Goal: Information Seeking & Learning: Learn about a topic

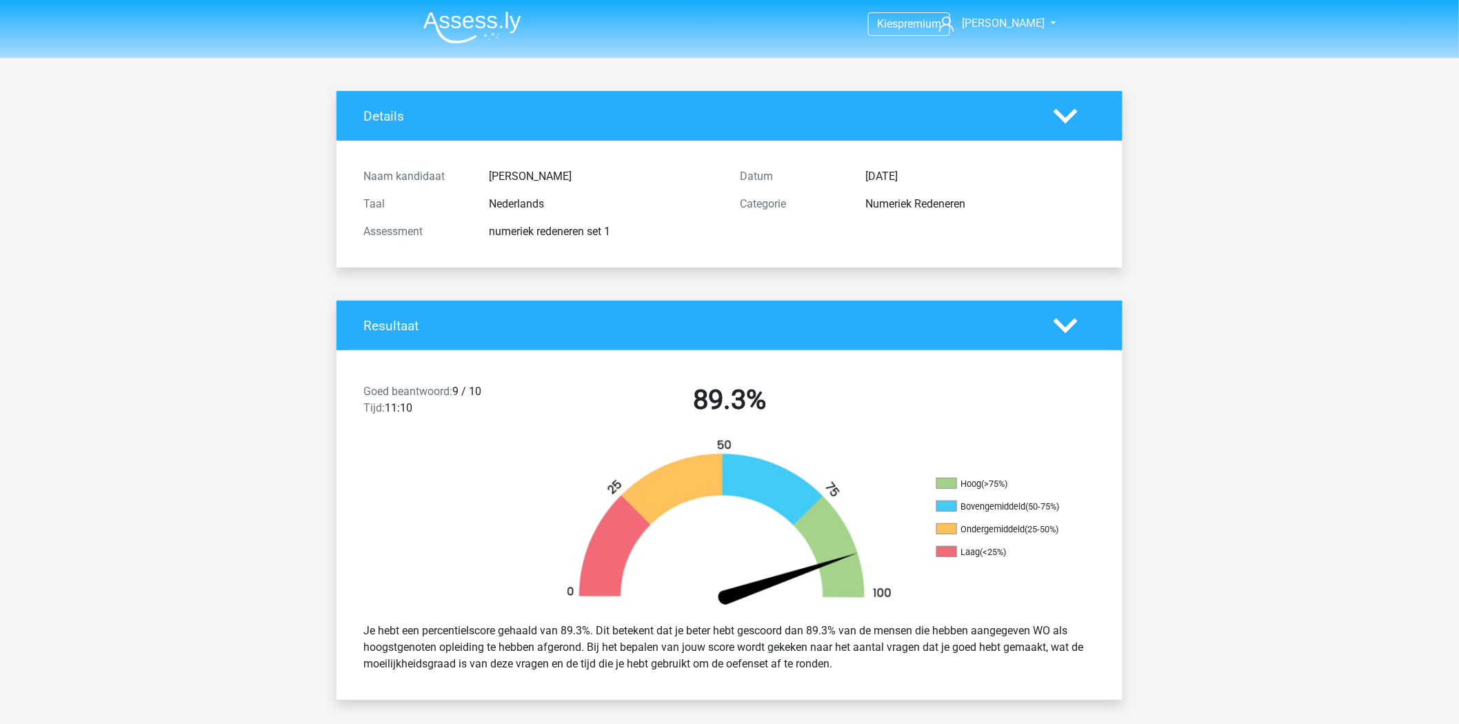
click at [512, 32] on img at bounding box center [472, 27] width 98 height 32
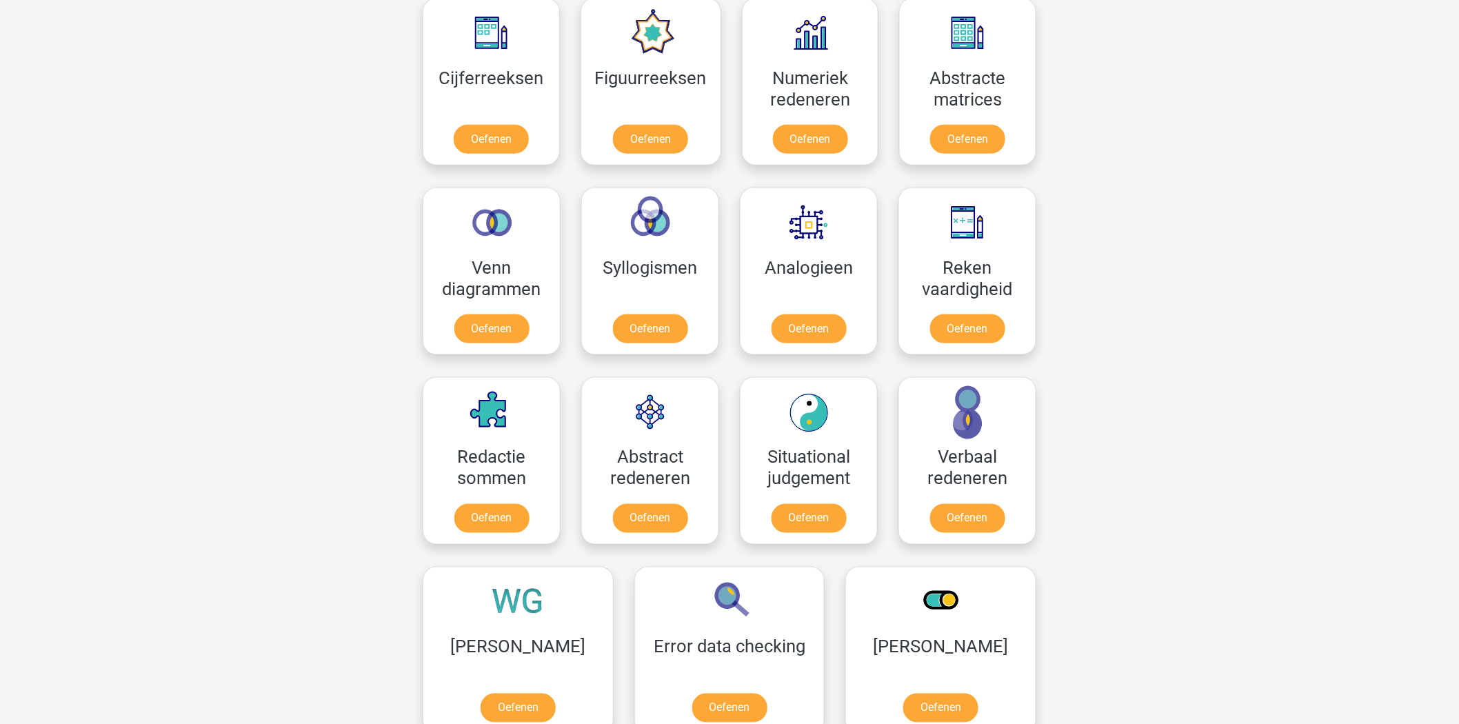
scroll to position [536, 0]
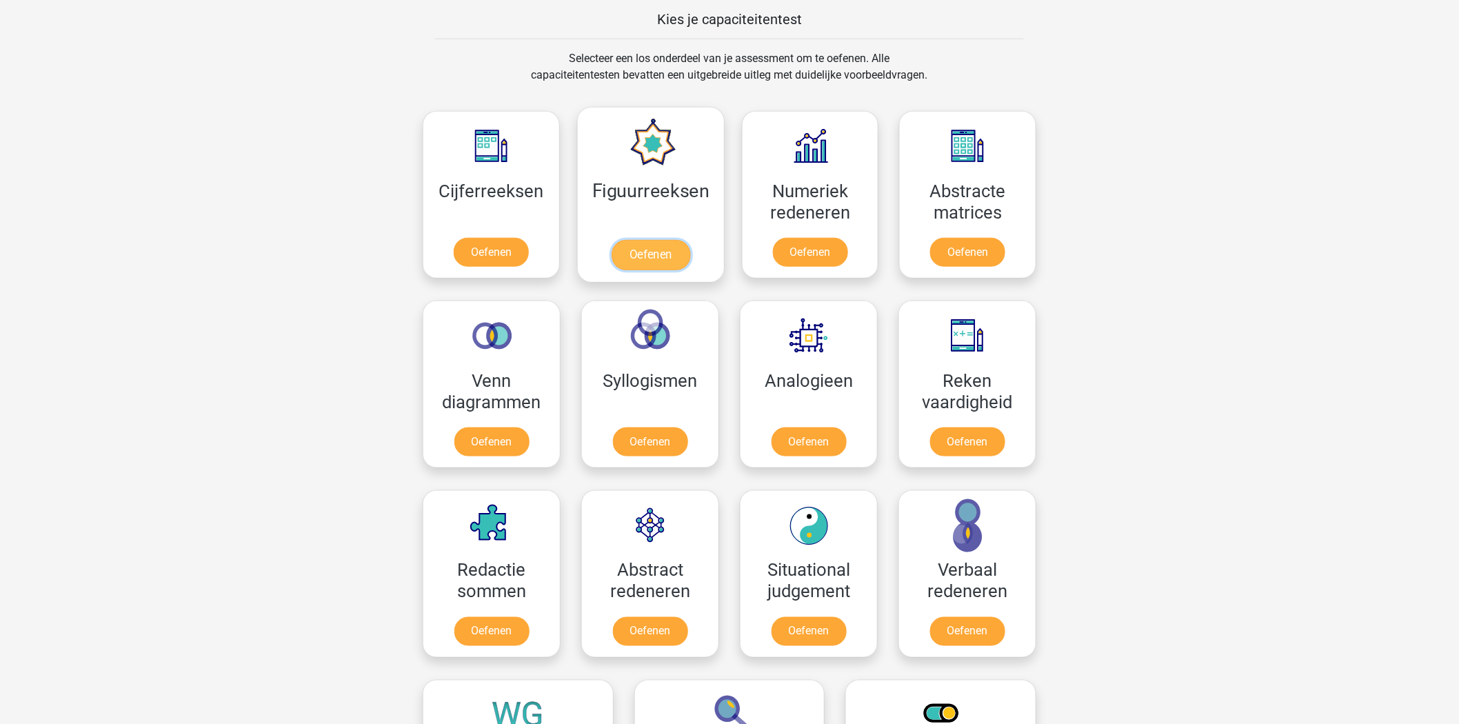
click at [650, 259] on link "Oefenen" at bounding box center [650, 255] width 79 height 30
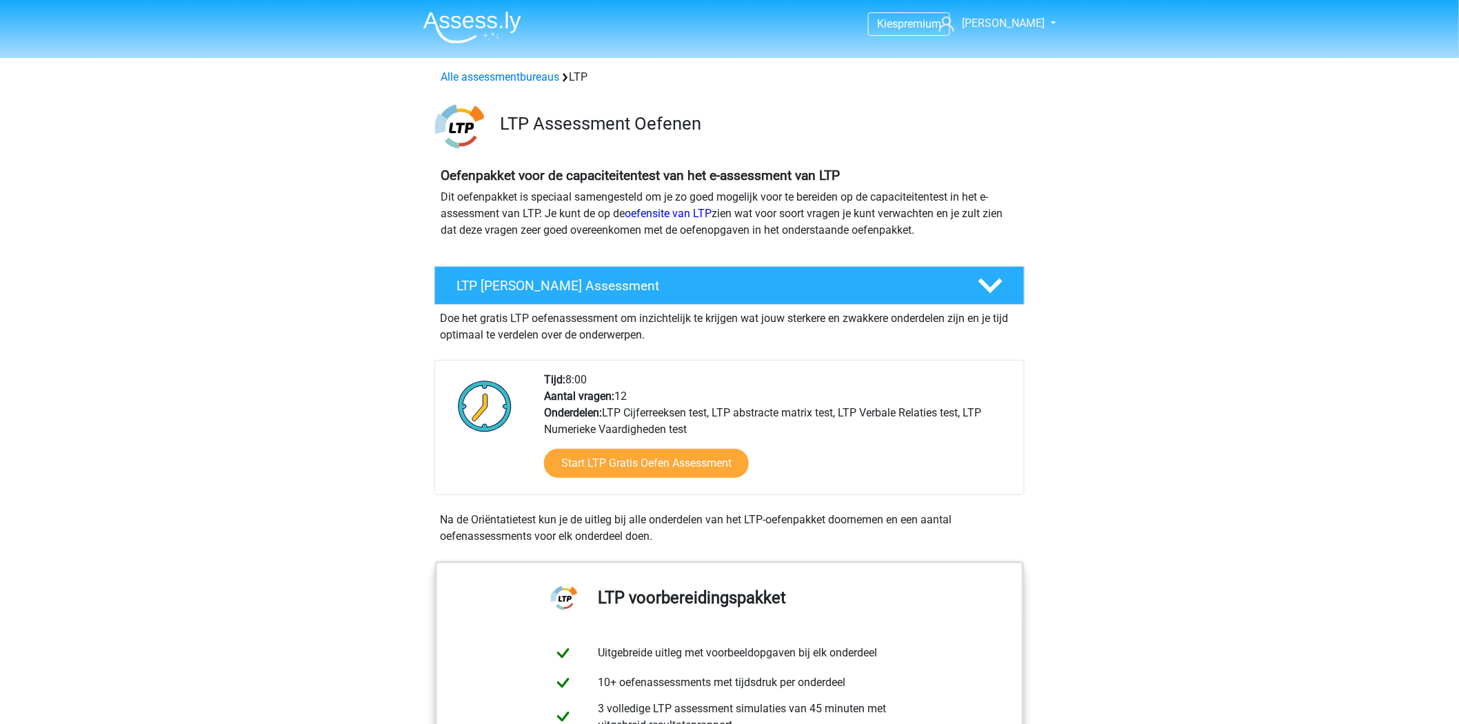
click at [504, 30] on img at bounding box center [472, 27] width 98 height 32
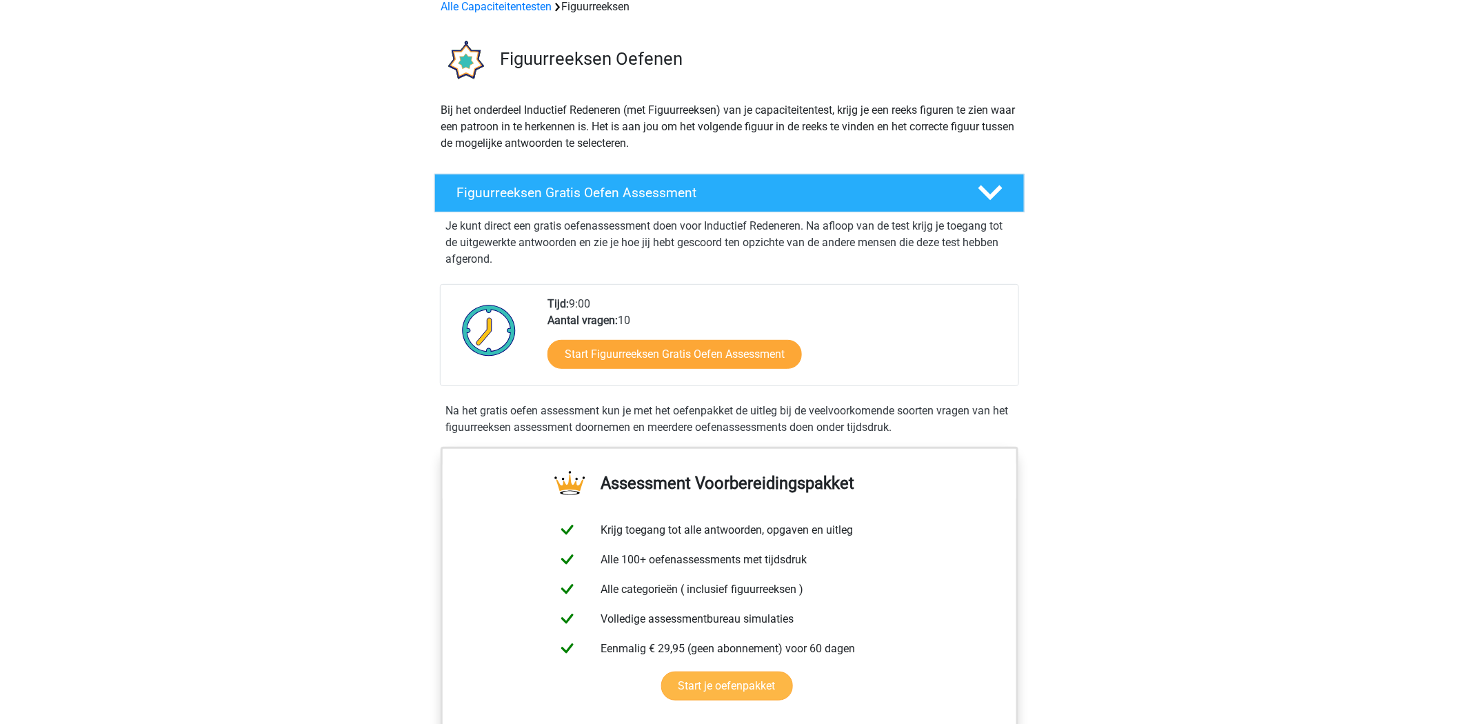
scroll to position [153, 0]
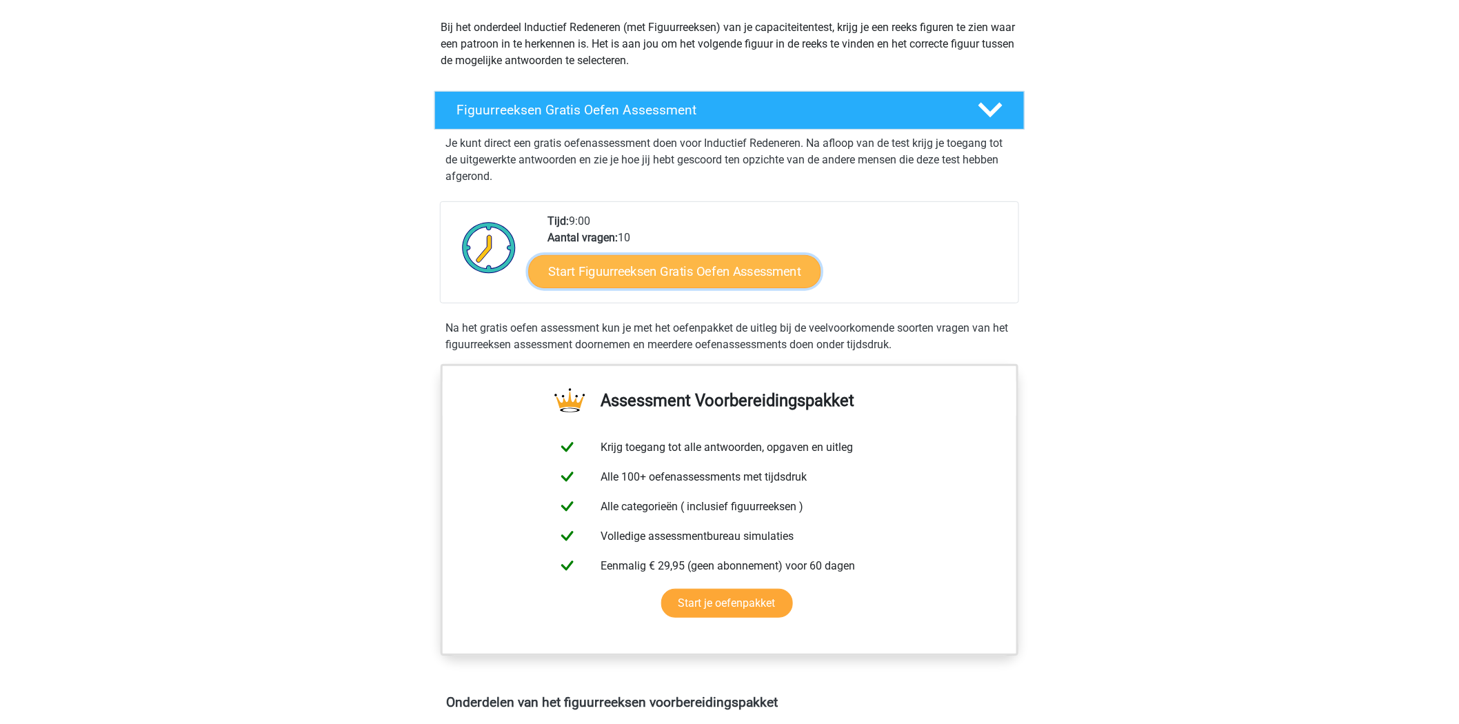
click at [700, 274] on link "Start Figuurreeksen Gratis Oefen Assessment" at bounding box center [675, 270] width 292 height 33
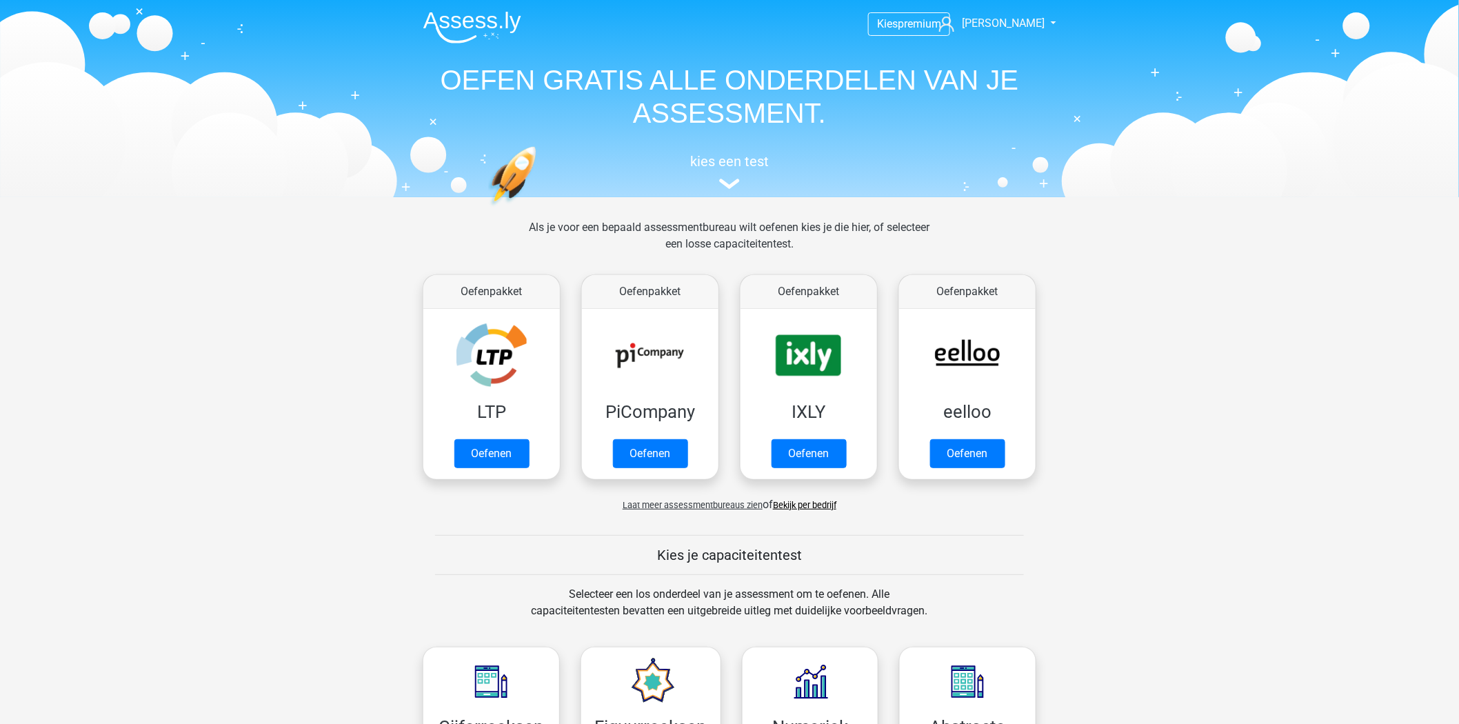
click at [794, 508] on link "Bekijk per bedrijf" at bounding box center [804, 505] width 63 height 10
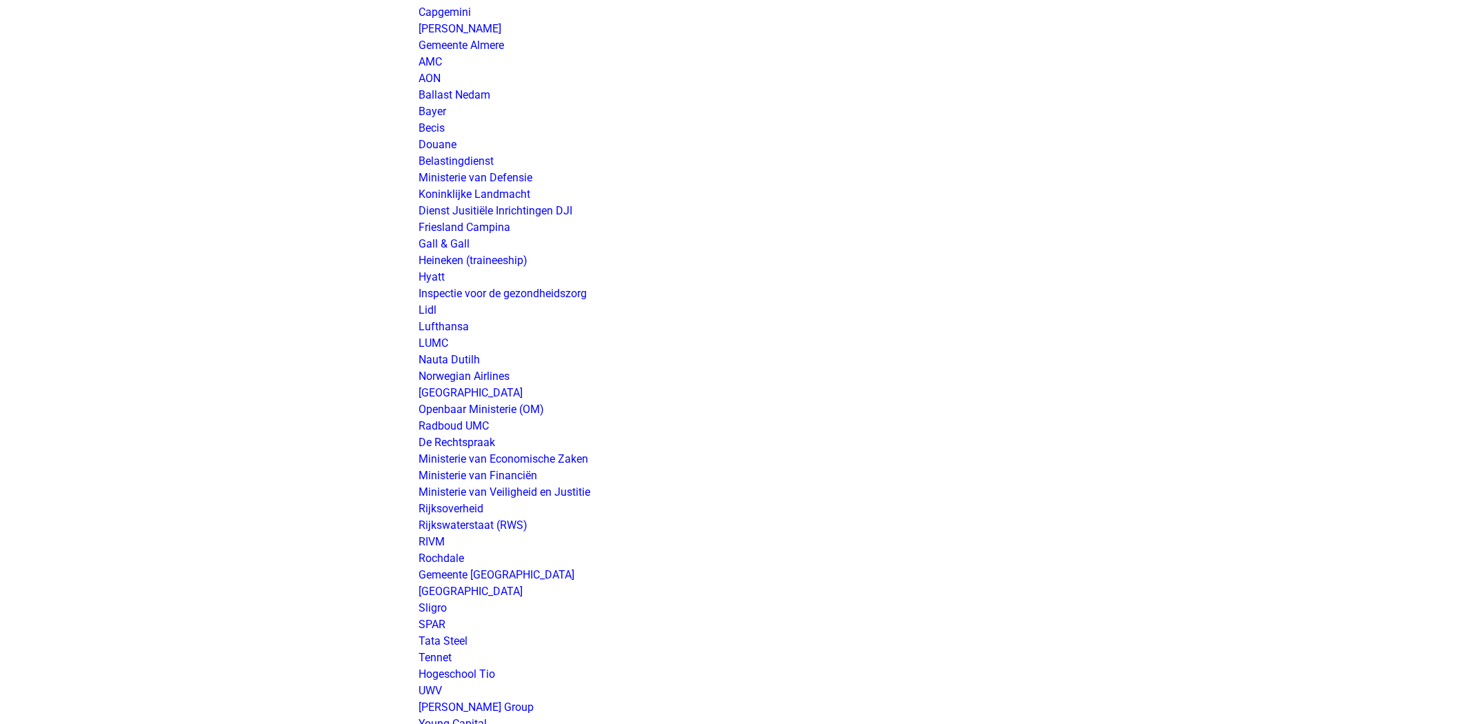
scroll to position [1243, 0]
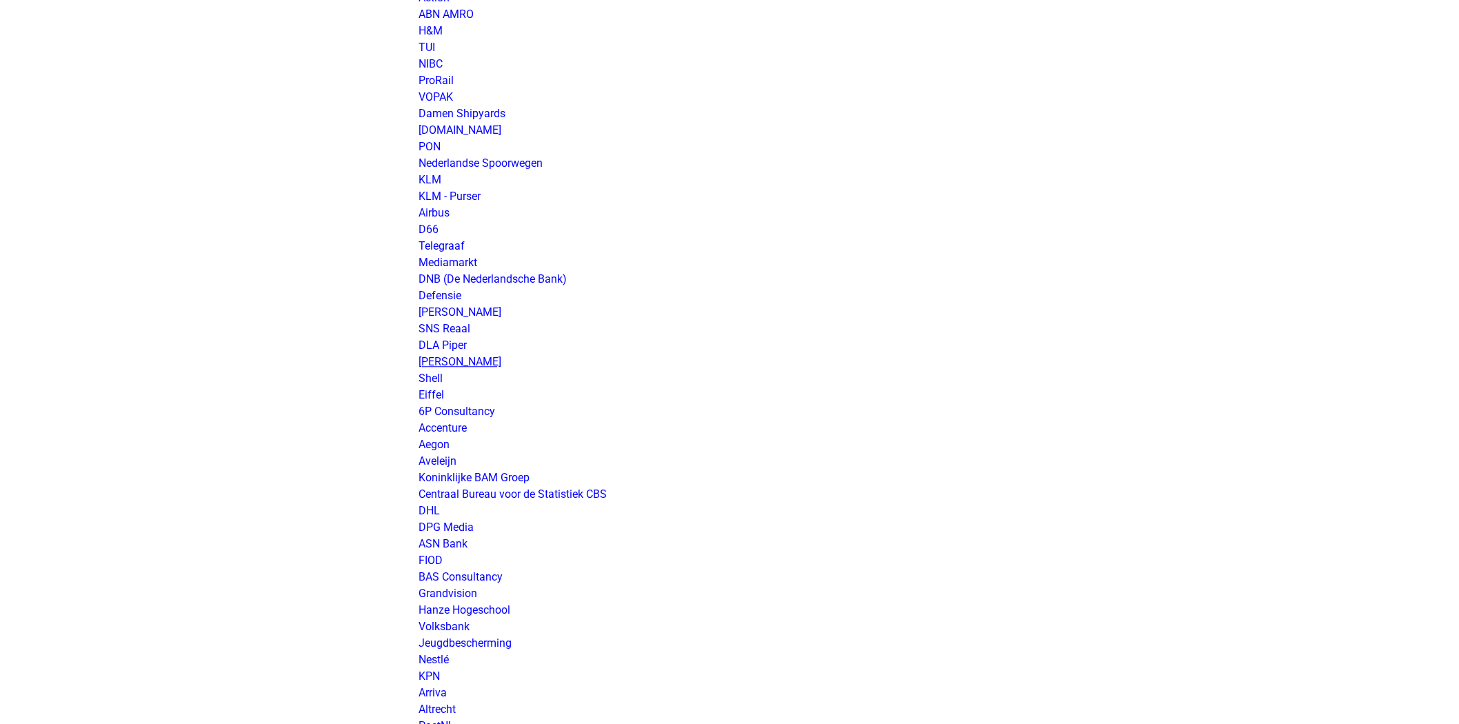
click at [479, 367] on link "[PERSON_NAME]" at bounding box center [460, 361] width 83 height 13
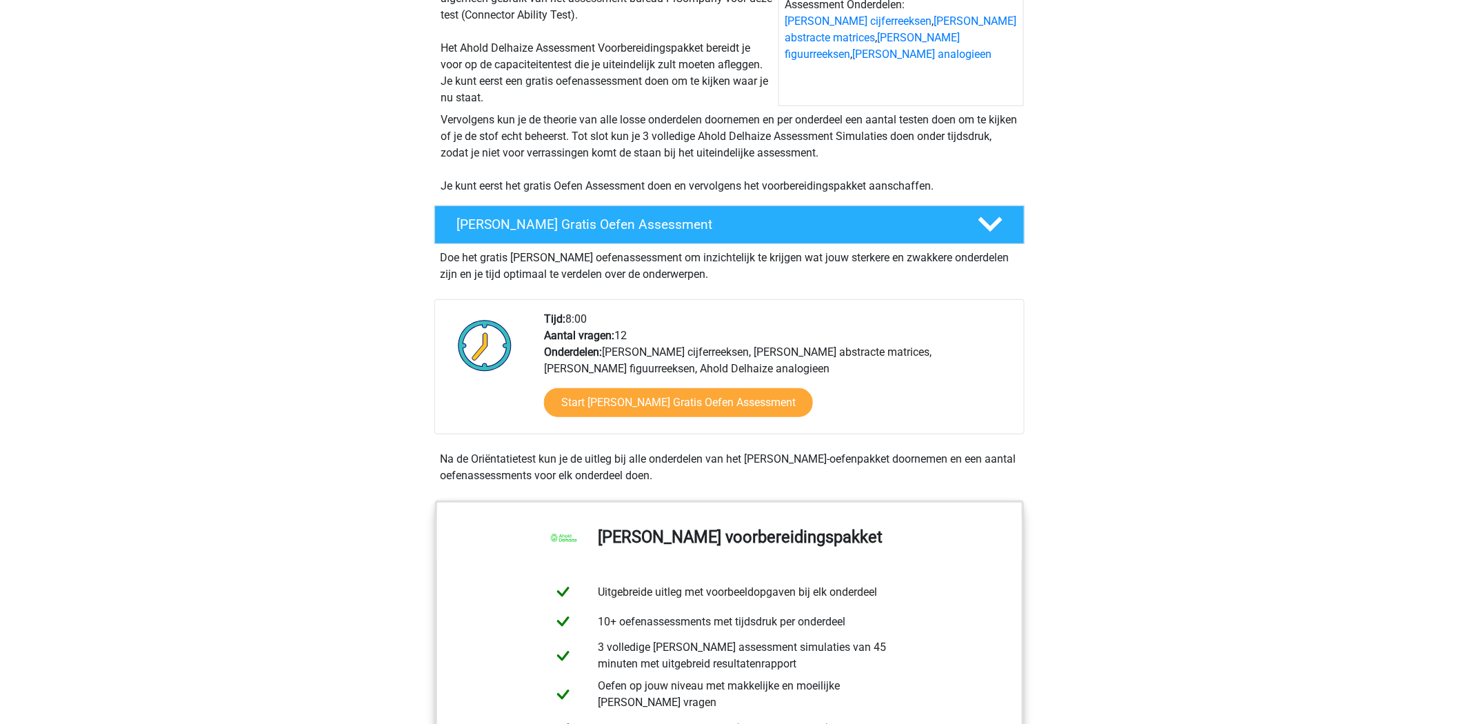
scroll to position [153, 0]
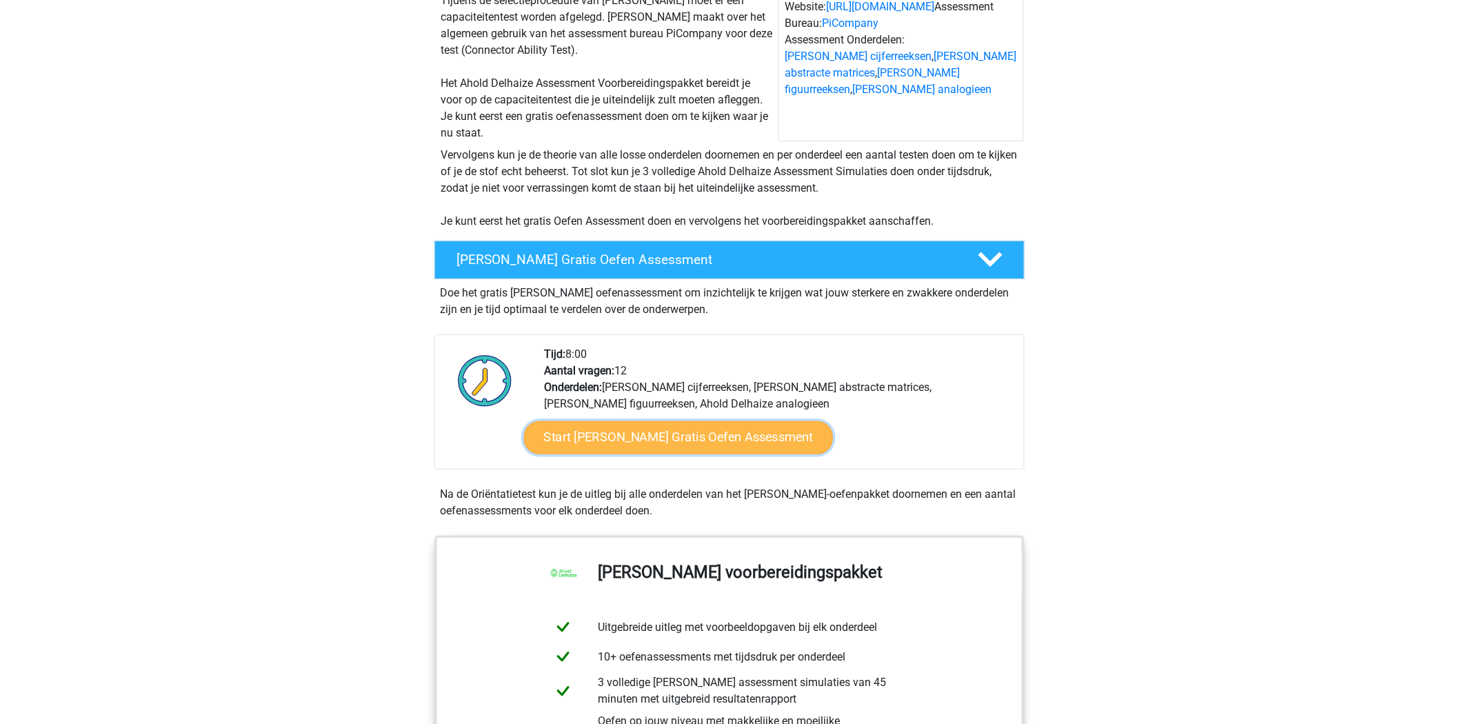
click at [695, 442] on link "Start Ahold Delhaize Gratis Oefen Assessment" at bounding box center [679, 437] width 310 height 33
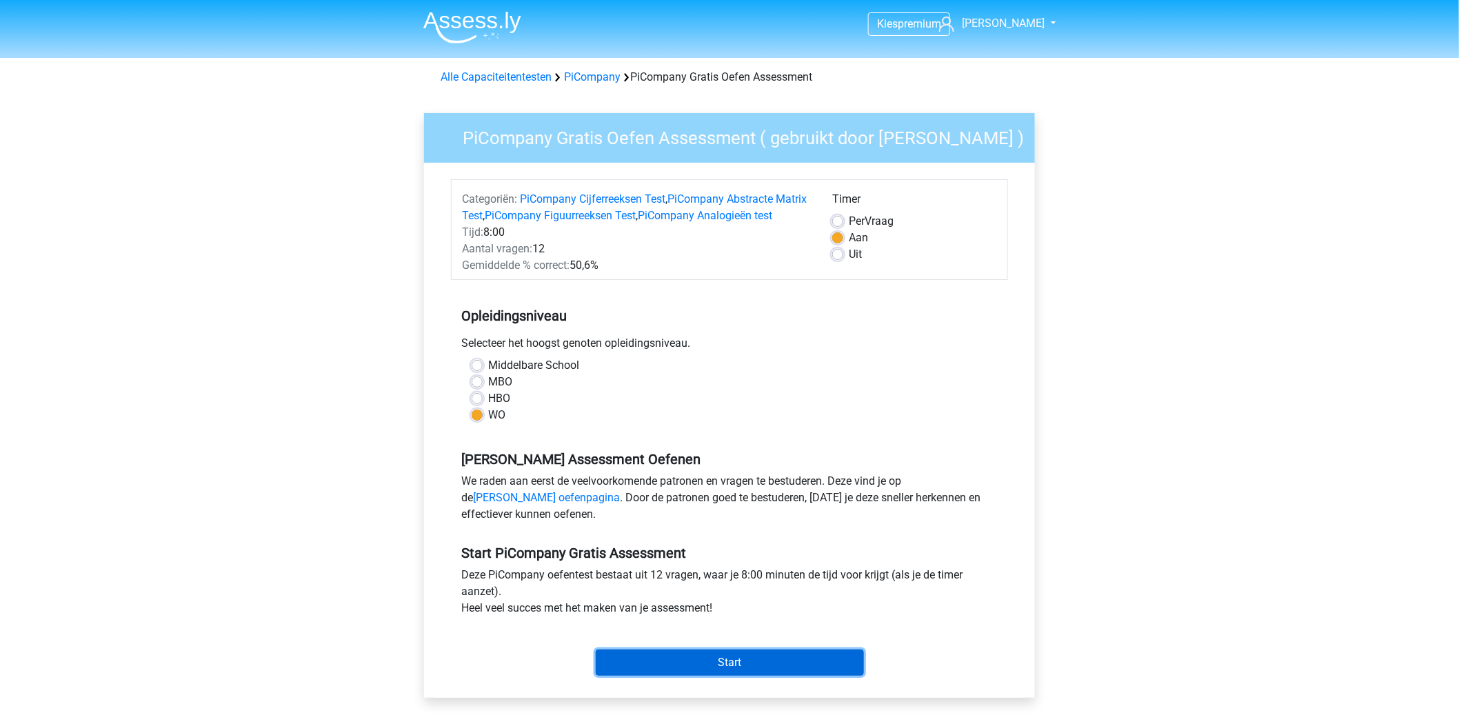
click at [721, 674] on input "Start" at bounding box center [730, 662] width 268 height 26
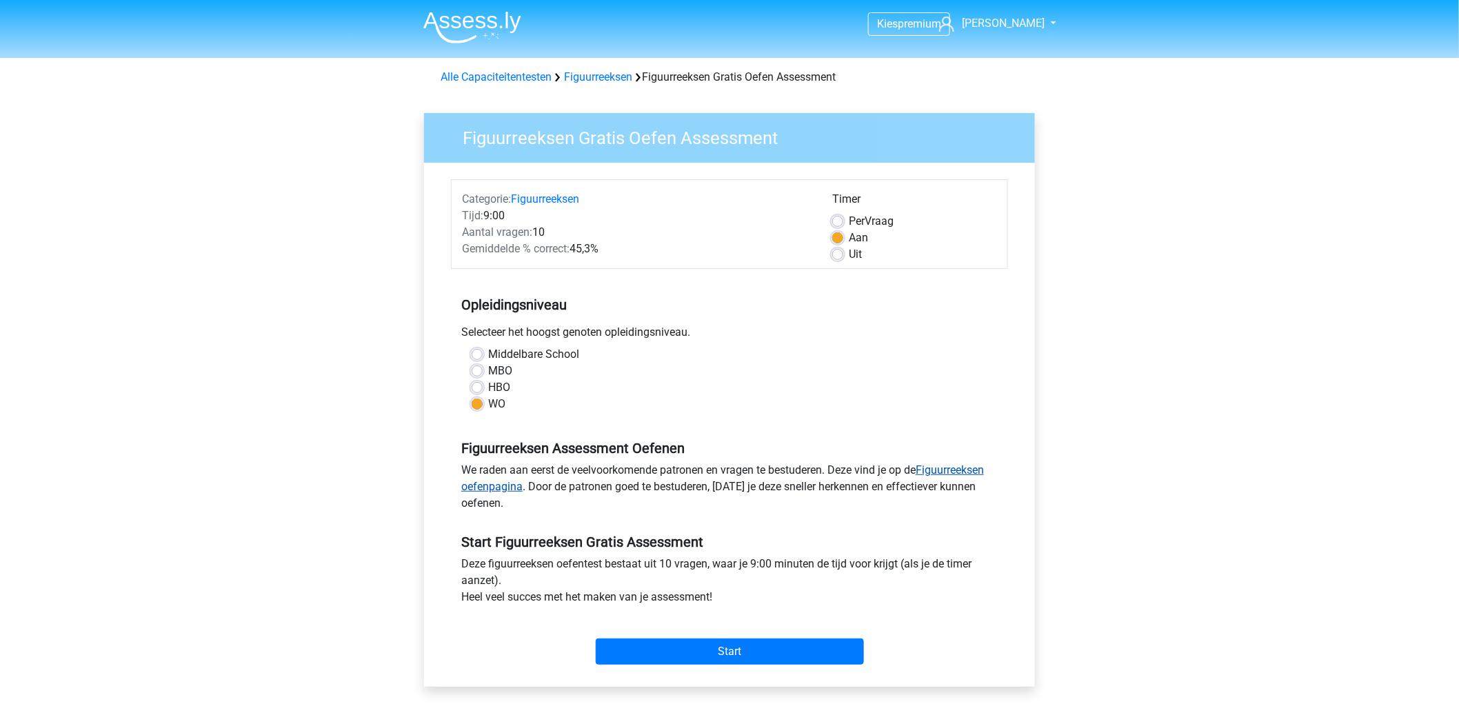
click at [940, 472] on link "Figuurreeksen oefenpagina" at bounding box center [722, 478] width 523 height 30
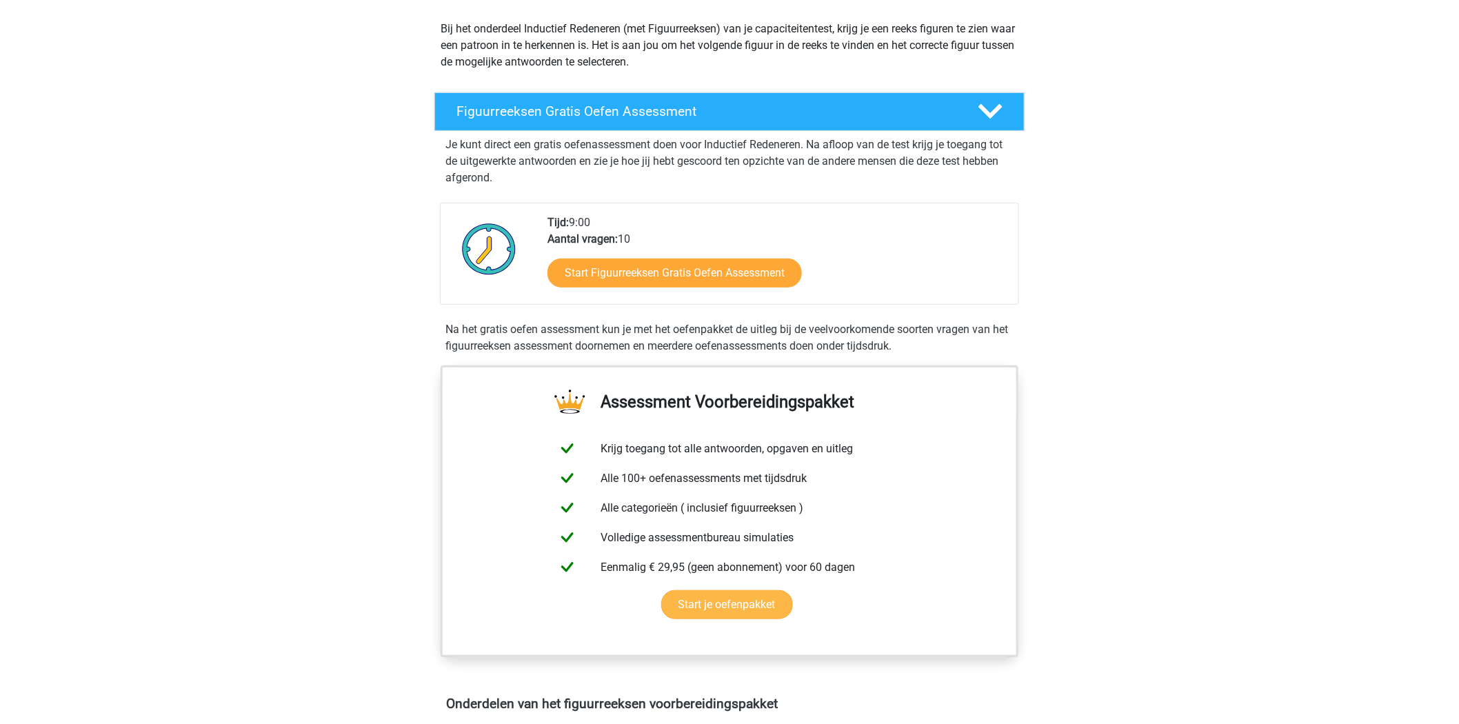
scroll to position [153, 0]
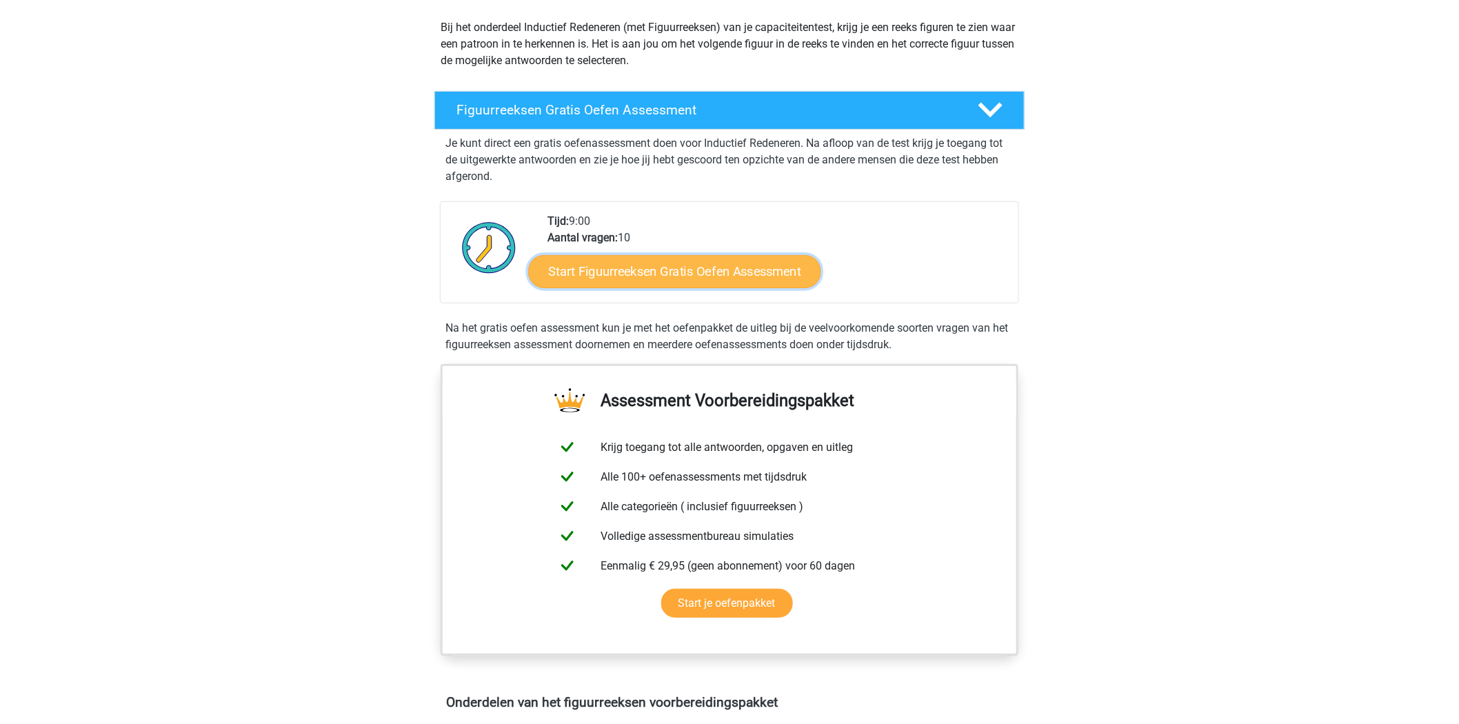
click at [658, 274] on link "Start Figuurreeksen Gratis Oefen Assessment" at bounding box center [675, 270] width 292 height 33
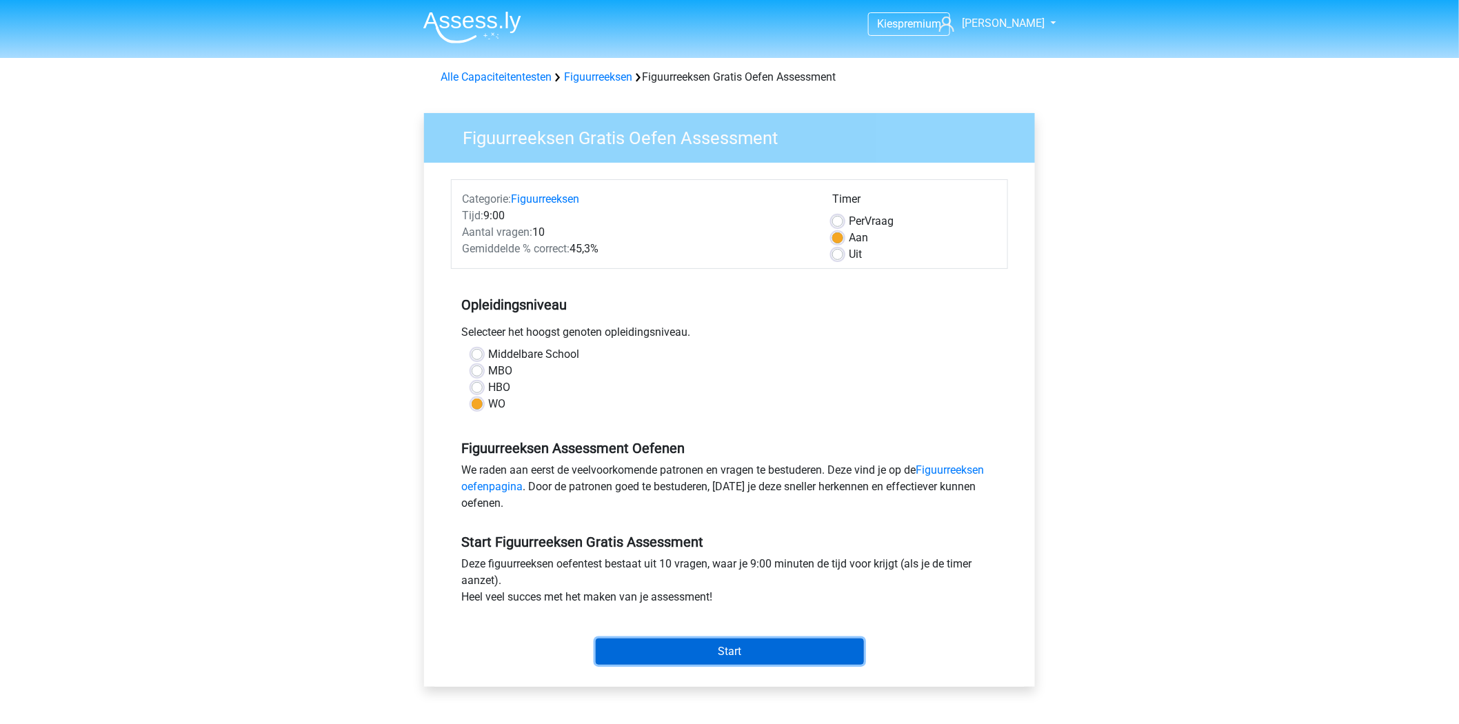
click at [720, 653] on input "Start" at bounding box center [730, 651] width 268 height 26
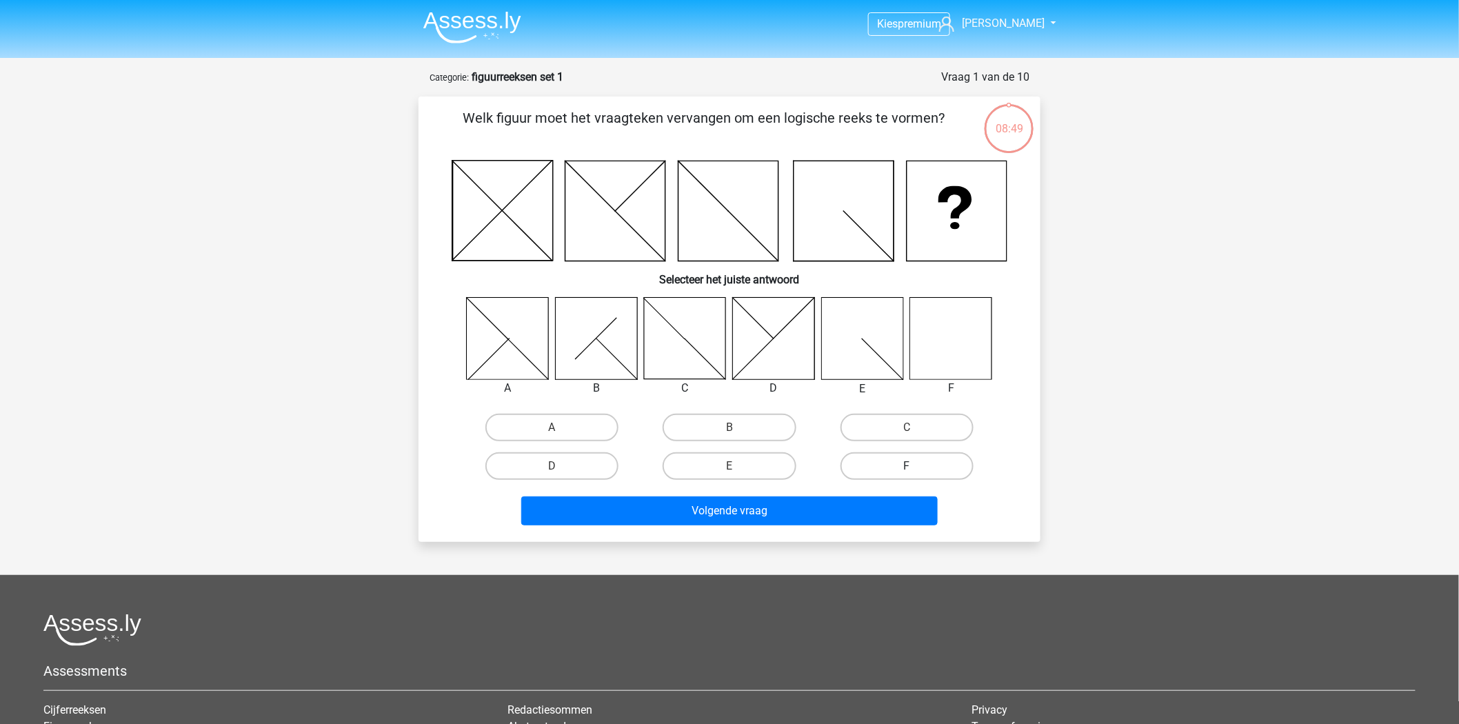
click at [887, 461] on label "F" at bounding box center [906, 466] width 133 height 28
click at [907, 466] on input "F" at bounding box center [911, 470] width 9 height 9
radio input "true"
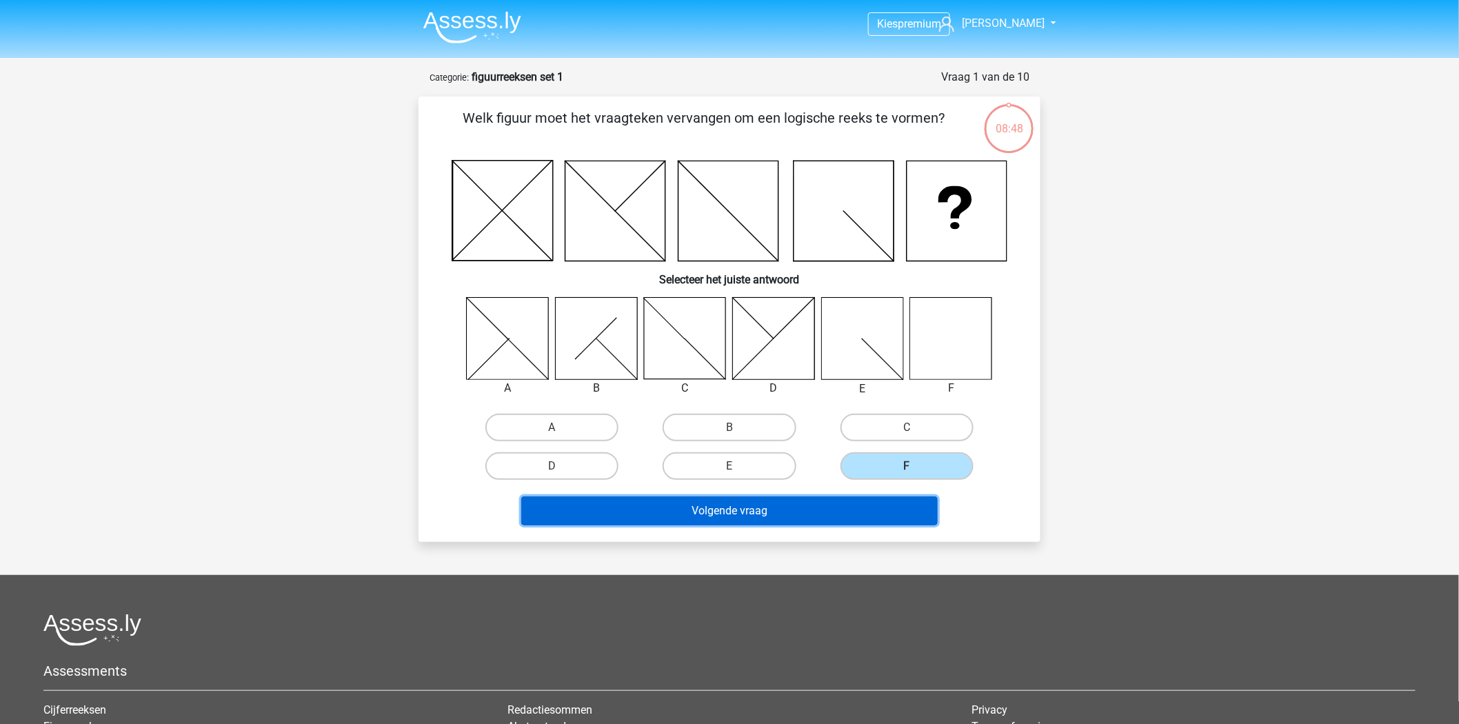
click at [811, 512] on button "Volgende vraag" at bounding box center [729, 510] width 417 height 29
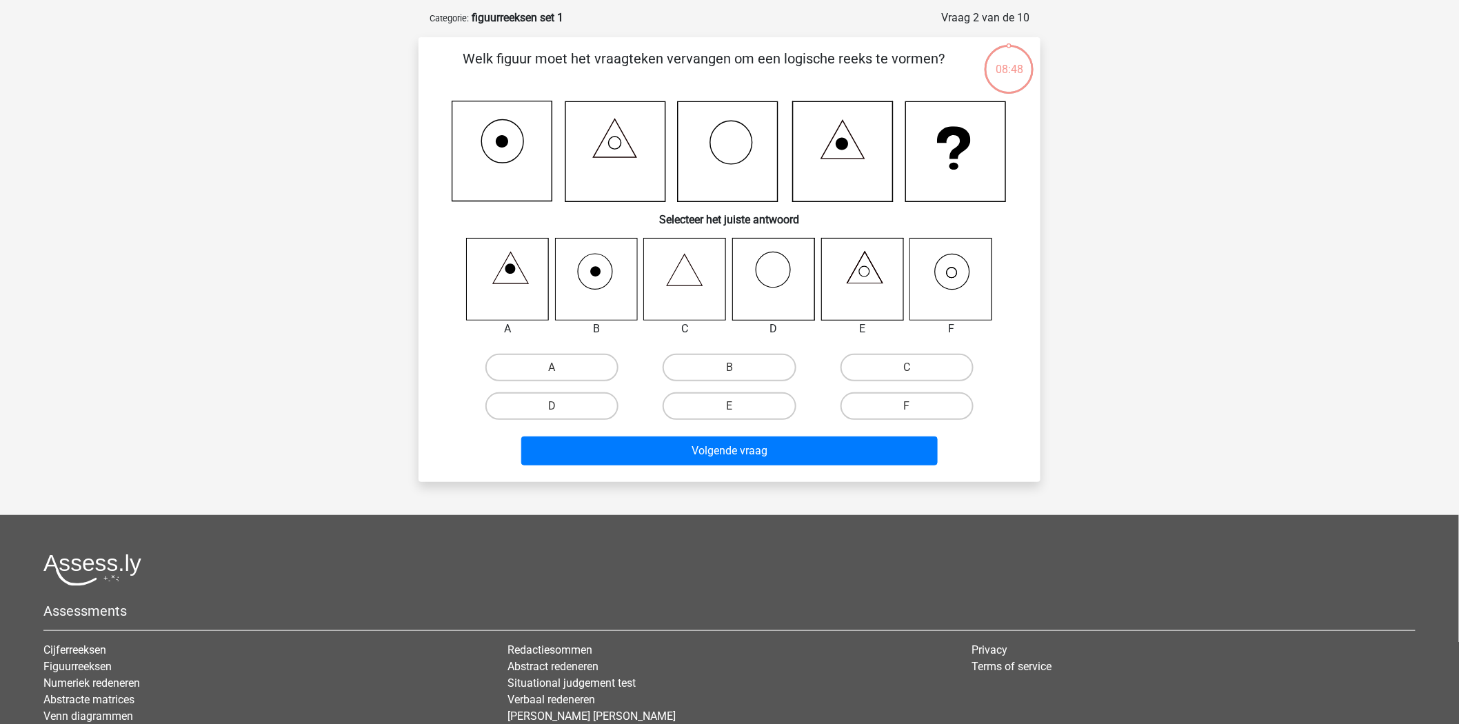
scroll to position [69, 0]
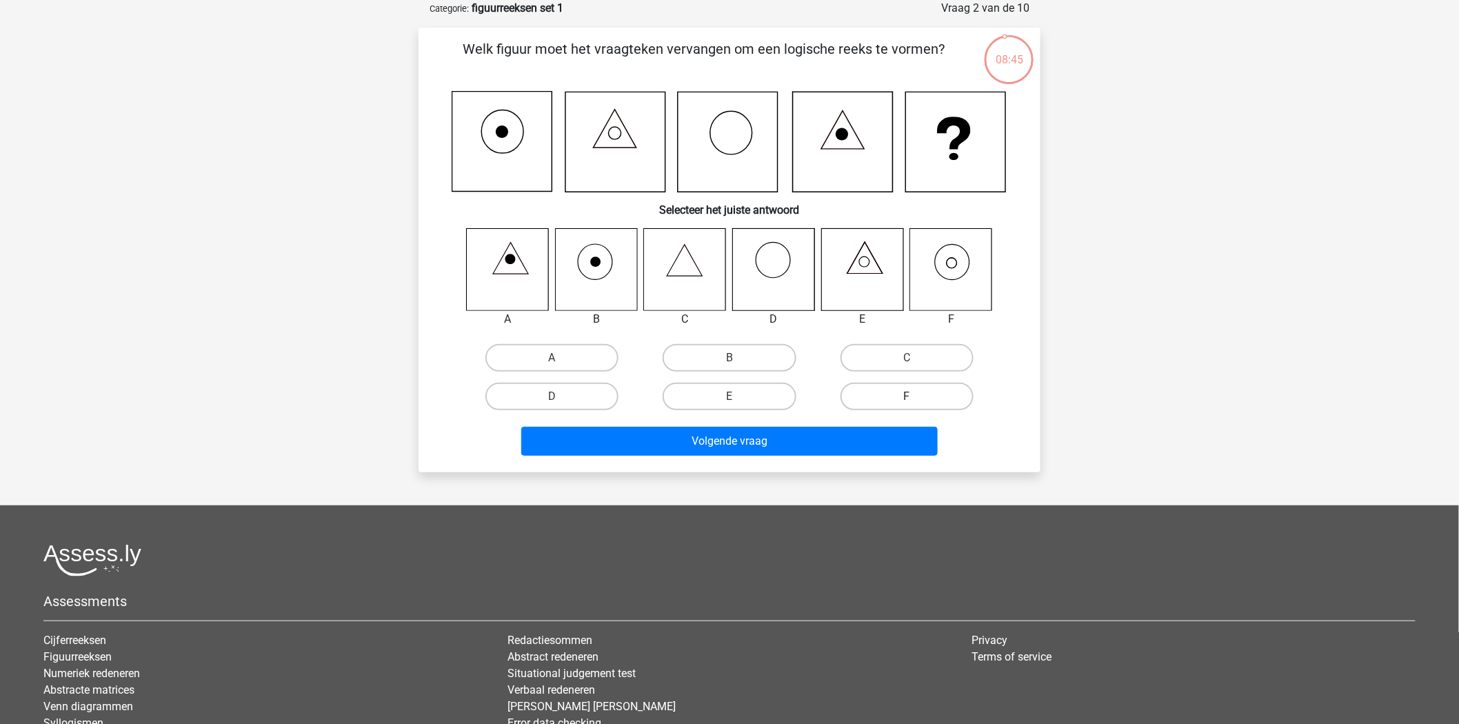
click at [922, 395] on label "F" at bounding box center [906, 397] width 133 height 28
click at [916, 396] on input "F" at bounding box center [911, 400] width 9 height 9
radio input "true"
click at [890, 383] on label "F" at bounding box center [906, 397] width 133 height 28
click at [907, 396] on input "F" at bounding box center [911, 400] width 9 height 9
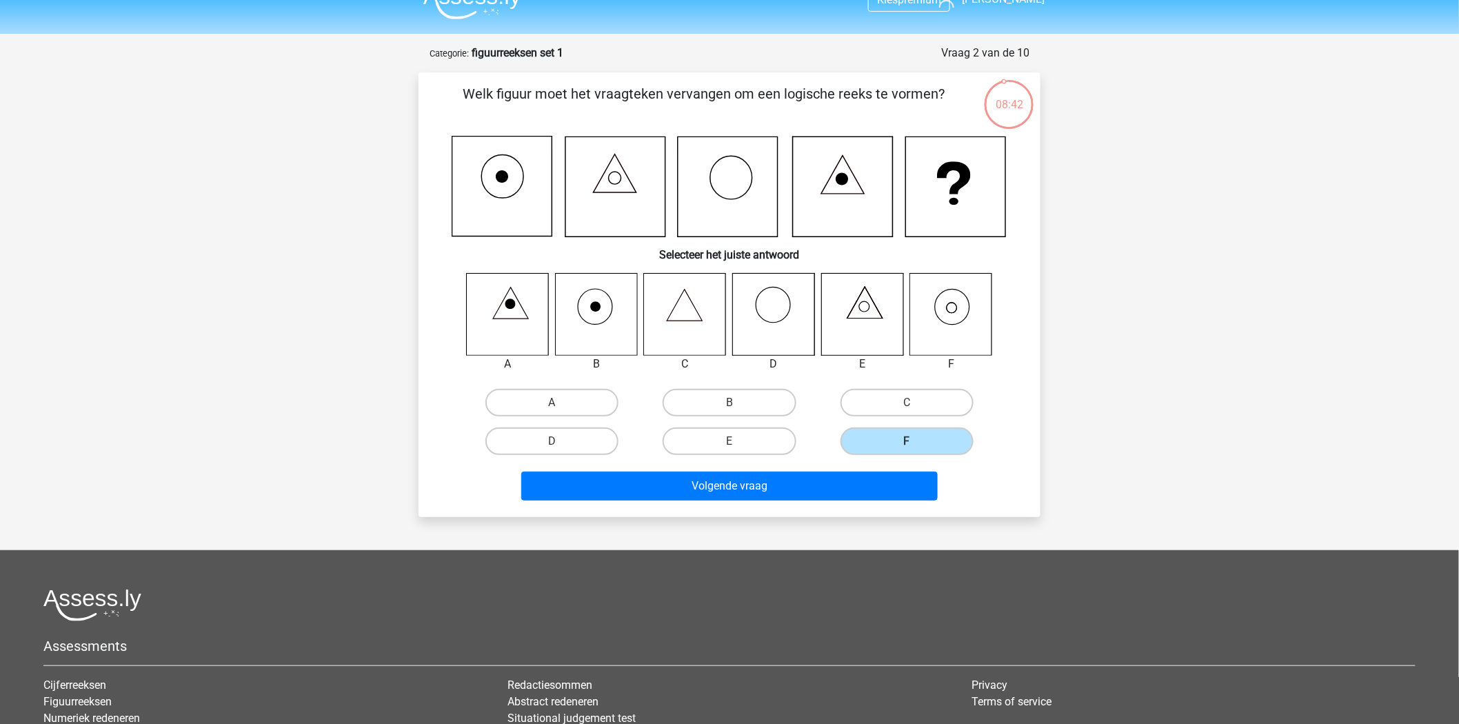
scroll to position [0, 0]
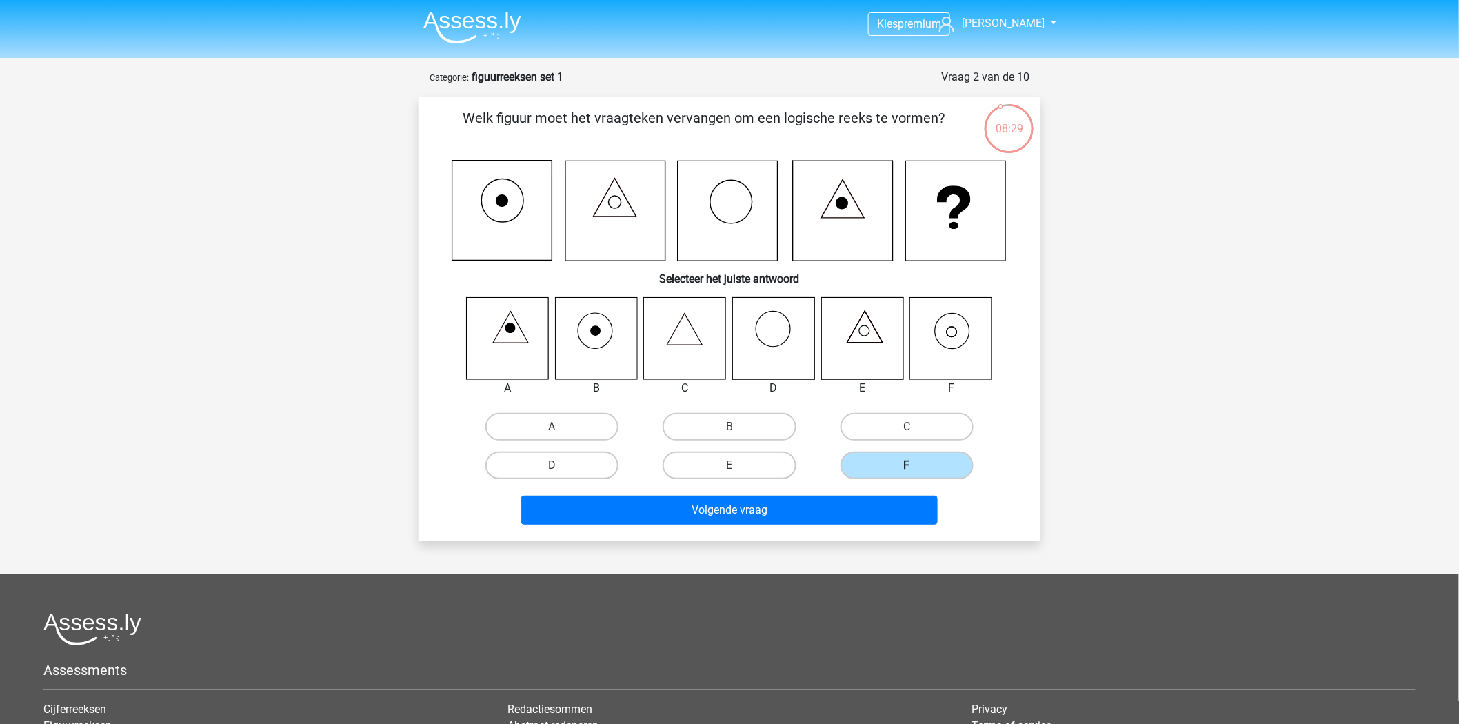
click at [940, 467] on label "F" at bounding box center [906, 466] width 133 height 28
click at [916, 467] on input "F" at bounding box center [911, 469] width 9 height 9
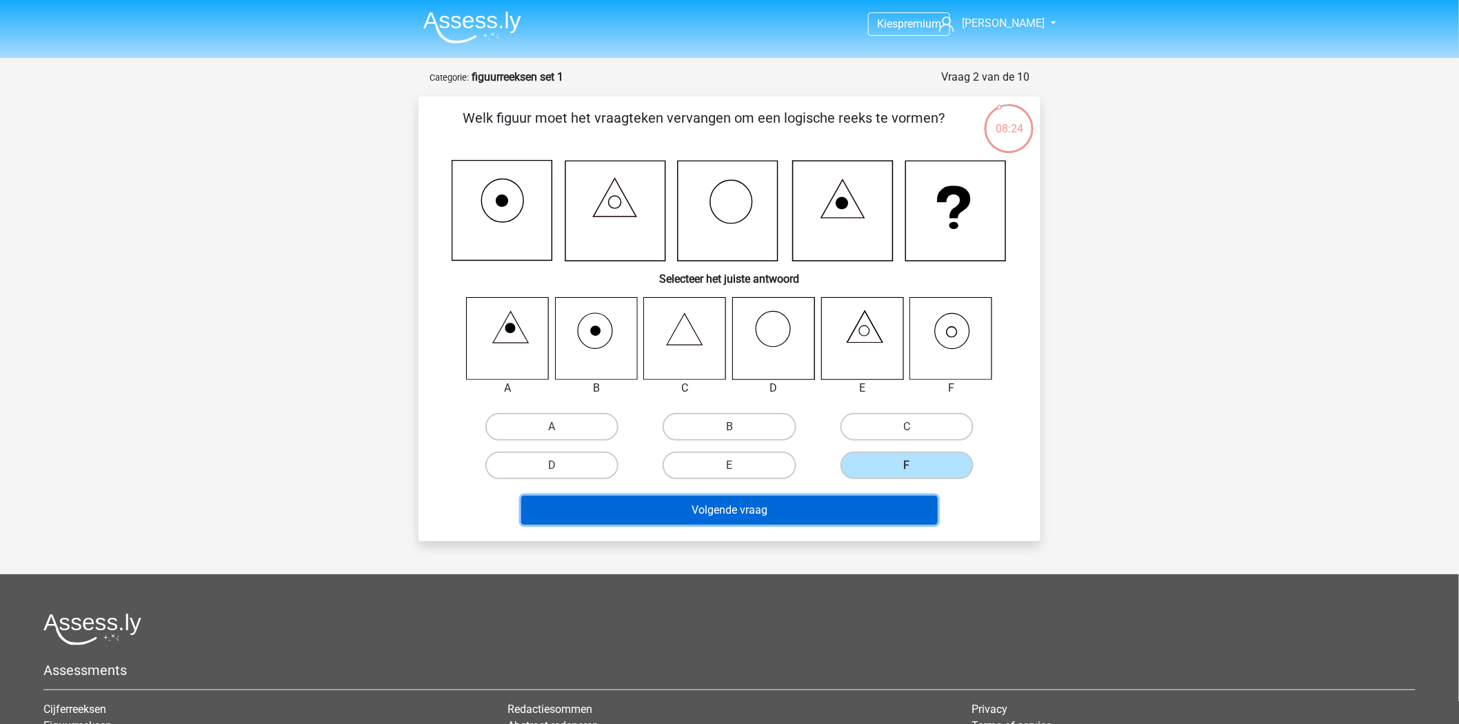
click at [718, 509] on button "Volgende vraag" at bounding box center [729, 510] width 417 height 29
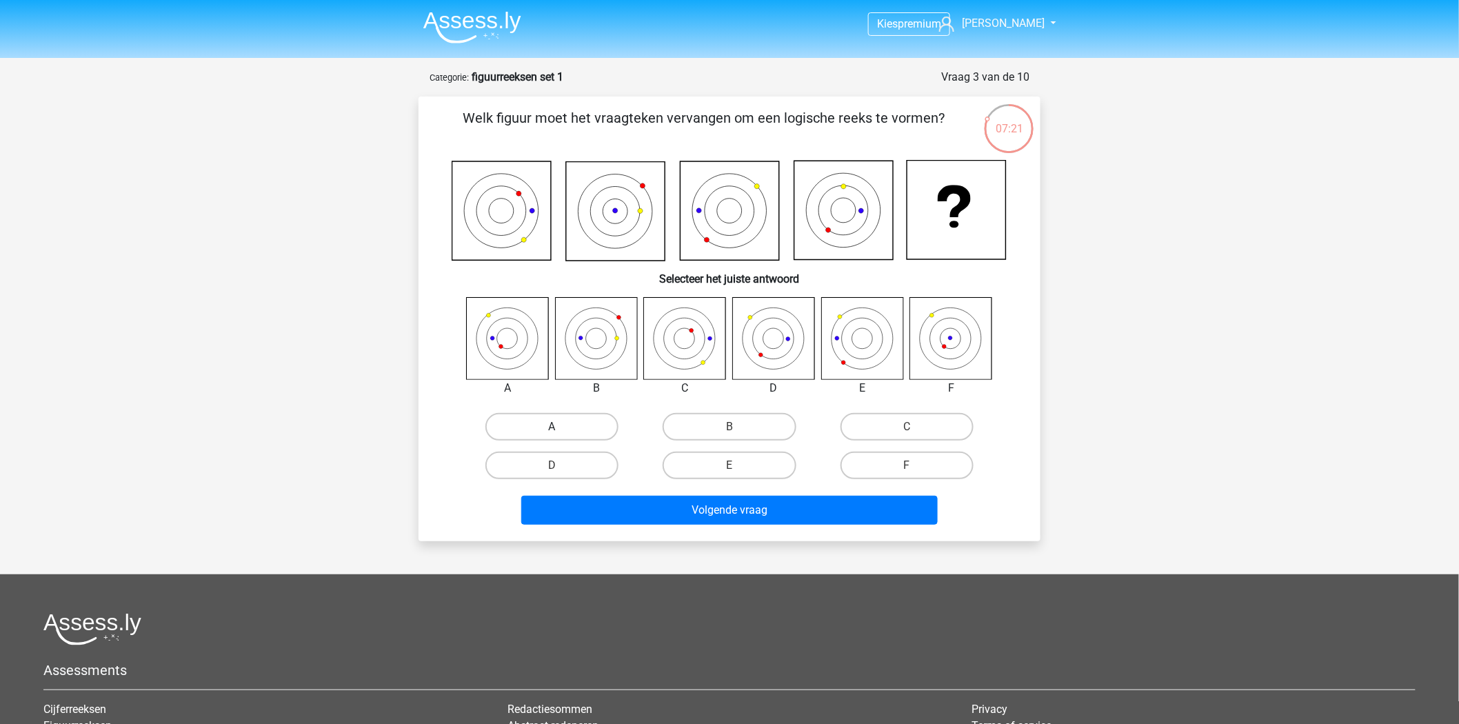
click at [594, 421] on label "A" at bounding box center [551, 427] width 133 height 28
click at [561, 427] on input "A" at bounding box center [556, 431] width 9 height 9
radio input "true"
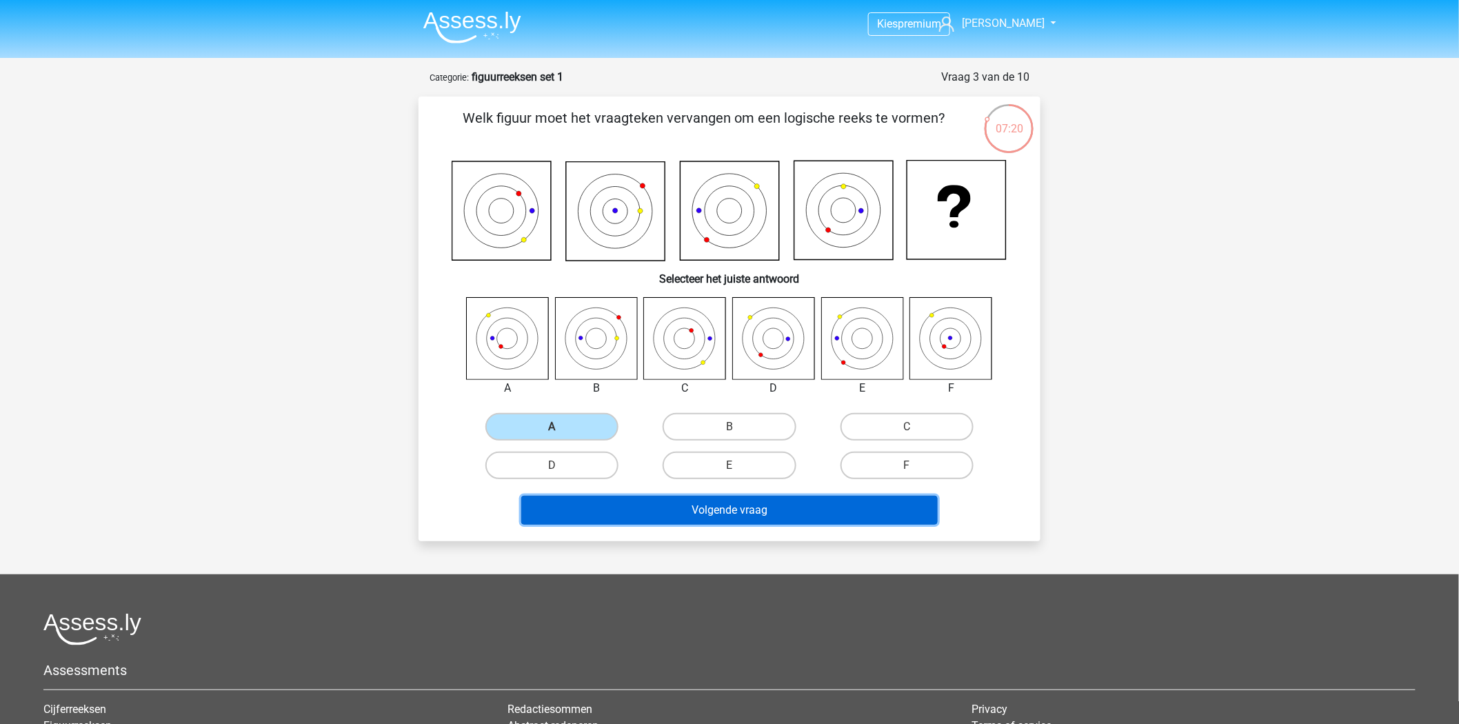
click at [666, 515] on button "Volgende vraag" at bounding box center [729, 510] width 417 height 29
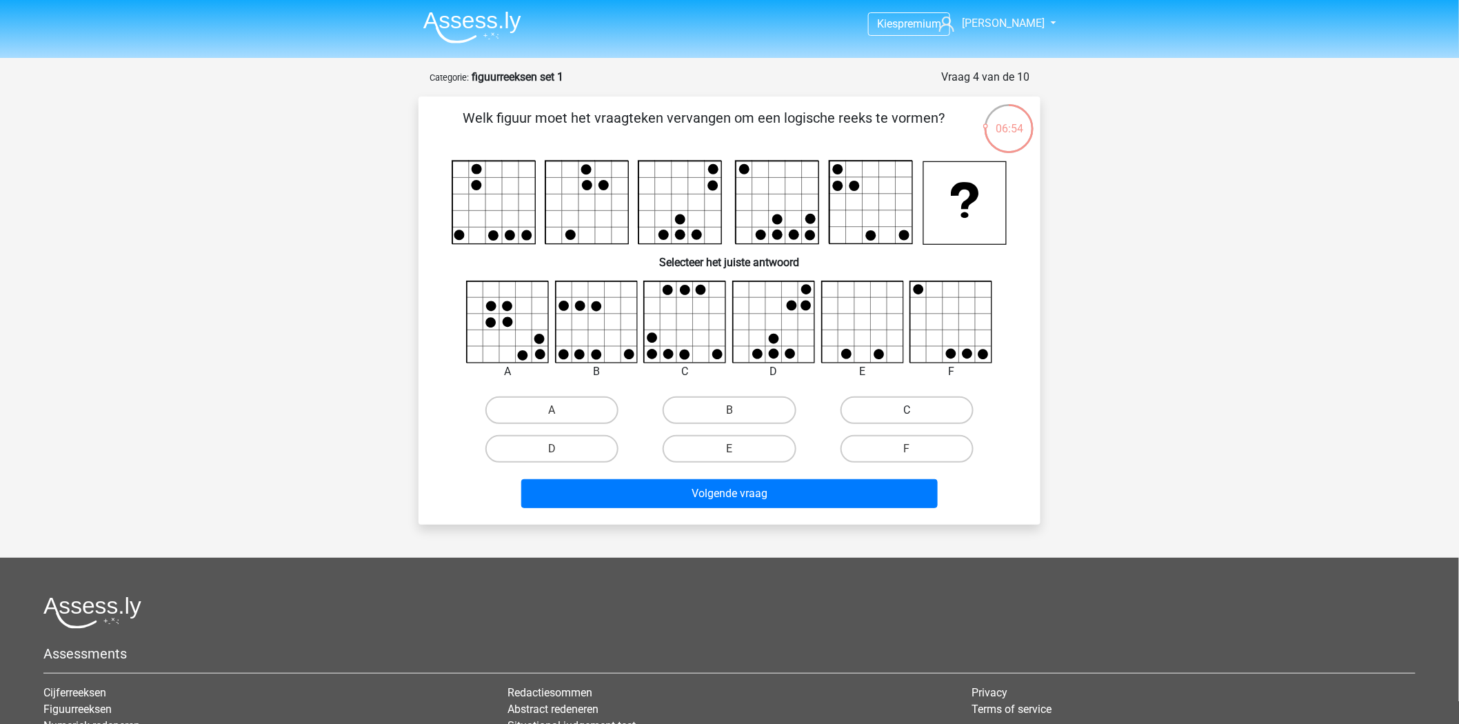
click at [859, 411] on label "C" at bounding box center [906, 410] width 133 height 28
click at [907, 411] on input "C" at bounding box center [911, 414] width 9 height 9
radio input "true"
click at [691, 301] on icon at bounding box center [686, 322] width 82 height 82
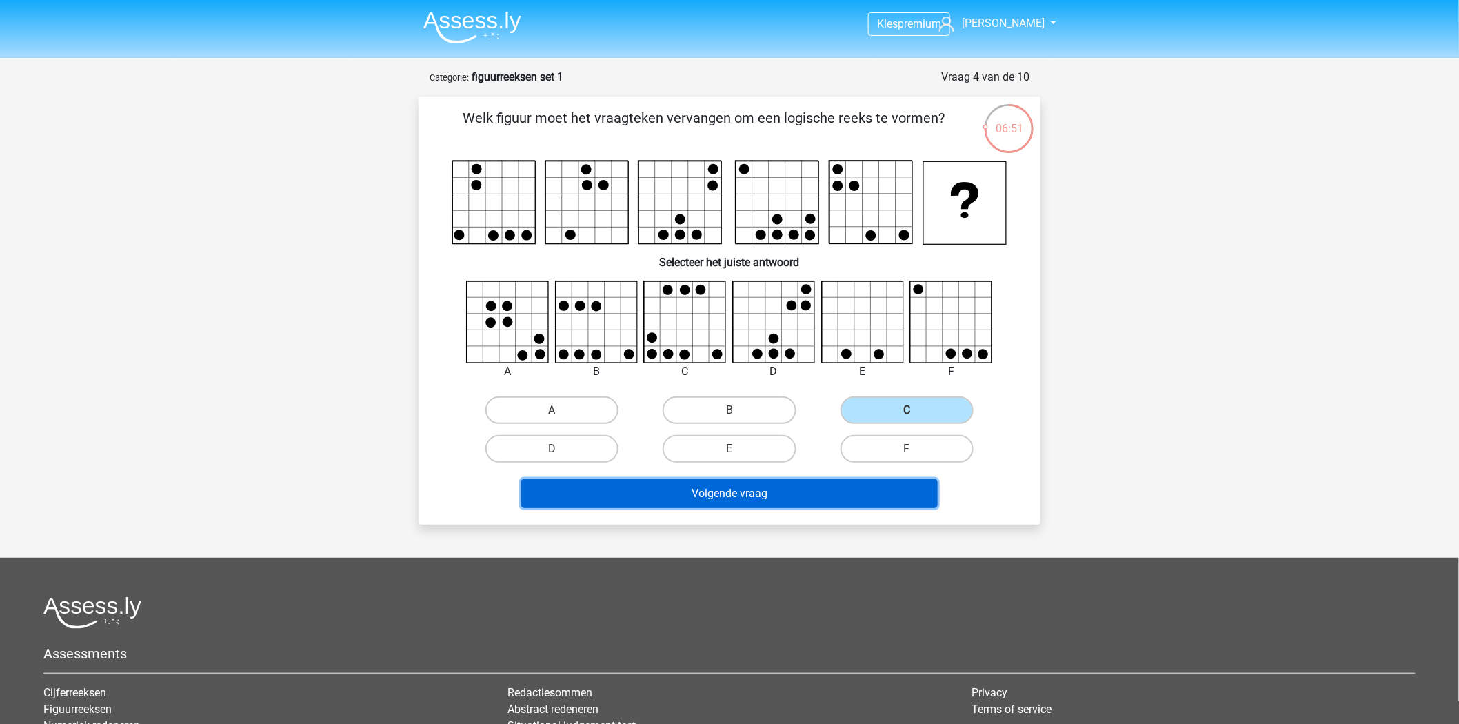
click at [709, 491] on button "Volgende vraag" at bounding box center [729, 493] width 417 height 29
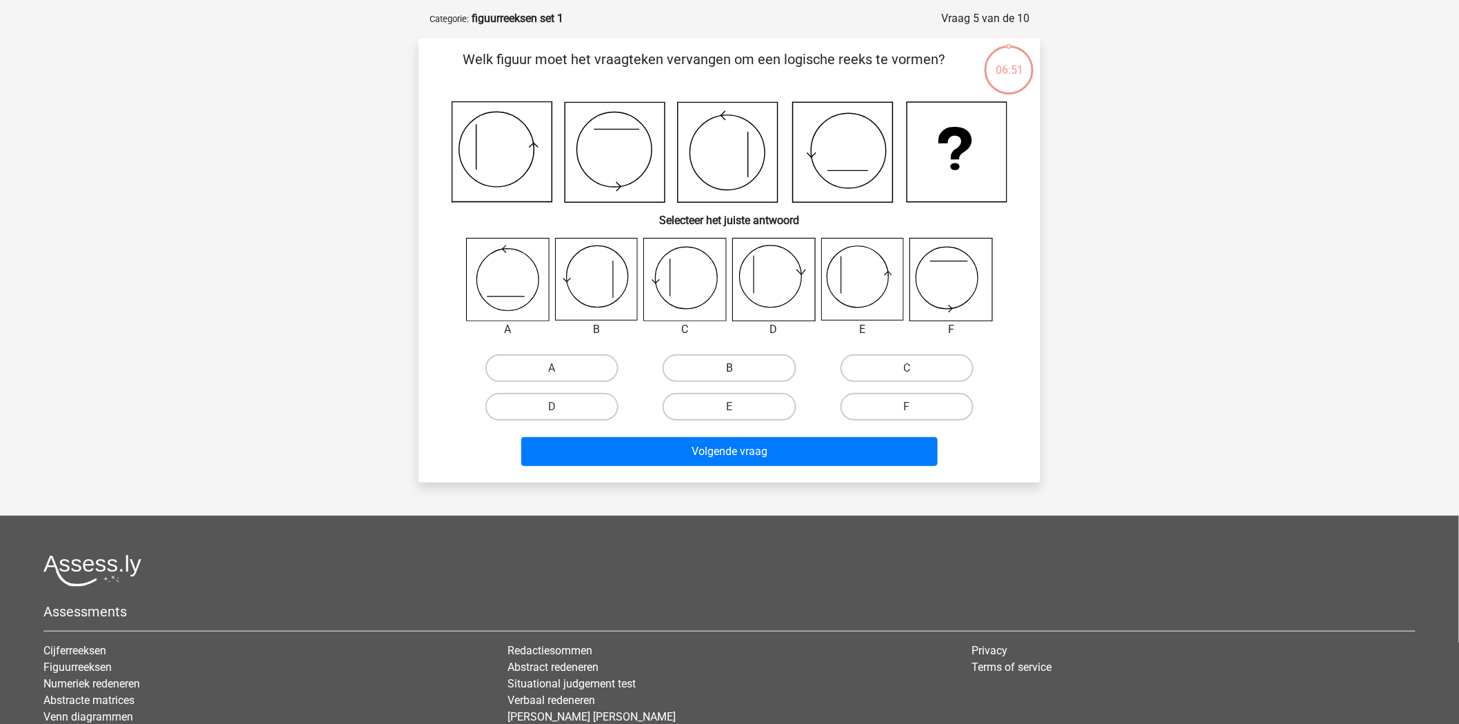
scroll to position [69, 0]
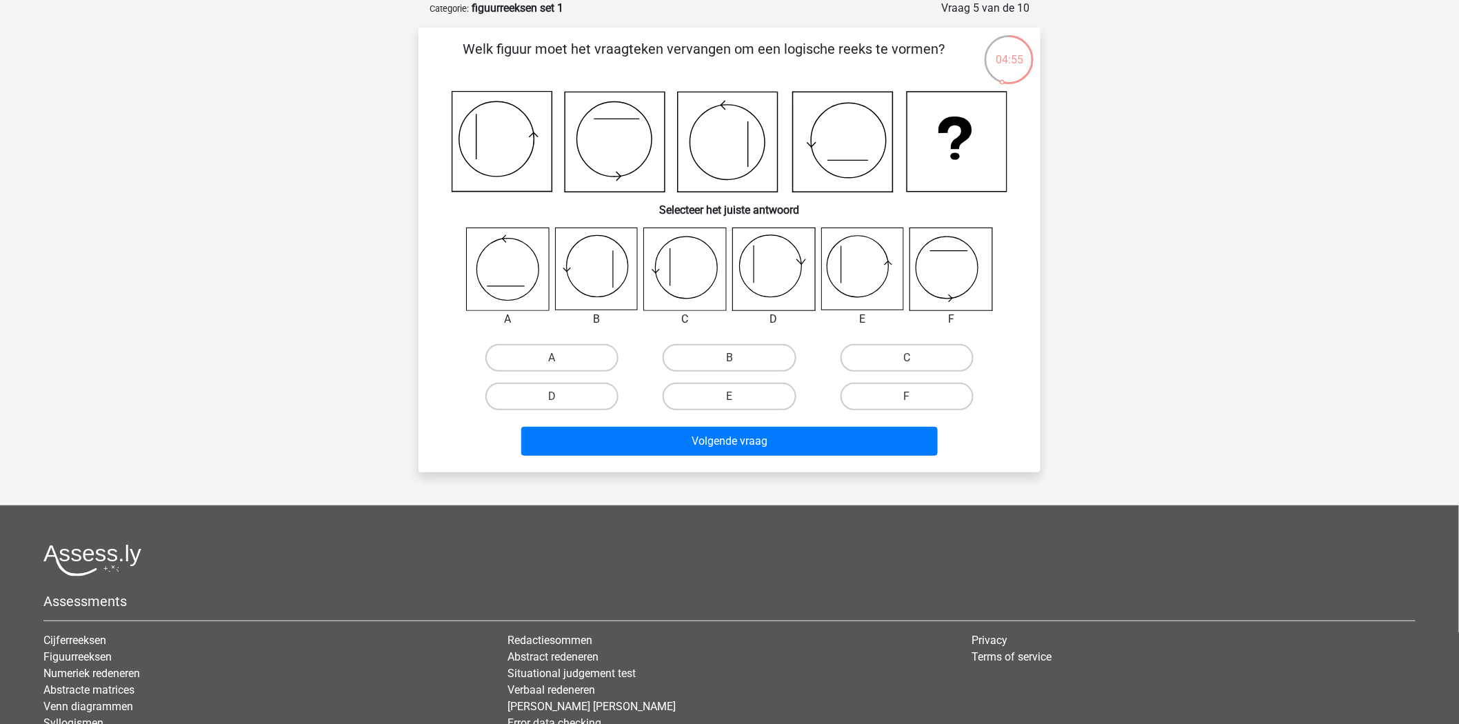
click at [738, 396] on input "E" at bounding box center [733, 400] width 9 height 9
radio input "true"
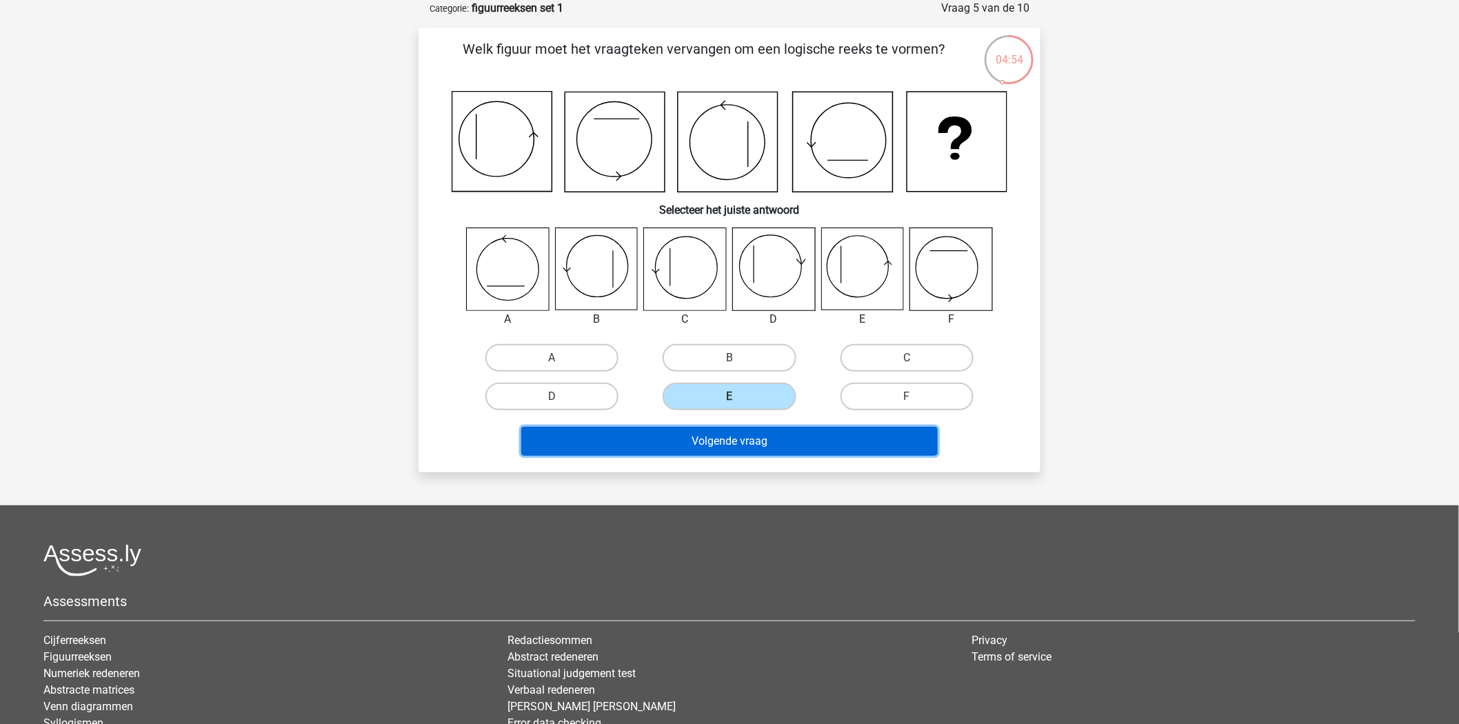
click at [726, 445] on button "Volgende vraag" at bounding box center [729, 441] width 417 height 29
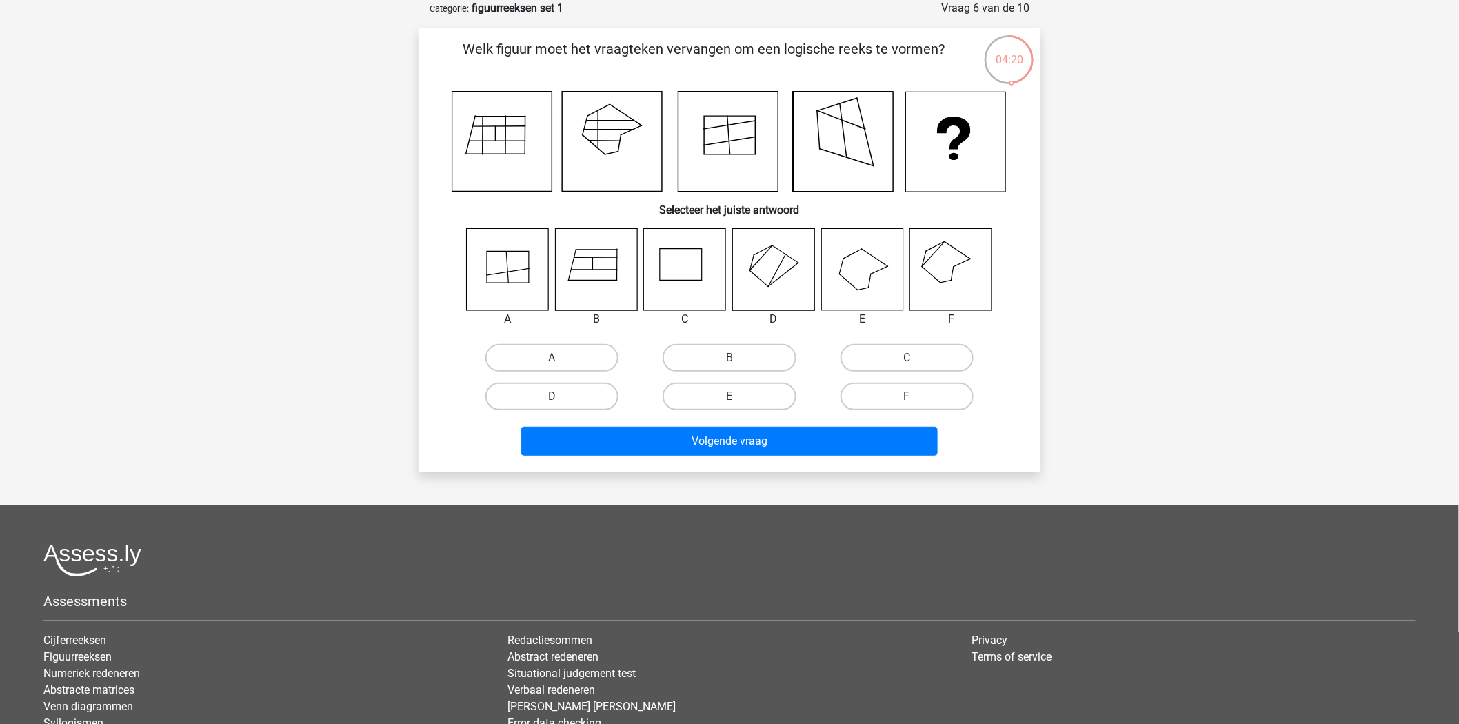
click at [906, 400] on label "F" at bounding box center [906, 397] width 133 height 28
click at [907, 400] on input "F" at bounding box center [911, 400] width 9 height 9
radio input "true"
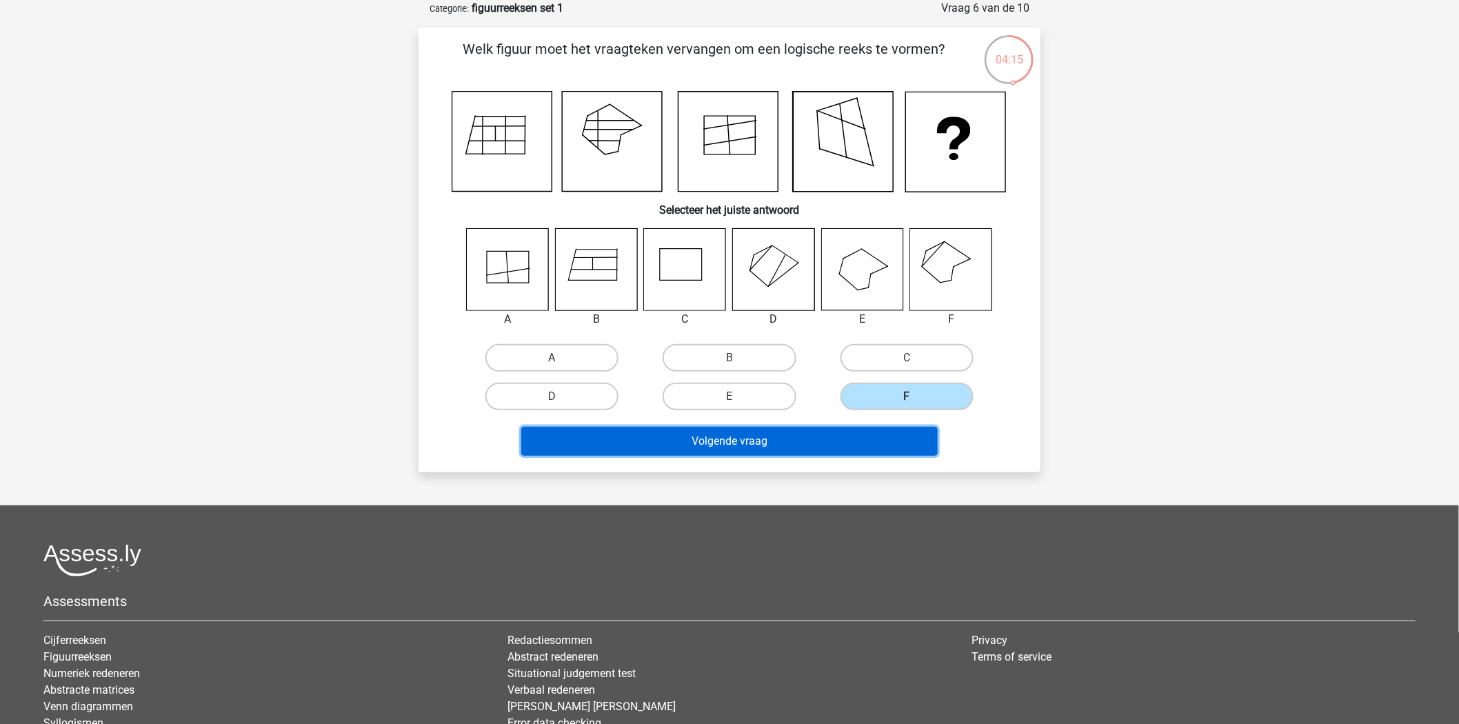
click at [711, 446] on button "Volgende vraag" at bounding box center [729, 441] width 417 height 29
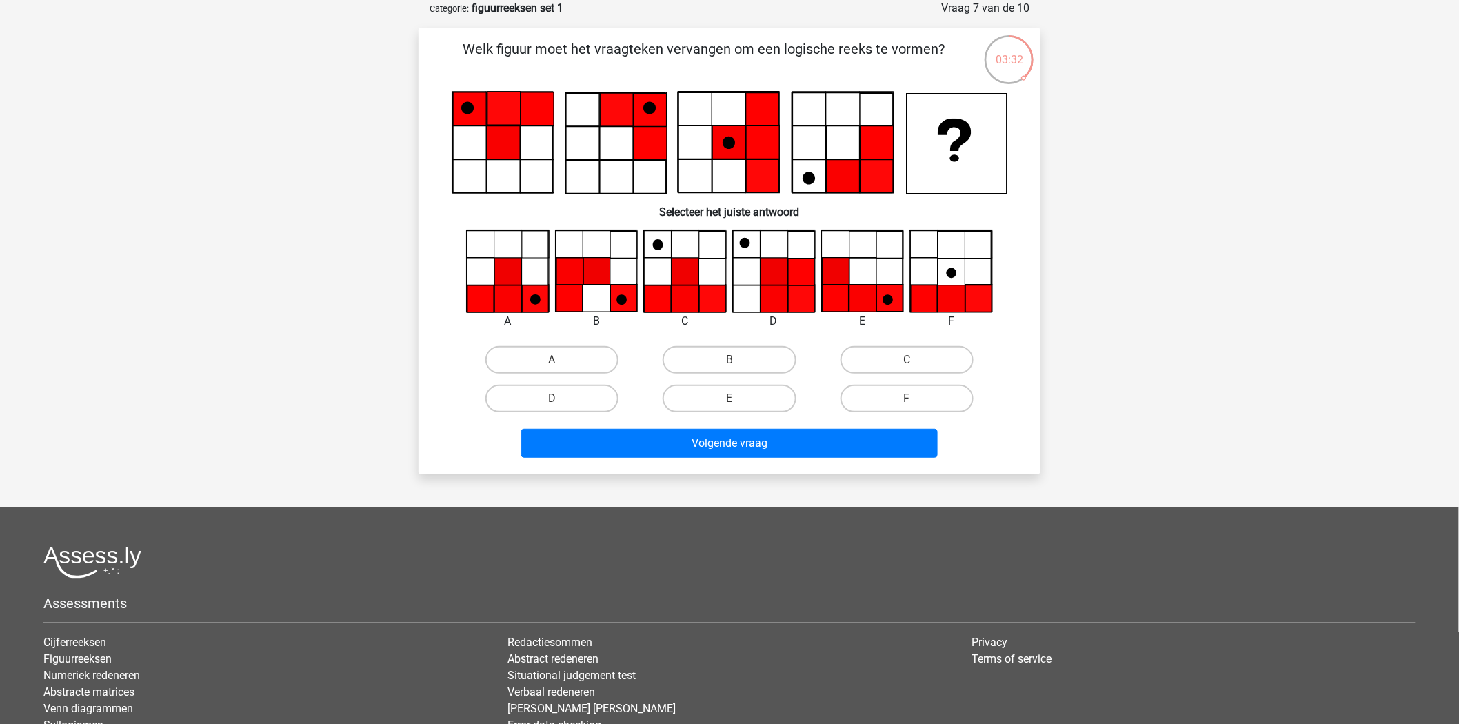
click at [556, 360] on input "A" at bounding box center [556, 364] width 9 height 9
radio input "true"
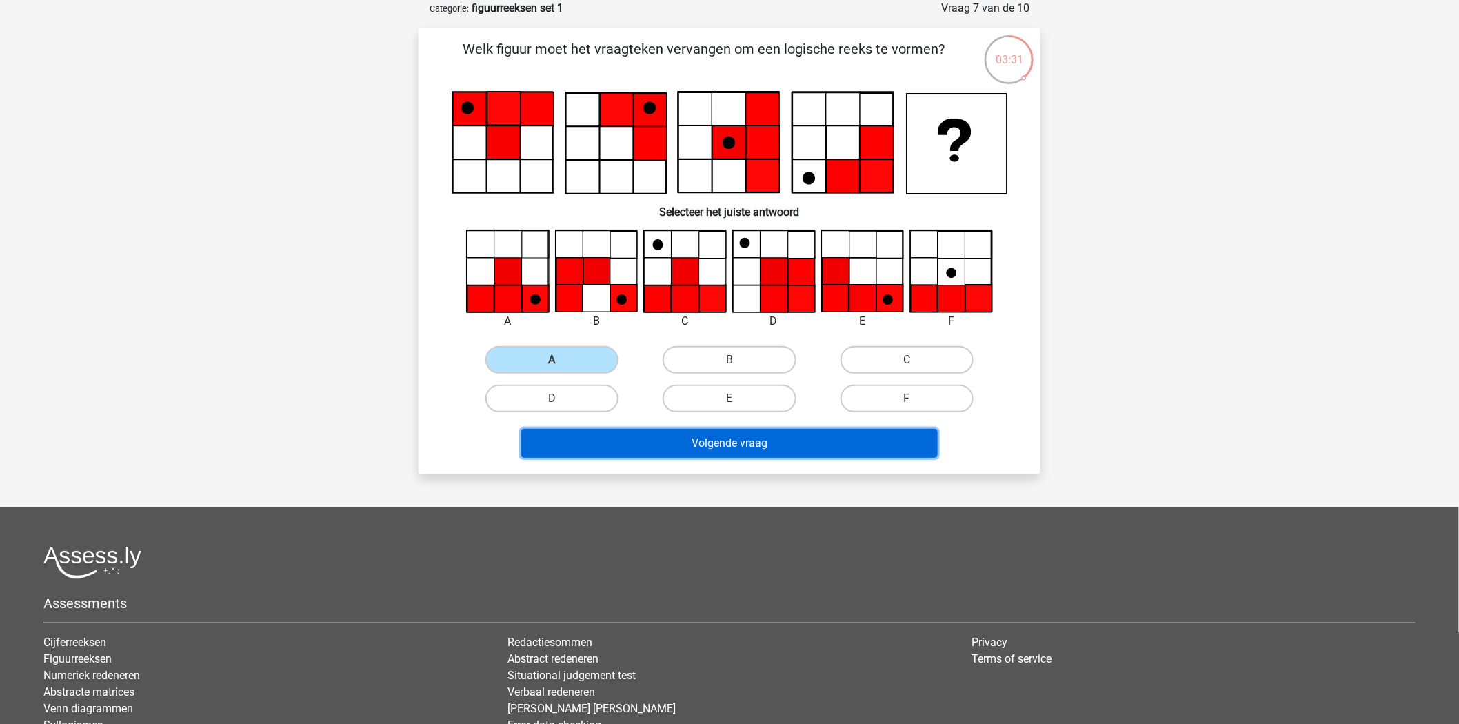
click at [762, 448] on button "Volgende vraag" at bounding box center [729, 443] width 417 height 29
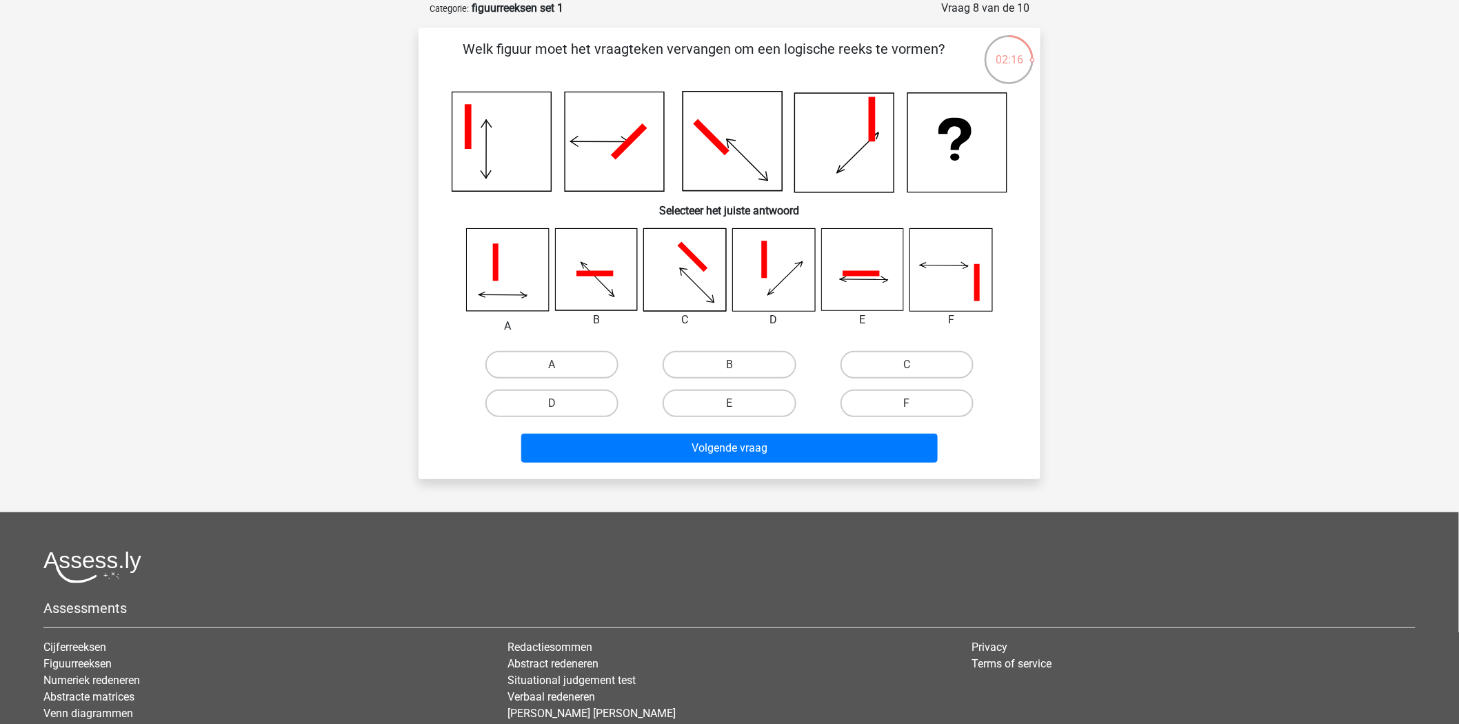
click at [935, 410] on label "F" at bounding box center [906, 404] width 133 height 28
click at [916, 410] on input "F" at bounding box center [911, 407] width 9 height 9
radio input "true"
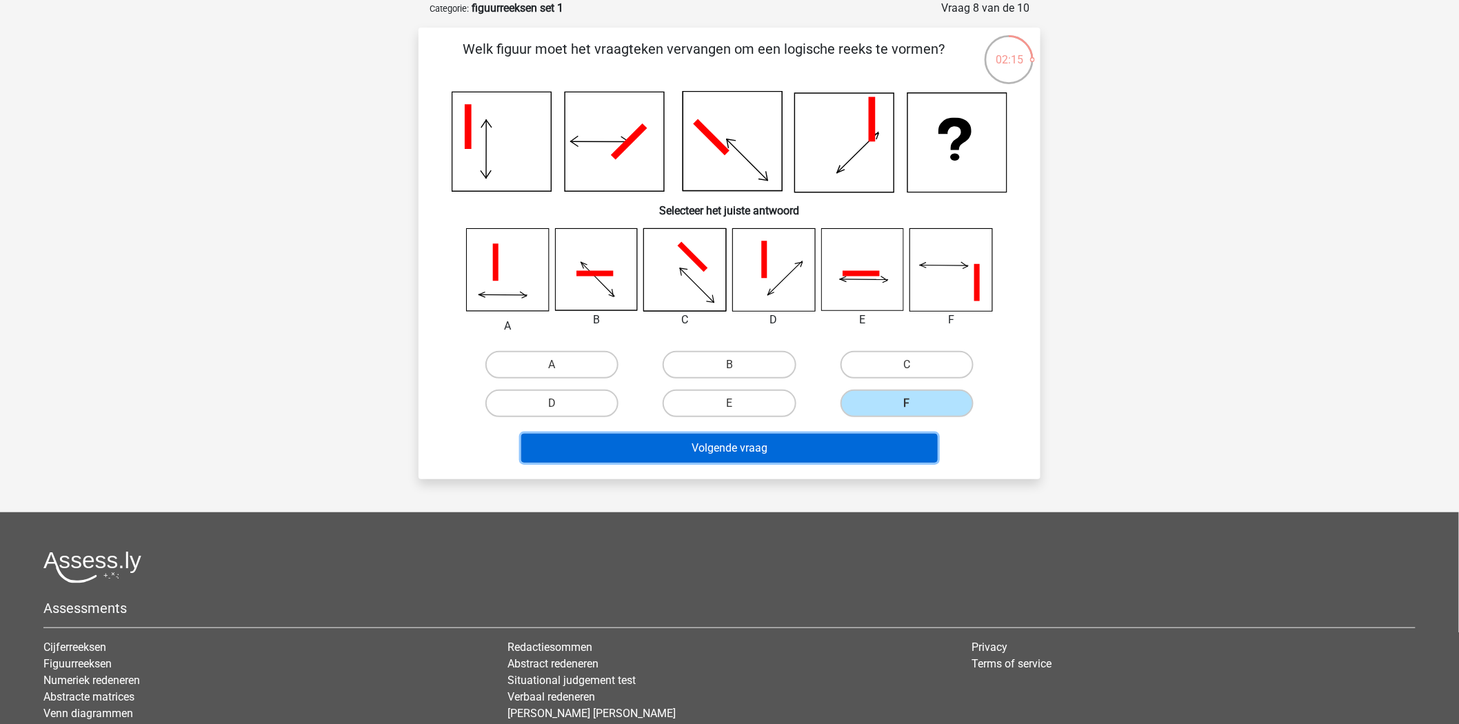
click at [769, 444] on button "Volgende vraag" at bounding box center [729, 448] width 417 height 29
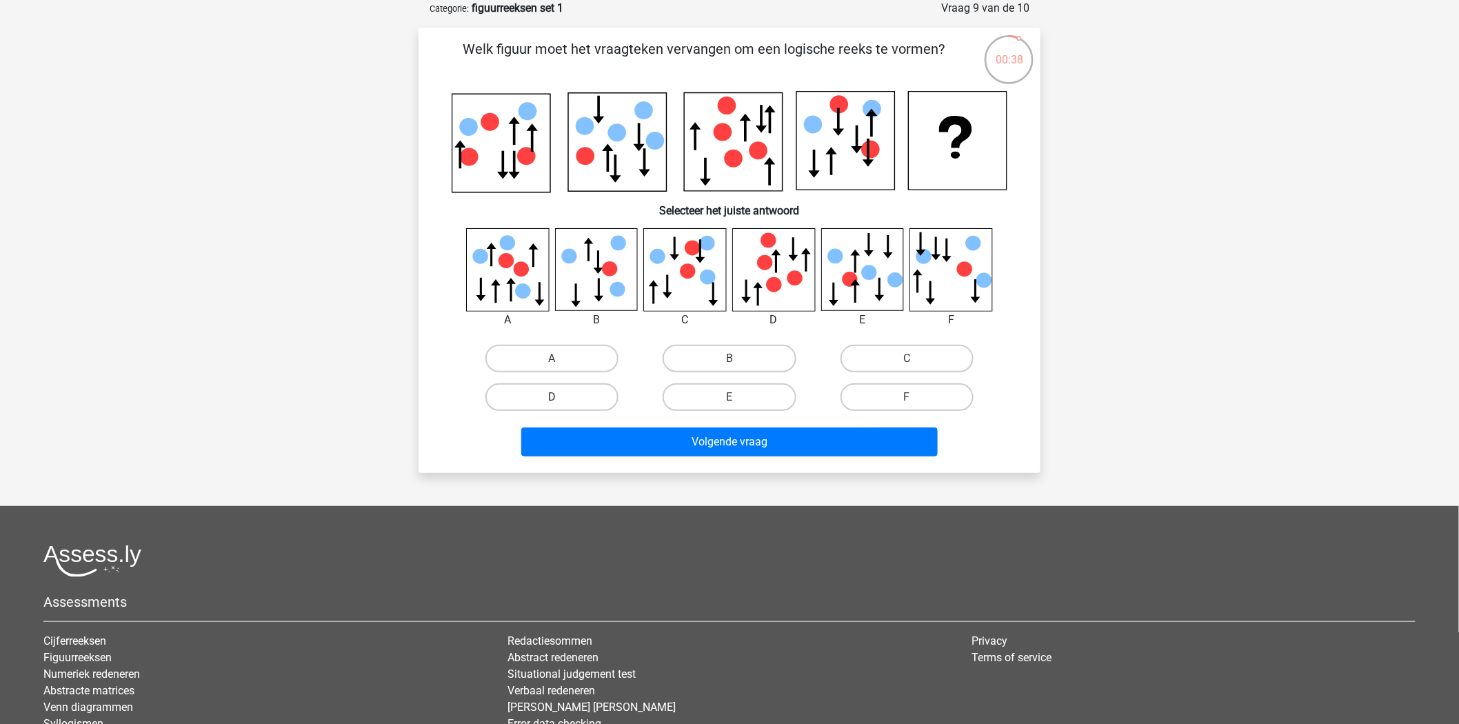
drag, startPoint x: 564, startPoint y: 392, endPoint x: 576, endPoint y: 389, distance: 12.7
click at [560, 393] on label "D" at bounding box center [551, 397] width 133 height 28
click at [560, 397] on input "D" at bounding box center [556, 401] width 9 height 9
radio input "true"
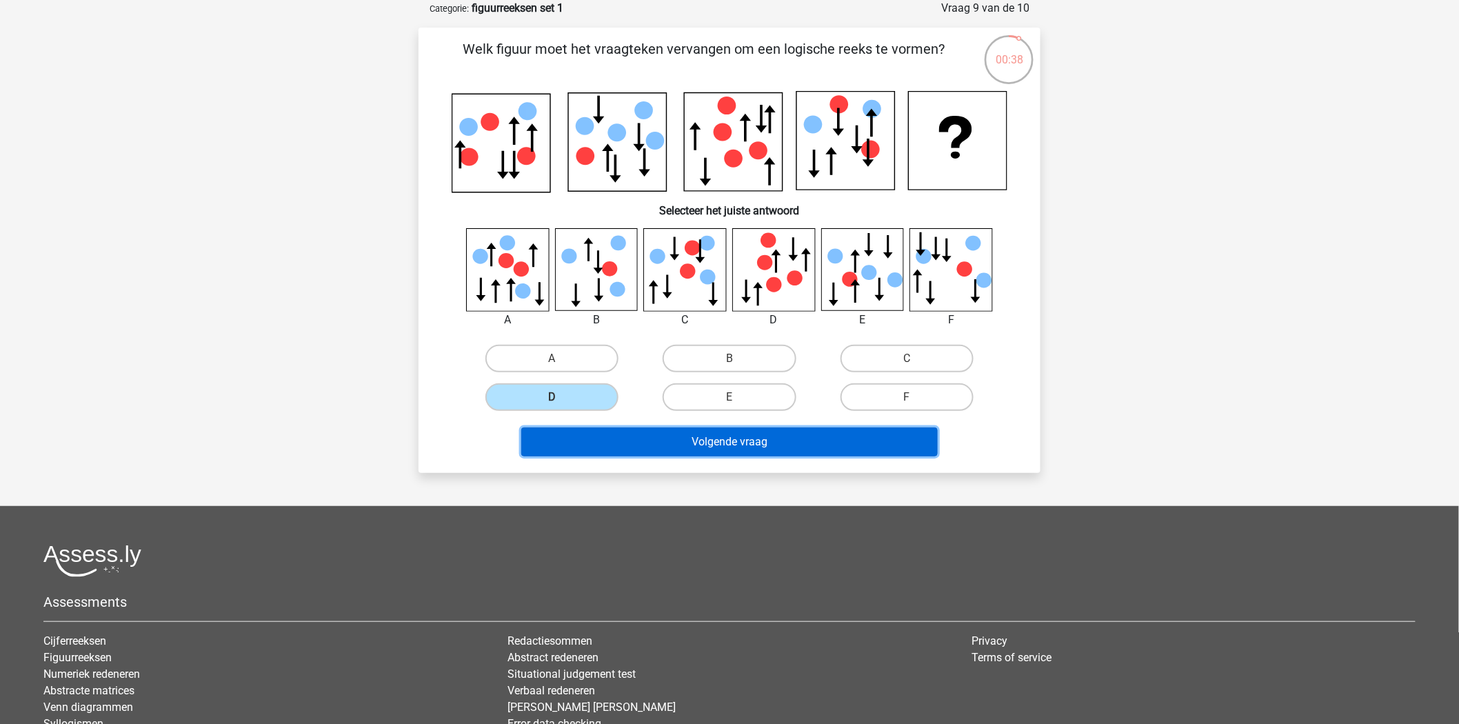
click at [649, 430] on button "Volgende vraag" at bounding box center [729, 441] width 417 height 29
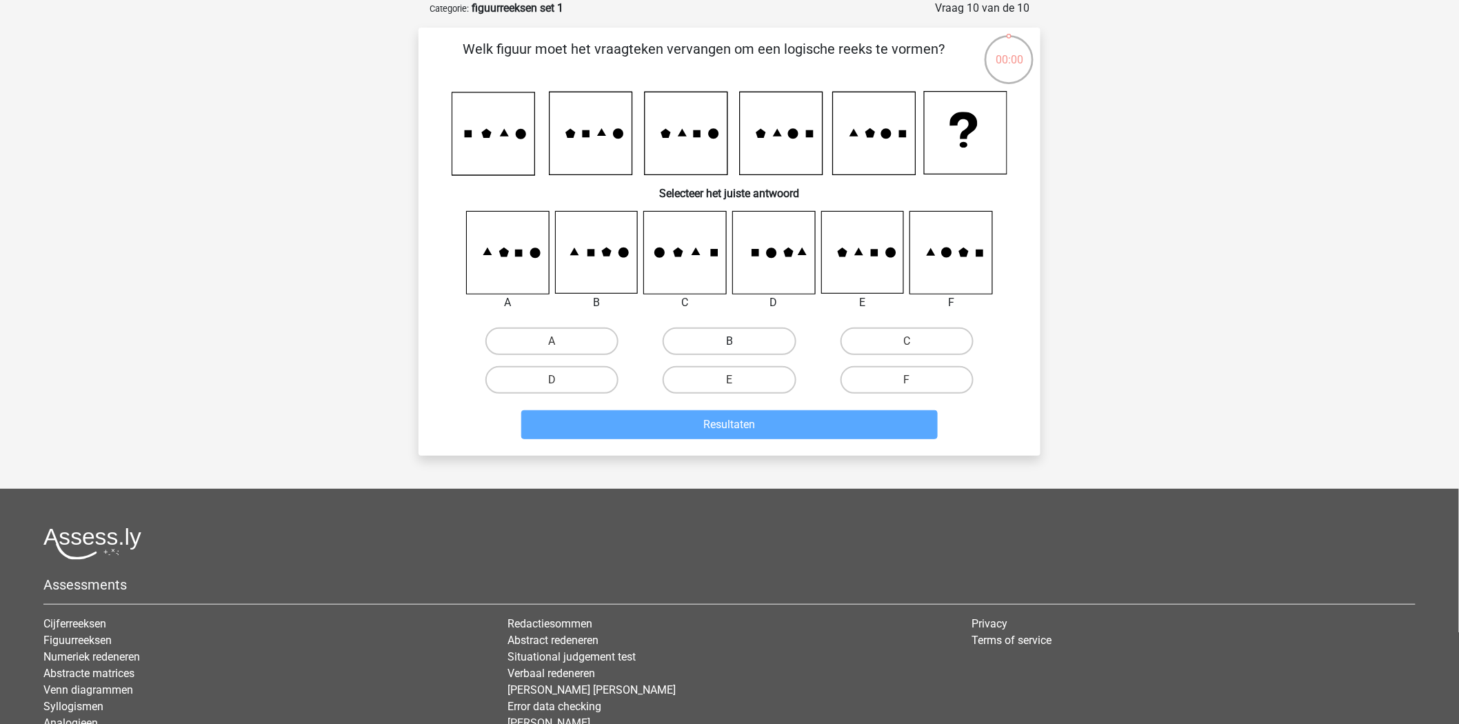
drag, startPoint x: 576, startPoint y: 343, endPoint x: 767, endPoint y: 347, distance: 191.0
click at [726, 361] on div "A B C D" at bounding box center [729, 360] width 532 height 77
click at [779, 339] on label "B" at bounding box center [729, 342] width 133 height 28
click at [738, 341] on input "B" at bounding box center [733, 345] width 9 height 9
radio input "true"
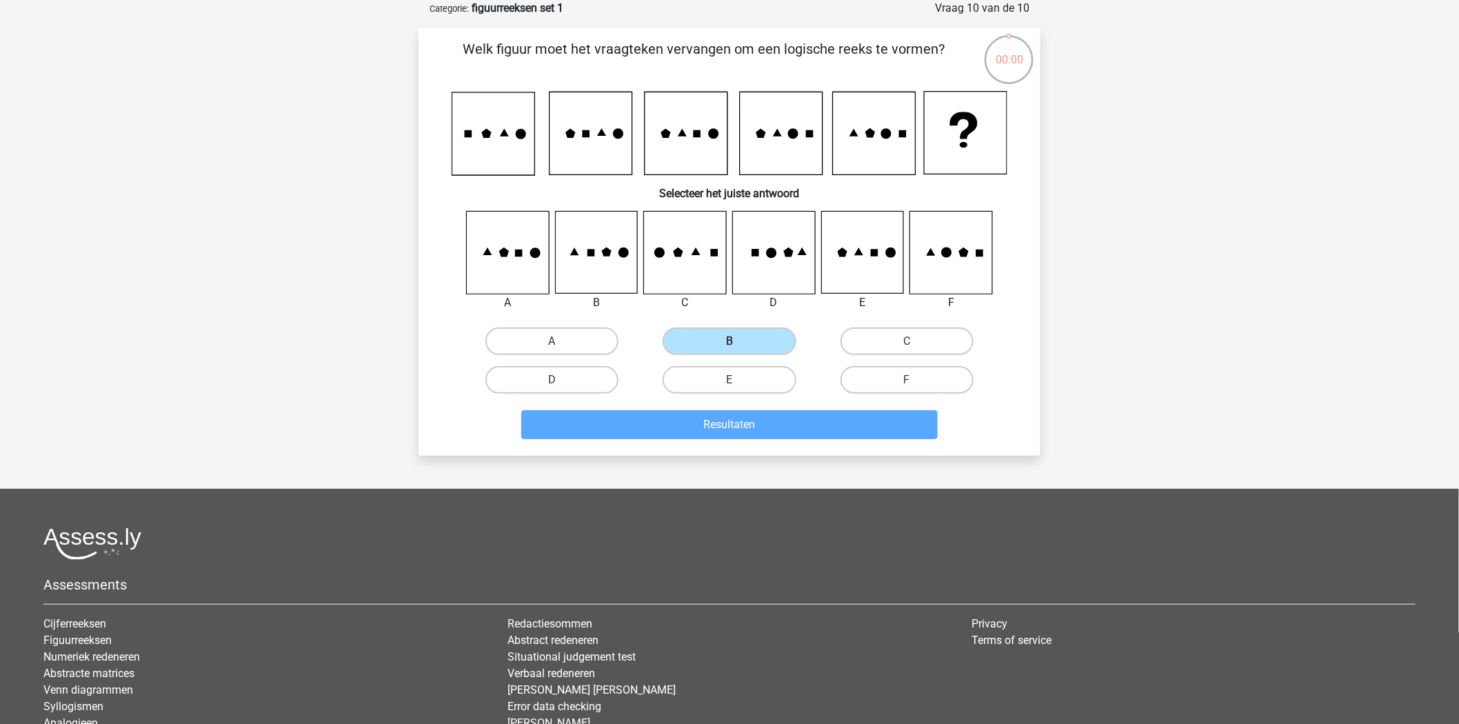
click at [735, 466] on div "Kies premium harry harrydewit@gmail.com" at bounding box center [729, 392] width 1459 height 922
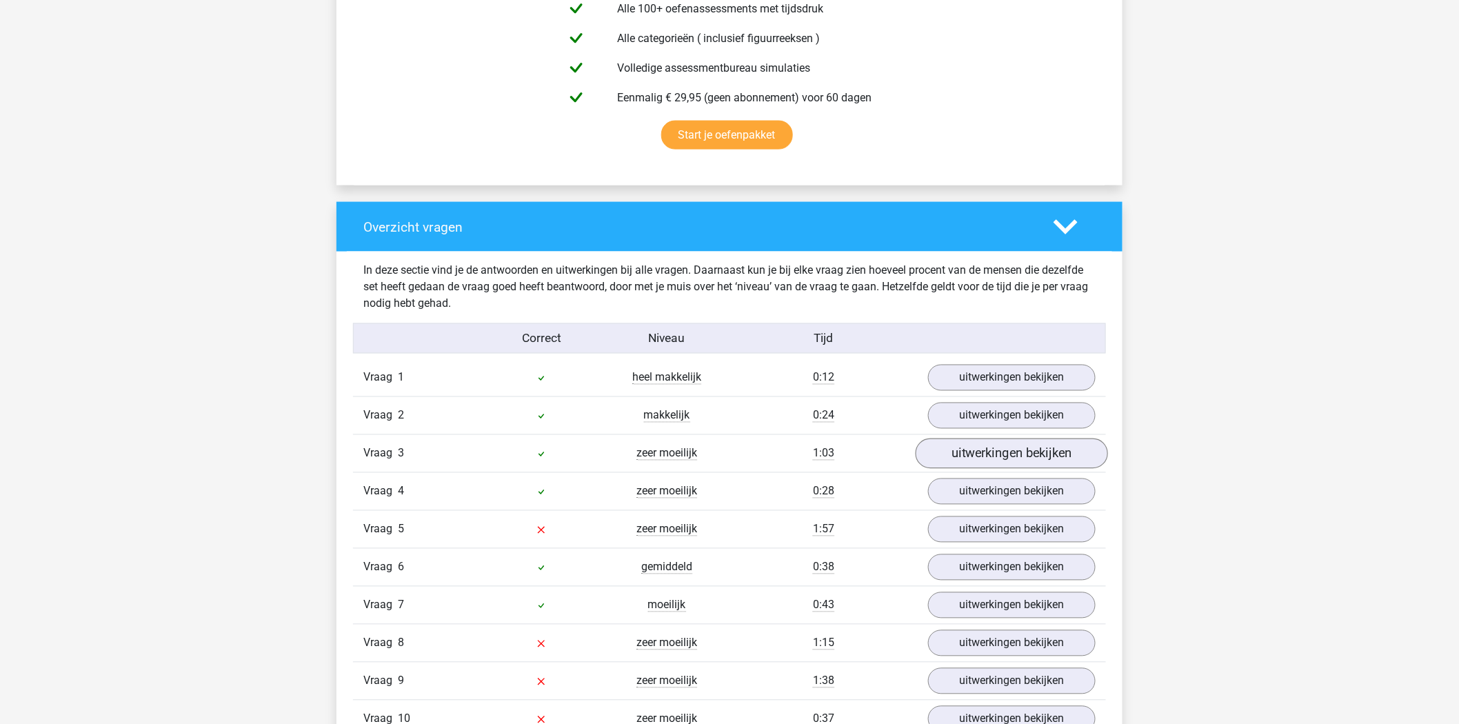
scroll to position [843, 0]
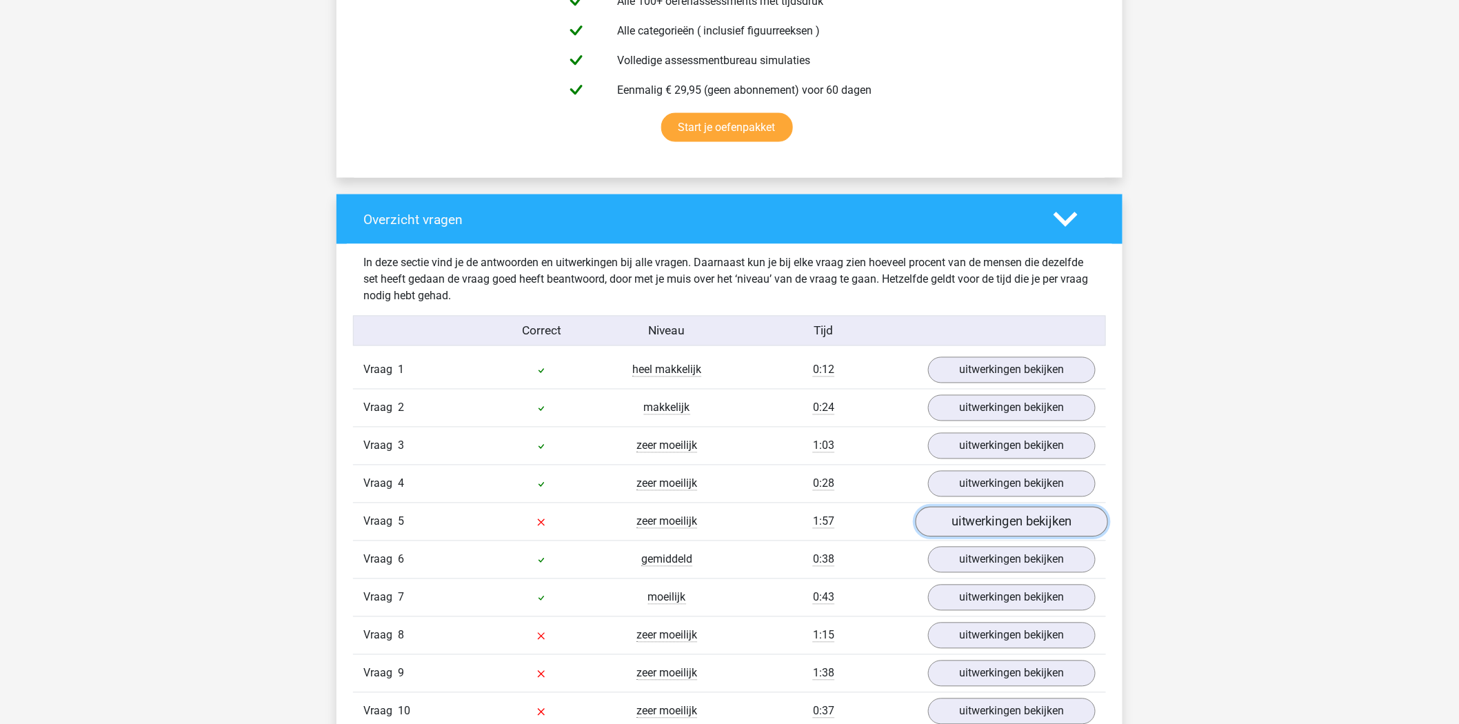
click at [961, 524] on link "uitwerkingen bekijken" at bounding box center [1012, 522] width 192 height 30
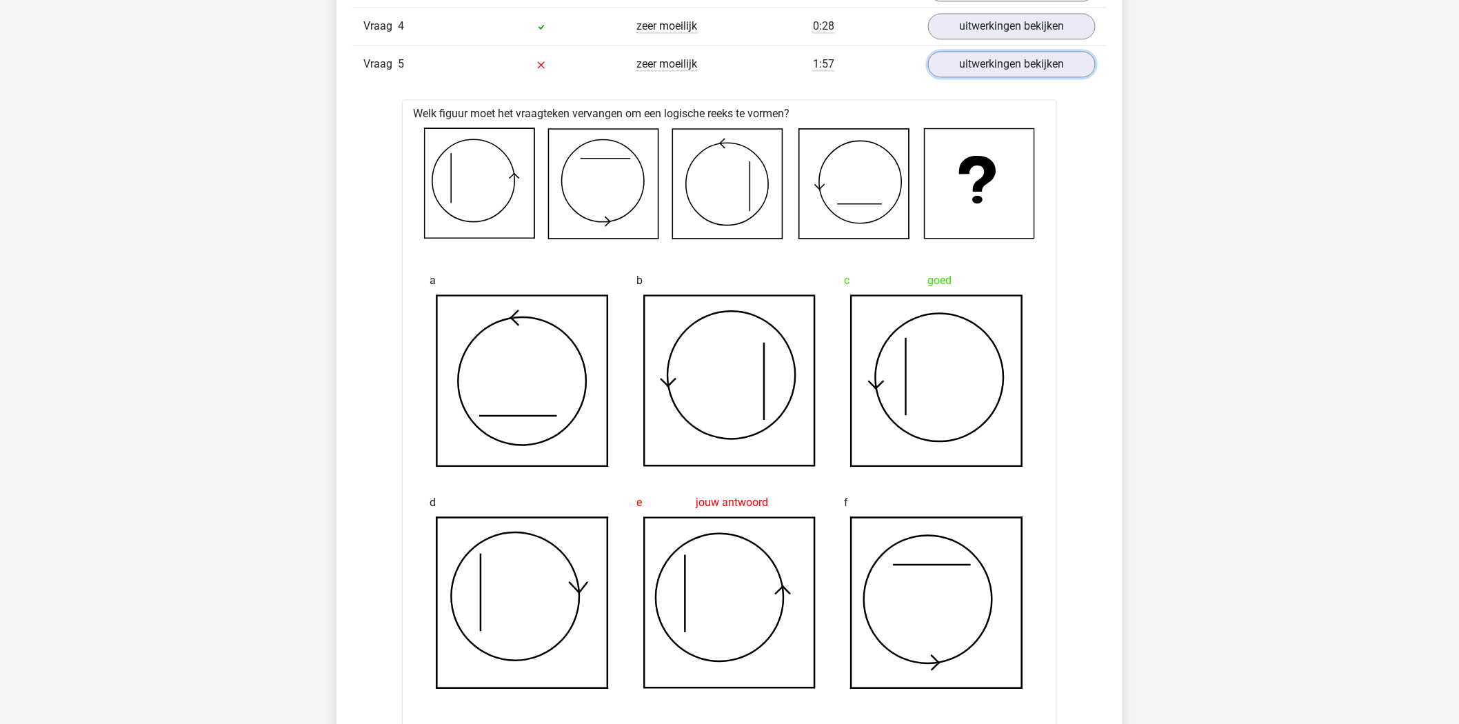
scroll to position [996, 0]
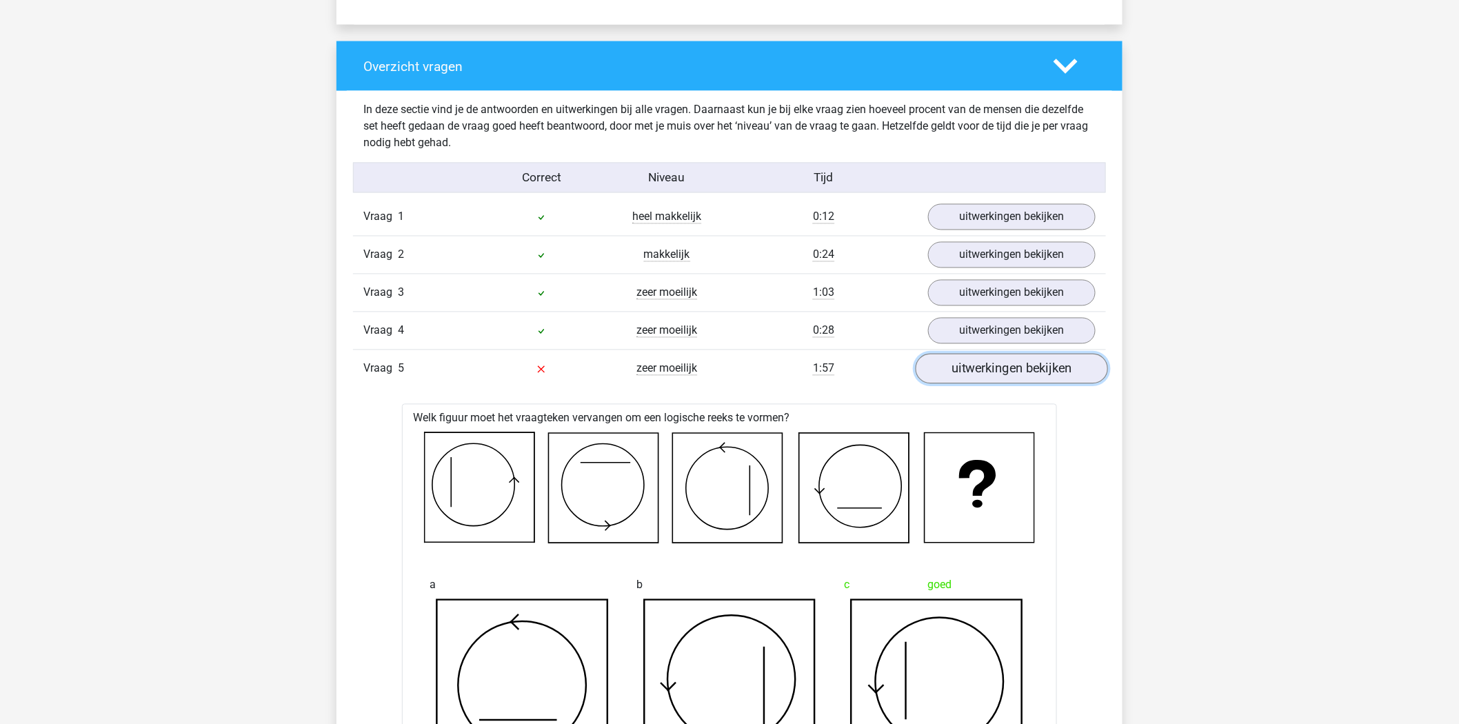
click at [1046, 371] on link "uitwerkingen bekijken" at bounding box center [1012, 369] width 192 height 30
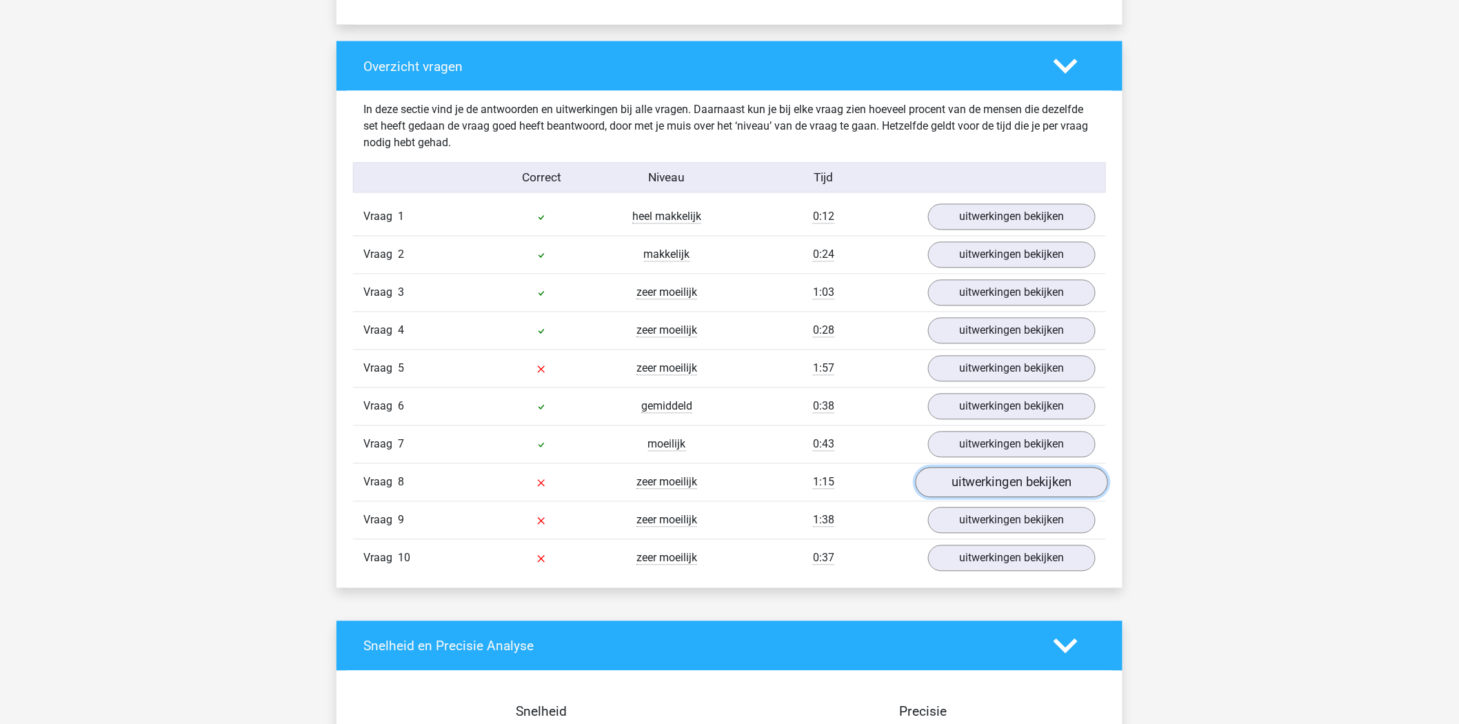
click at [1041, 479] on link "uitwerkingen bekijken" at bounding box center [1012, 483] width 192 height 30
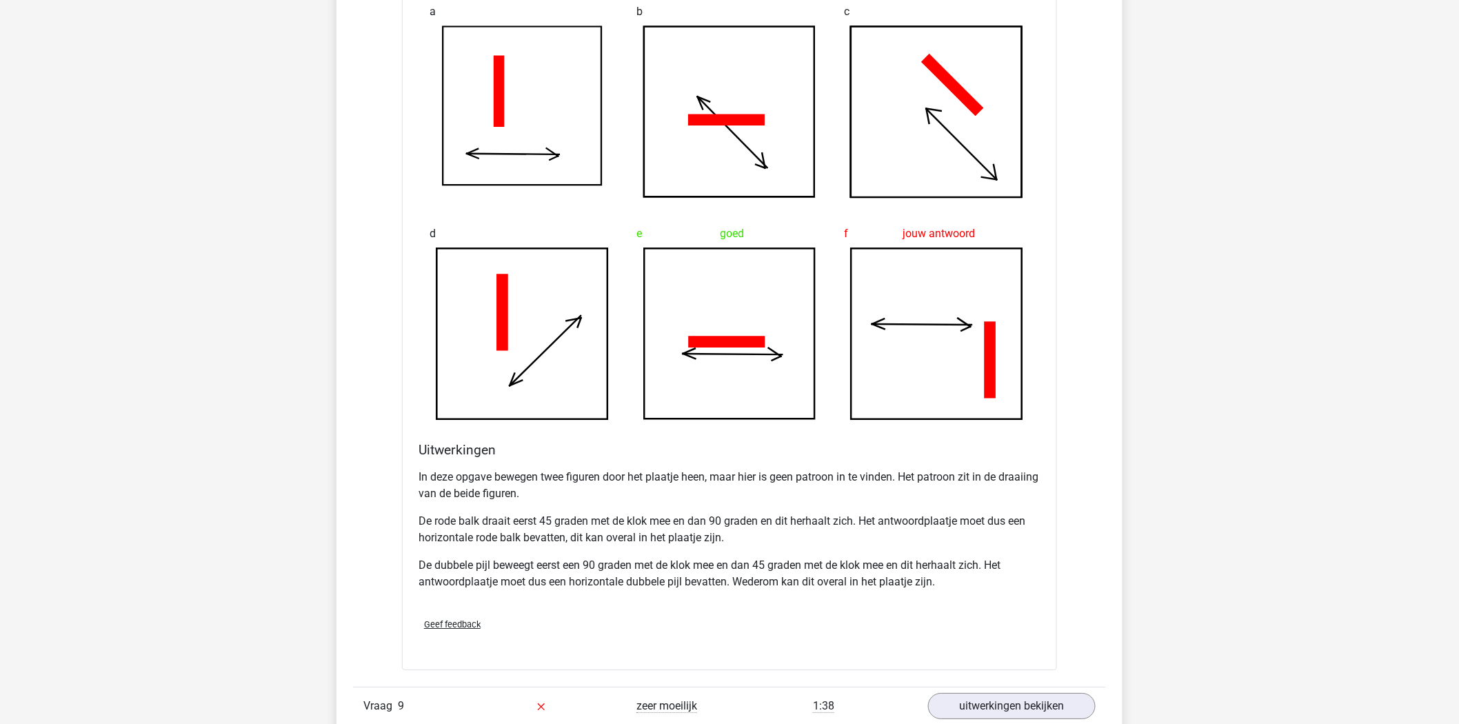
scroll to position [1838, 0]
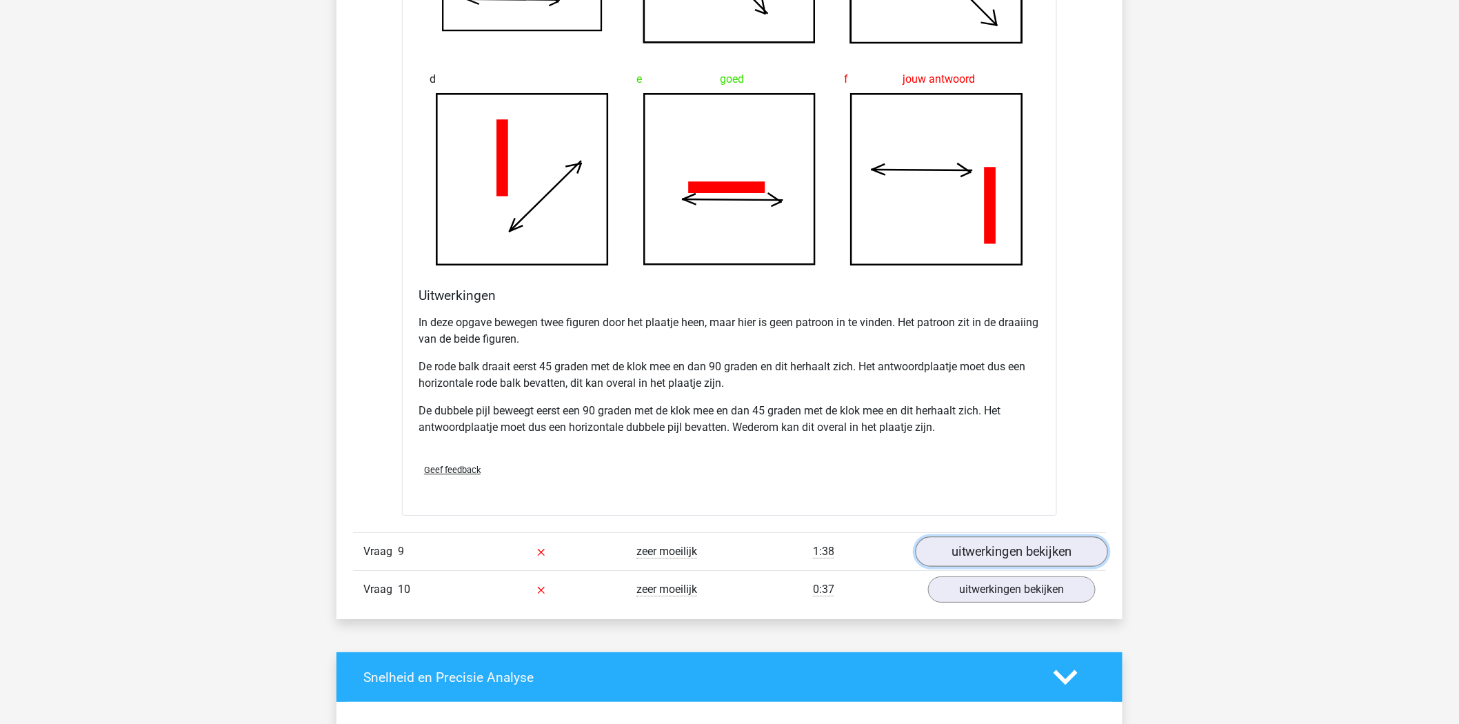
click at [1023, 552] on link "uitwerkingen bekijken" at bounding box center [1012, 551] width 192 height 30
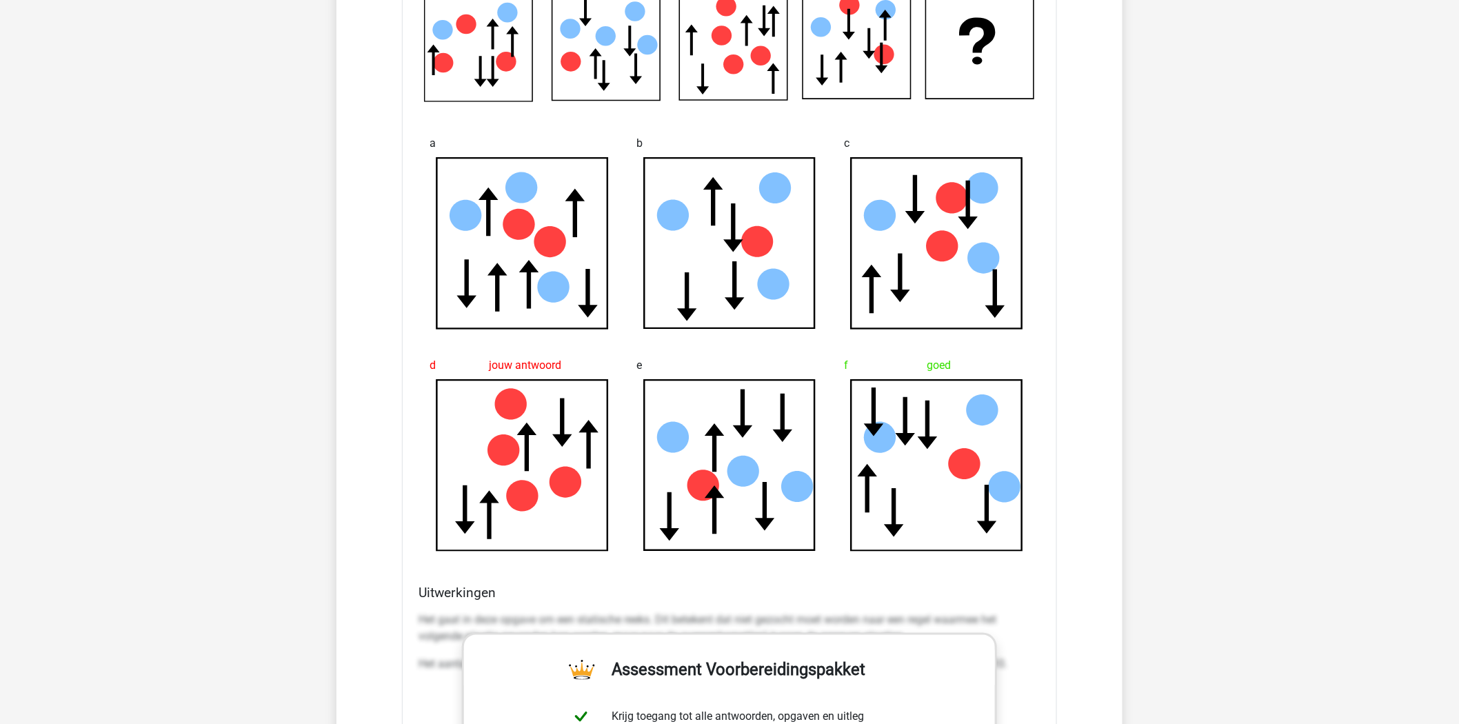
scroll to position [2375, 0]
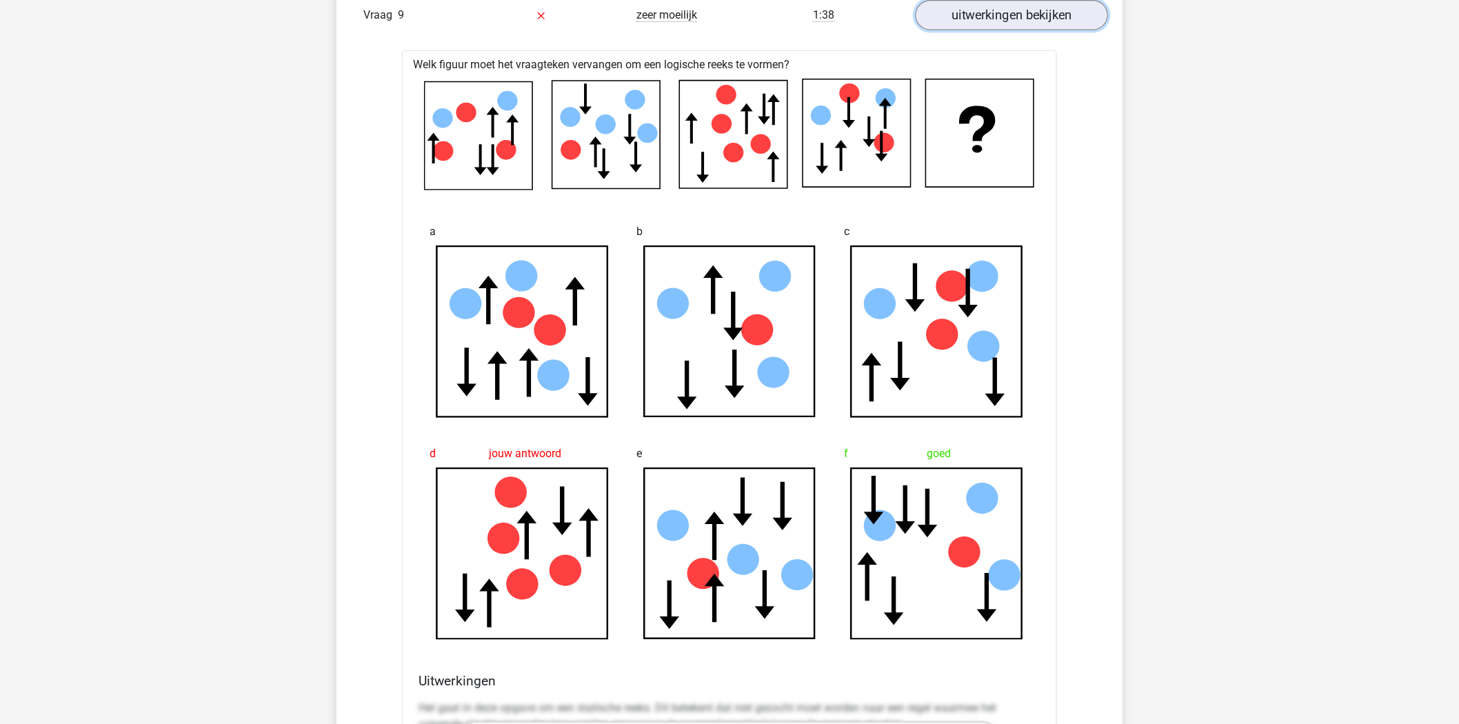
click at [1000, 22] on link "uitwerkingen bekijken" at bounding box center [1012, 15] width 192 height 30
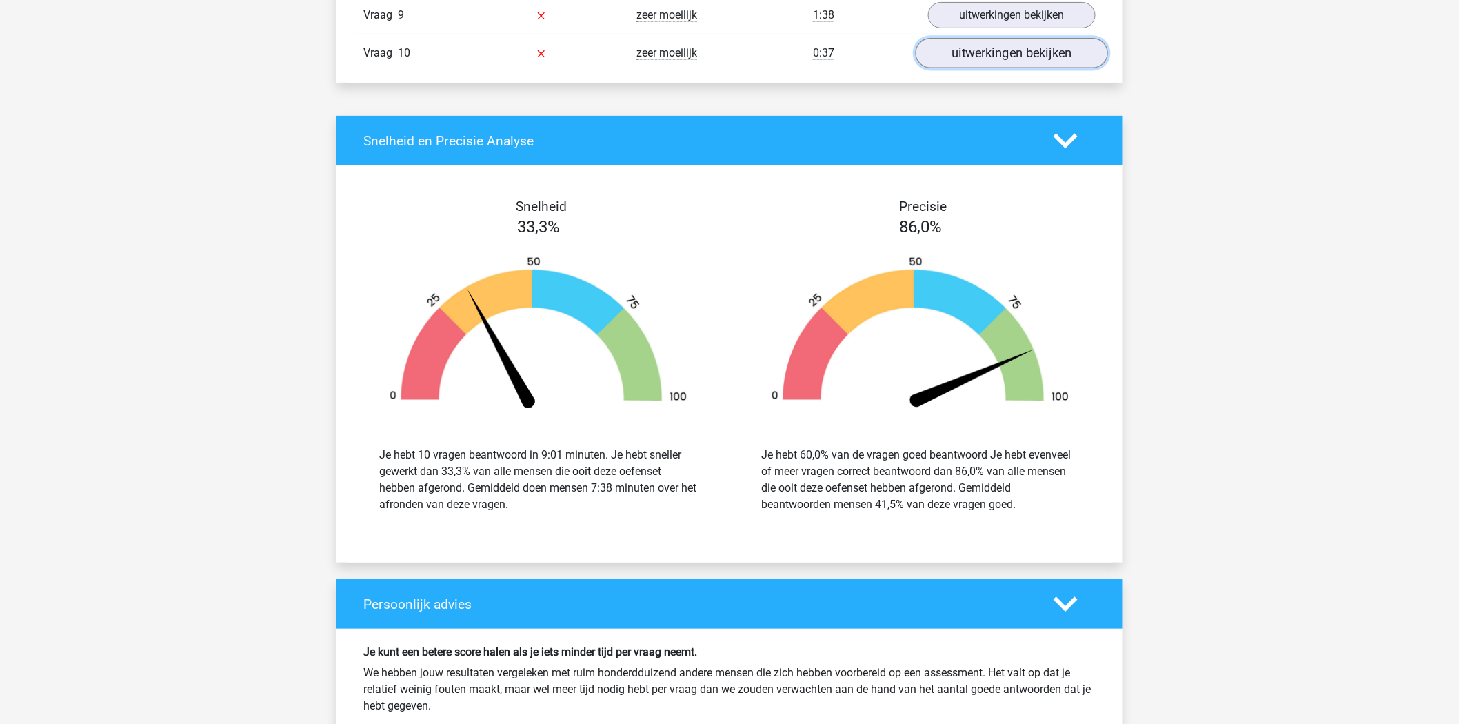
click at [996, 53] on link "uitwerkingen bekijken" at bounding box center [1012, 53] width 192 height 30
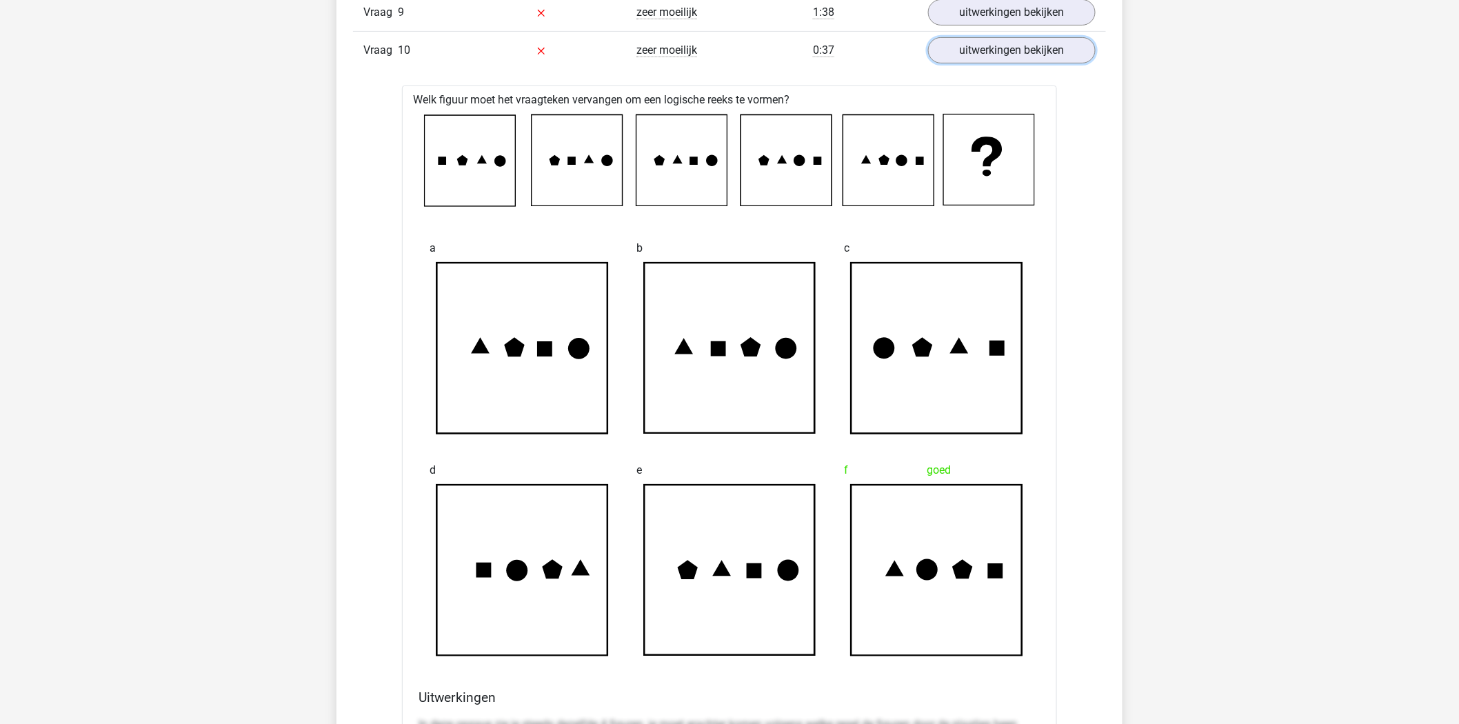
scroll to position [2298, 0]
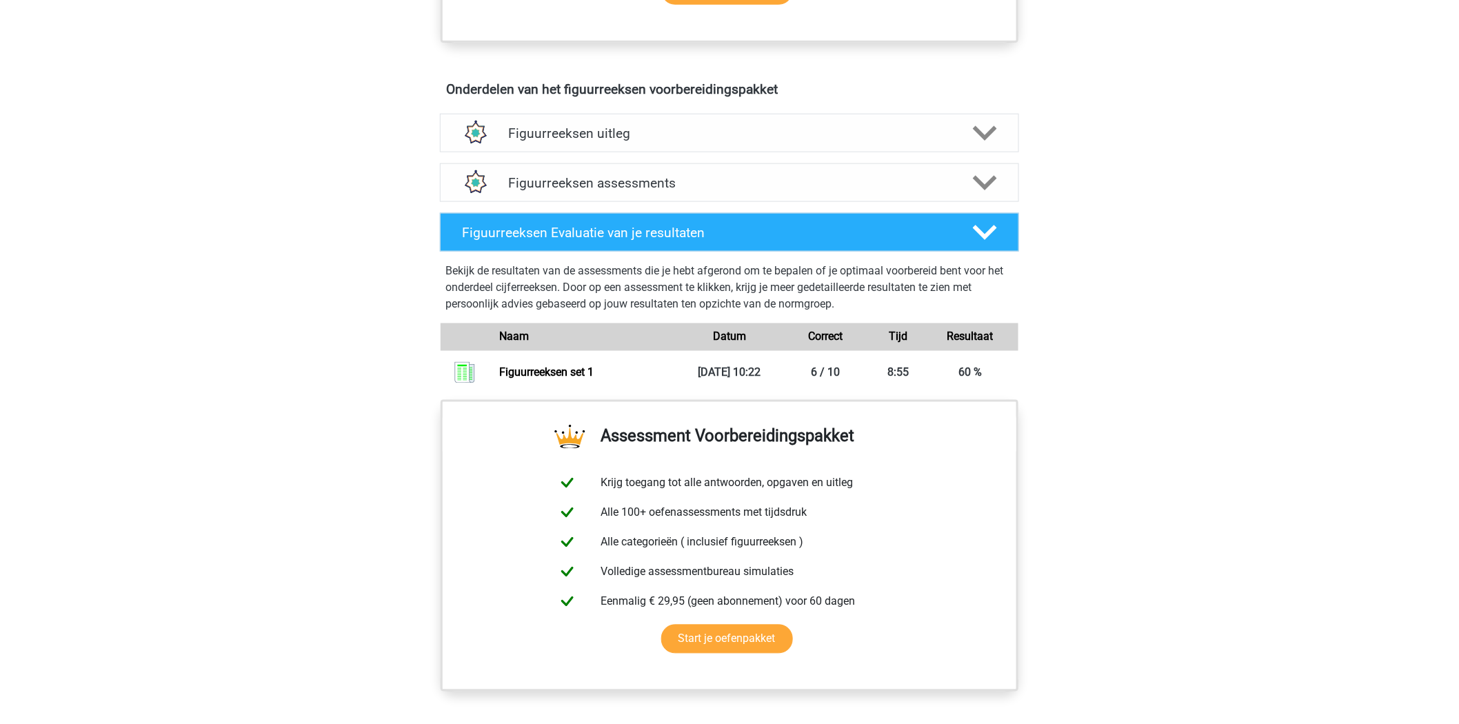
scroll to position [843, 0]
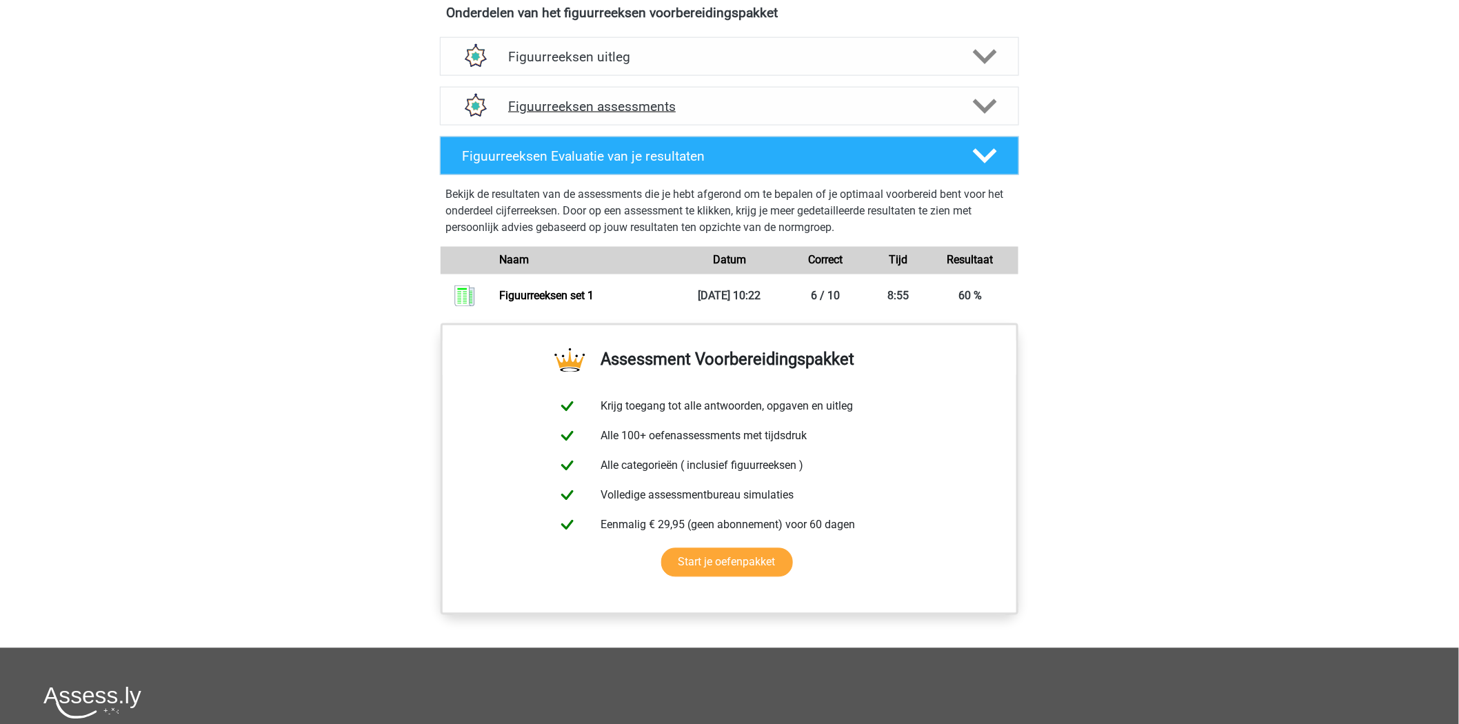
click at [989, 100] on icon at bounding box center [985, 106] width 24 height 24
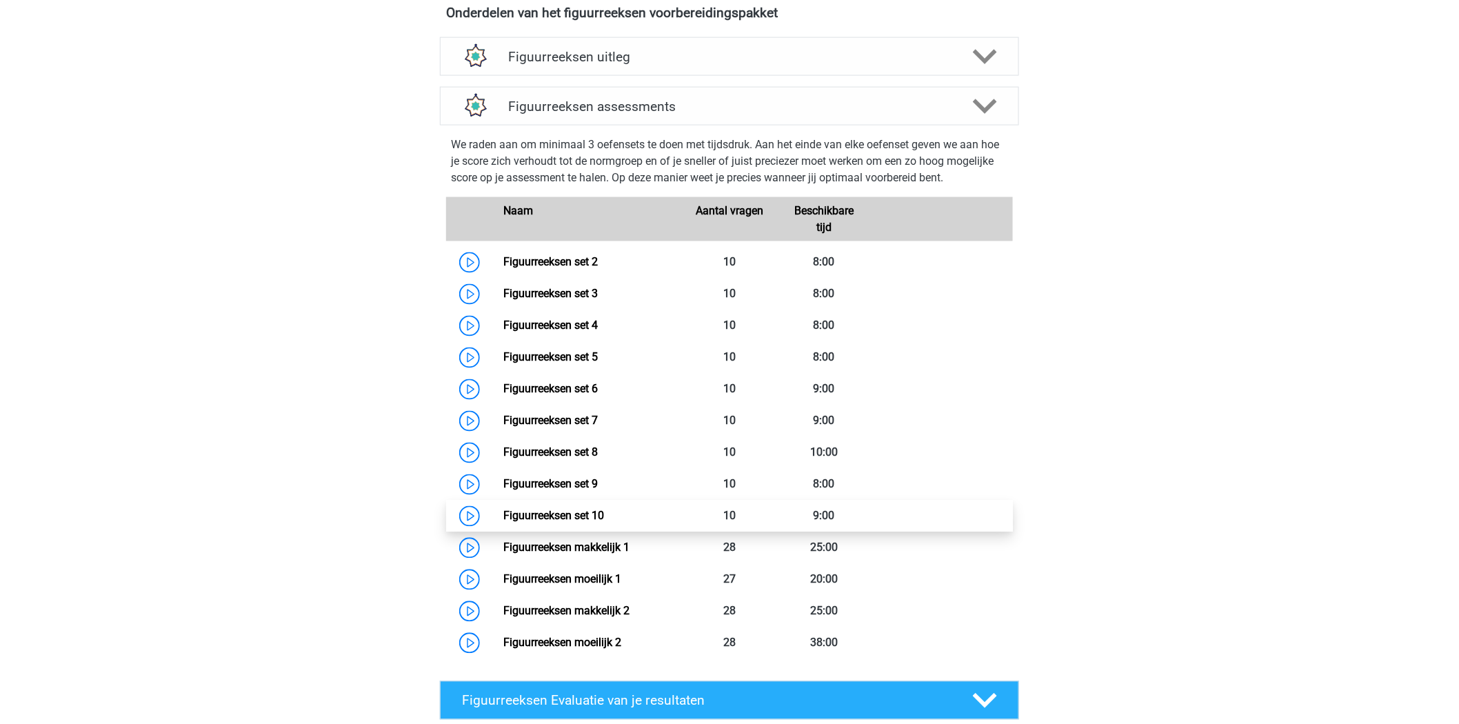
click at [593, 514] on link "Figuurreeksen set 10" at bounding box center [553, 516] width 101 height 13
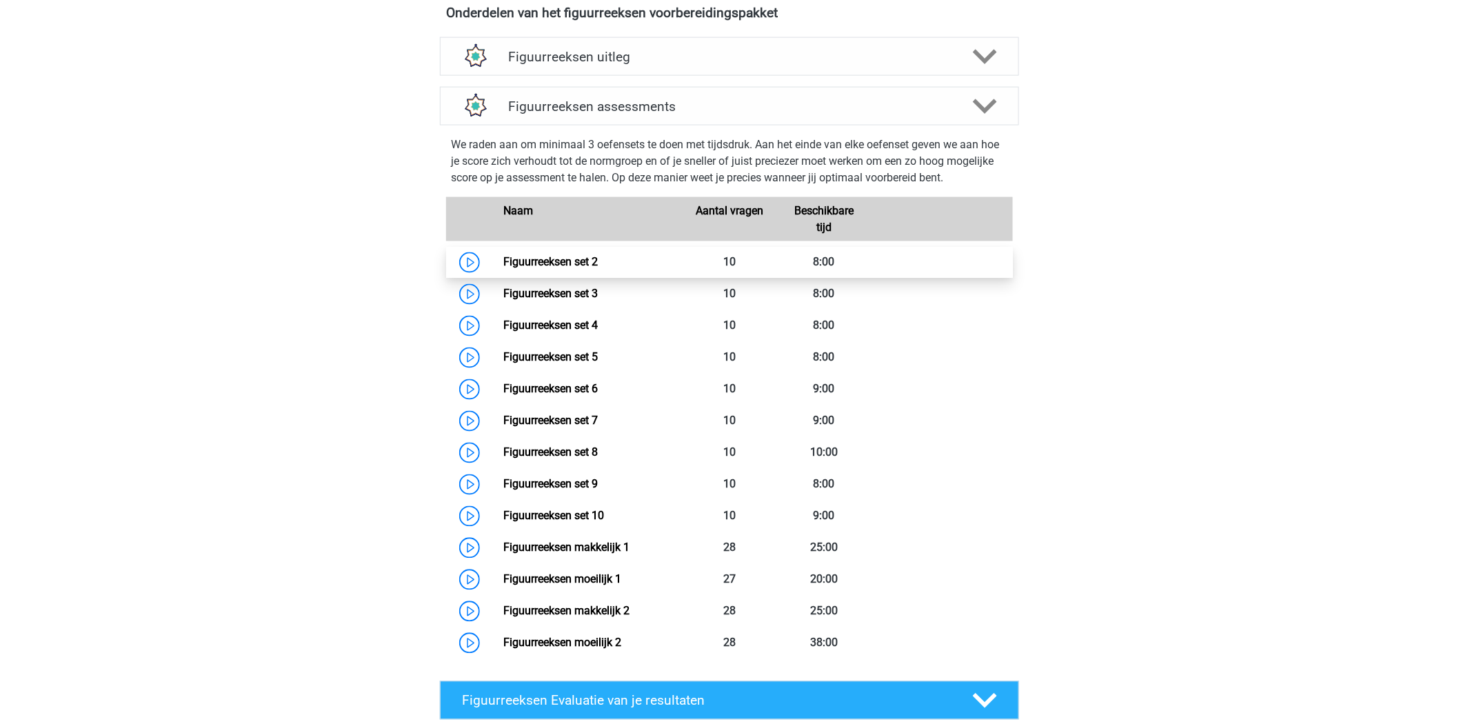
click at [594, 261] on link "Figuurreeksen set 2" at bounding box center [550, 262] width 94 height 13
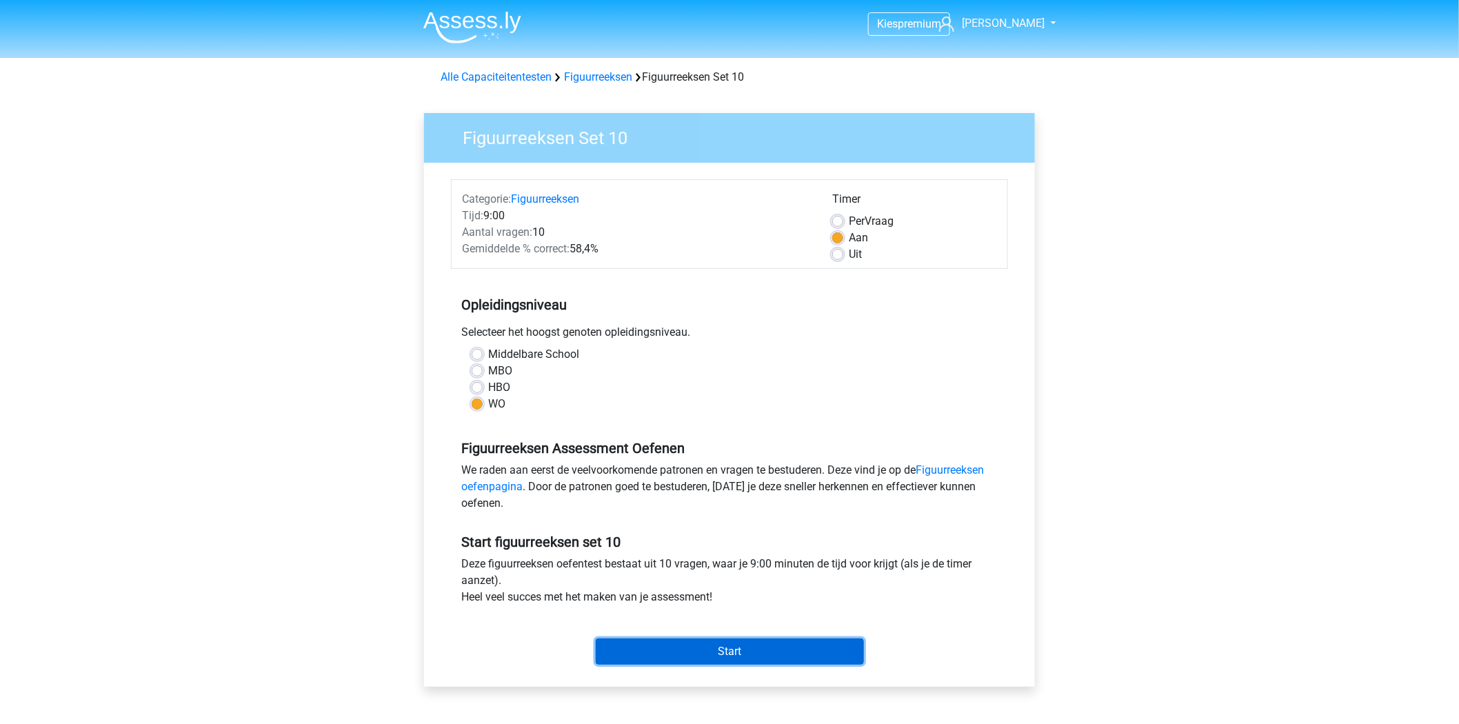
click at [701, 656] on input "Start" at bounding box center [730, 651] width 268 height 26
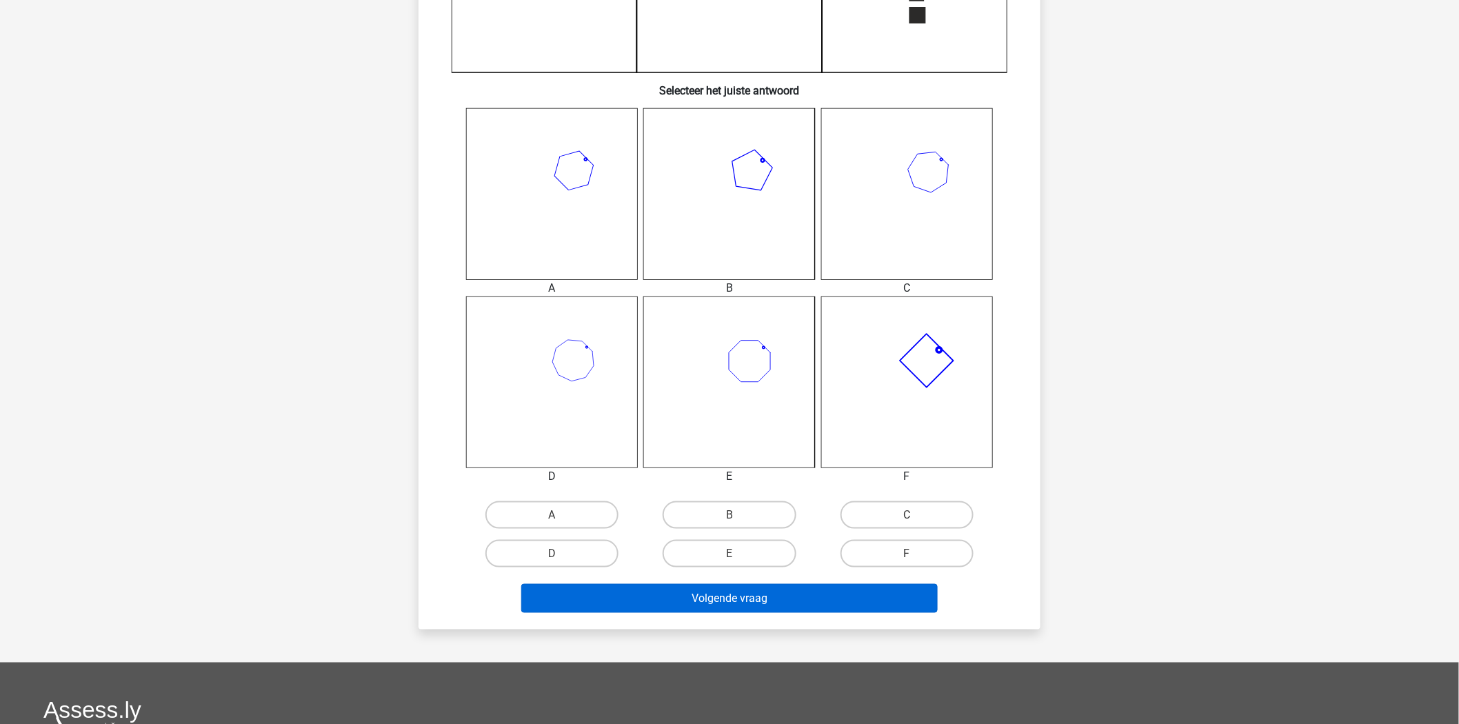
scroll to position [459, 0]
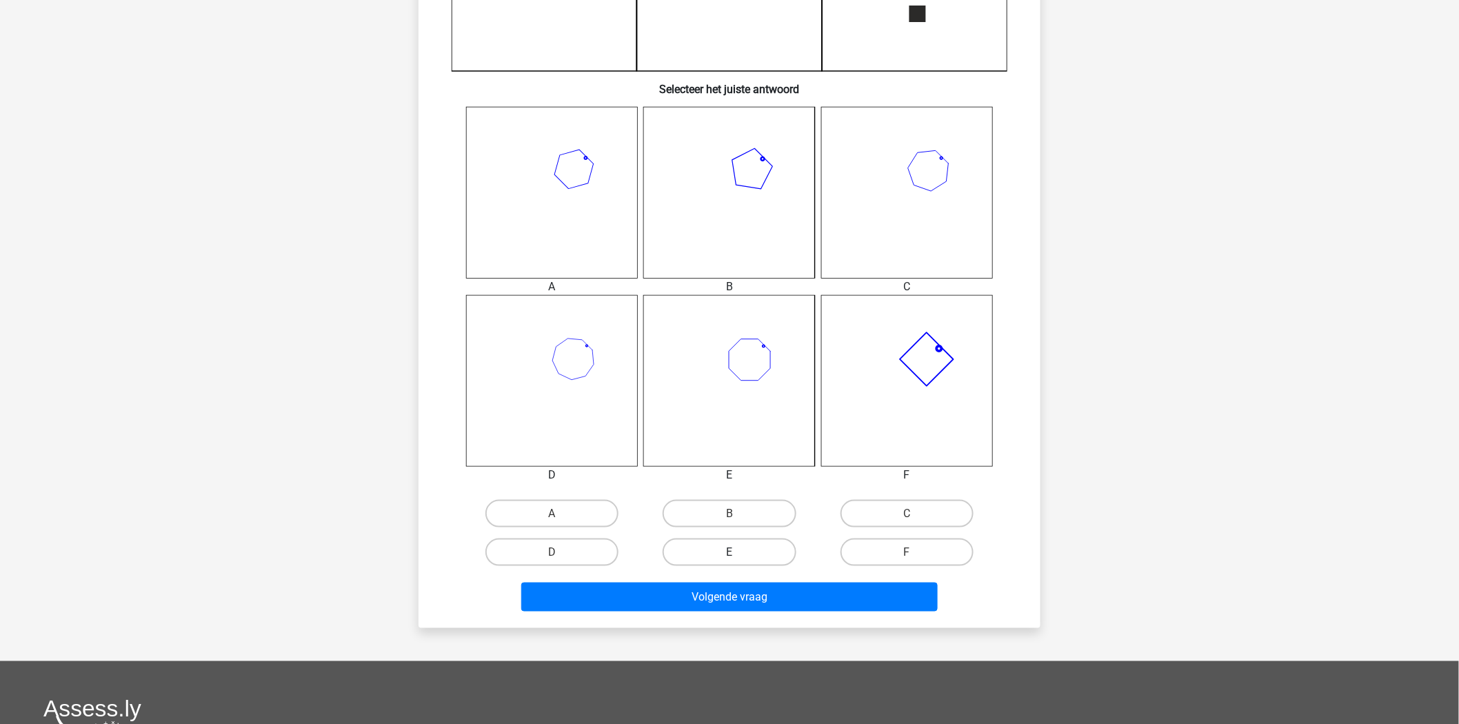
click at [749, 547] on label "E" at bounding box center [729, 552] width 133 height 28
click at [738, 552] on input "E" at bounding box center [733, 556] width 9 height 9
radio input "true"
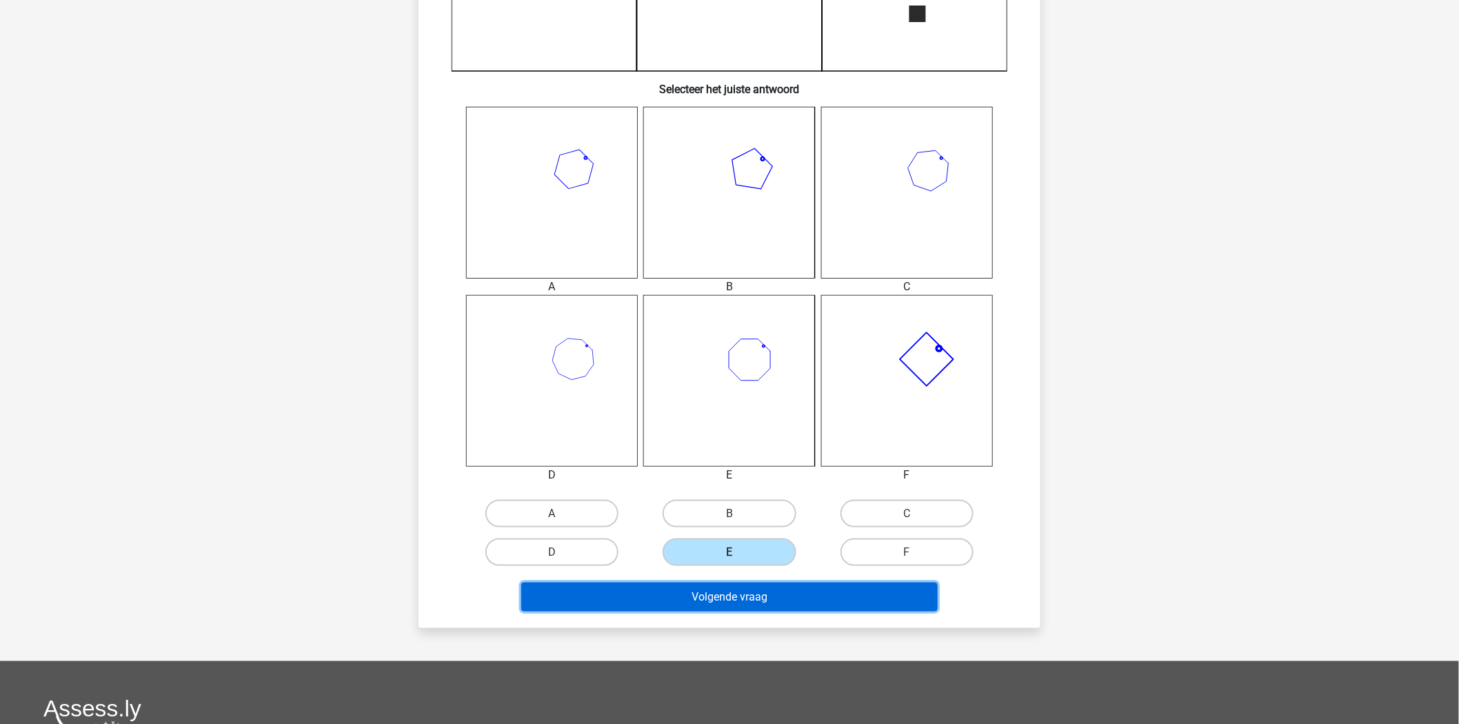
click at [738, 590] on button "Volgende vraag" at bounding box center [729, 597] width 417 height 29
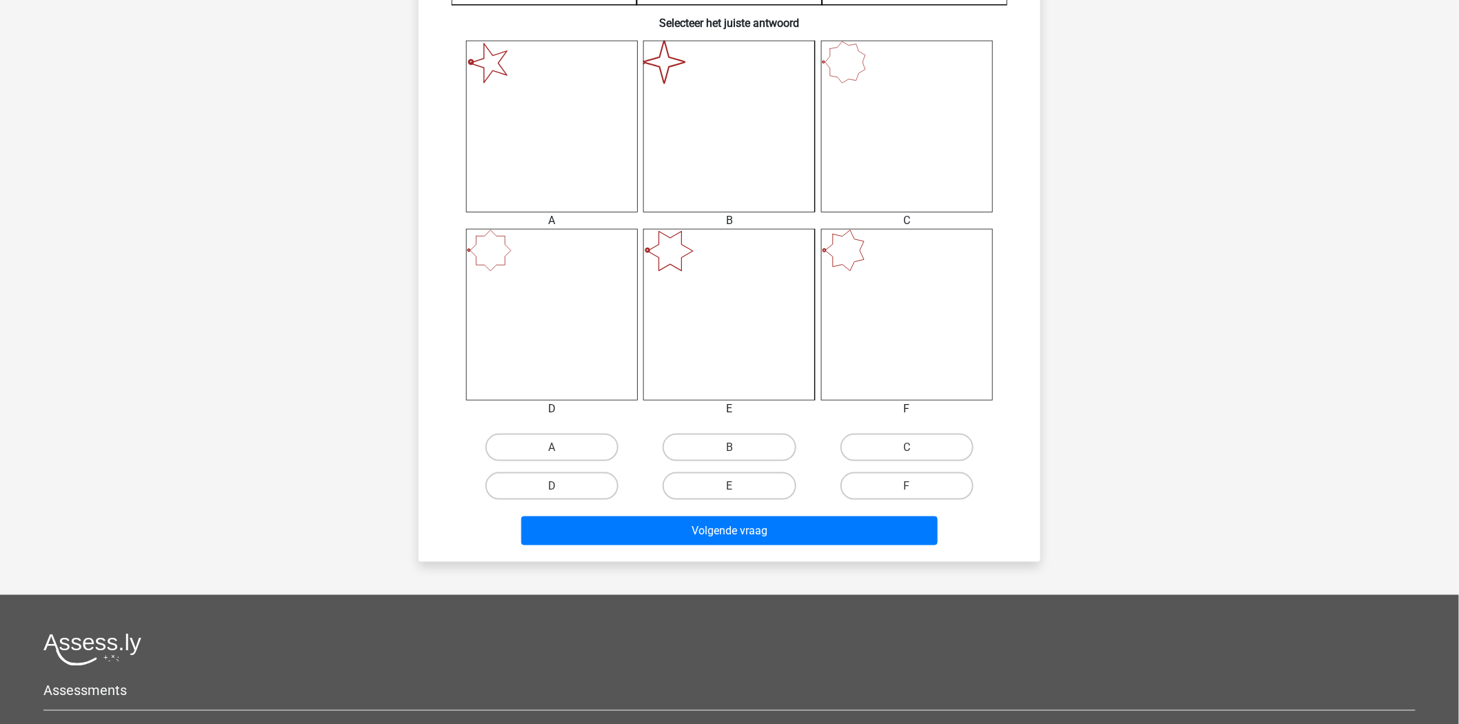
scroll to position [528, 0]
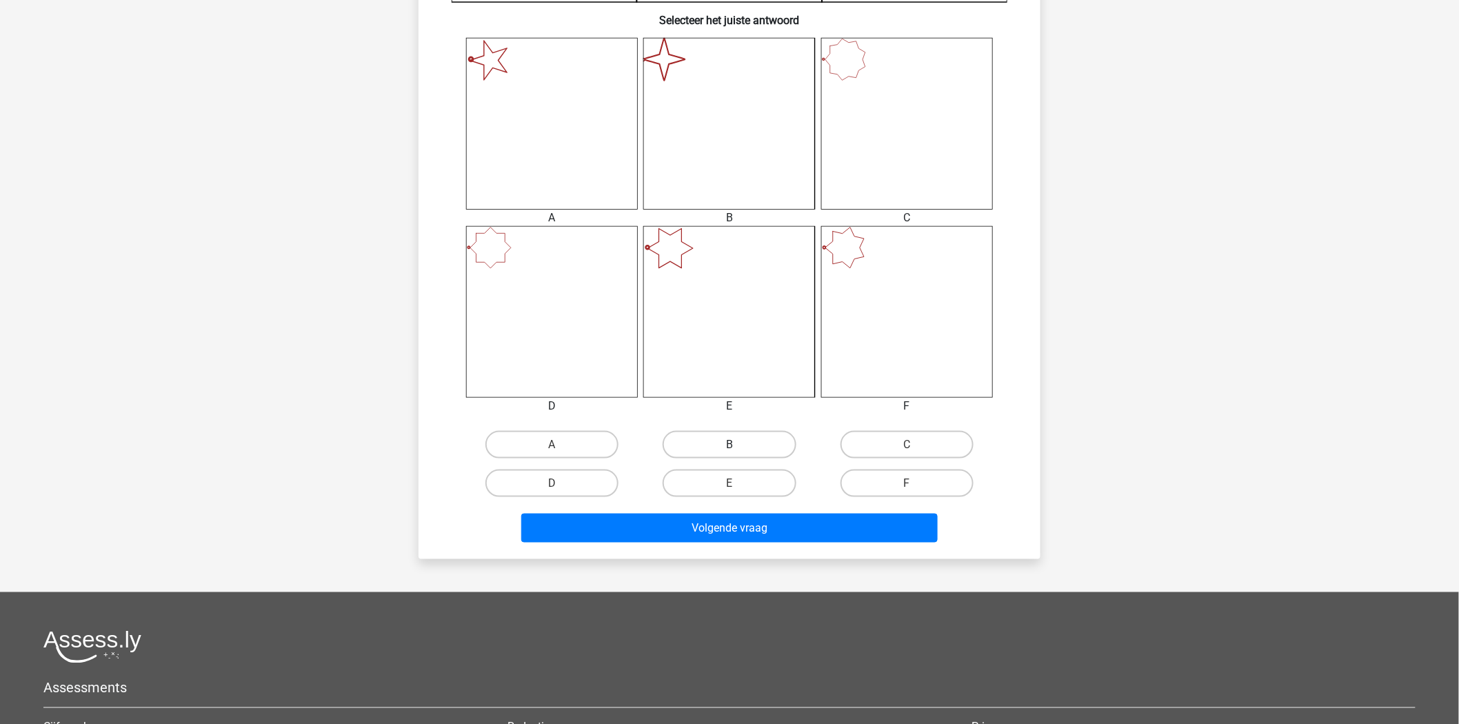
click at [728, 435] on label "B" at bounding box center [729, 445] width 133 height 28
click at [729, 445] on input "B" at bounding box center [733, 449] width 9 height 9
radio input "true"
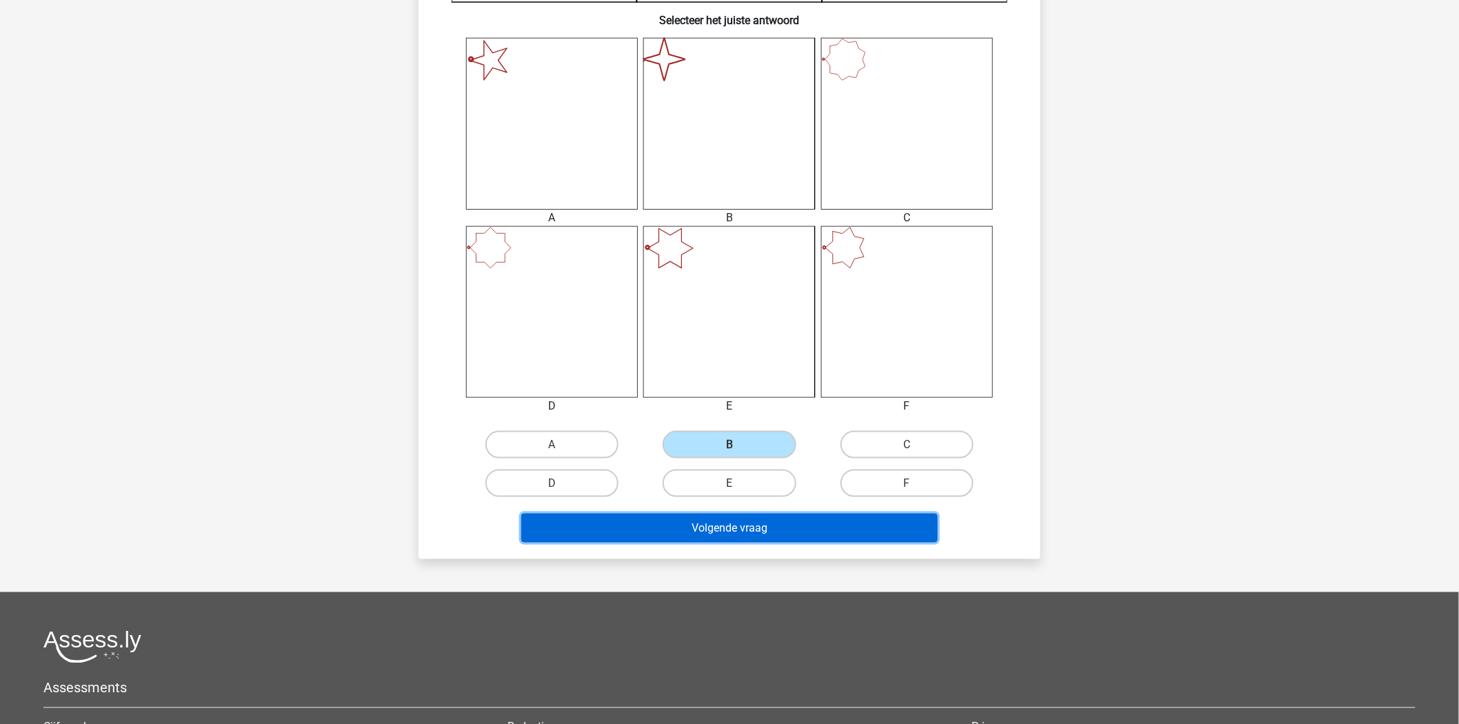
click at [750, 525] on button "Volgende vraag" at bounding box center [729, 528] width 417 height 29
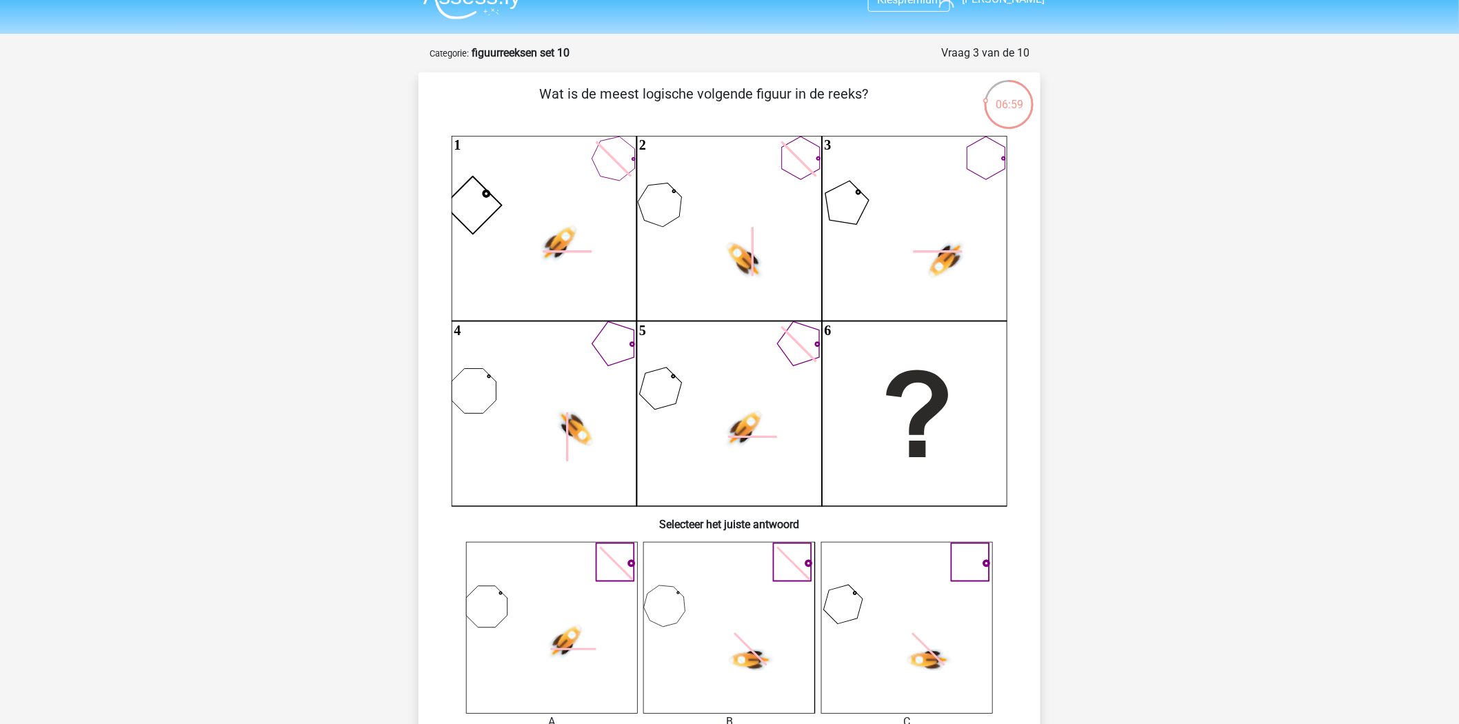
scroll to position [0, 0]
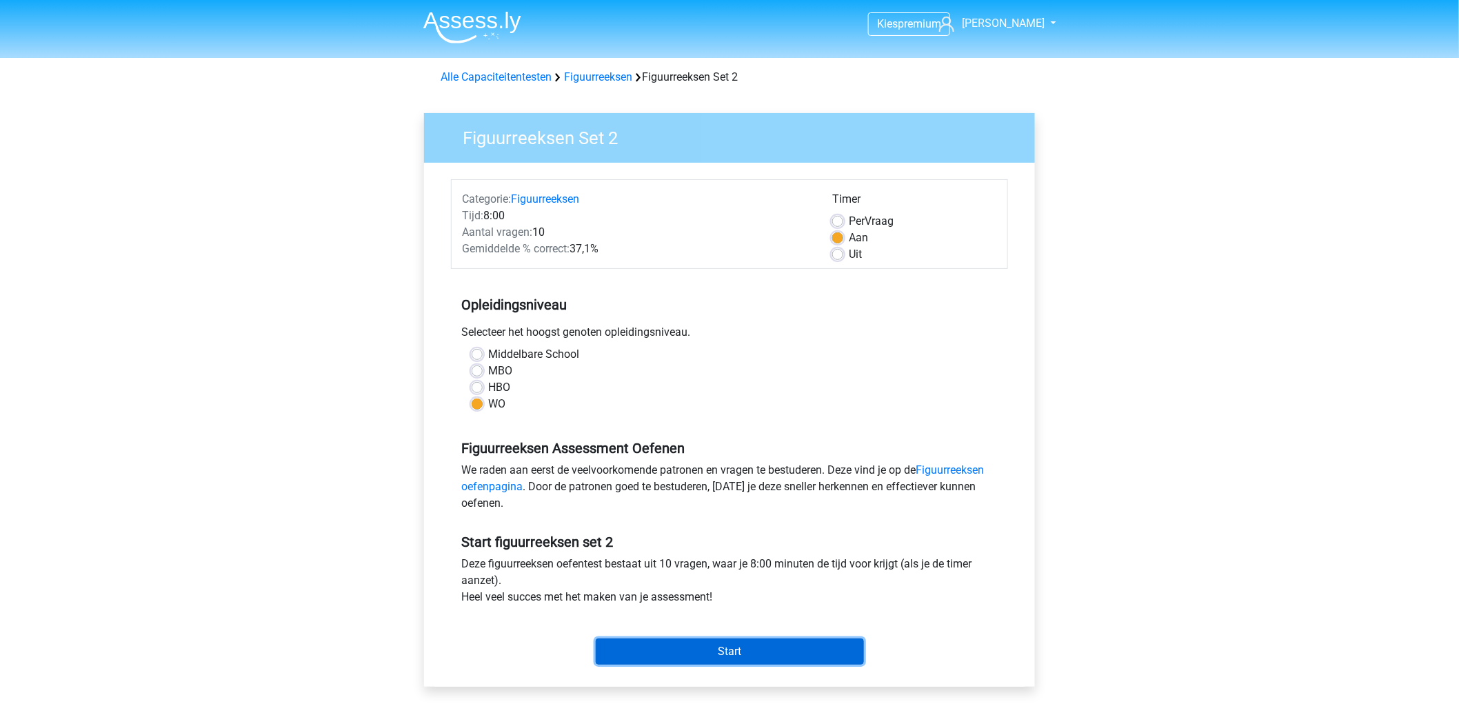
click at [752, 654] on input "Start" at bounding box center [730, 651] width 268 height 26
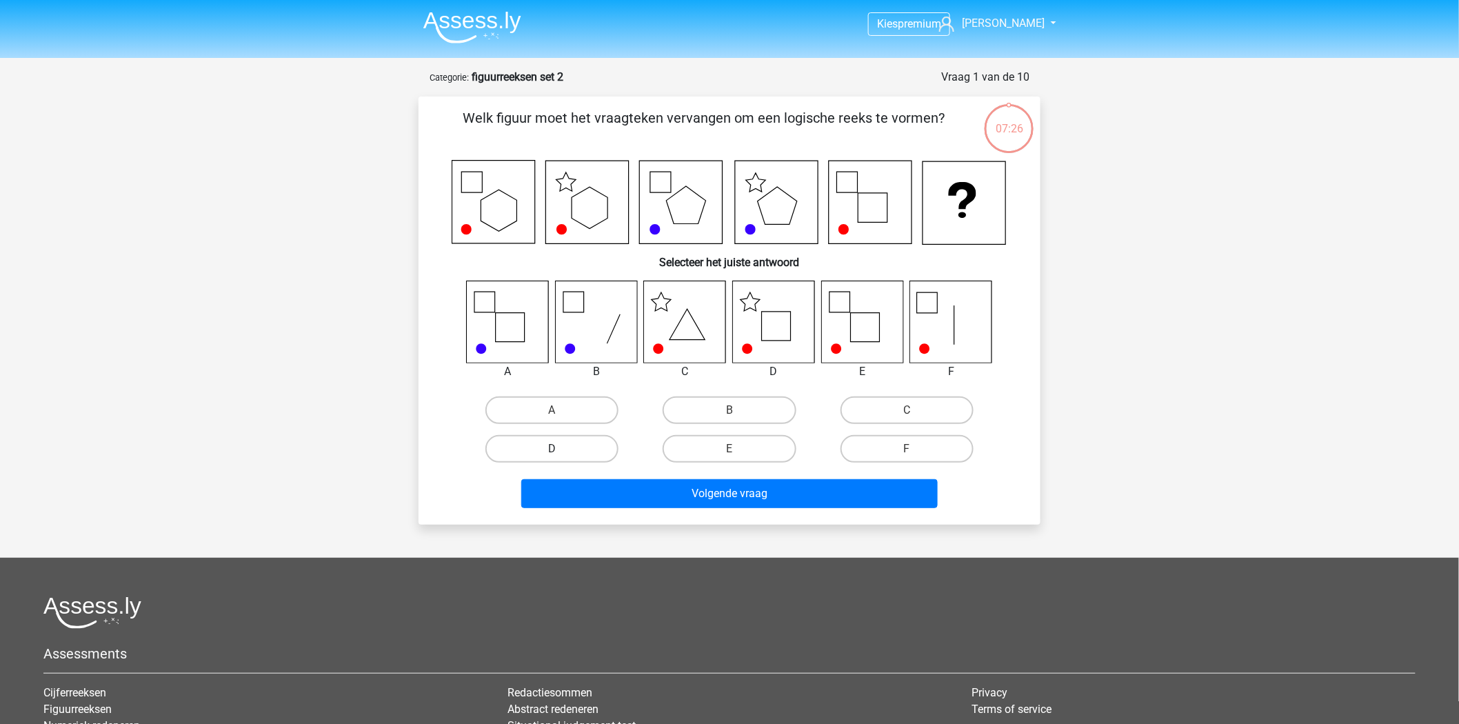
click at [561, 452] on label "D" at bounding box center [551, 449] width 133 height 28
click at [561, 452] on input "D" at bounding box center [556, 453] width 9 height 9
radio input "true"
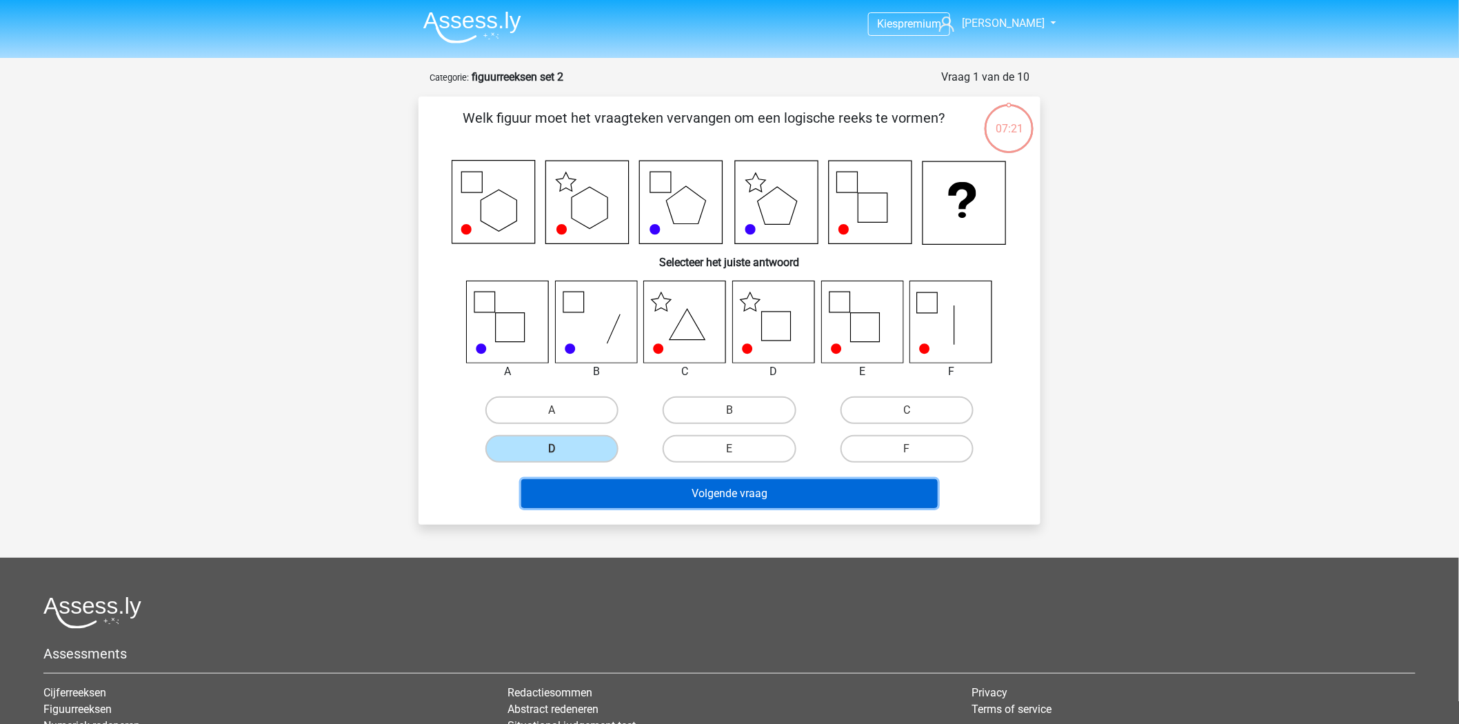
click at [693, 496] on button "Volgende vraag" at bounding box center [729, 493] width 417 height 29
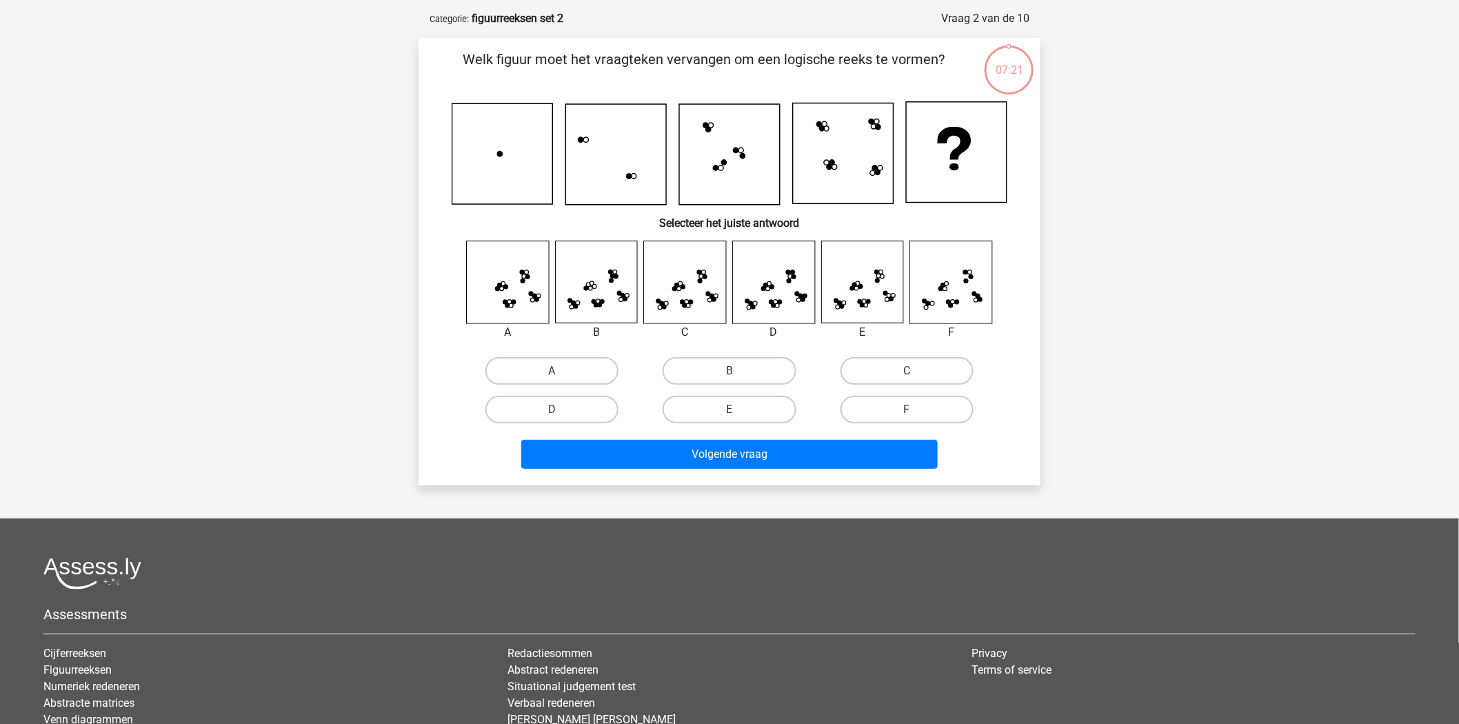
scroll to position [69, 0]
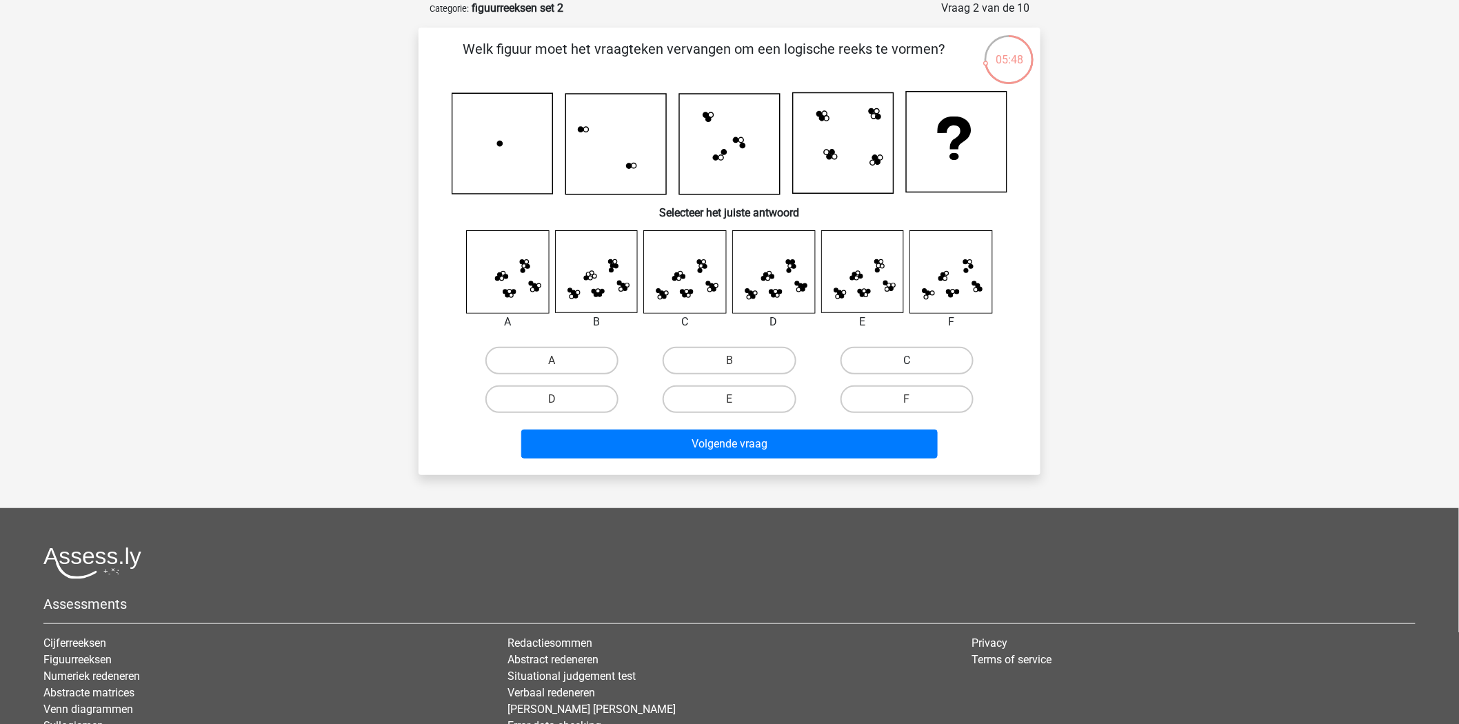
click at [894, 361] on label "C" at bounding box center [906, 361] width 133 height 28
click at [907, 361] on input "C" at bounding box center [911, 365] width 9 height 9
radio input "true"
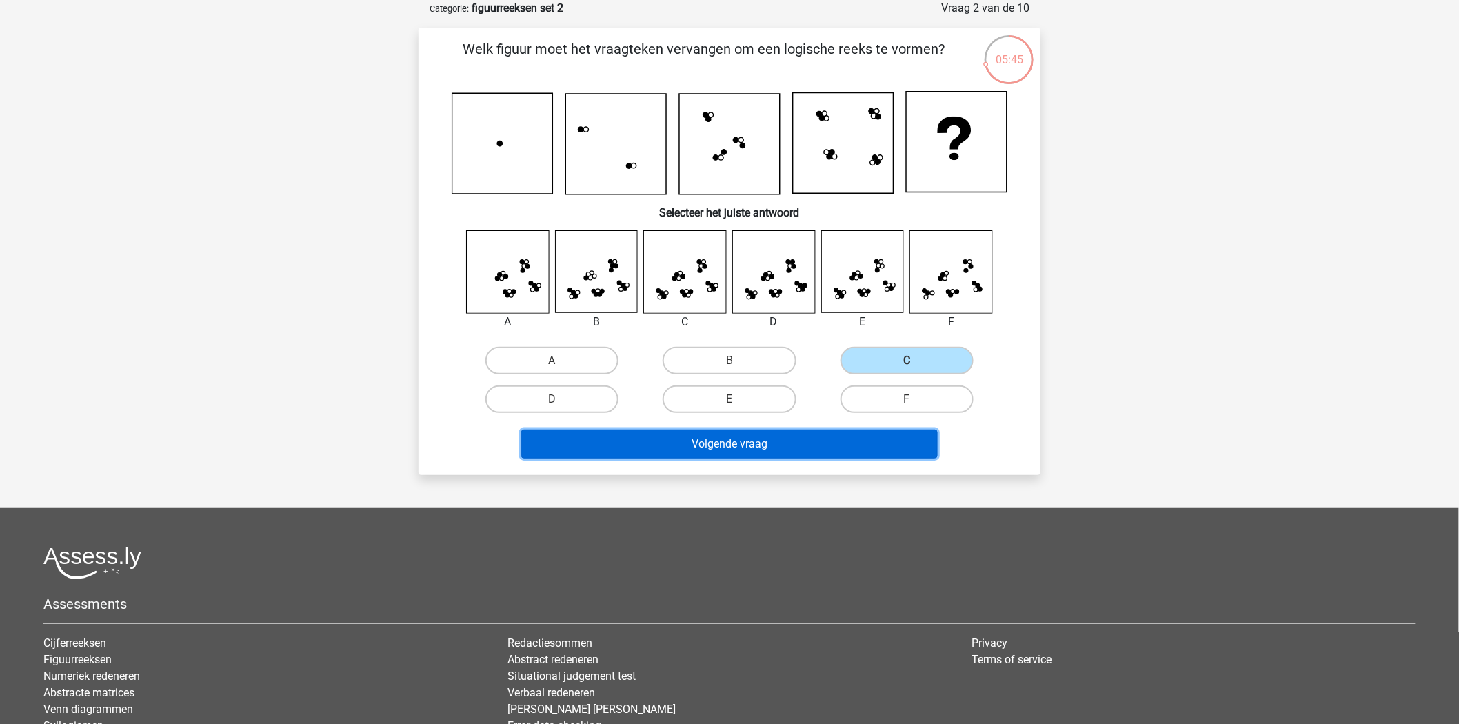
click at [754, 450] on button "Volgende vraag" at bounding box center [729, 444] width 417 height 29
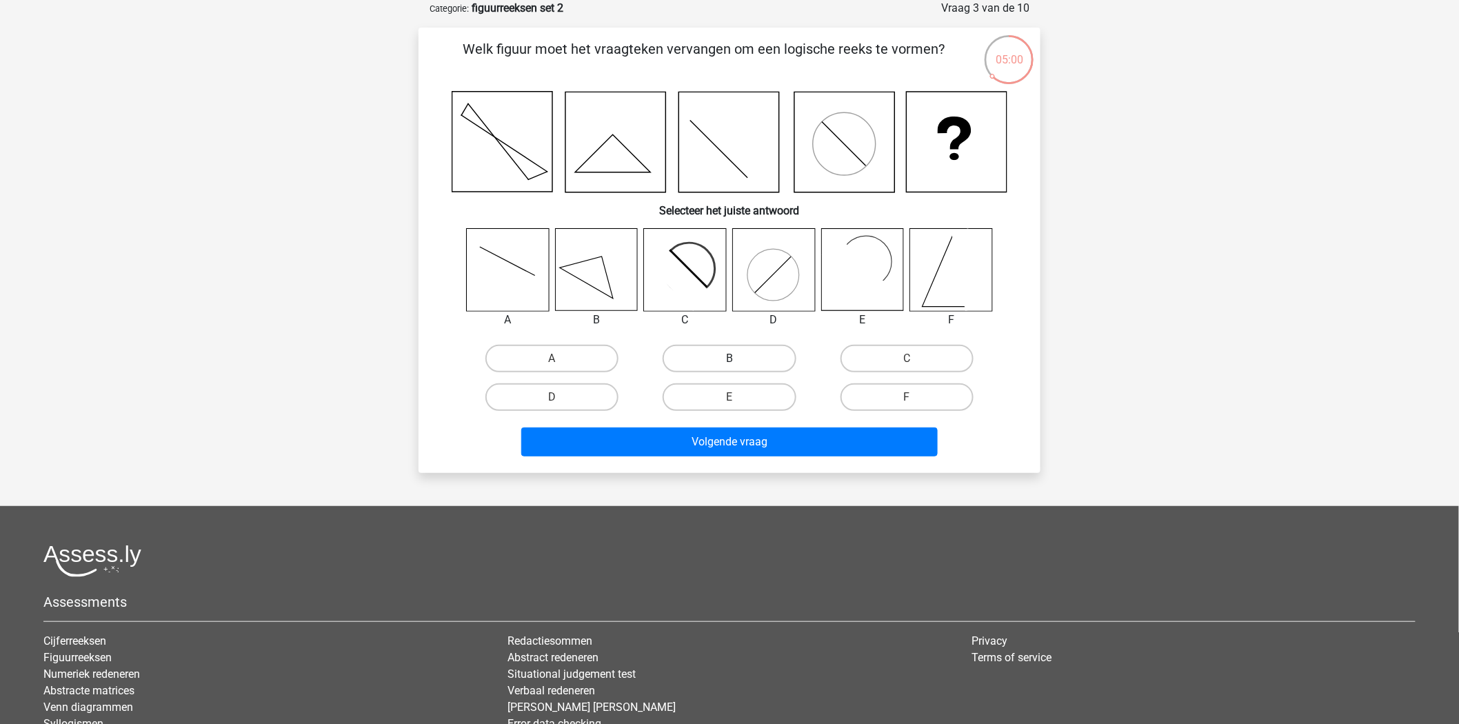
click at [722, 350] on label "B" at bounding box center [729, 359] width 133 height 28
click at [729, 359] on input "B" at bounding box center [733, 363] width 9 height 9
radio input "true"
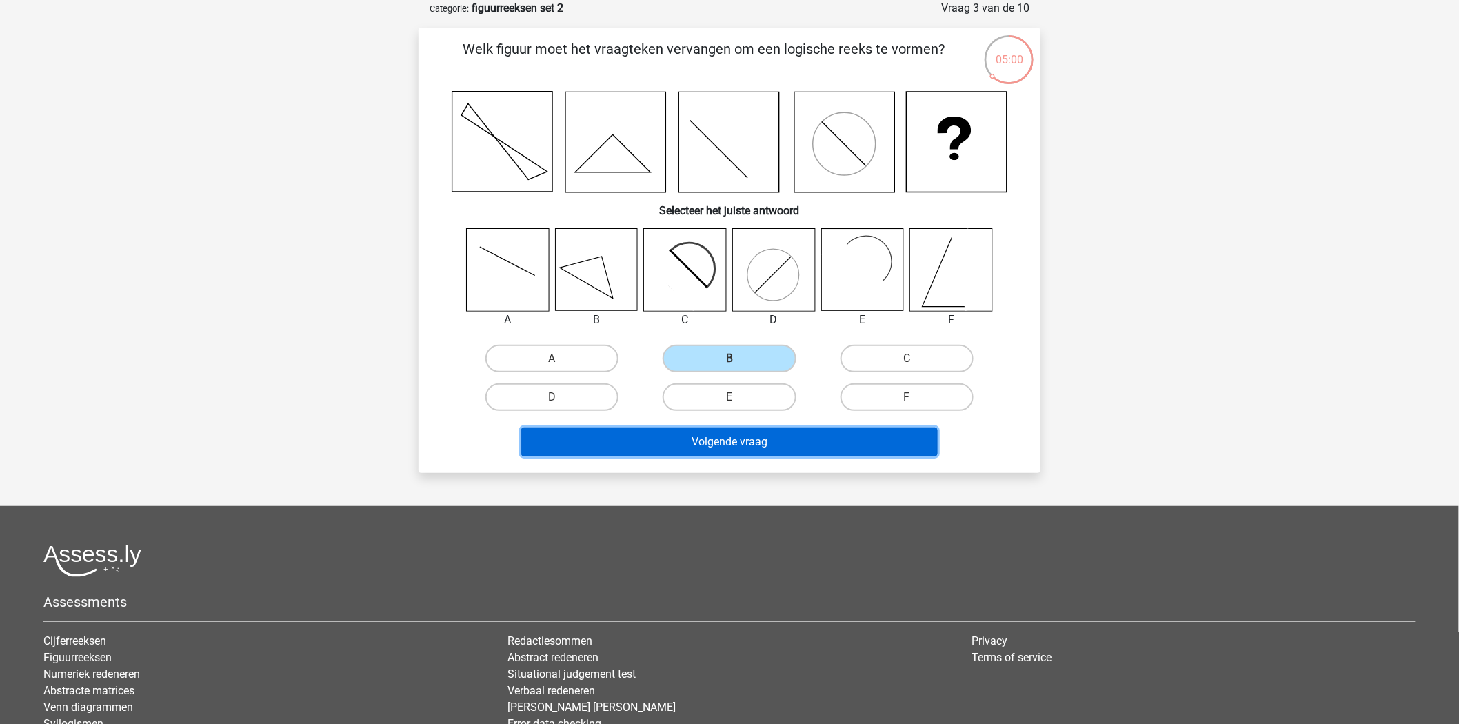
click at [741, 444] on button "Volgende vraag" at bounding box center [729, 441] width 417 height 29
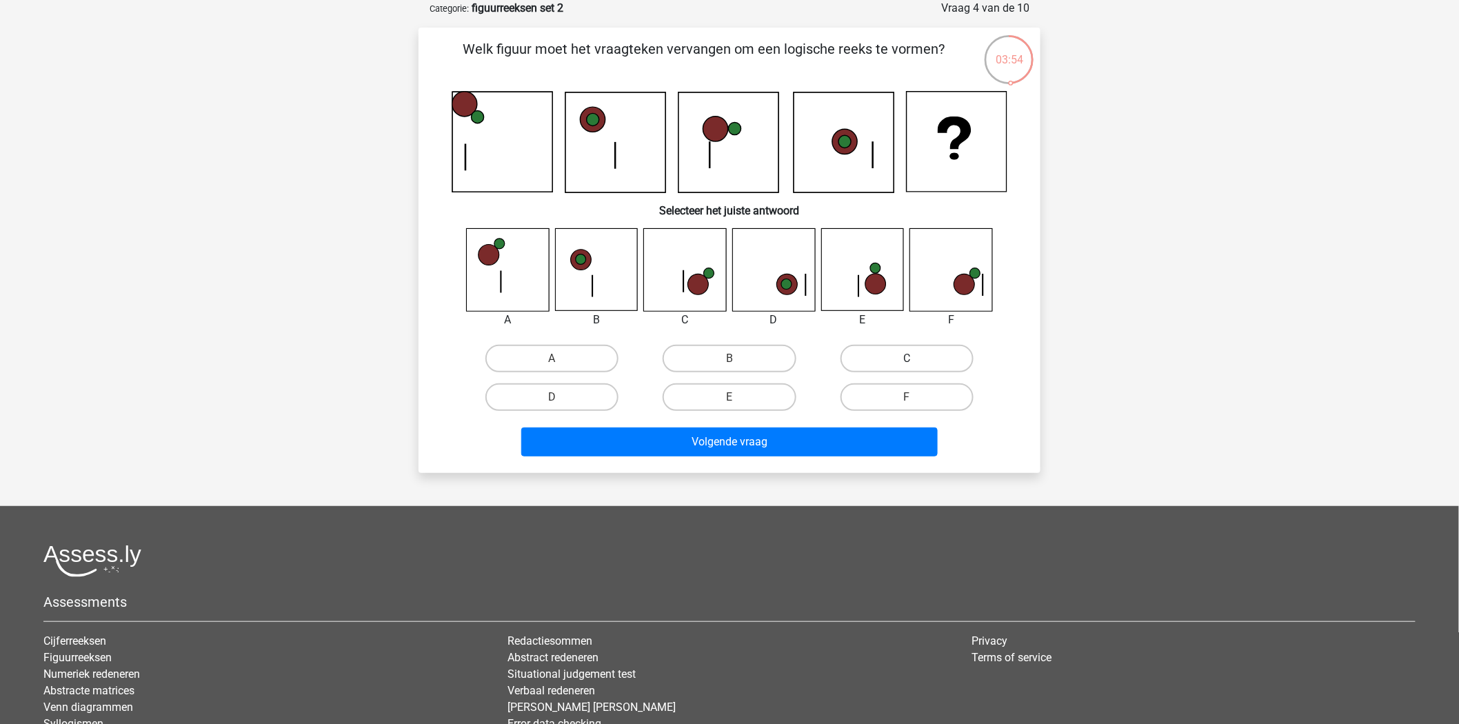
click at [874, 361] on label "C" at bounding box center [906, 359] width 133 height 28
click at [907, 361] on input "C" at bounding box center [911, 363] width 9 height 9
radio input "true"
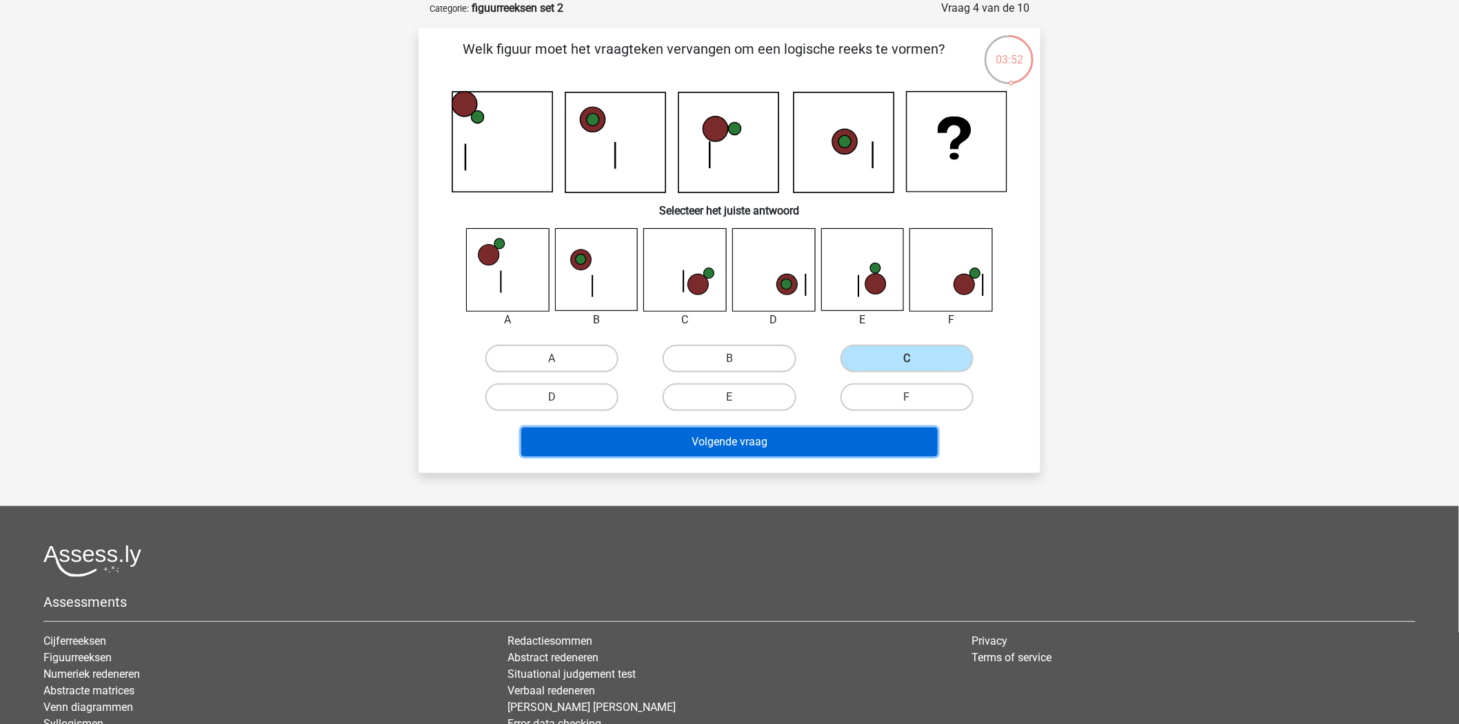
click at [705, 440] on button "Volgende vraag" at bounding box center [729, 441] width 417 height 29
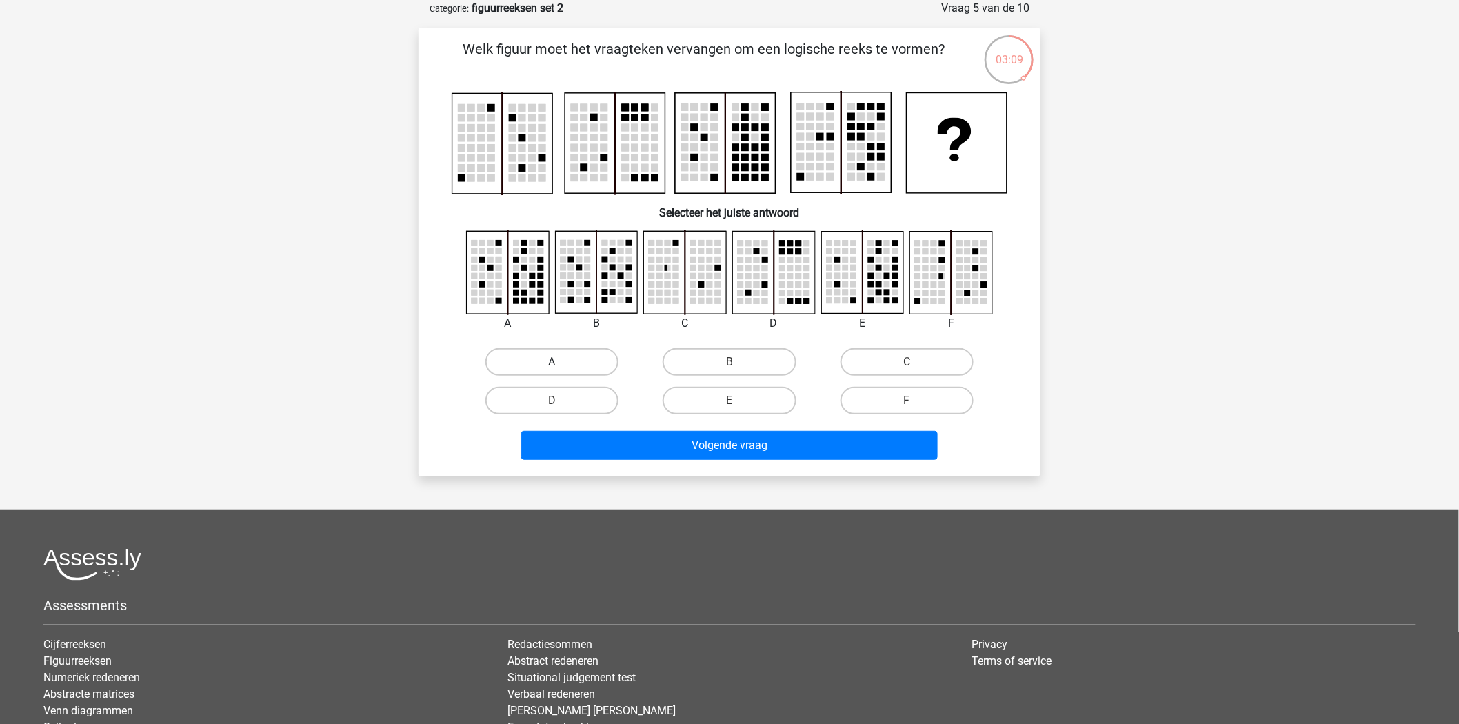
click at [583, 363] on label "A" at bounding box center [551, 362] width 133 height 28
click at [561, 363] on input "A" at bounding box center [556, 366] width 9 height 9
radio input "true"
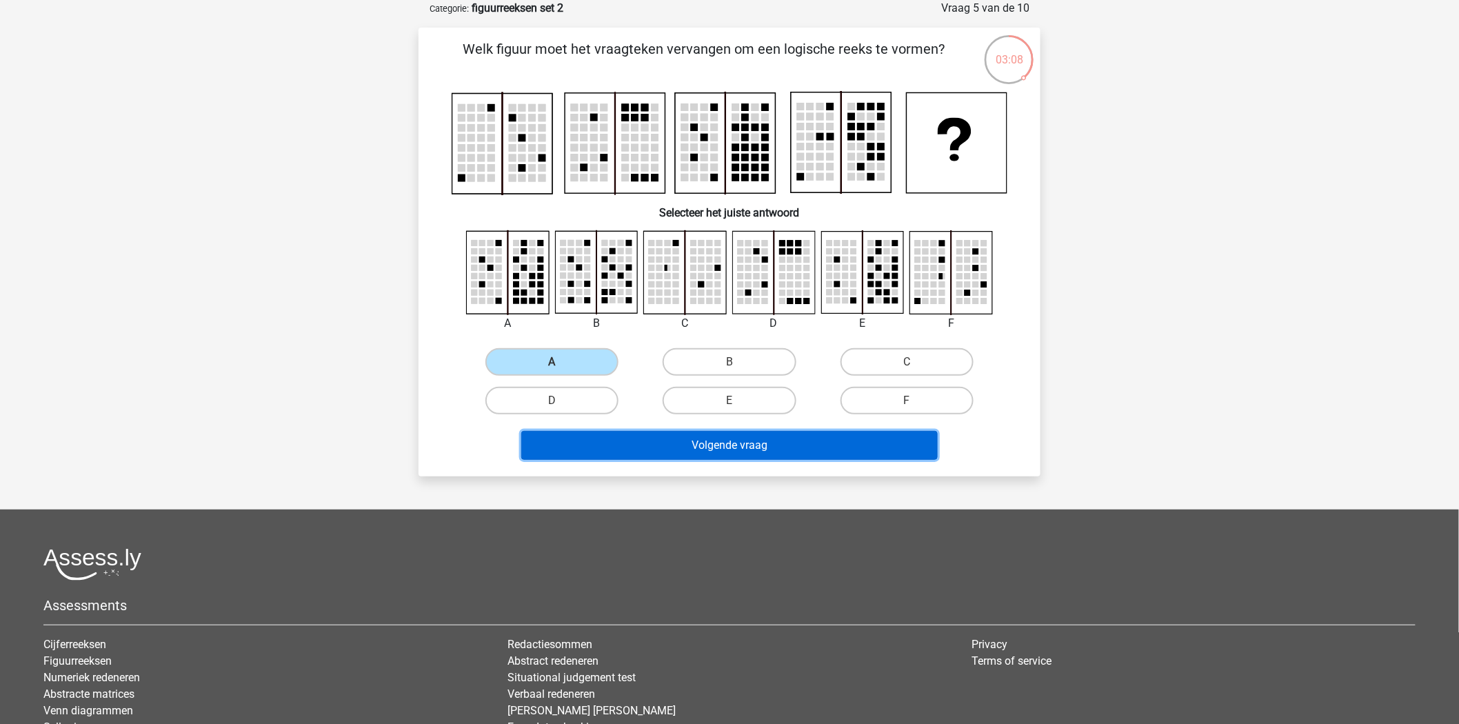
click at [743, 438] on button "Volgende vraag" at bounding box center [729, 445] width 417 height 29
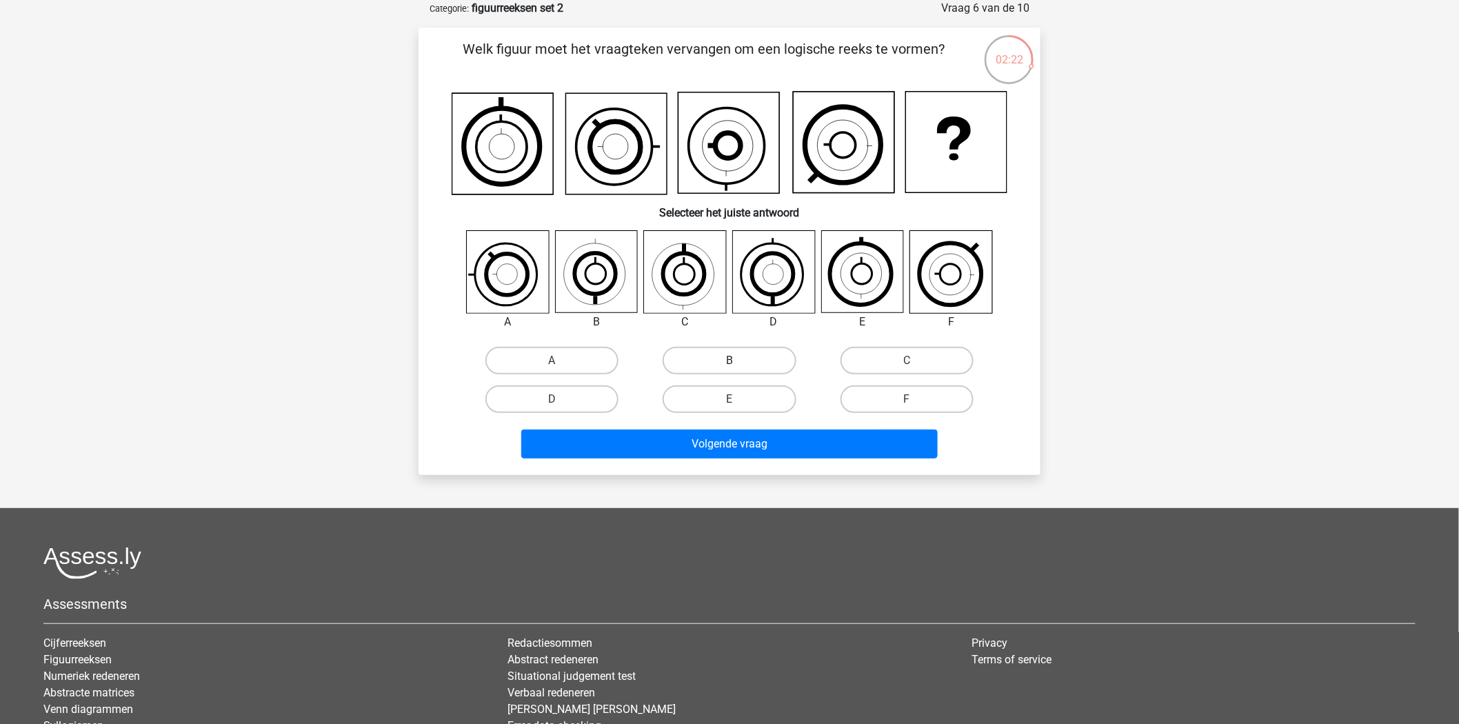
click at [756, 347] on label "B" at bounding box center [729, 361] width 133 height 28
click at [738, 361] on input "B" at bounding box center [733, 365] width 9 height 9
radio input "true"
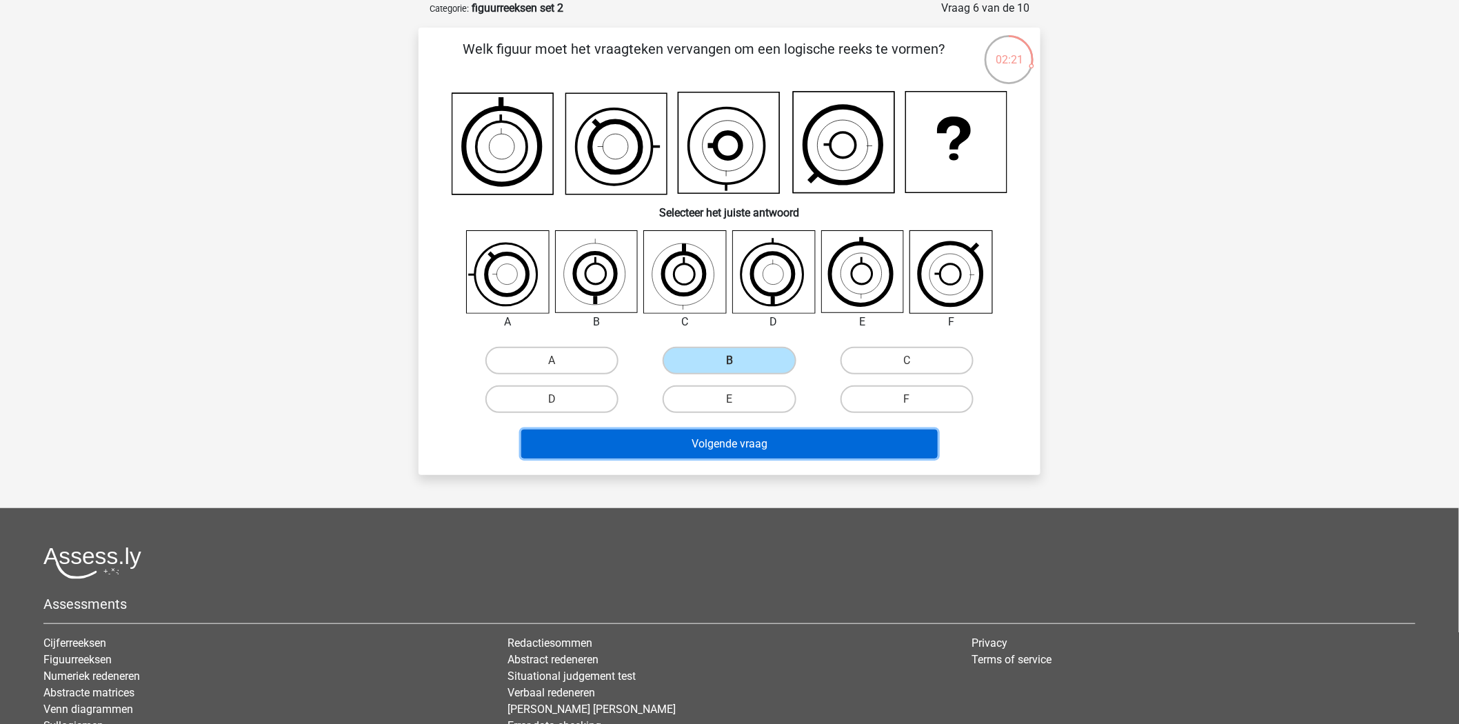
click at [779, 440] on button "Volgende vraag" at bounding box center [729, 444] width 417 height 29
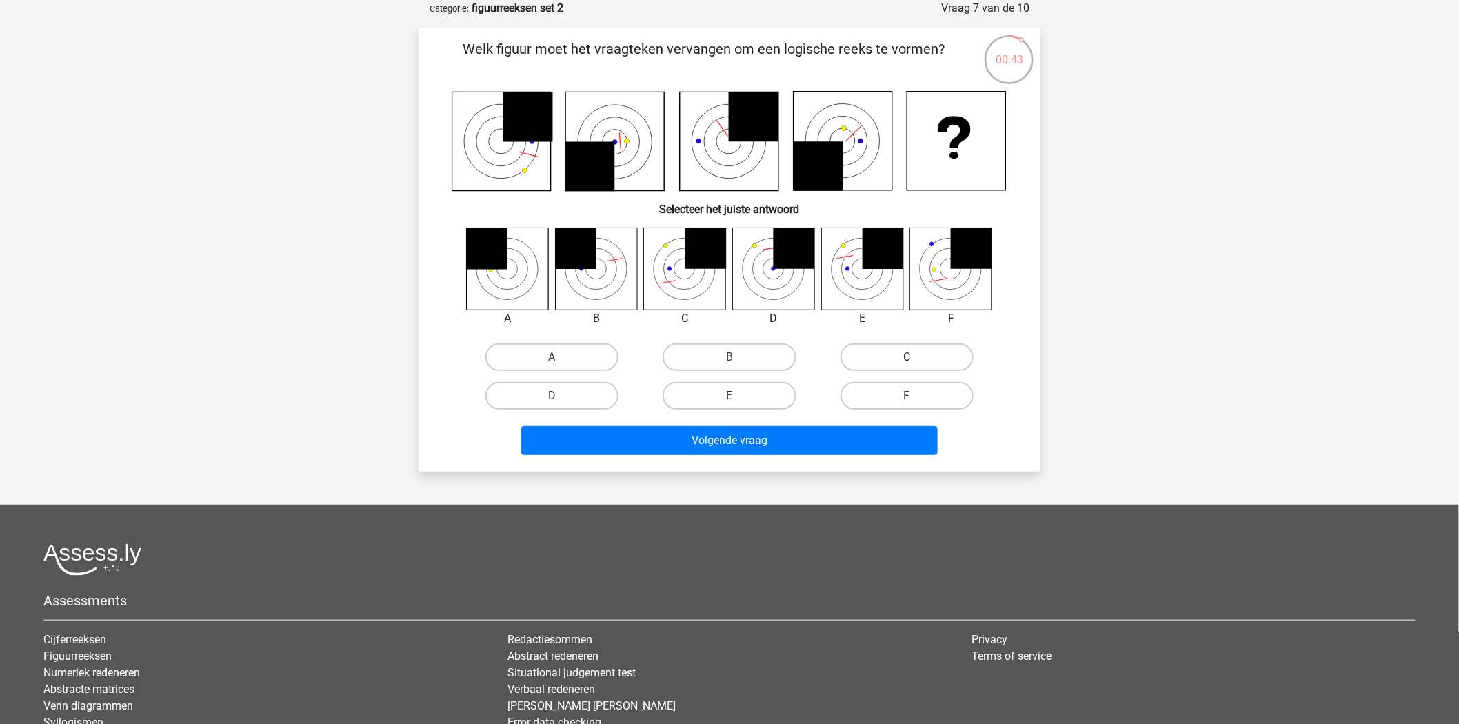
click at [893, 343] on label "C" at bounding box center [906, 357] width 133 height 28
click at [907, 357] on input "C" at bounding box center [911, 361] width 9 height 9
radio input "true"
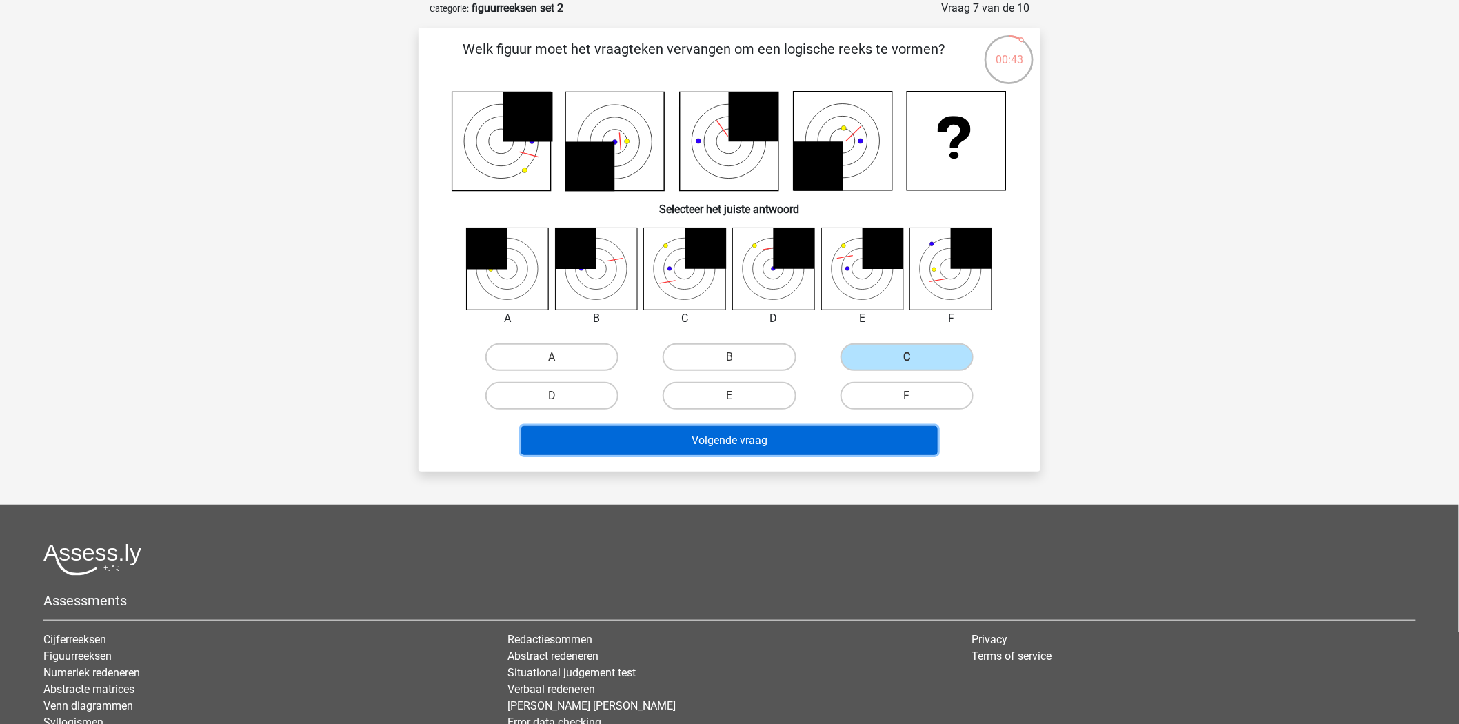
click at [803, 445] on button "Volgende vraag" at bounding box center [729, 440] width 417 height 29
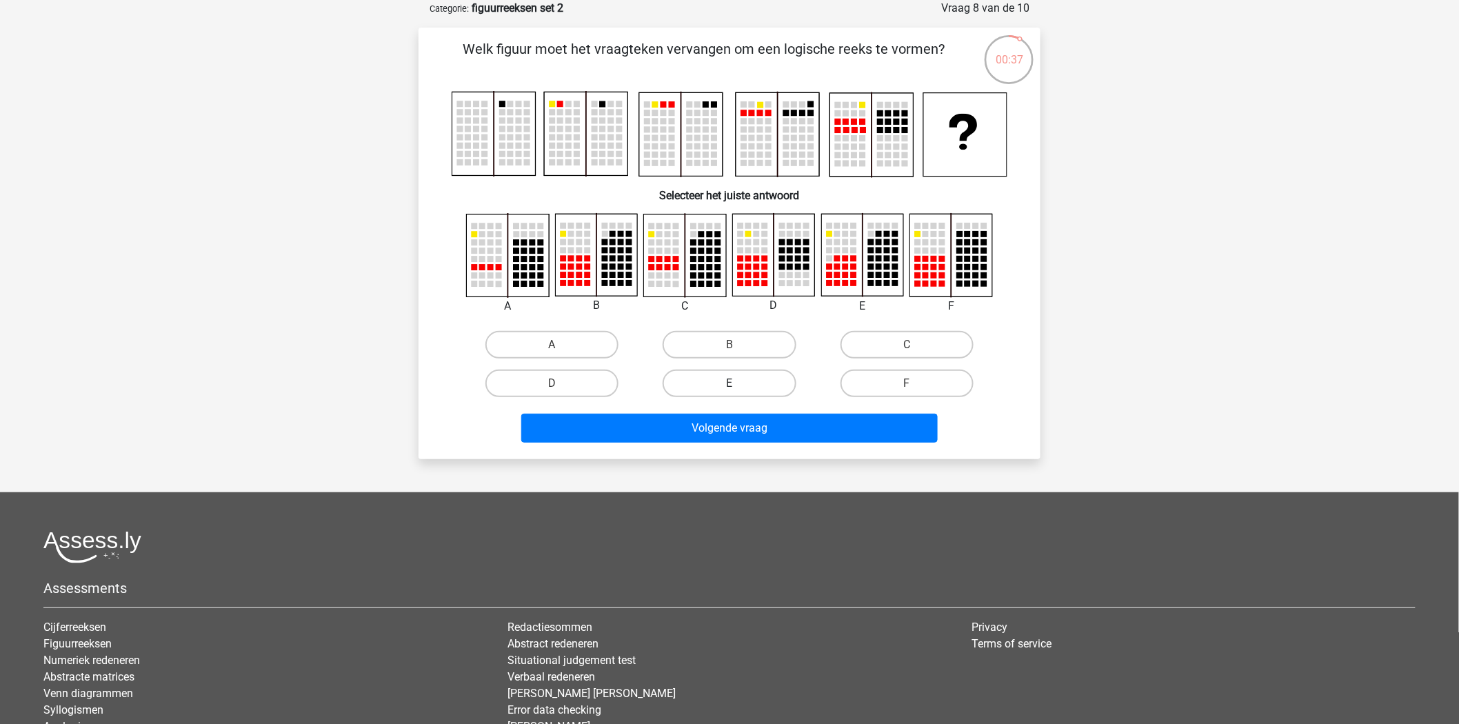
drag, startPoint x: 764, startPoint y: 376, endPoint x: 701, endPoint y: 452, distance: 98.3
click at [764, 377] on label "E" at bounding box center [729, 384] width 133 height 28
click at [738, 383] on input "E" at bounding box center [733, 387] width 9 height 9
radio input "true"
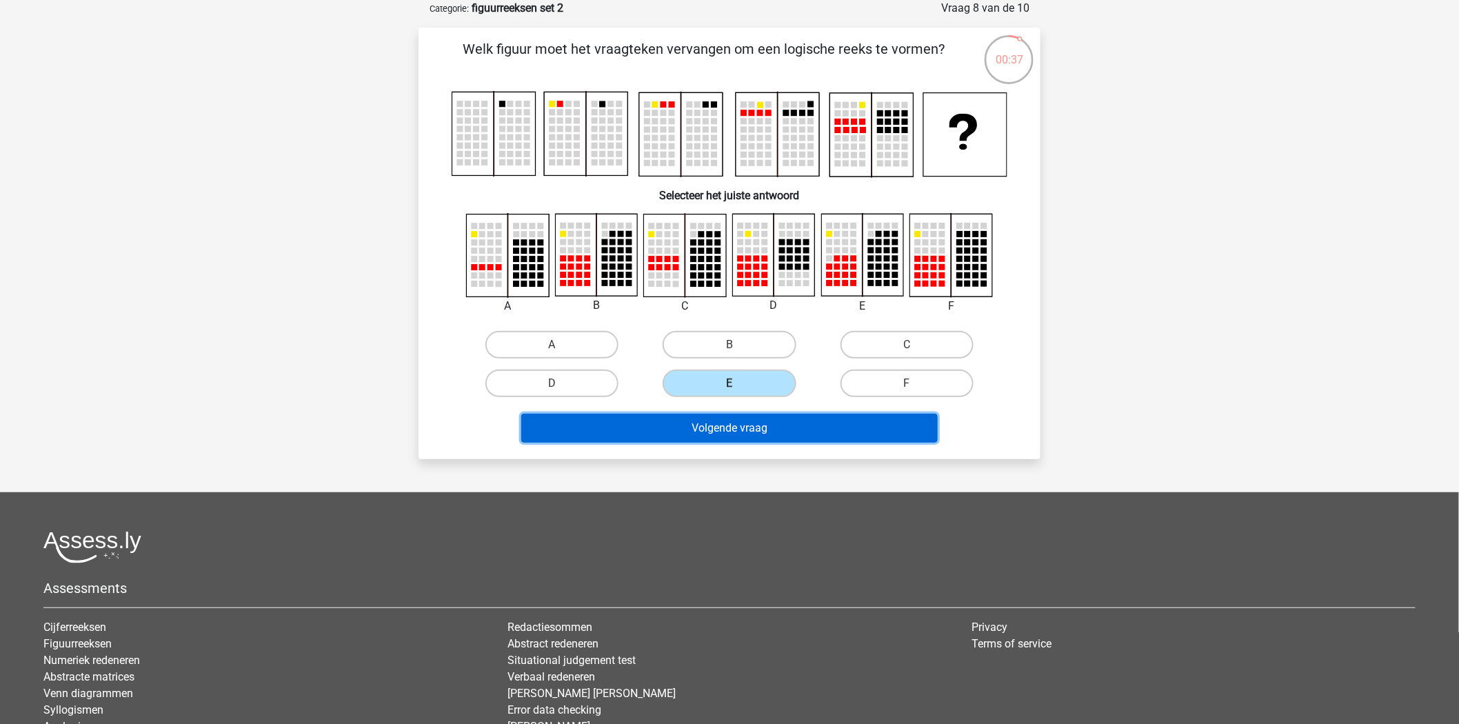
click at [697, 430] on button "Volgende vraag" at bounding box center [729, 428] width 417 height 29
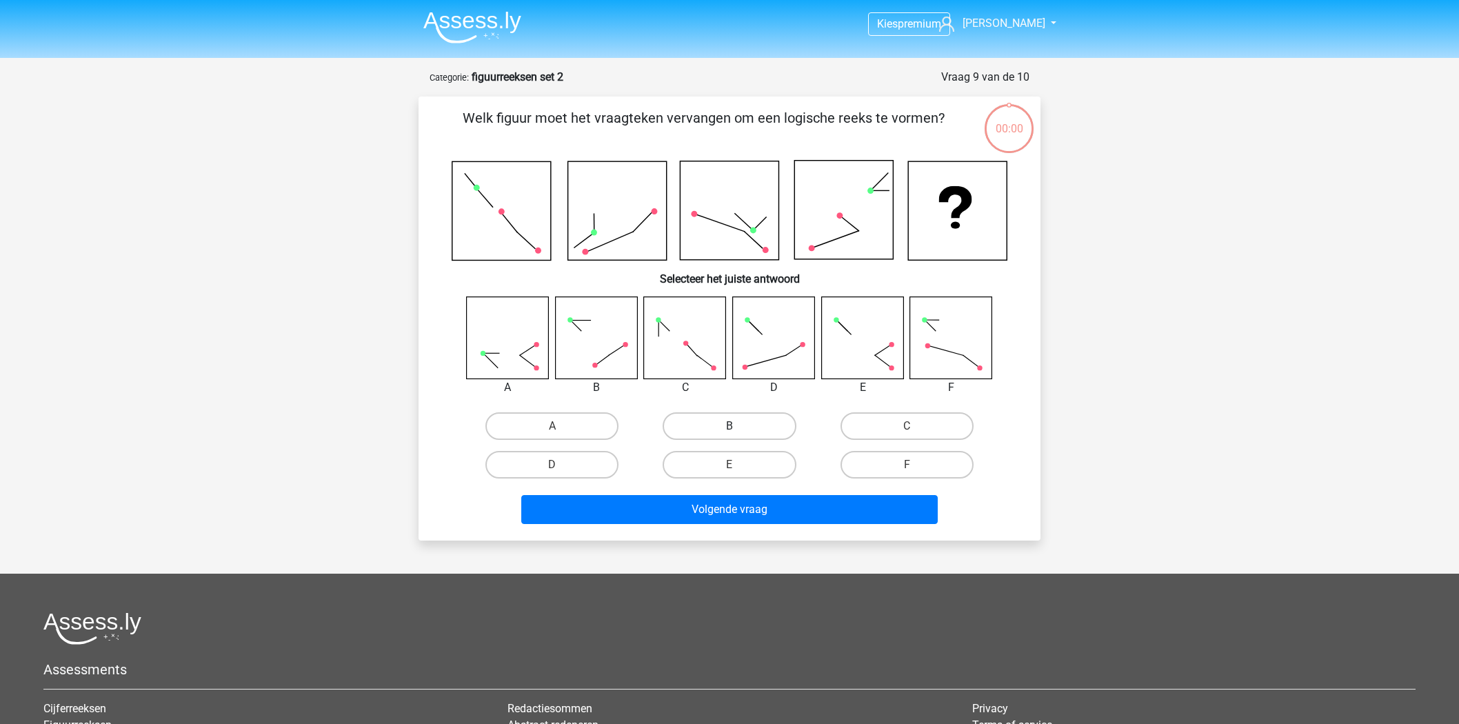
scroll to position [69, 0]
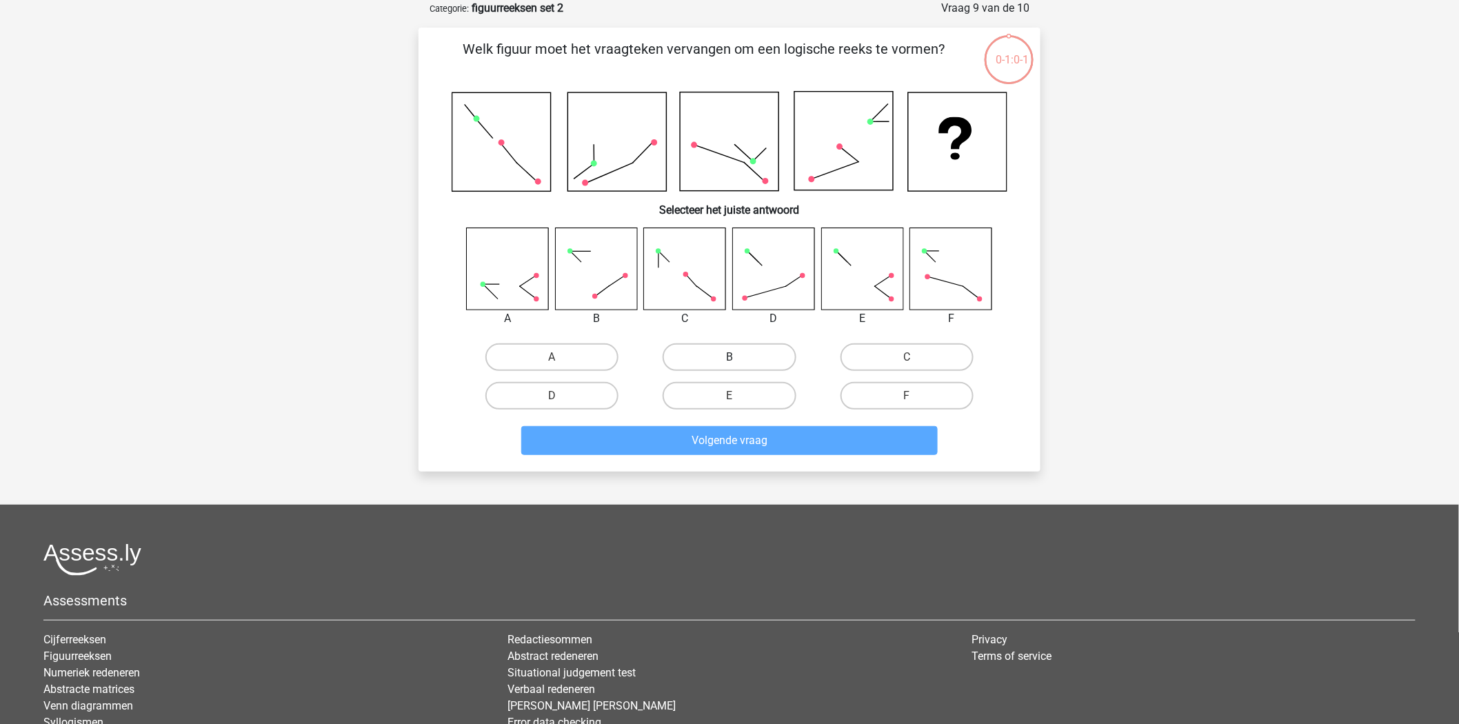
click at [752, 350] on label "B" at bounding box center [729, 357] width 133 height 28
click at [738, 357] on input "B" at bounding box center [733, 361] width 9 height 9
radio input "true"
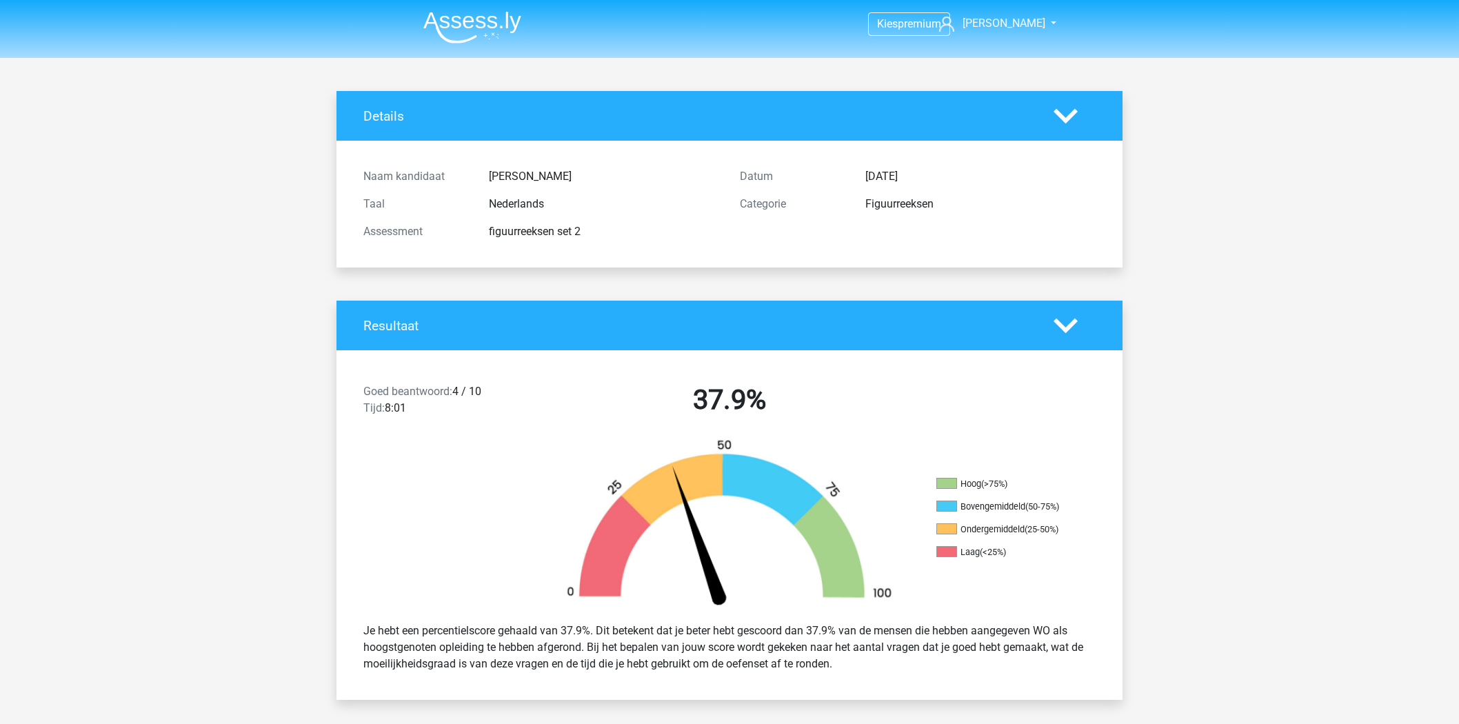
click at [719, 434] on div "Goed beantwoord: 4 / 10 Tijd: 8:01 37.9%" at bounding box center [729, 403] width 786 height 72
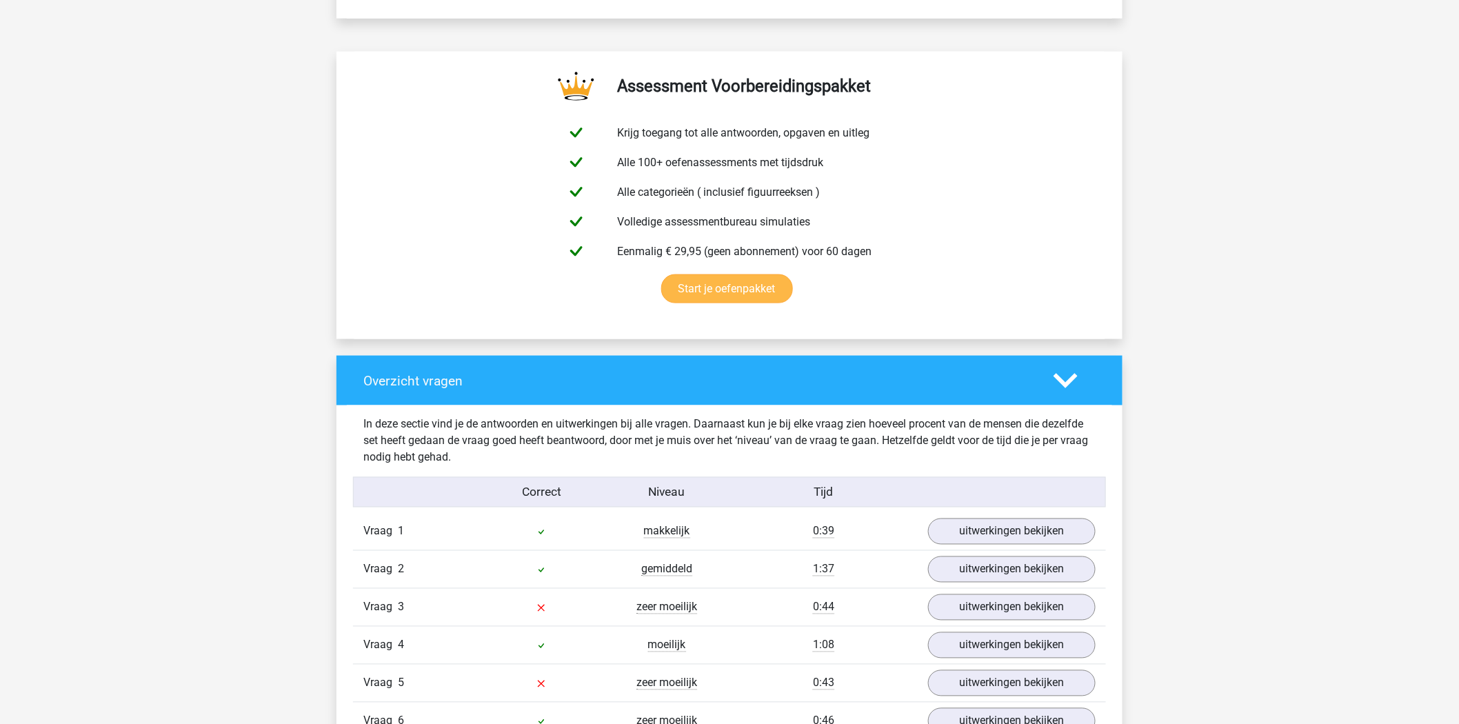
scroll to position [766, 0]
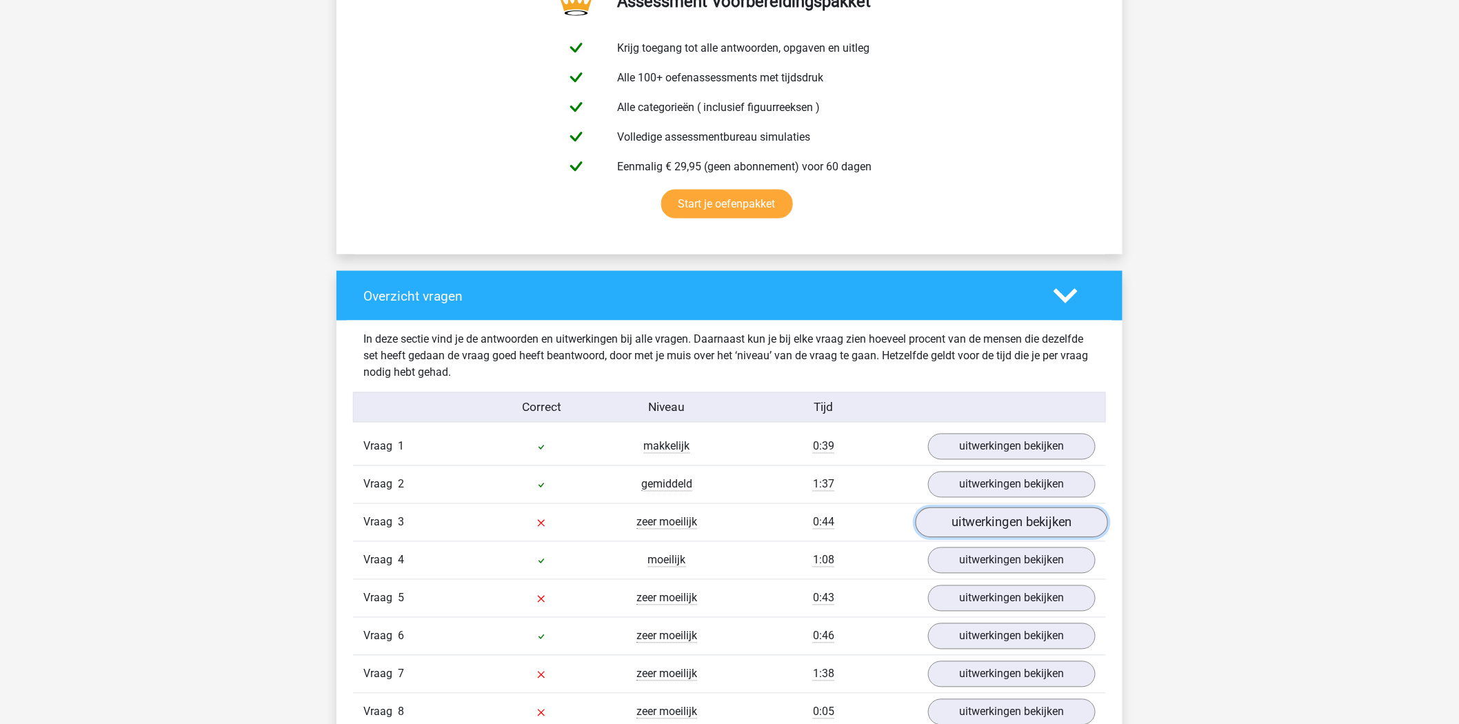
click at [936, 528] on link "uitwerkingen bekijken" at bounding box center [1012, 523] width 192 height 30
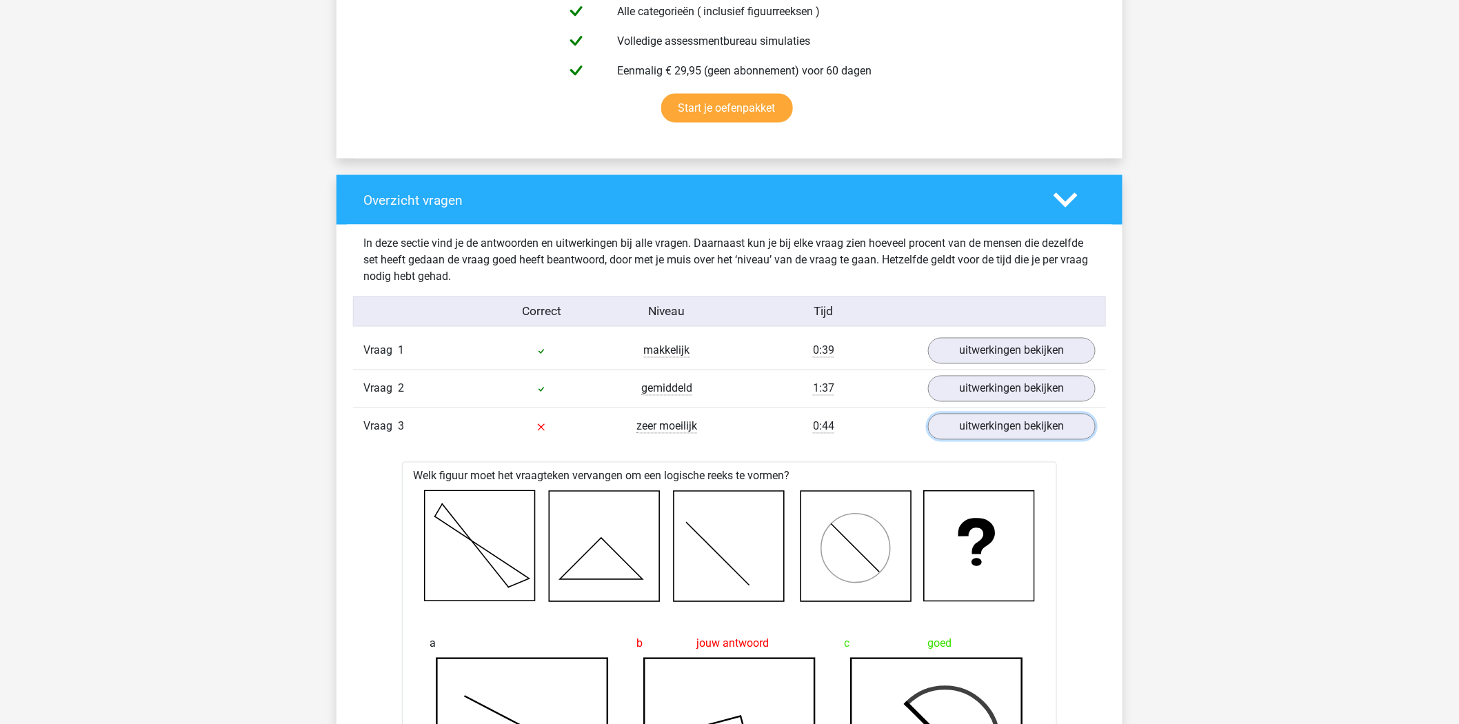
scroll to position [843, 0]
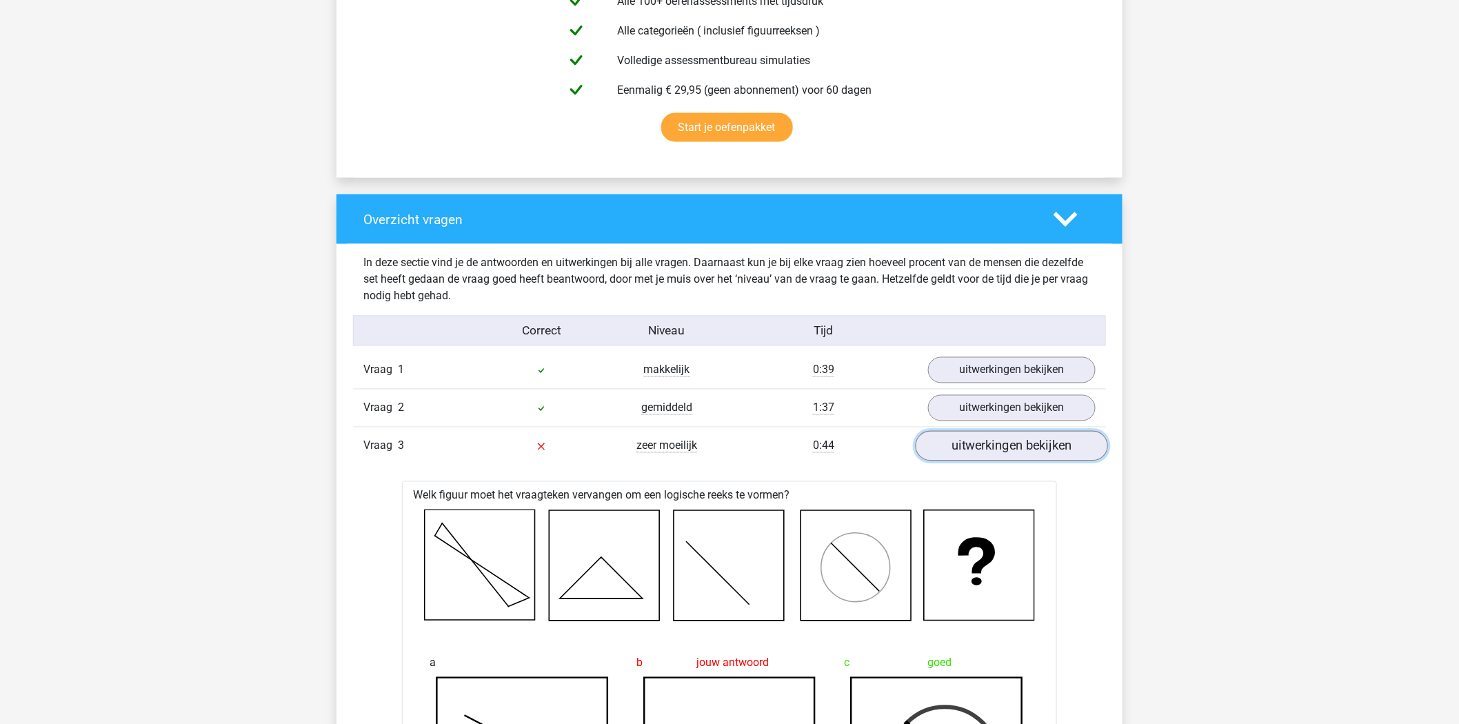
click at [983, 444] on link "uitwerkingen bekijken" at bounding box center [1012, 447] width 192 height 30
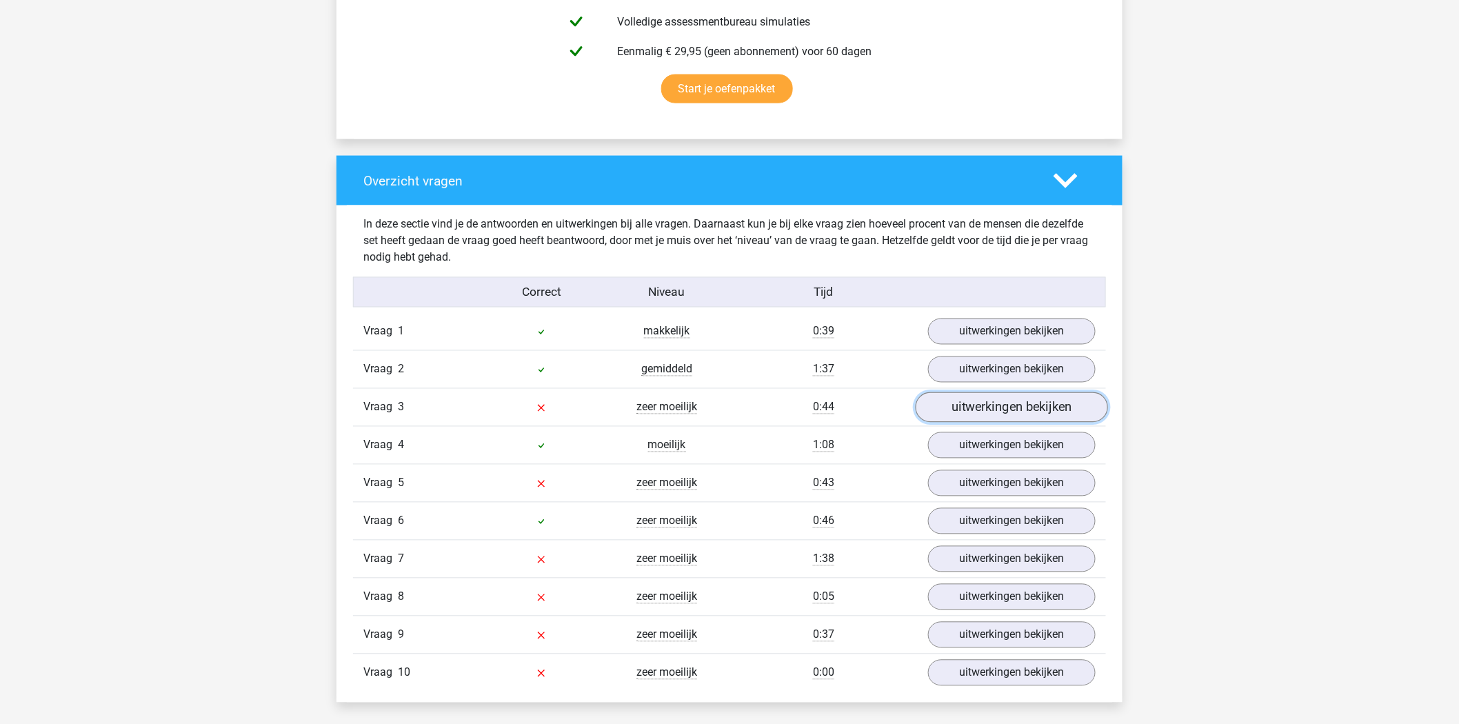
scroll to position [919, 0]
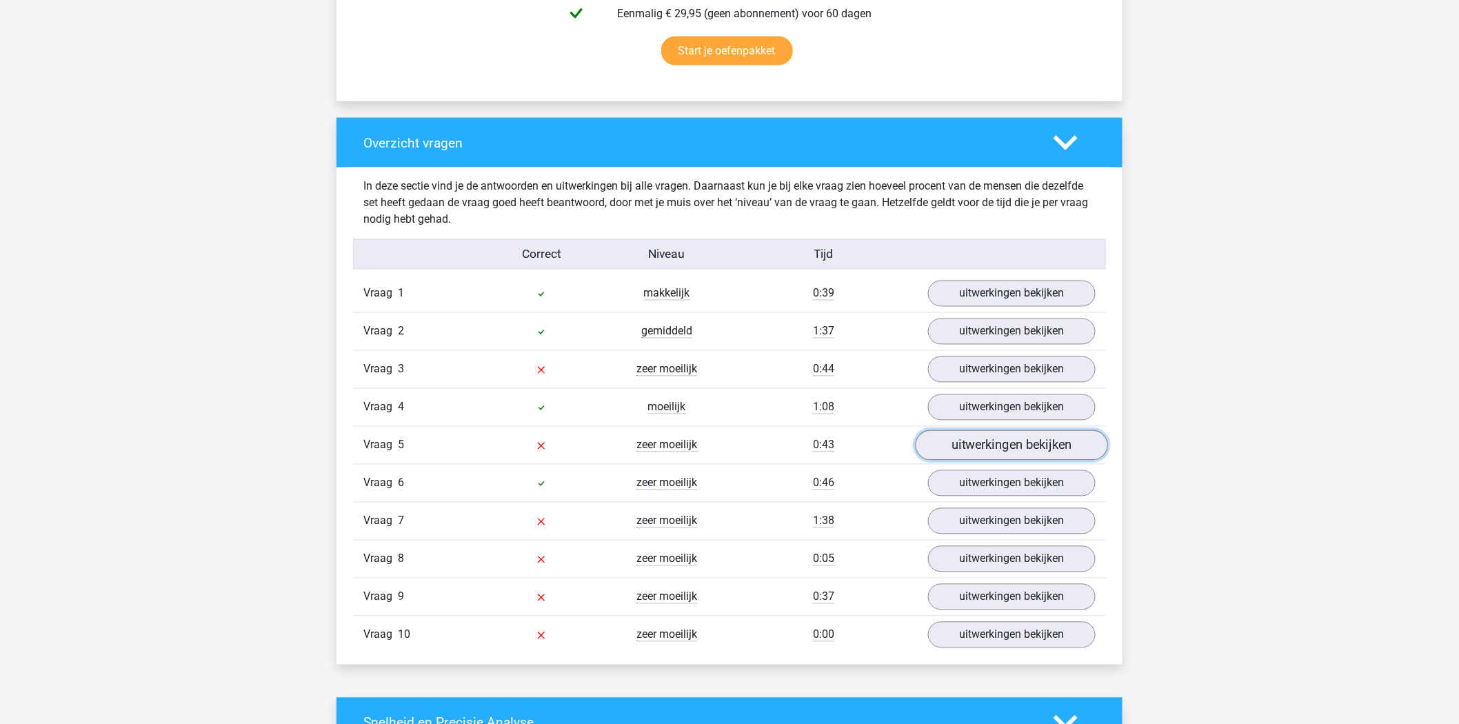
click at [985, 455] on link "uitwerkingen bekijken" at bounding box center [1012, 446] width 192 height 30
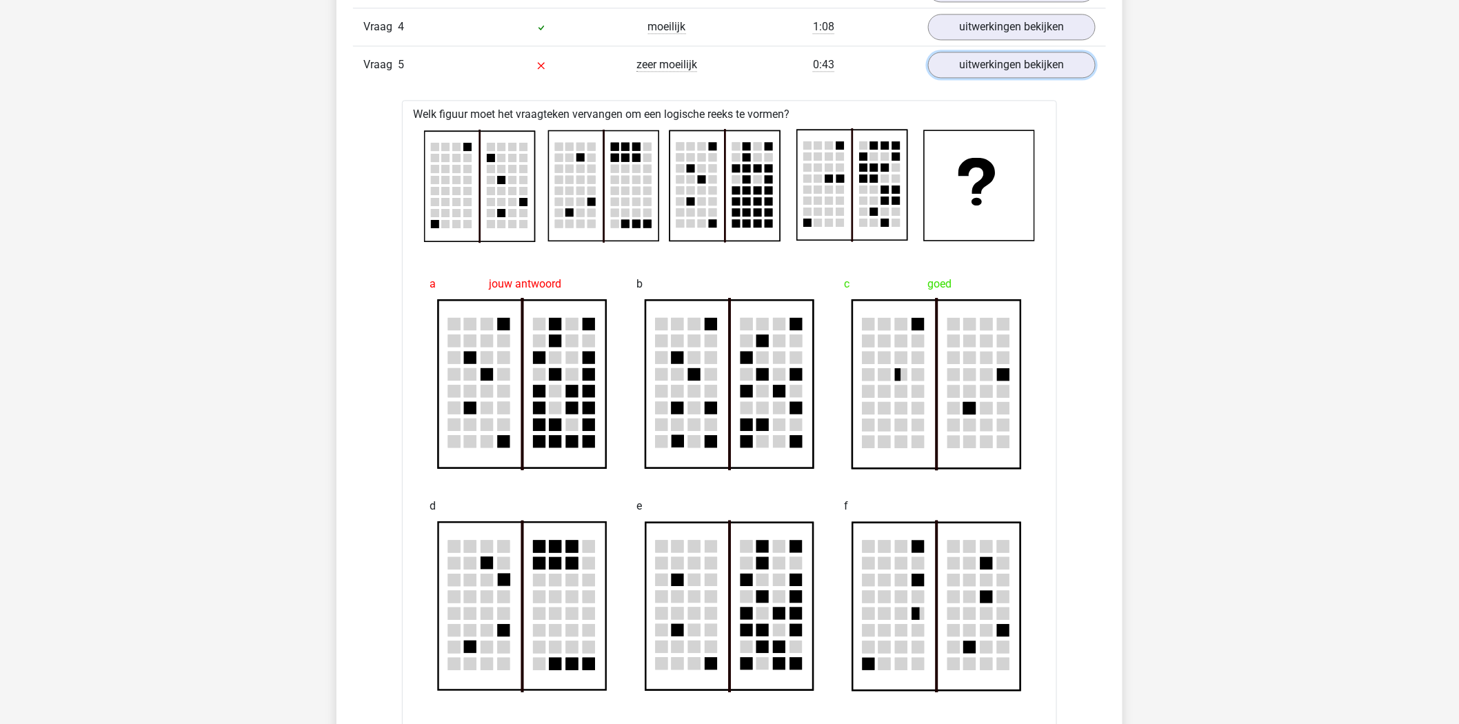
scroll to position [1225, 0]
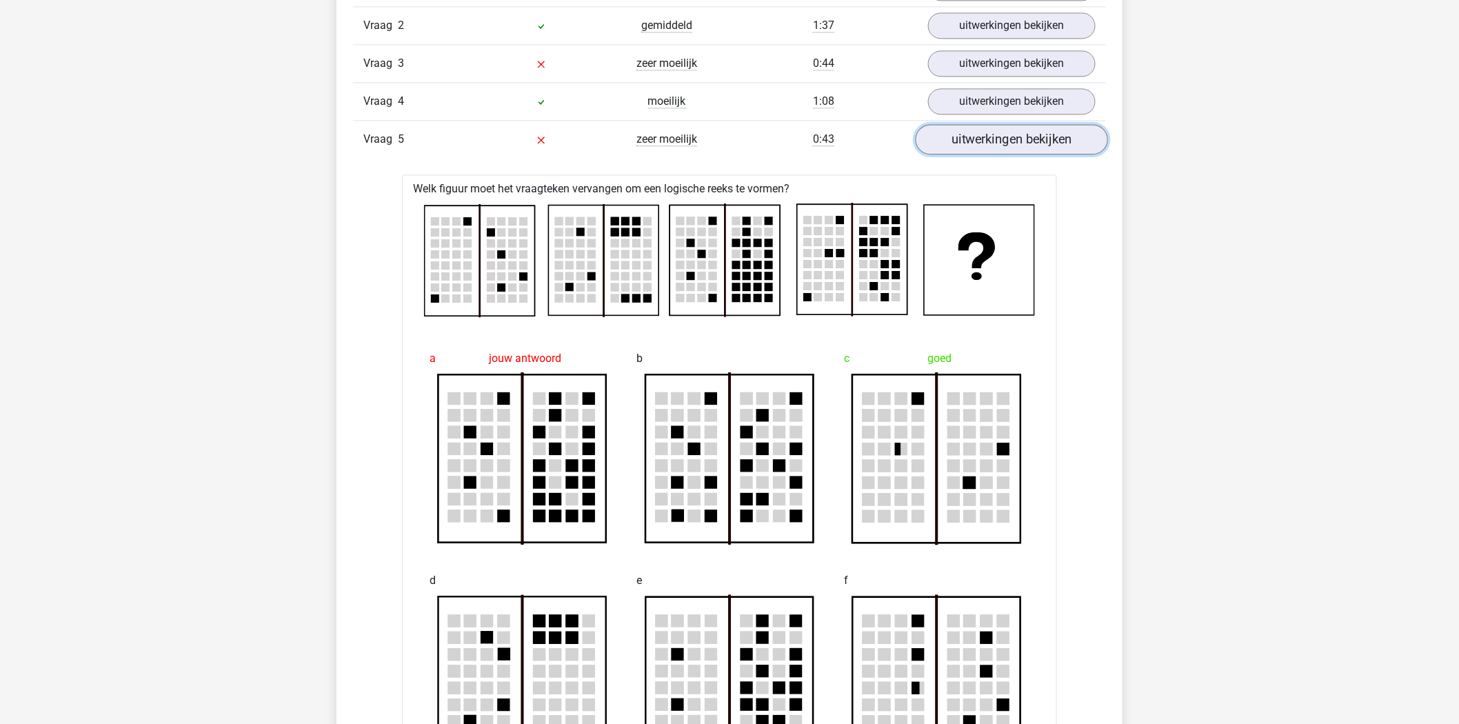
click at [1021, 138] on link "uitwerkingen bekijken" at bounding box center [1012, 140] width 192 height 30
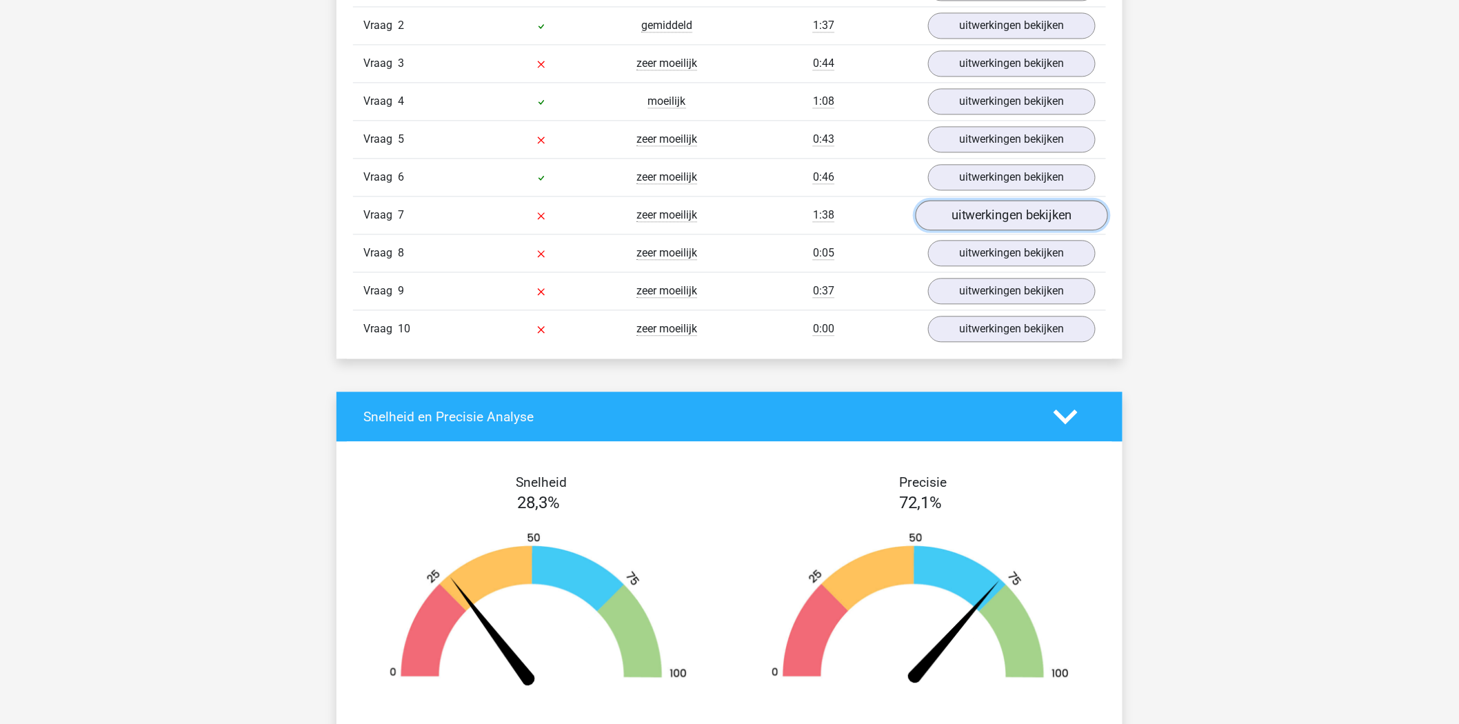
click at [990, 210] on link "uitwerkingen bekijken" at bounding box center [1012, 216] width 192 height 30
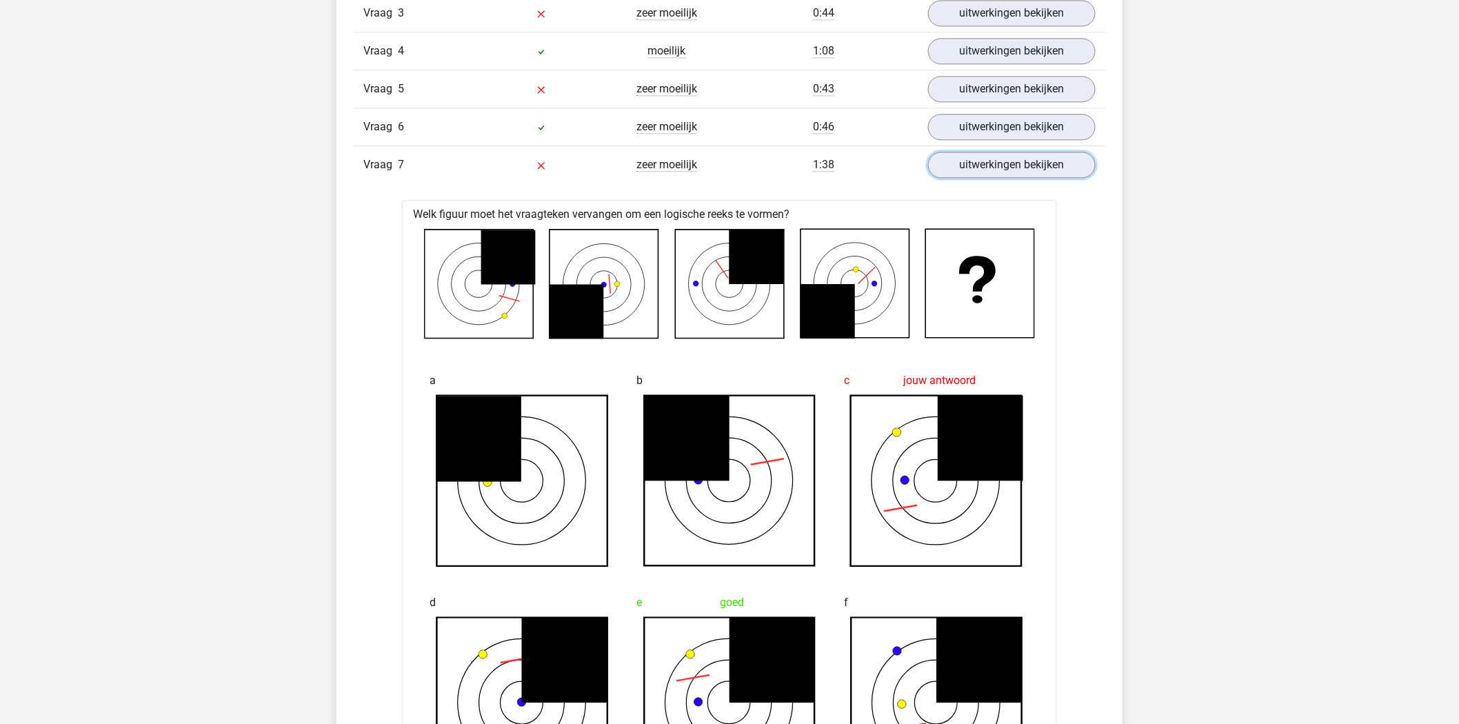
scroll to position [1379, 0]
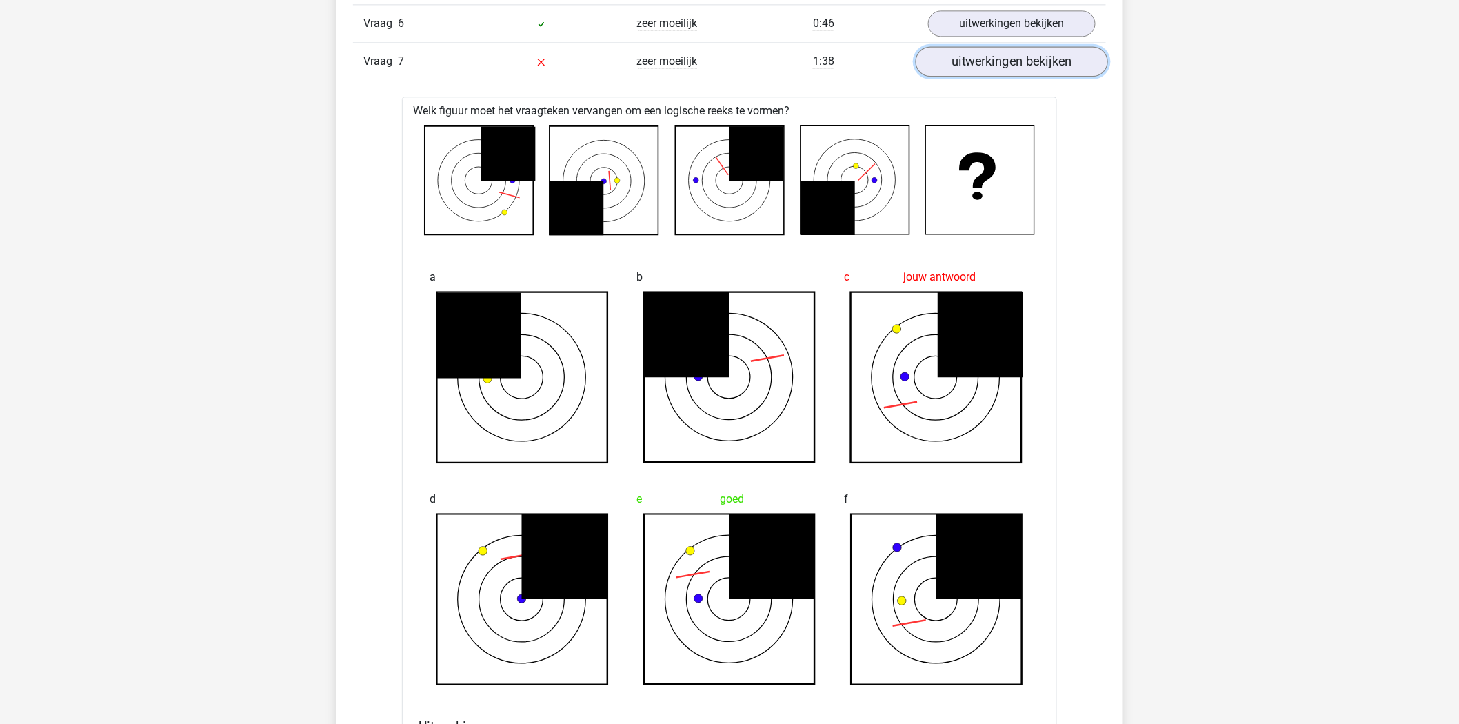
click at [985, 59] on link "uitwerkingen bekijken" at bounding box center [1012, 62] width 192 height 30
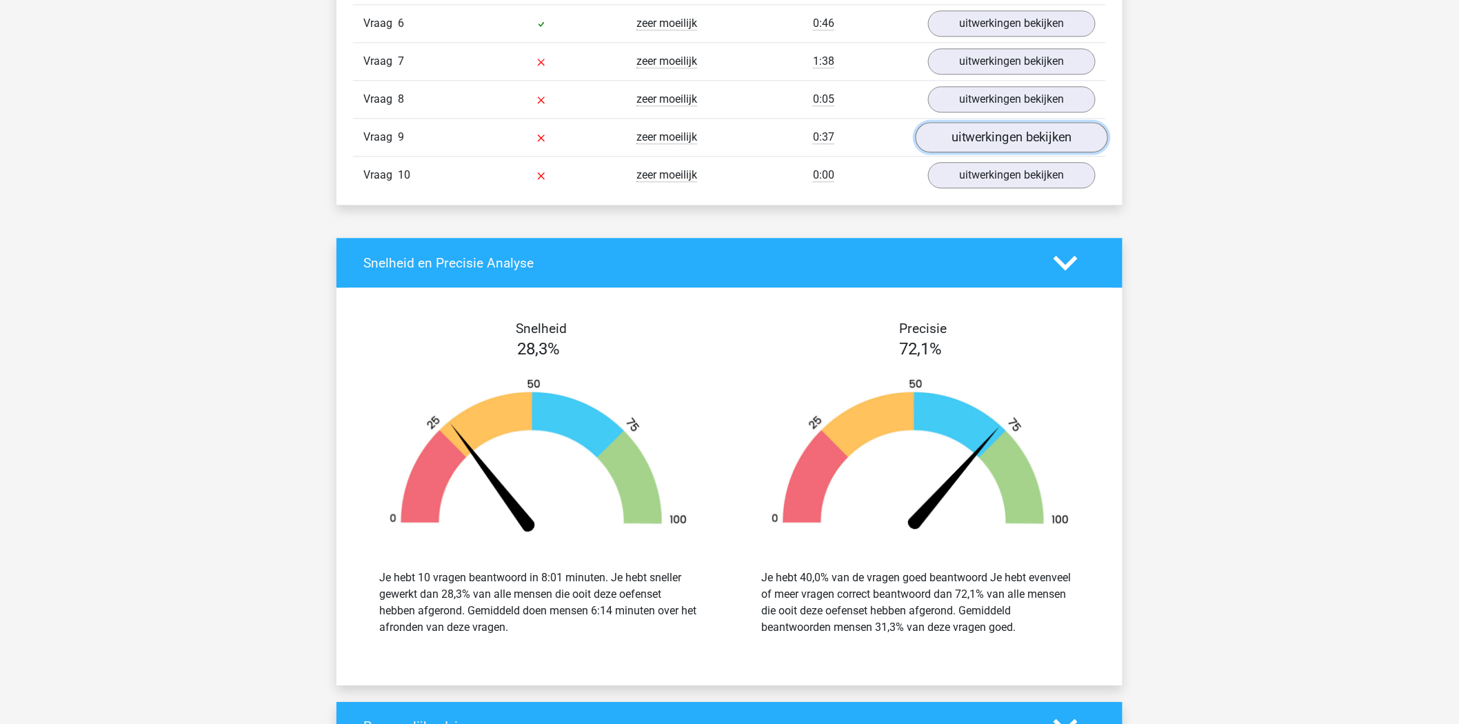
click at [987, 128] on link "uitwerkingen bekijken" at bounding box center [1012, 138] width 192 height 30
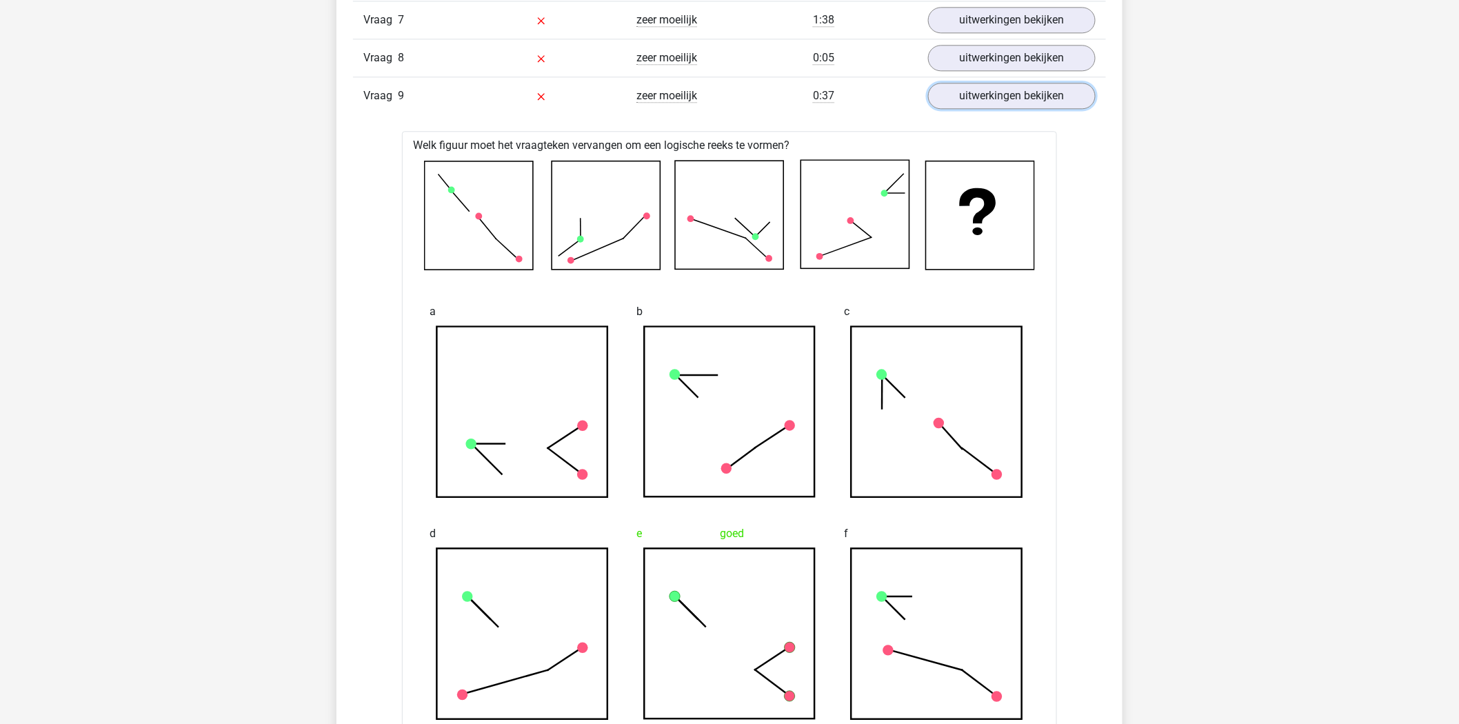
scroll to position [1225, 0]
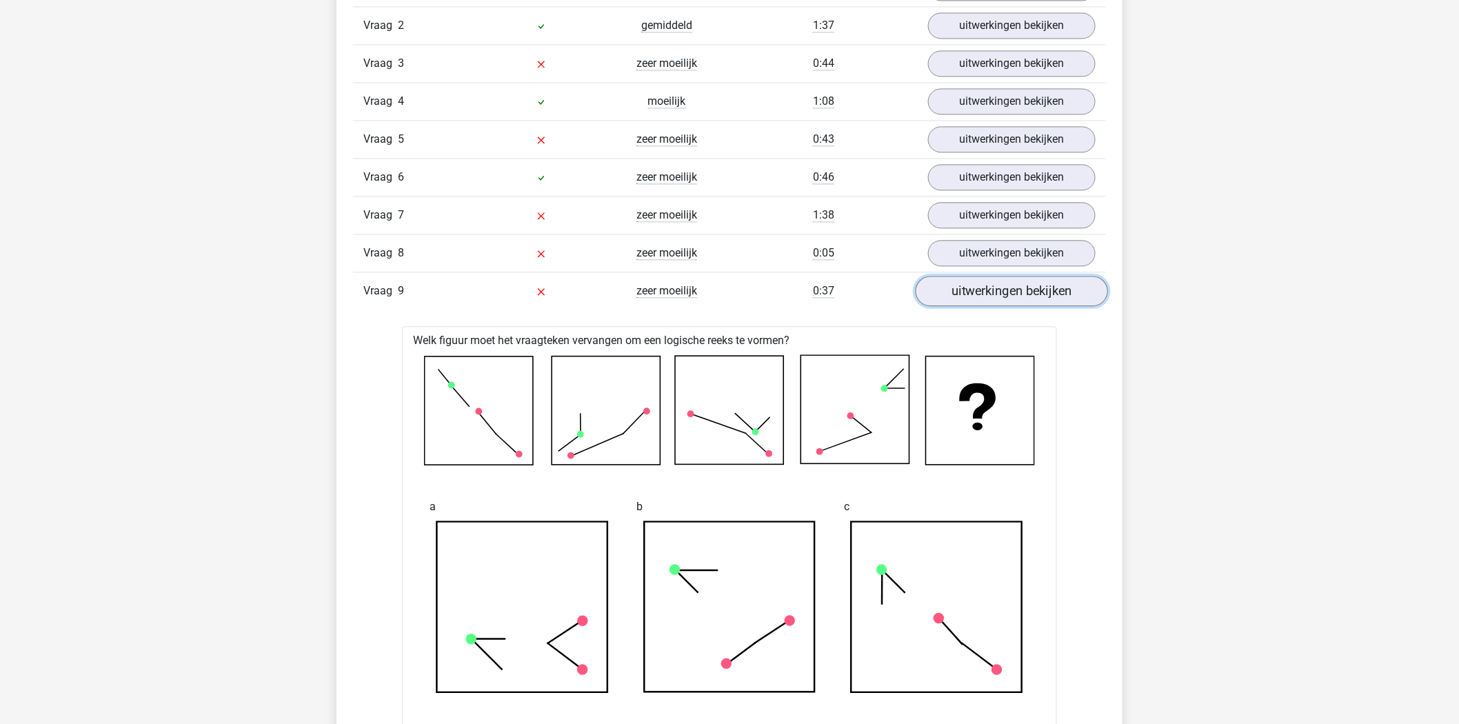
click at [973, 290] on link "uitwerkingen bekijken" at bounding box center [1012, 291] width 192 height 30
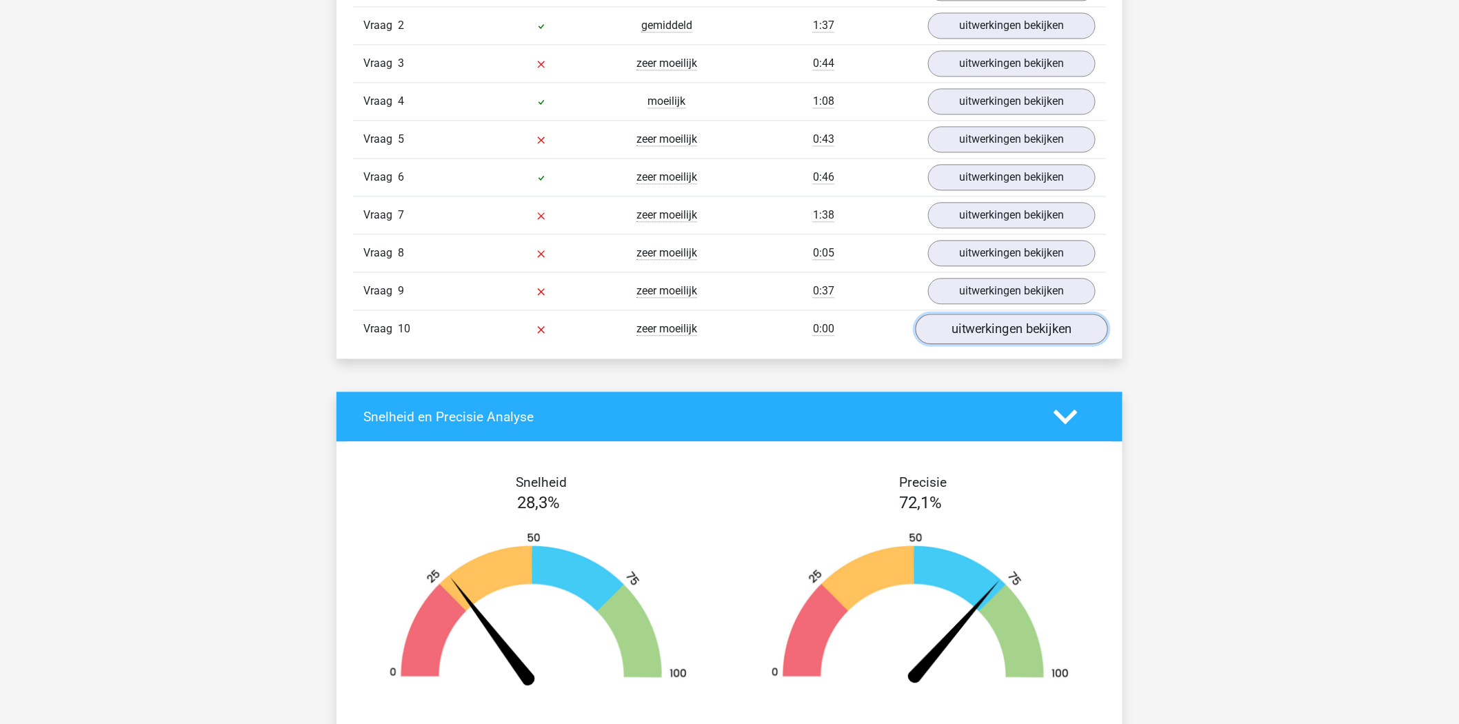
click at [998, 332] on link "uitwerkingen bekijken" at bounding box center [1012, 329] width 192 height 30
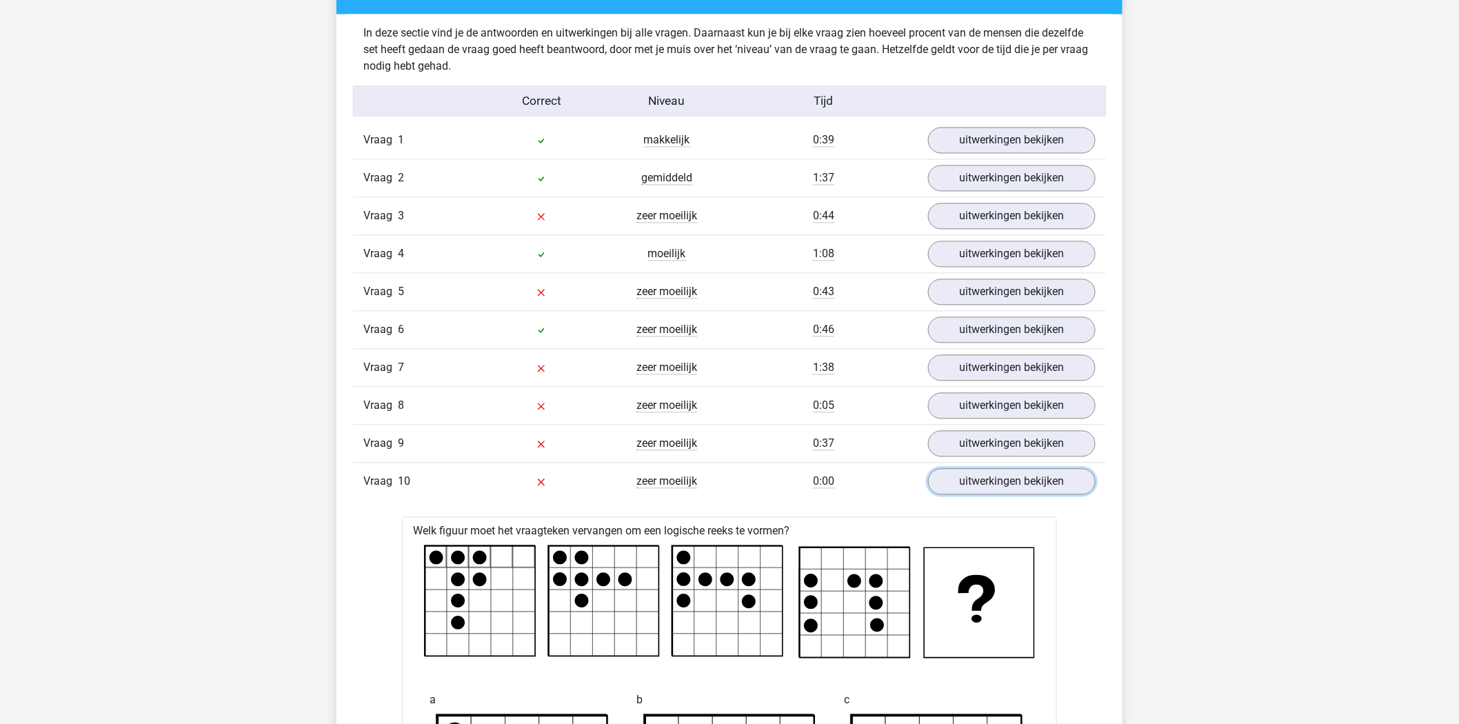
scroll to position [1149, 0]
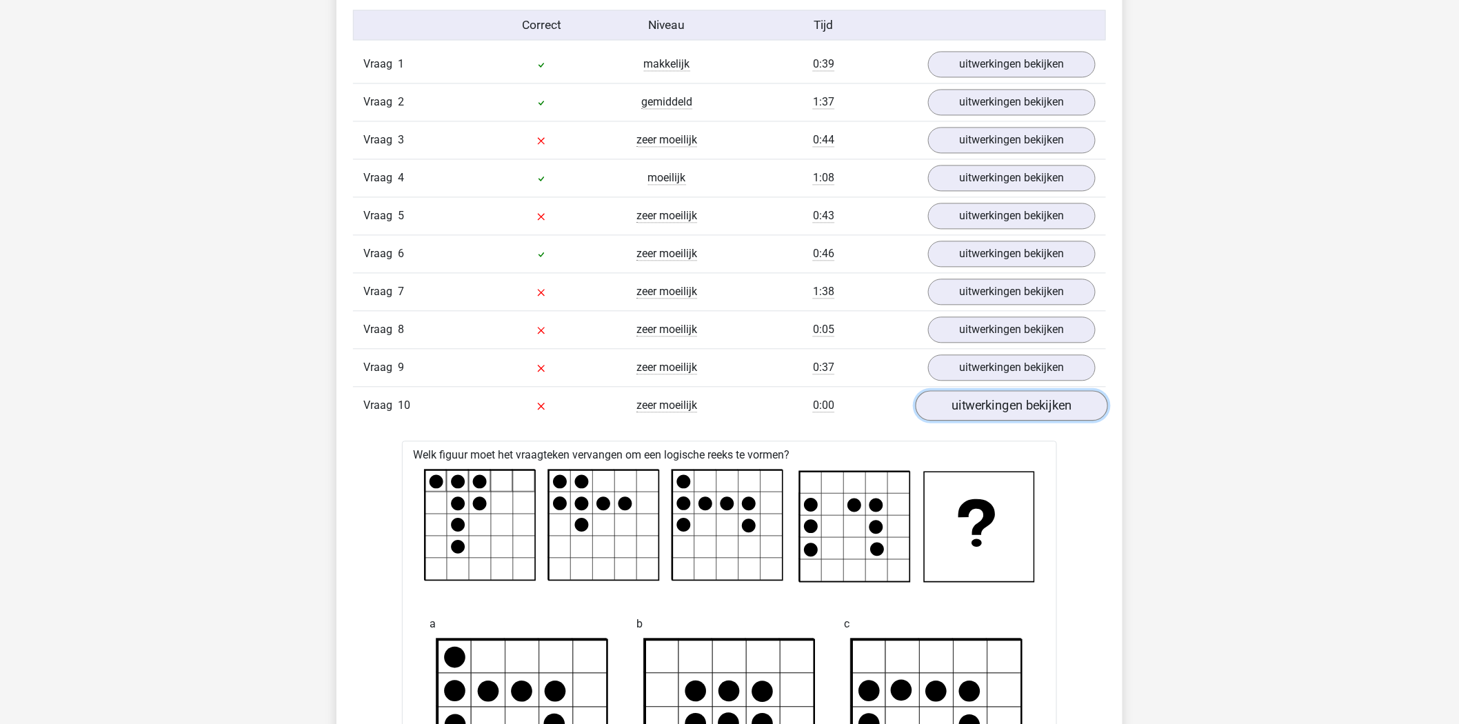
click at [1027, 405] on link "uitwerkingen bekijken" at bounding box center [1012, 406] width 192 height 30
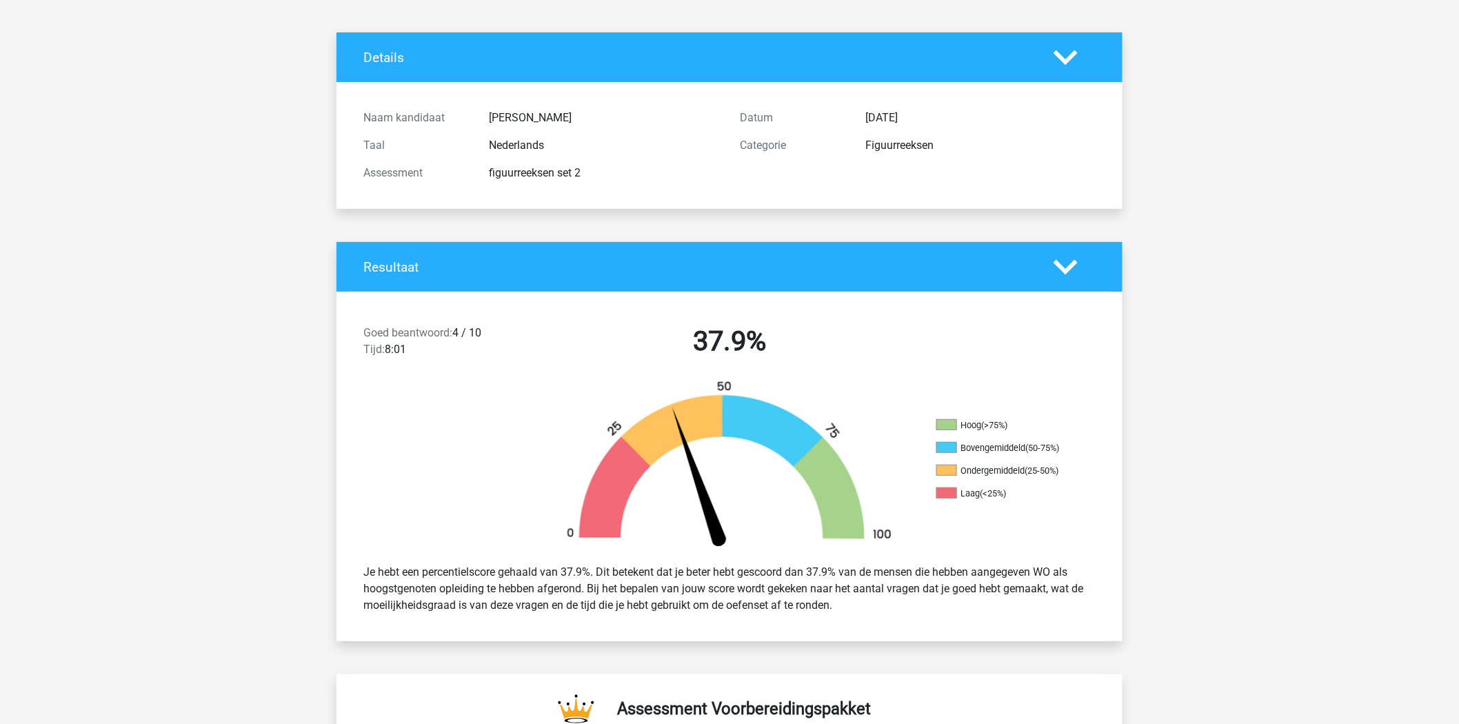
scroll to position [0, 0]
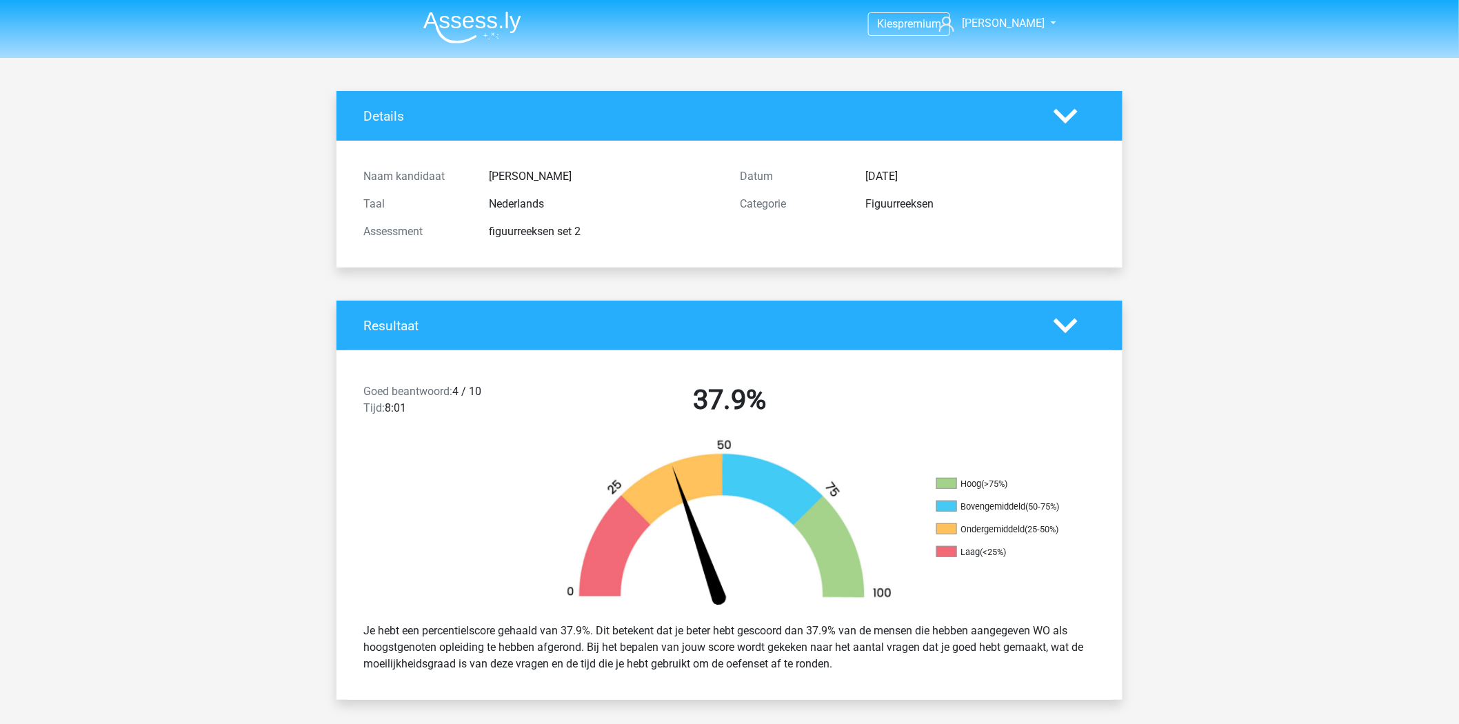
click at [1067, 328] on polygon at bounding box center [1066, 325] width 24 height 15
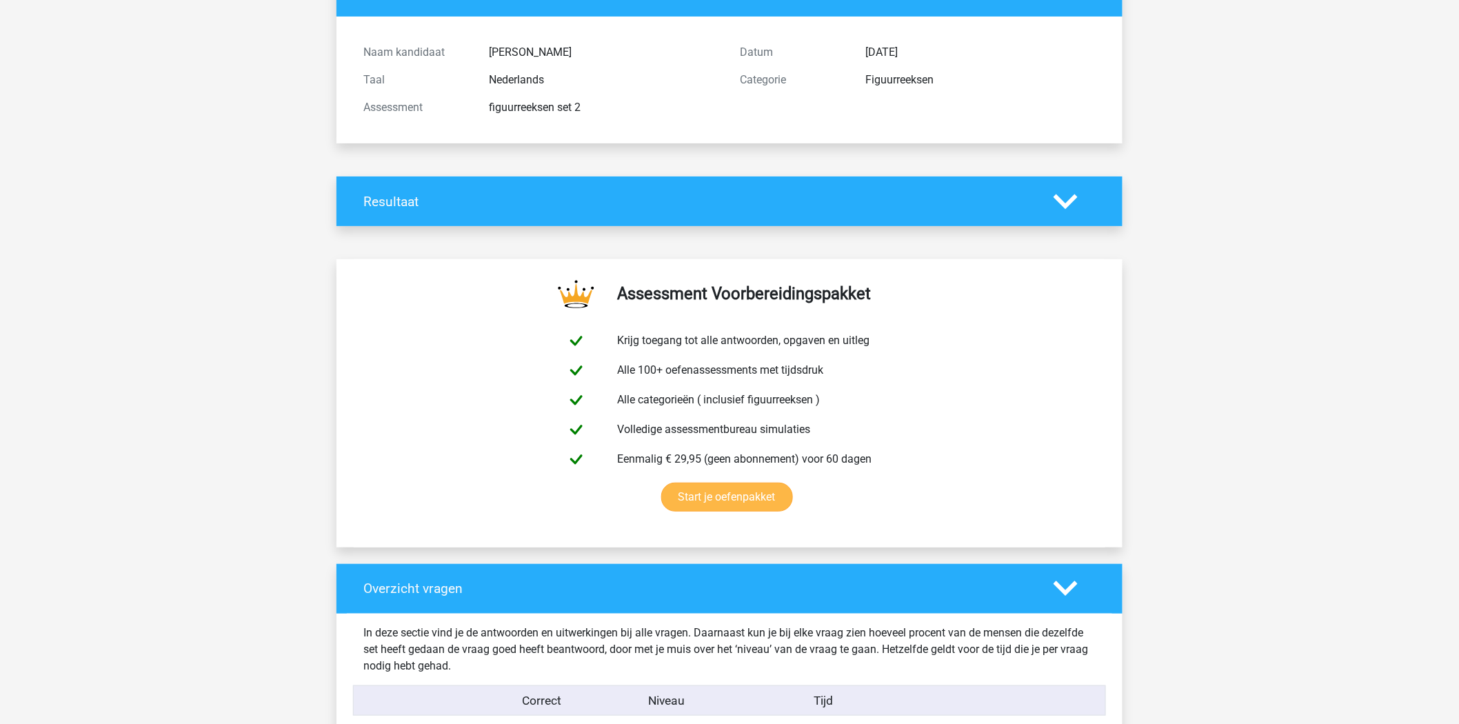
scroll to position [383, 0]
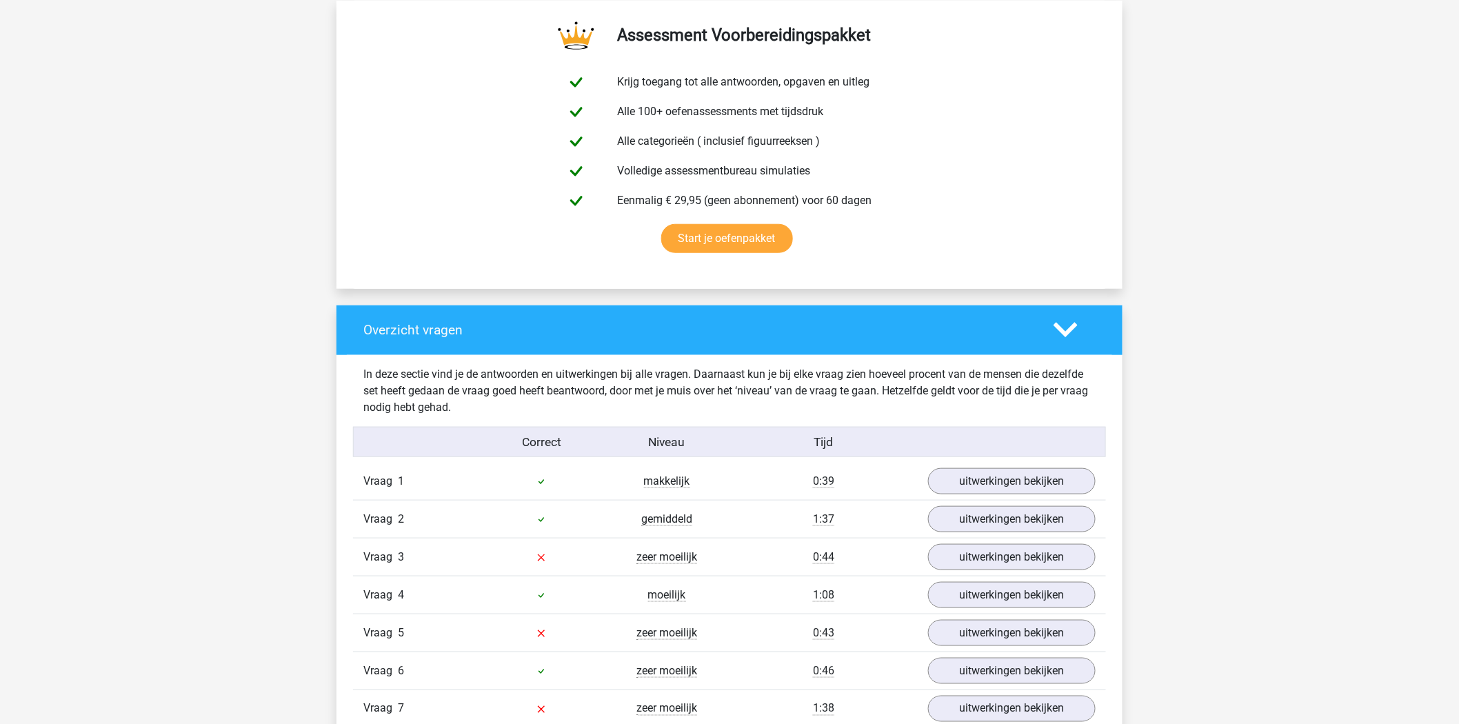
click at [1062, 339] on icon at bounding box center [1066, 330] width 24 height 24
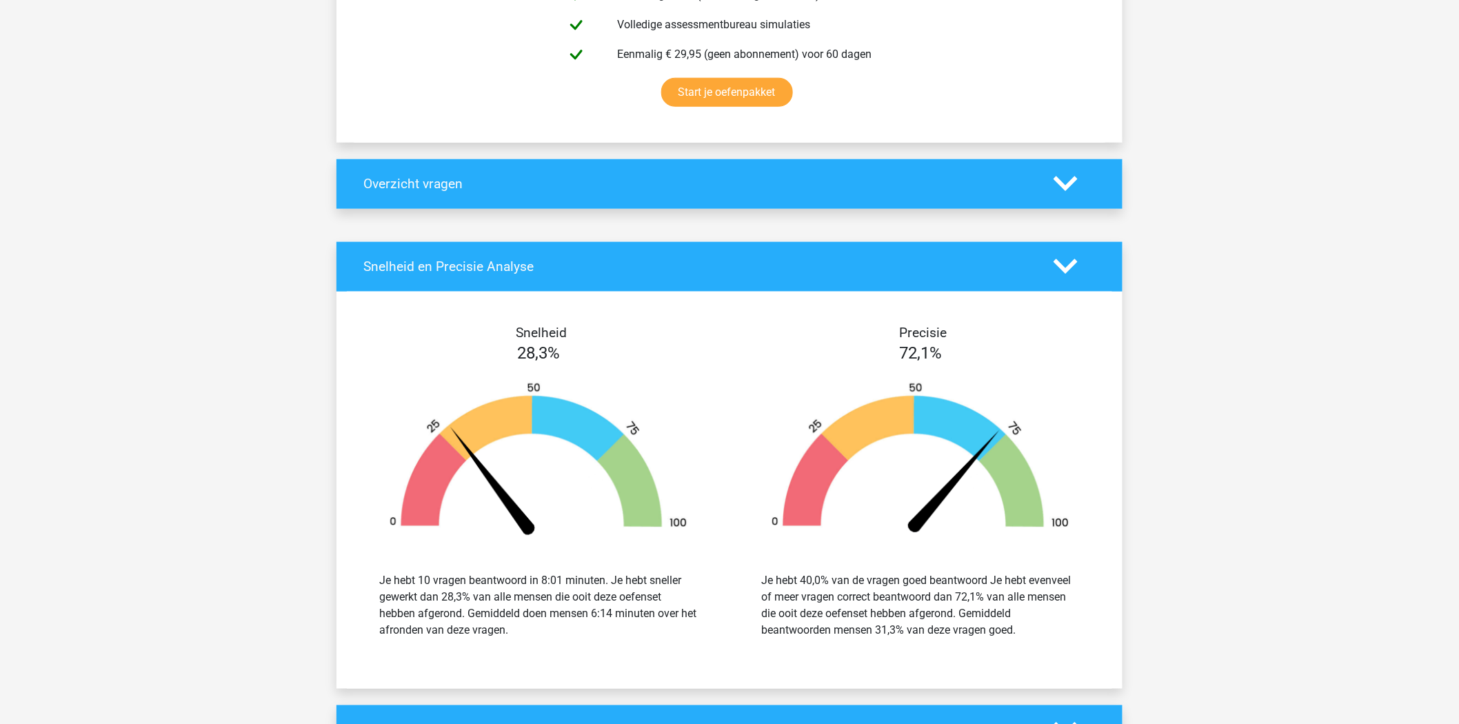
scroll to position [536, 0]
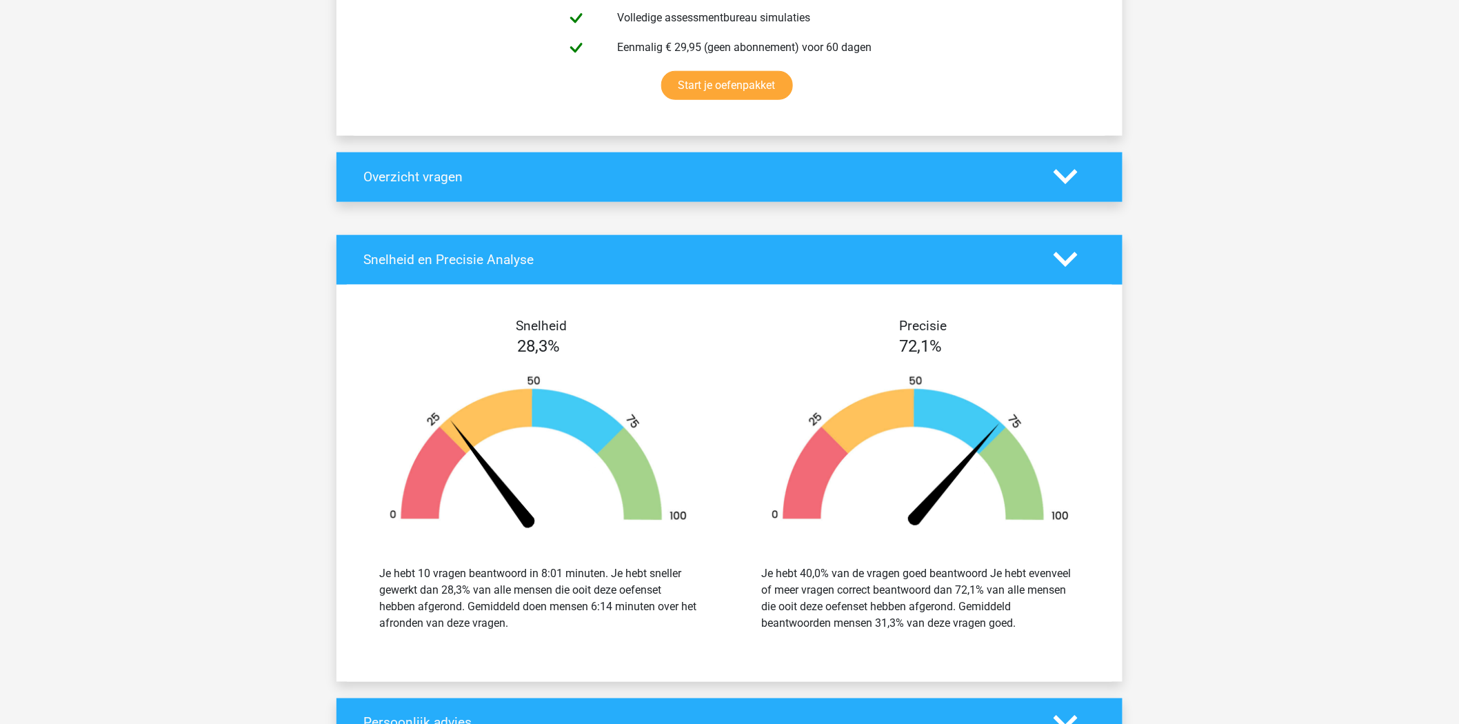
click at [1077, 265] on icon at bounding box center [1066, 260] width 24 height 24
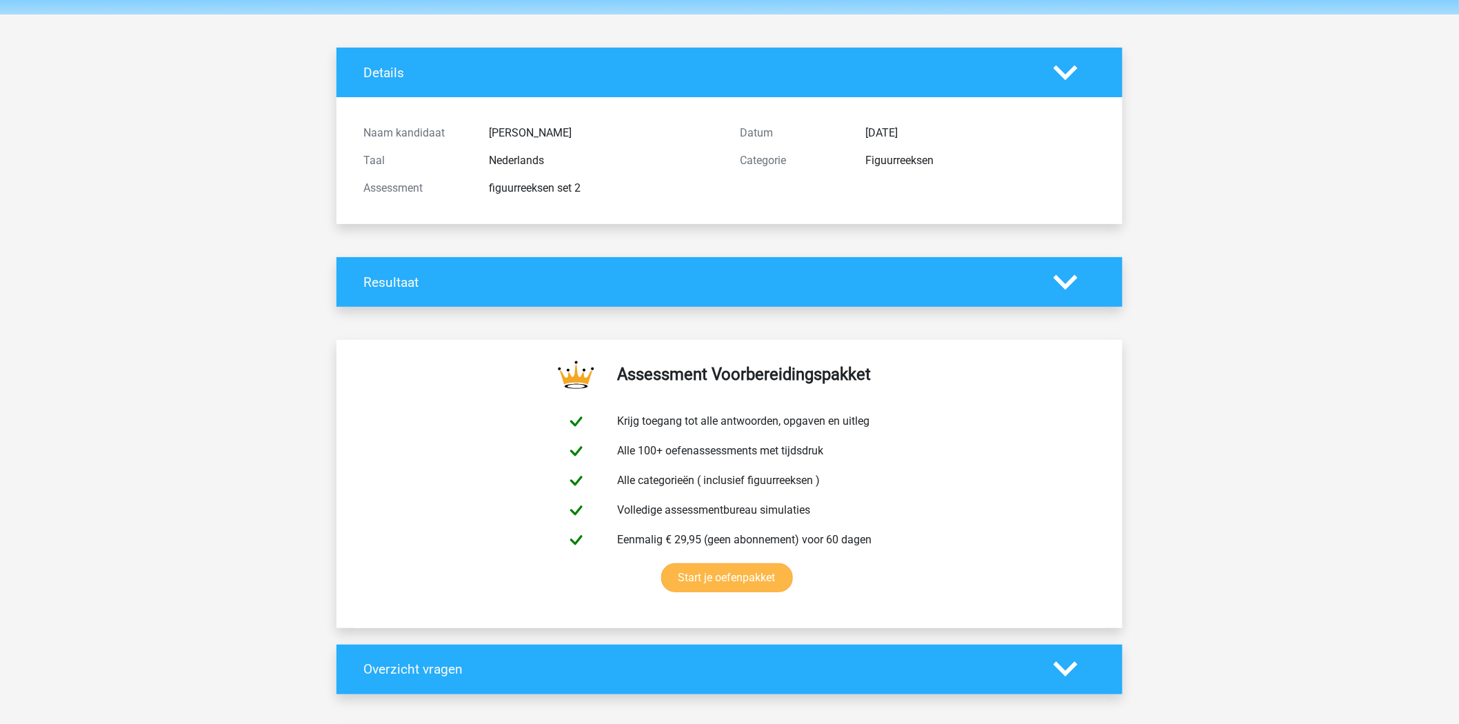
scroll to position [0, 0]
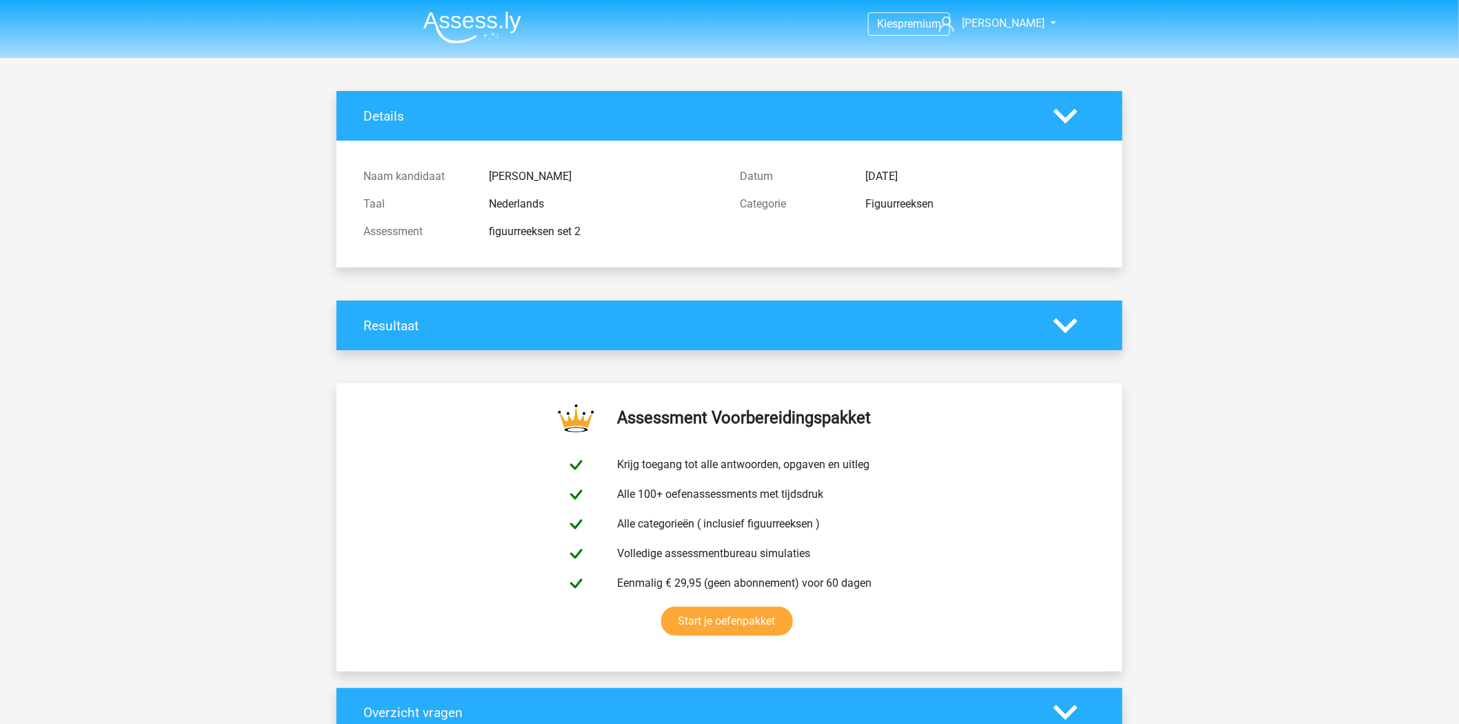
click at [541, 236] on div "figuurreeksen set 2" at bounding box center [604, 231] width 251 height 17
click at [465, 34] on img at bounding box center [472, 27] width 98 height 32
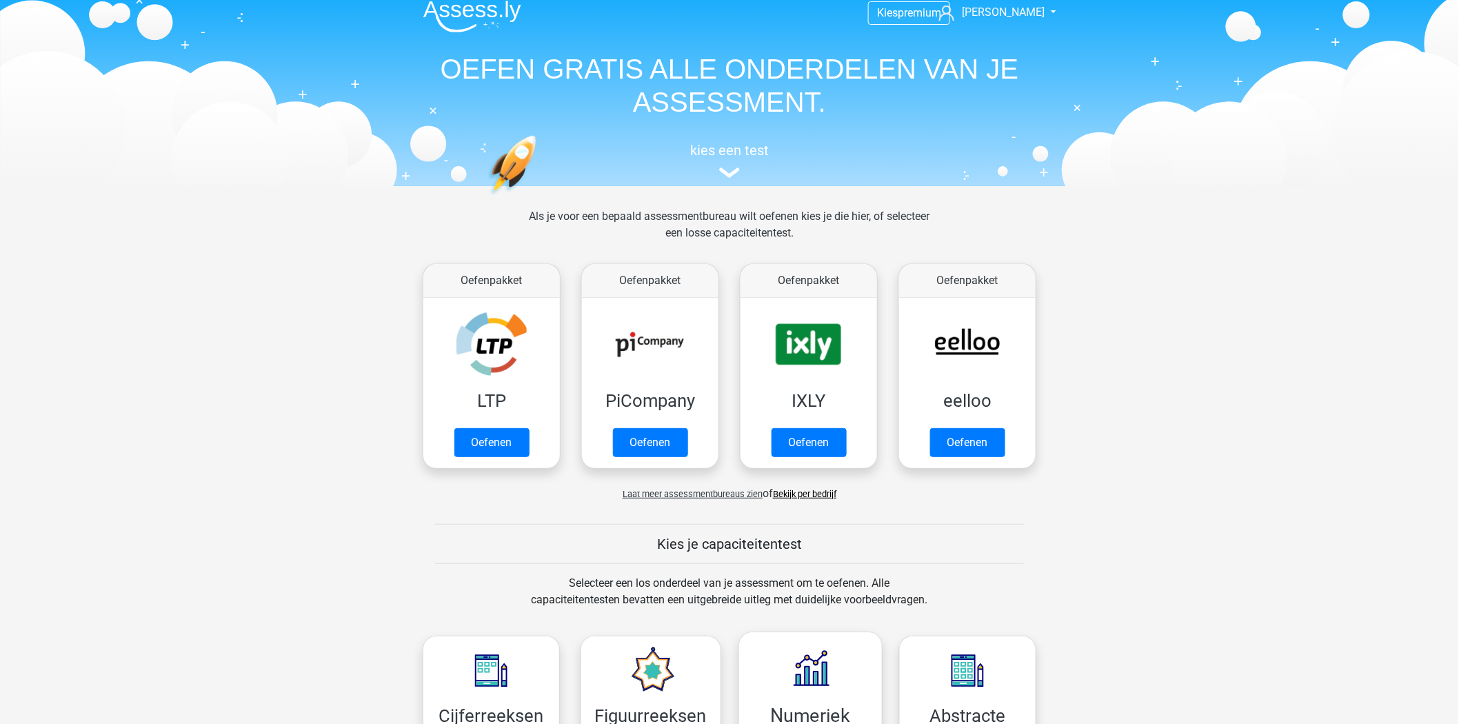
scroll to position [153, 0]
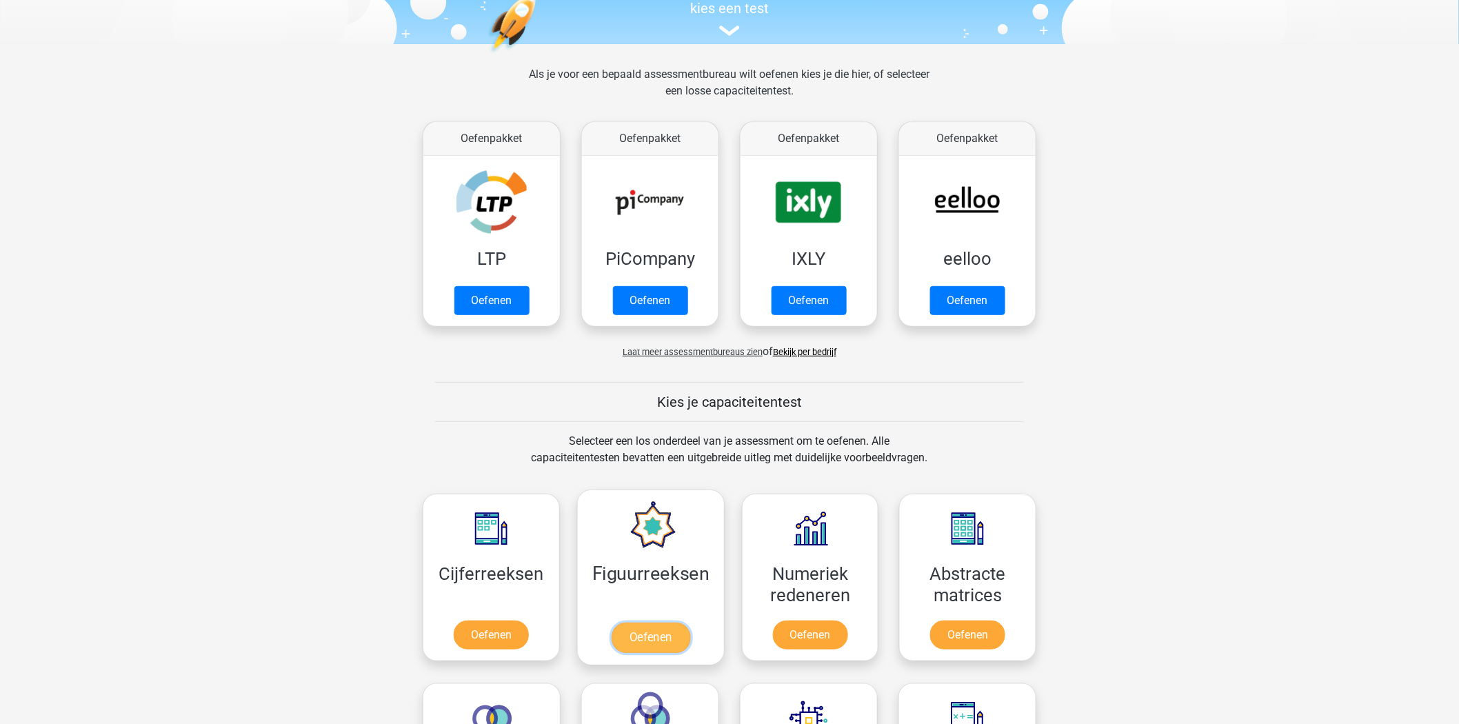
click at [663, 641] on link "Oefenen" at bounding box center [650, 638] width 79 height 30
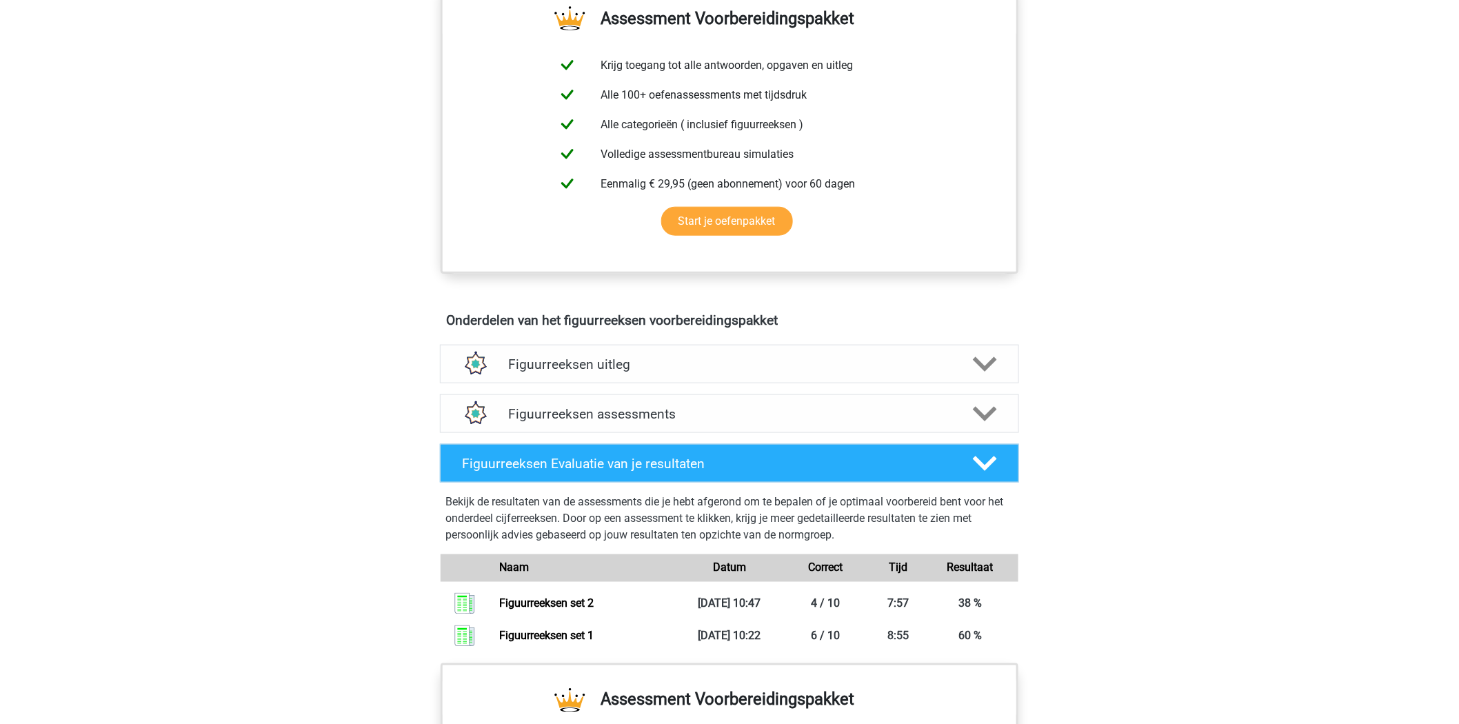
scroll to position [536, 0]
click at [995, 410] on icon at bounding box center [985, 413] width 24 height 24
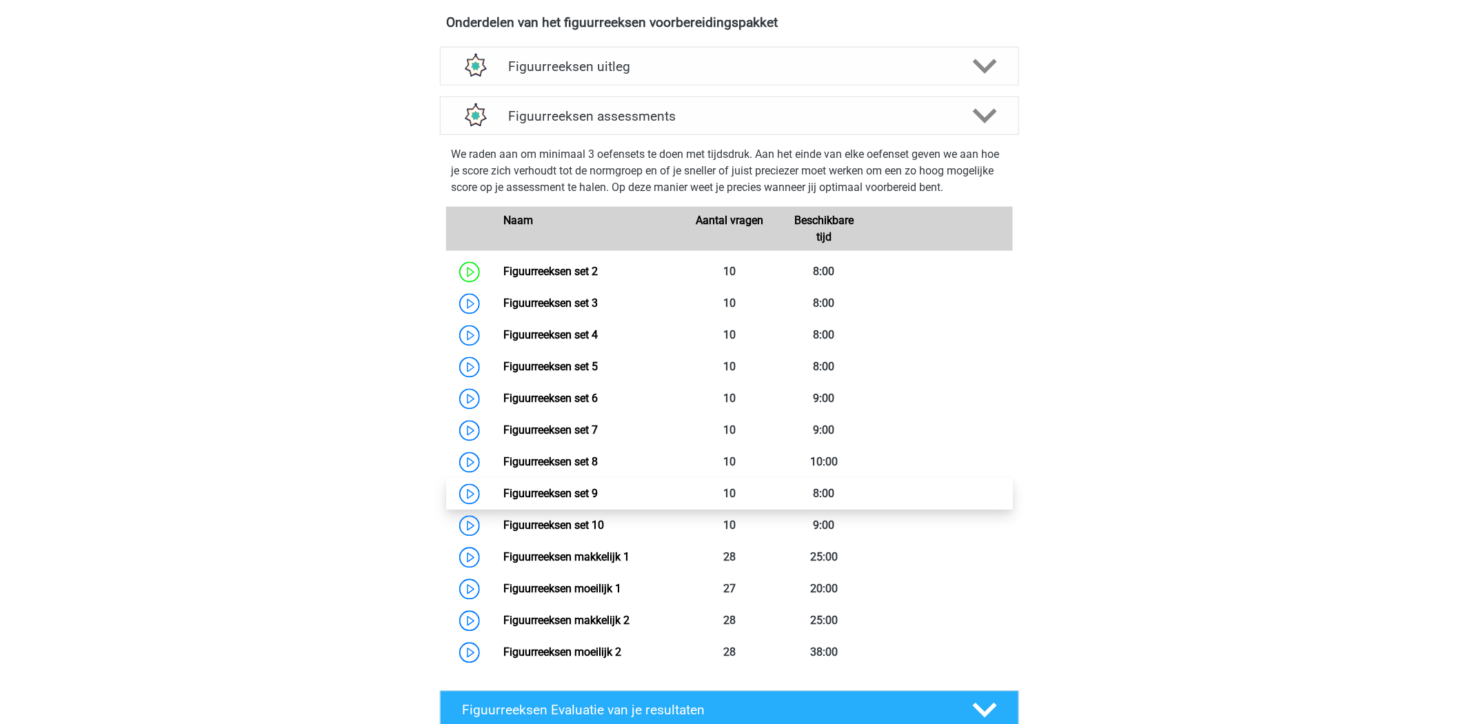
scroll to position [843, 0]
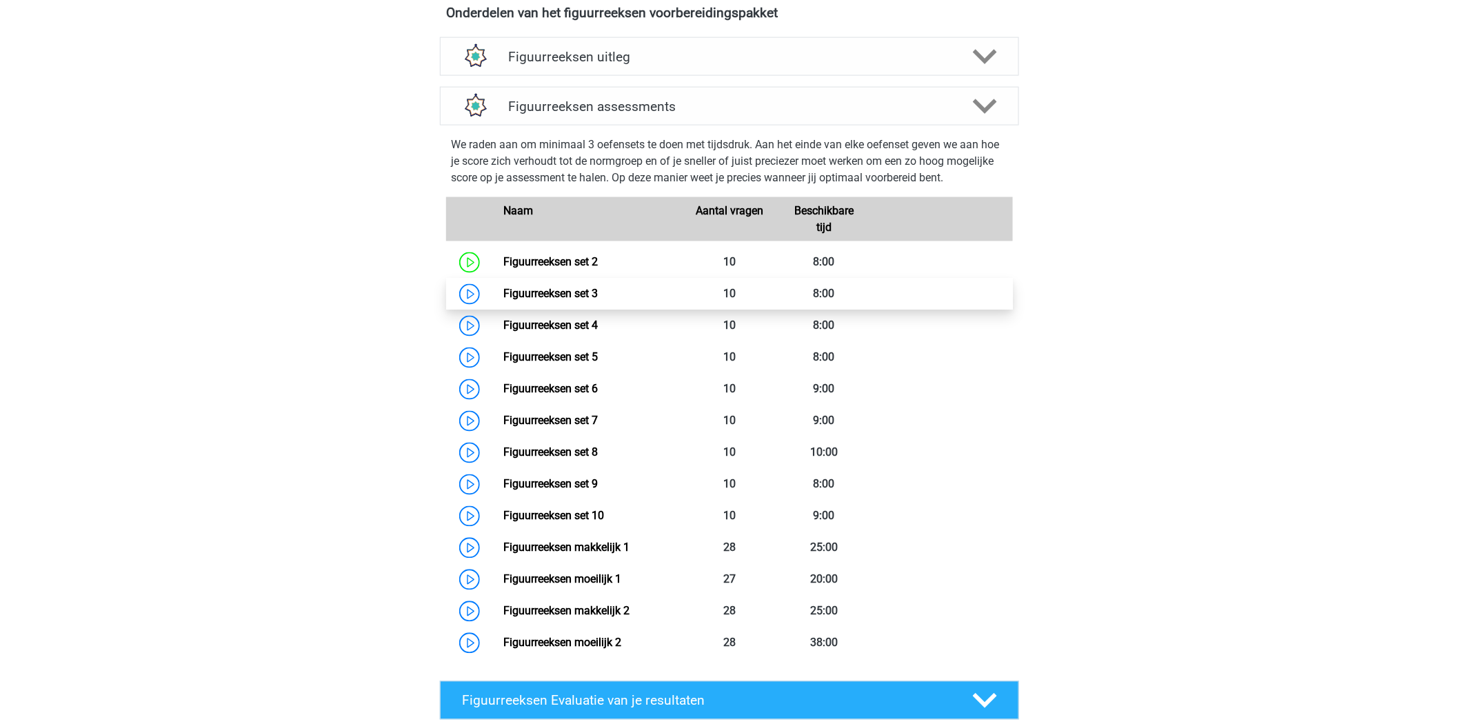
click at [565, 294] on link "Figuurreeksen set 3" at bounding box center [550, 294] width 94 height 13
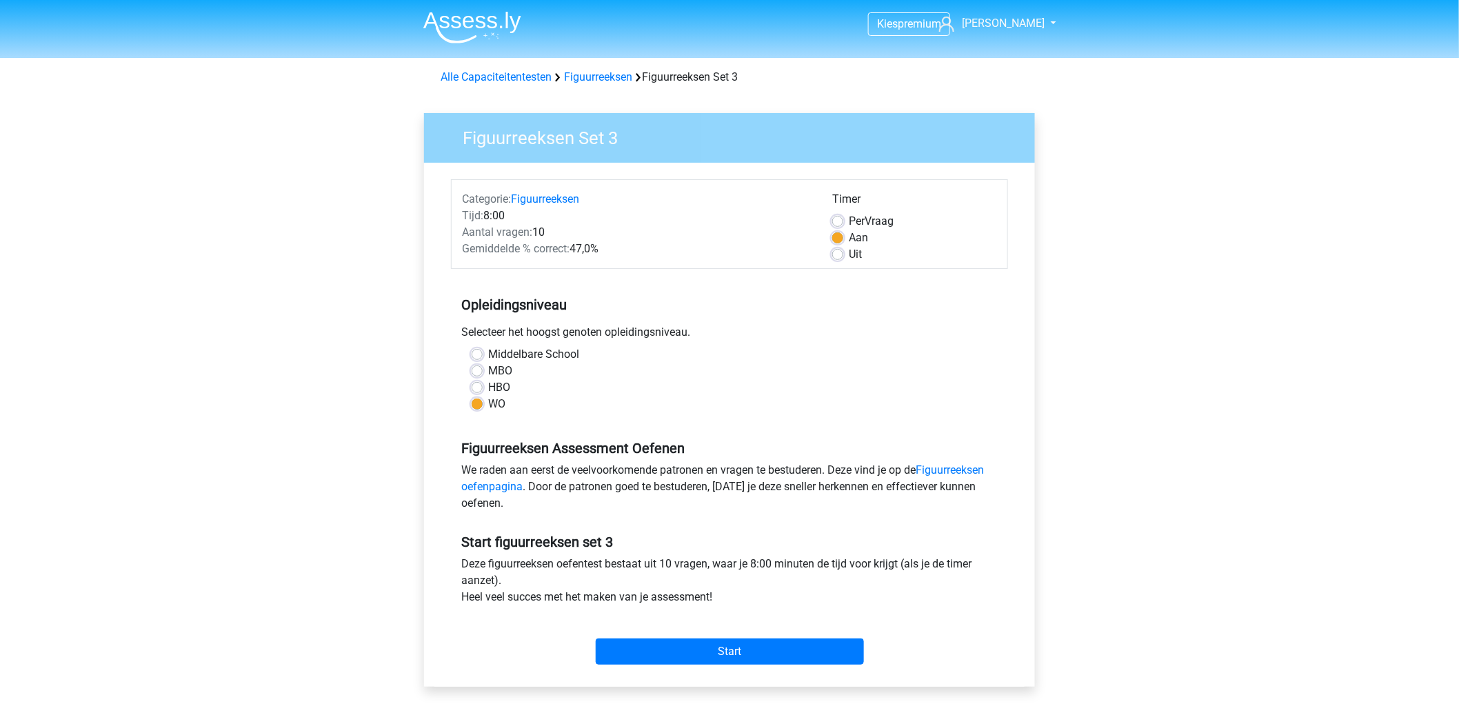
click at [491, 383] on label "HBO" at bounding box center [499, 387] width 22 height 17
click at [483, 383] on input "HBO" at bounding box center [477, 386] width 11 height 14
radio input "true"
click at [651, 651] on input "Start" at bounding box center [730, 651] width 268 height 26
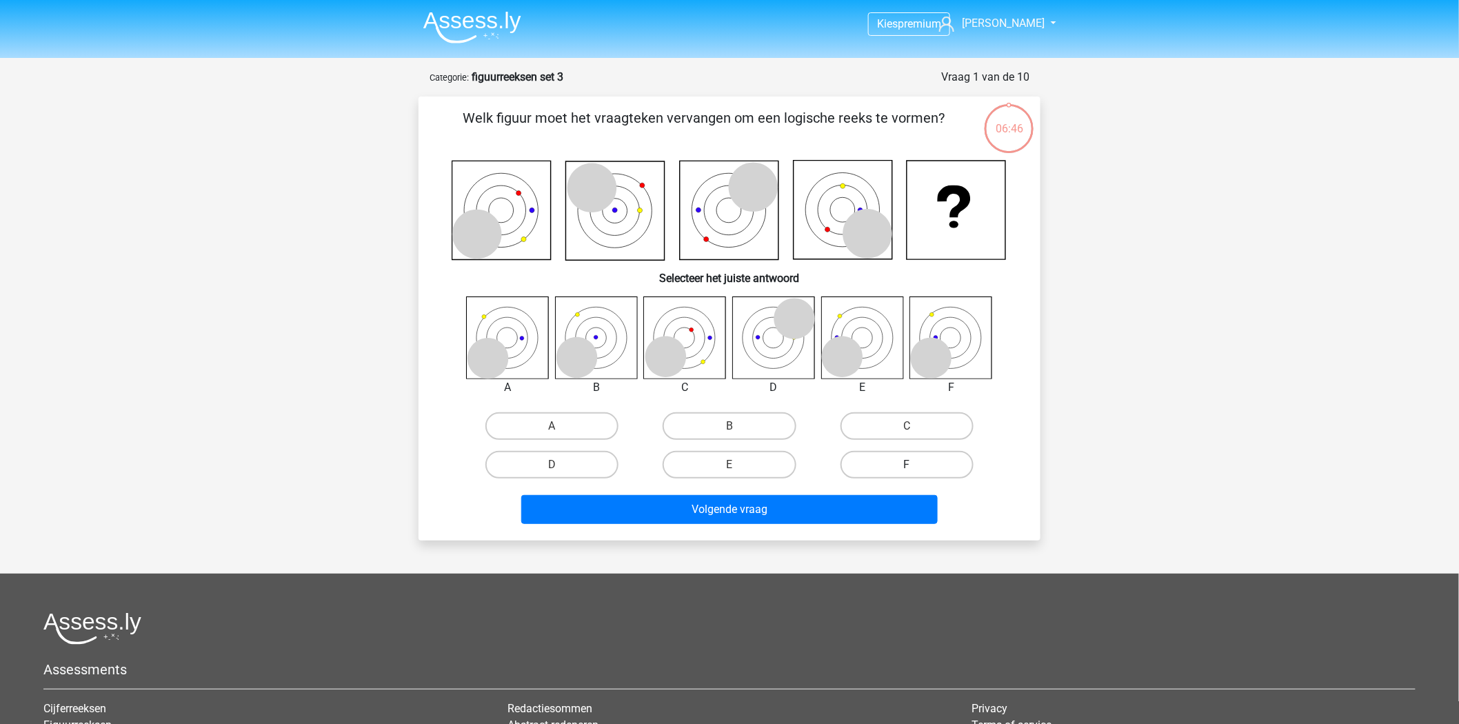
click at [925, 470] on label "F" at bounding box center [906, 465] width 133 height 28
click at [916, 470] on input "F" at bounding box center [911, 469] width 9 height 9
radio input "true"
click at [829, 538] on div "Kies premium [PERSON_NAME] [EMAIL_ADDRESS][DOMAIN_NAME]" at bounding box center [729, 469] width 1459 height 938
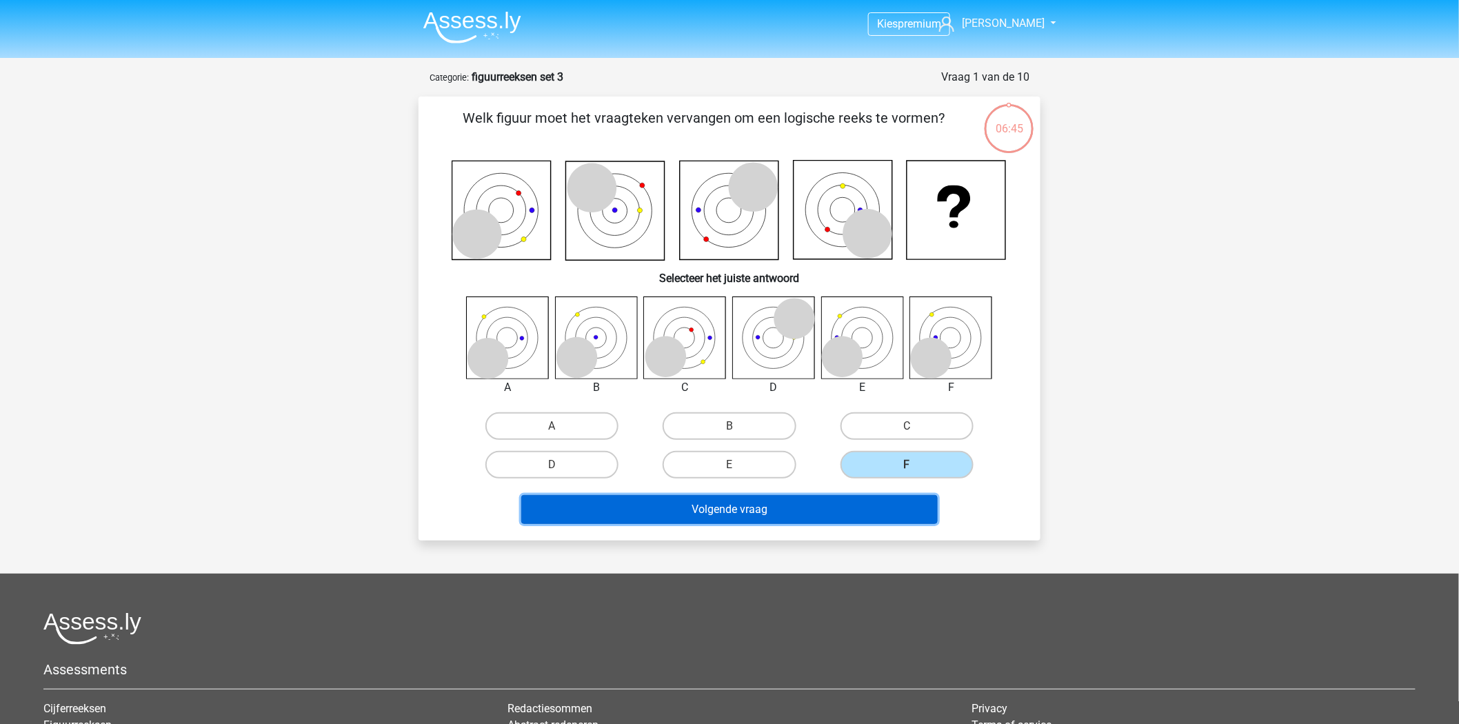
click at [812, 506] on button "Volgende vraag" at bounding box center [729, 509] width 417 height 29
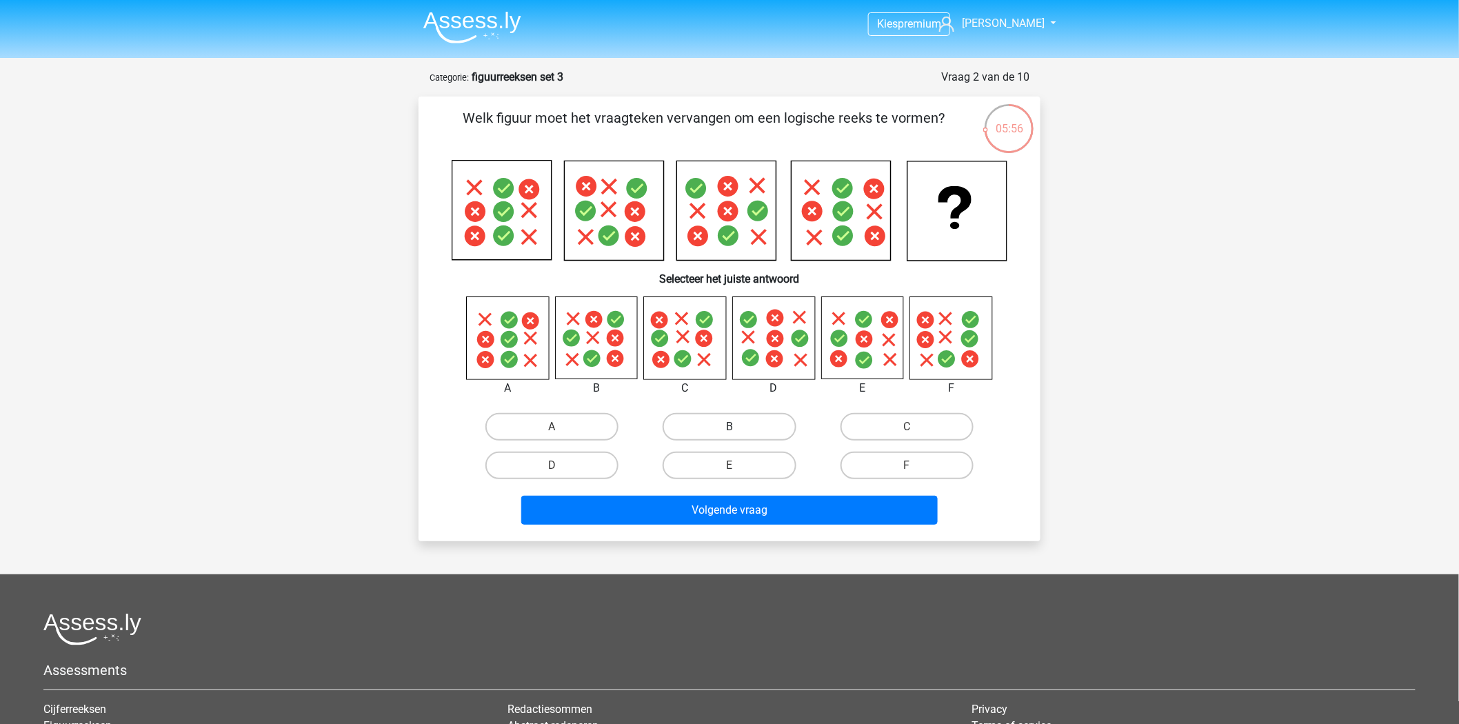
click at [715, 419] on label "B" at bounding box center [729, 427] width 133 height 28
click at [729, 427] on input "B" at bounding box center [733, 431] width 9 height 9
radio input "true"
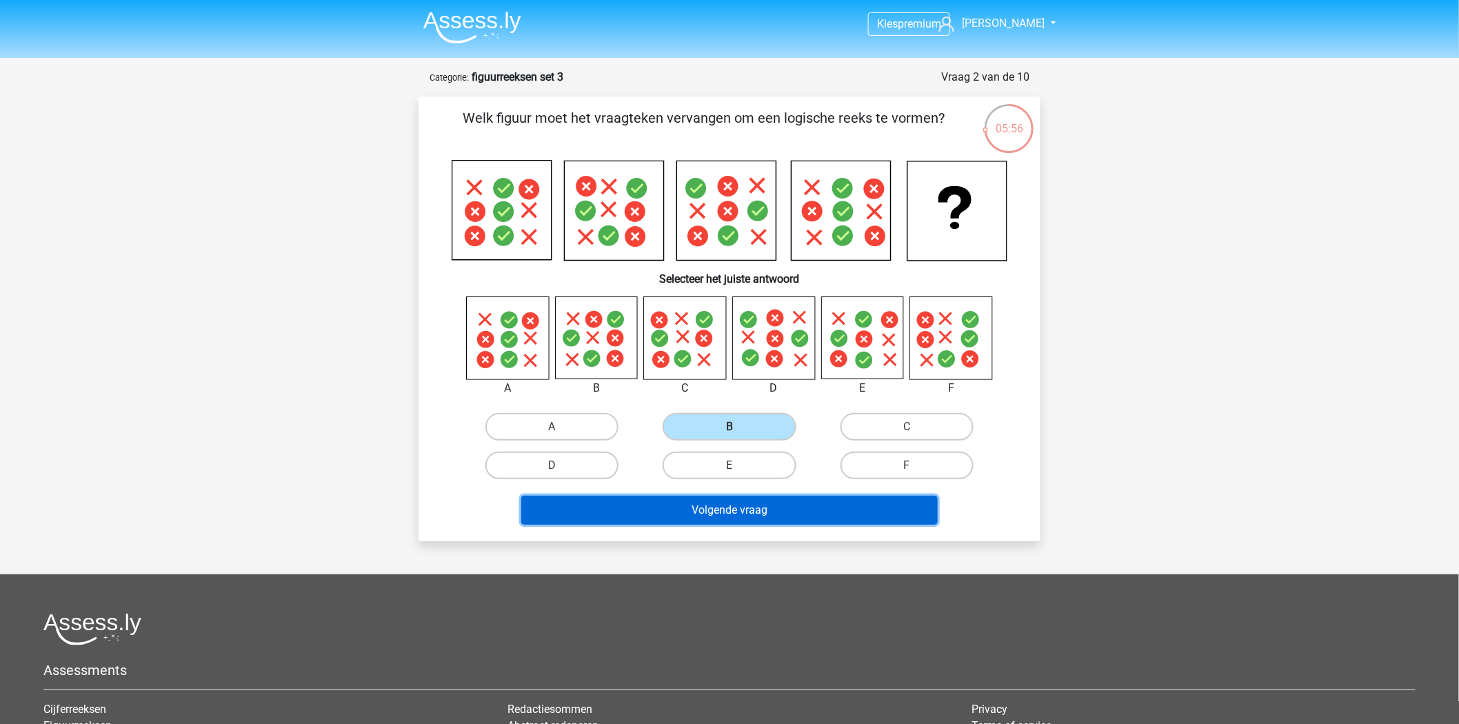
click at [732, 496] on button "Volgende vraag" at bounding box center [729, 510] width 417 height 29
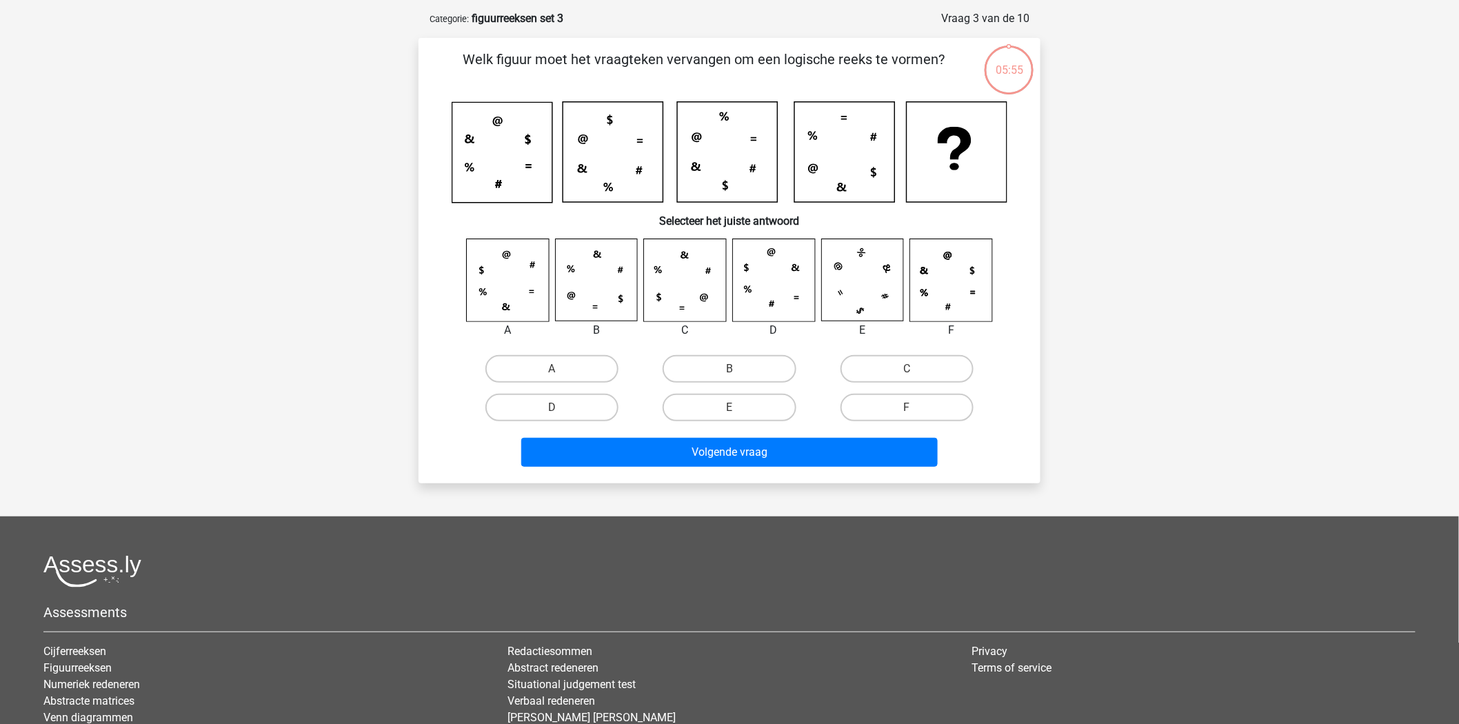
scroll to position [69, 0]
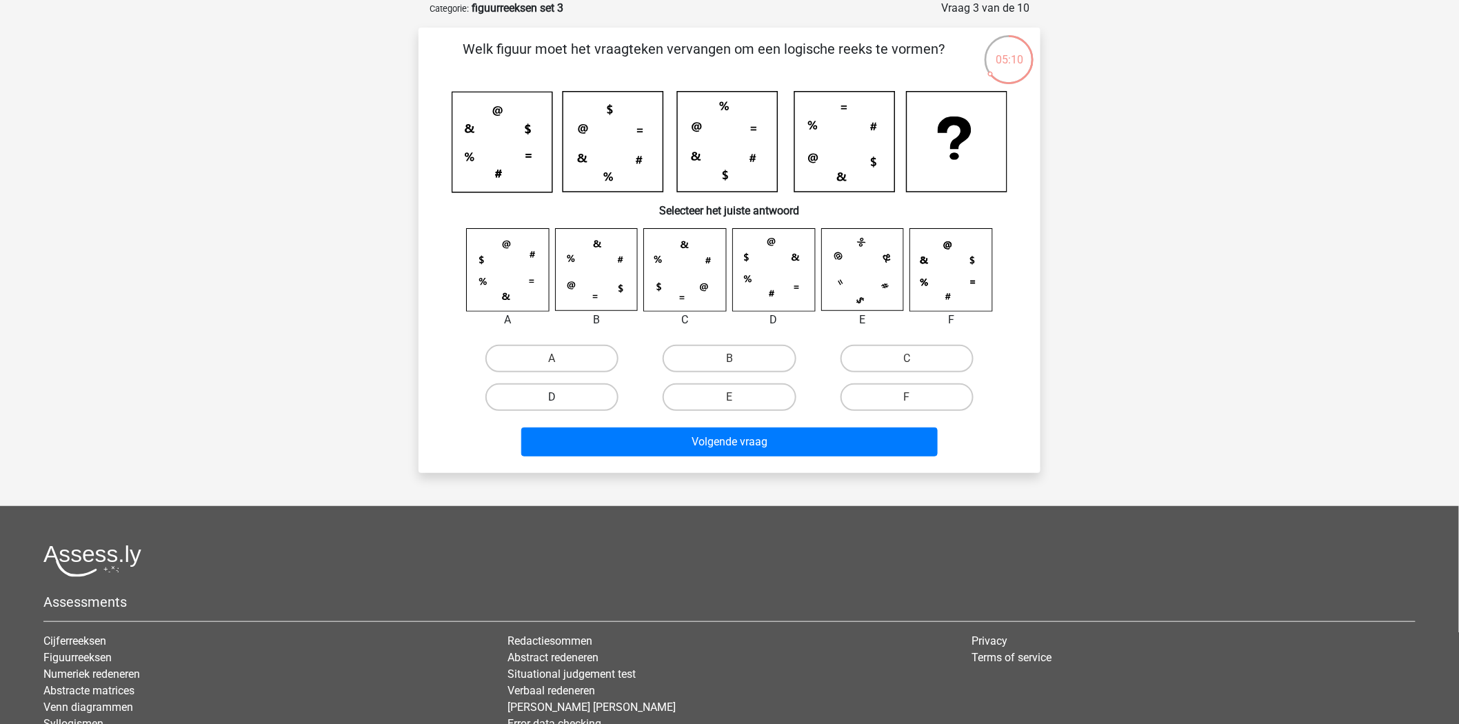
click at [583, 400] on label "D" at bounding box center [551, 397] width 133 height 28
click at [561, 400] on input "D" at bounding box center [556, 401] width 9 height 9
radio input "true"
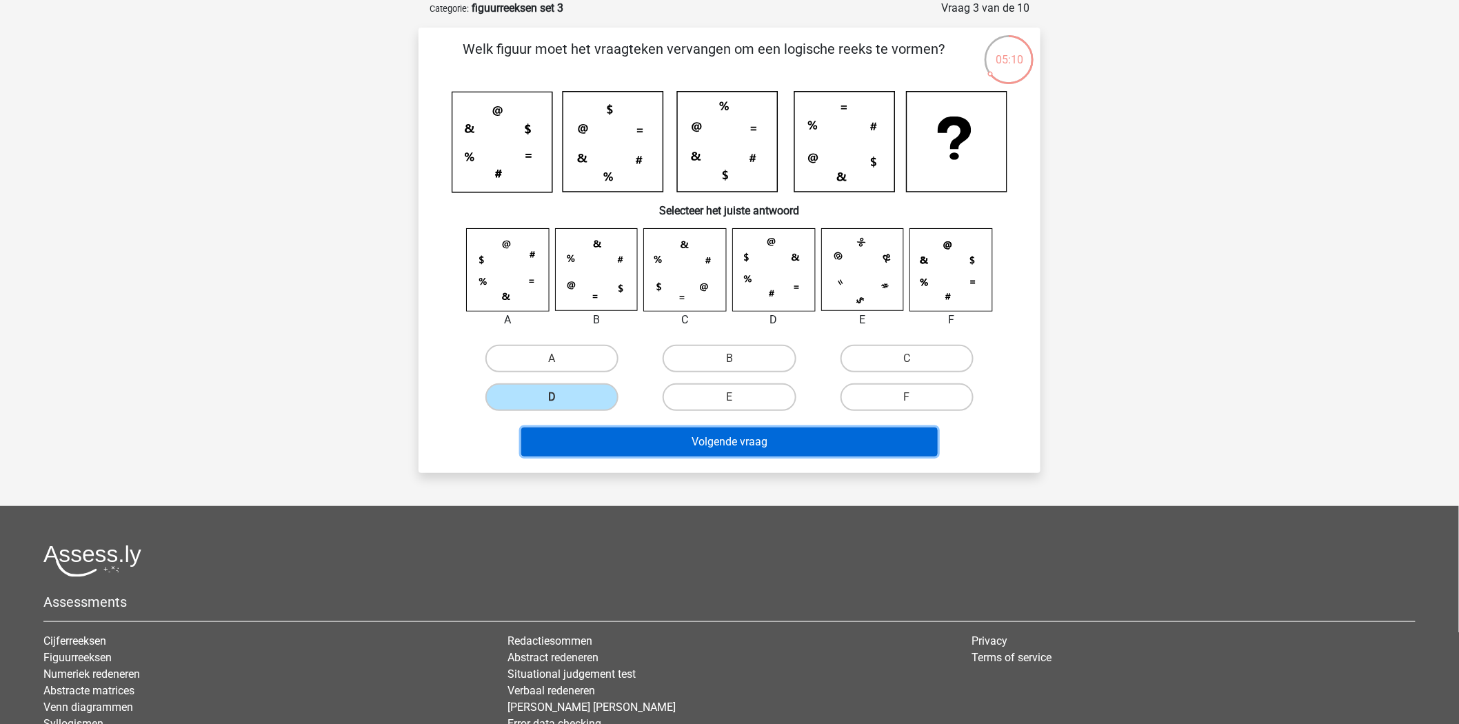
click at [642, 441] on button "Volgende vraag" at bounding box center [729, 441] width 417 height 29
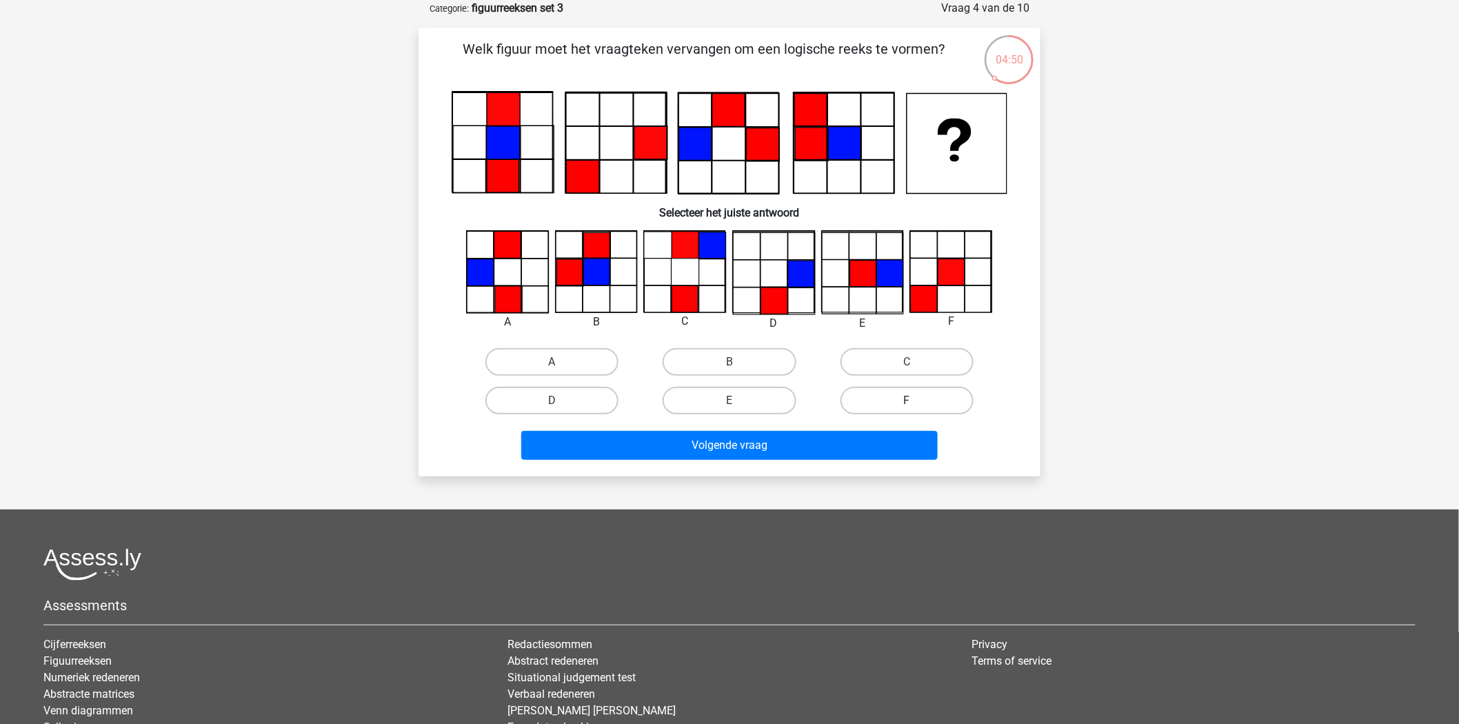
click at [914, 396] on label "F" at bounding box center [906, 401] width 133 height 28
click at [914, 401] on input "F" at bounding box center [911, 405] width 9 height 9
radio input "true"
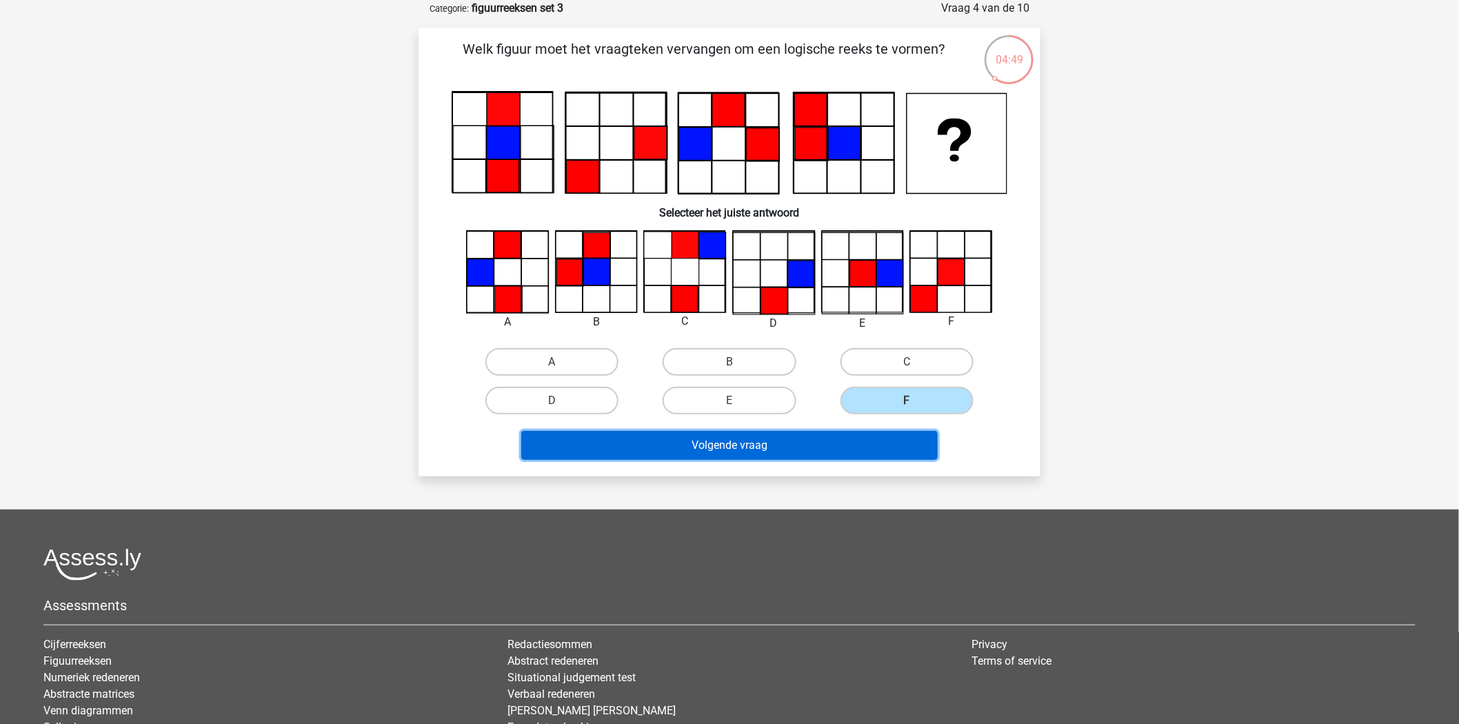
click at [825, 443] on button "Volgende vraag" at bounding box center [729, 445] width 417 height 29
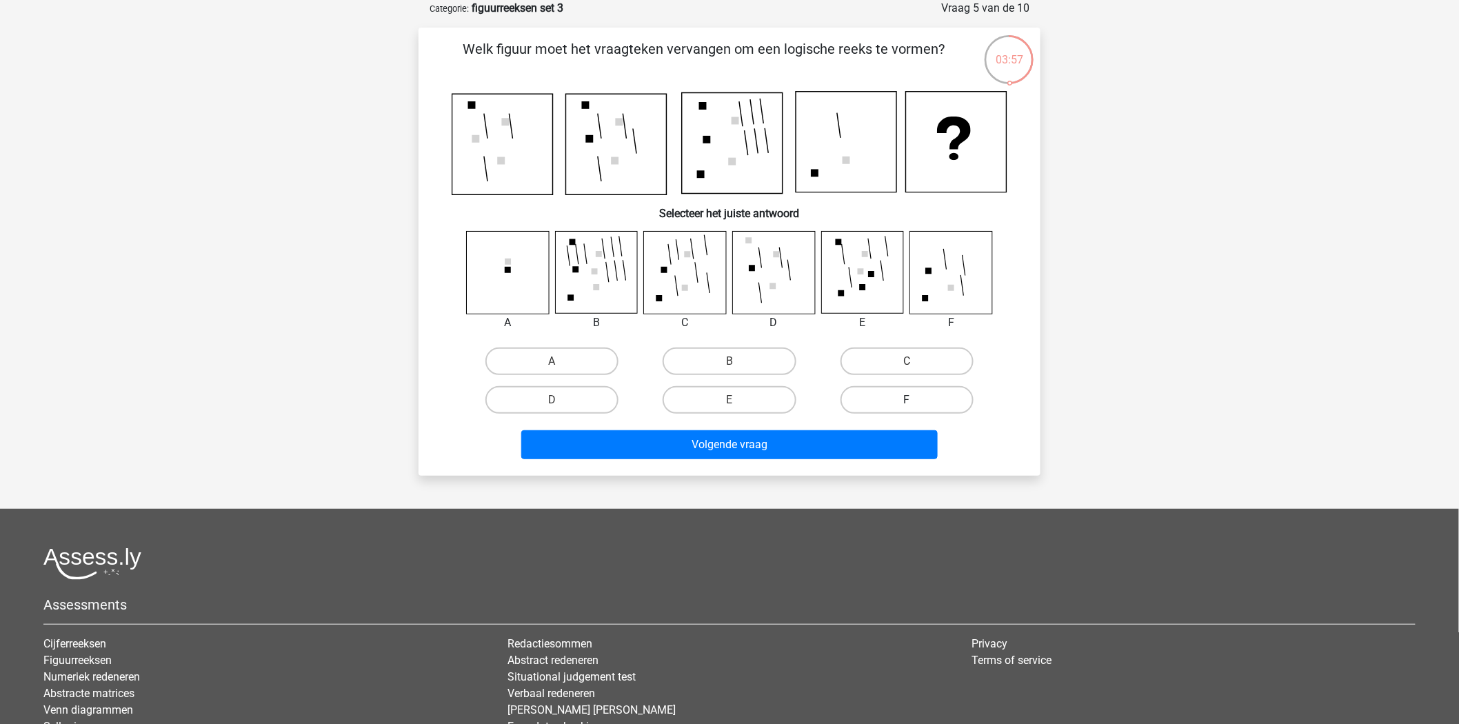
click at [925, 397] on label "F" at bounding box center [906, 400] width 133 height 28
click at [916, 400] on input "F" at bounding box center [911, 404] width 9 height 9
radio input "true"
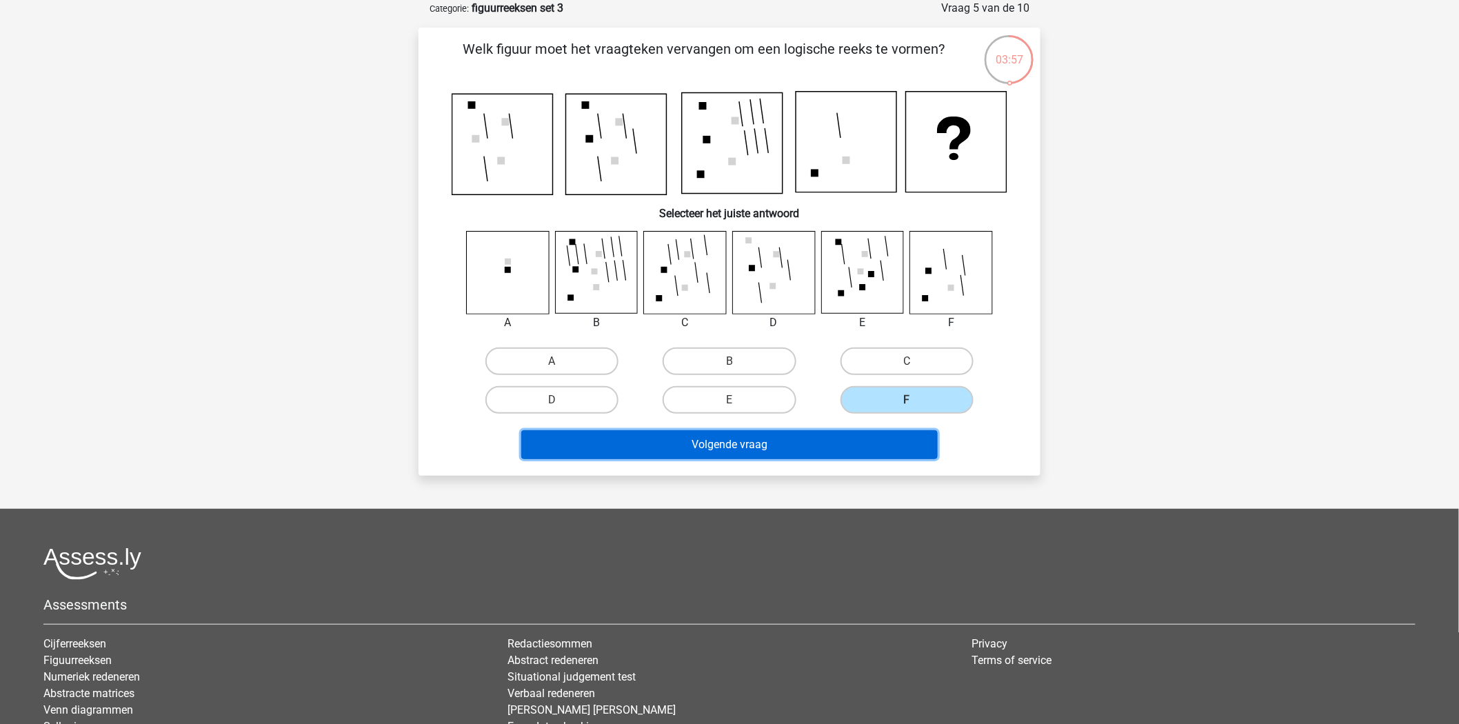
click at [846, 443] on button "Volgende vraag" at bounding box center [729, 444] width 417 height 29
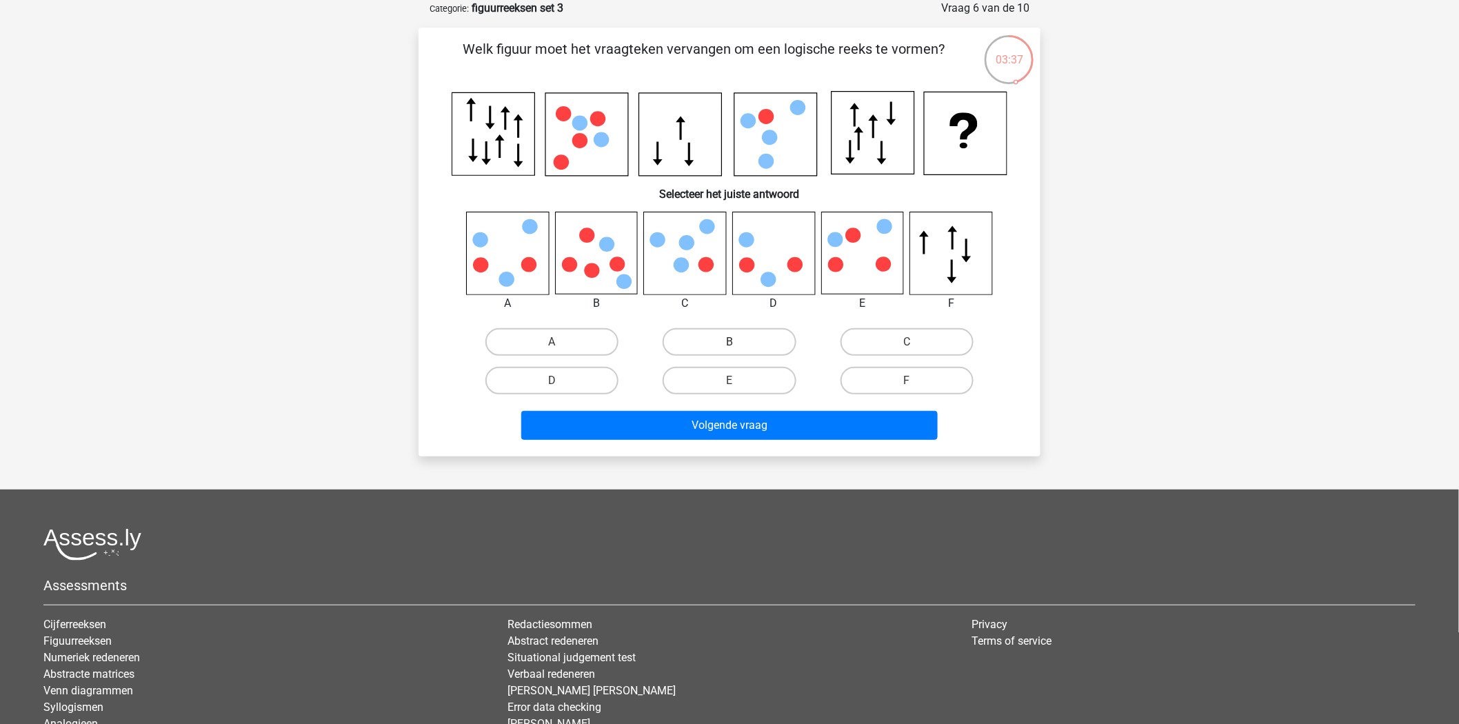
click at [767, 341] on label "B" at bounding box center [729, 342] width 133 height 28
click at [738, 342] on input "B" at bounding box center [733, 346] width 9 height 9
radio input "true"
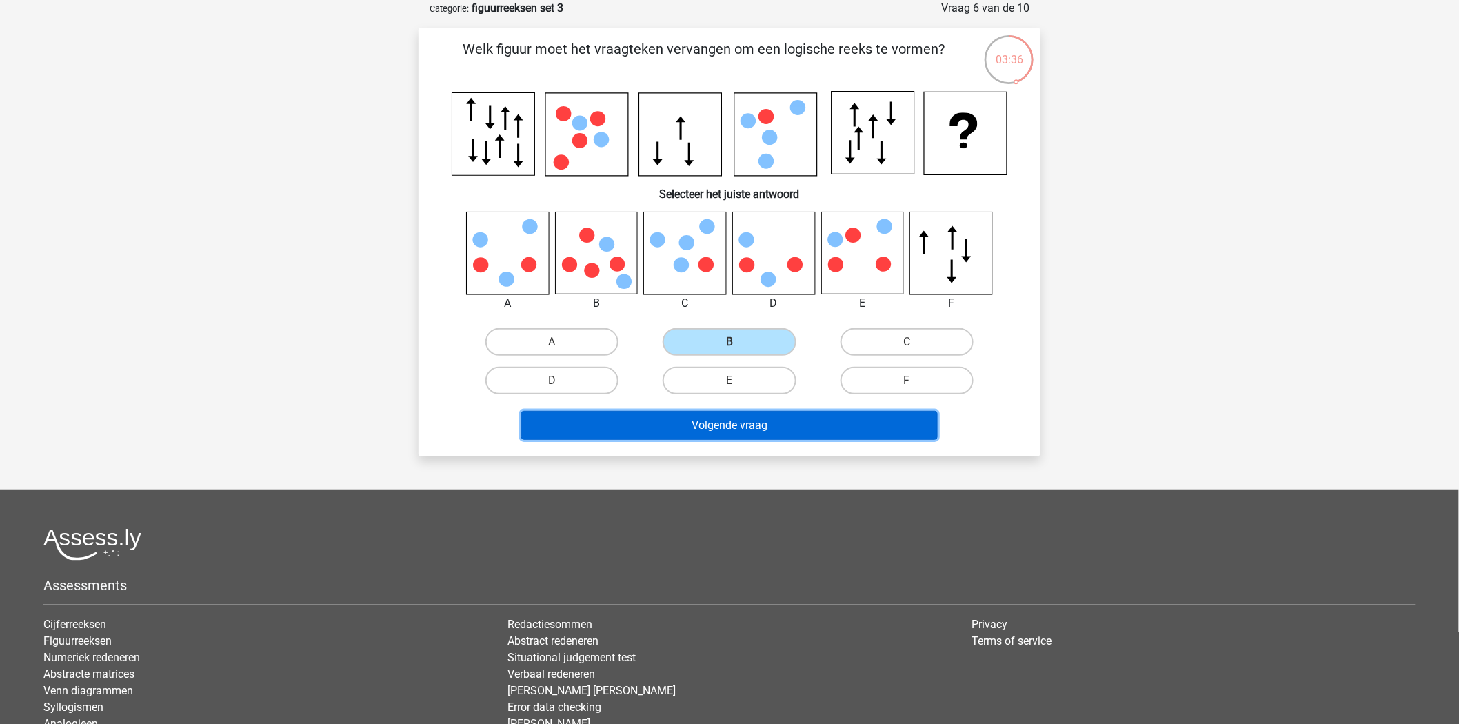
click at [738, 421] on button "Volgende vraag" at bounding box center [729, 425] width 417 height 29
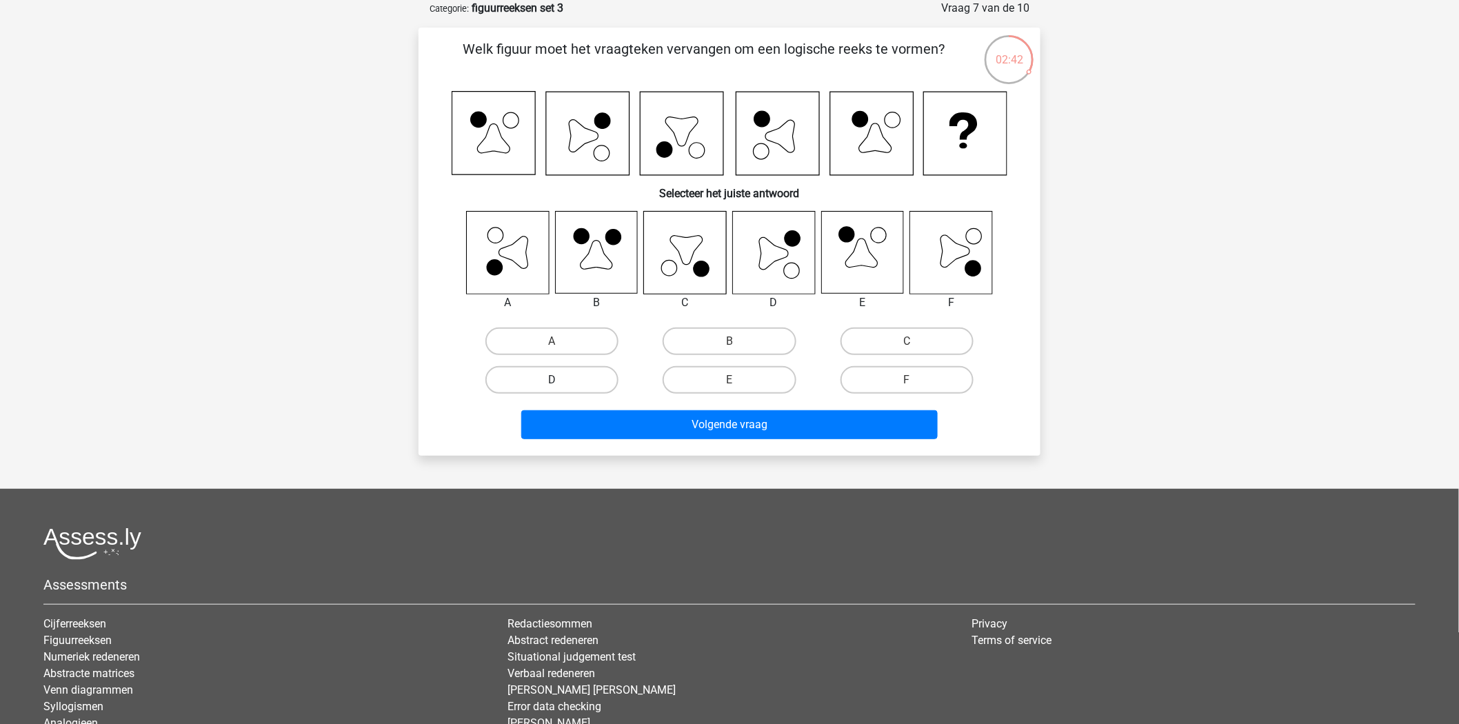
click at [561, 373] on label "D" at bounding box center [551, 380] width 133 height 28
click at [561, 380] on input "D" at bounding box center [556, 384] width 9 height 9
radio input "true"
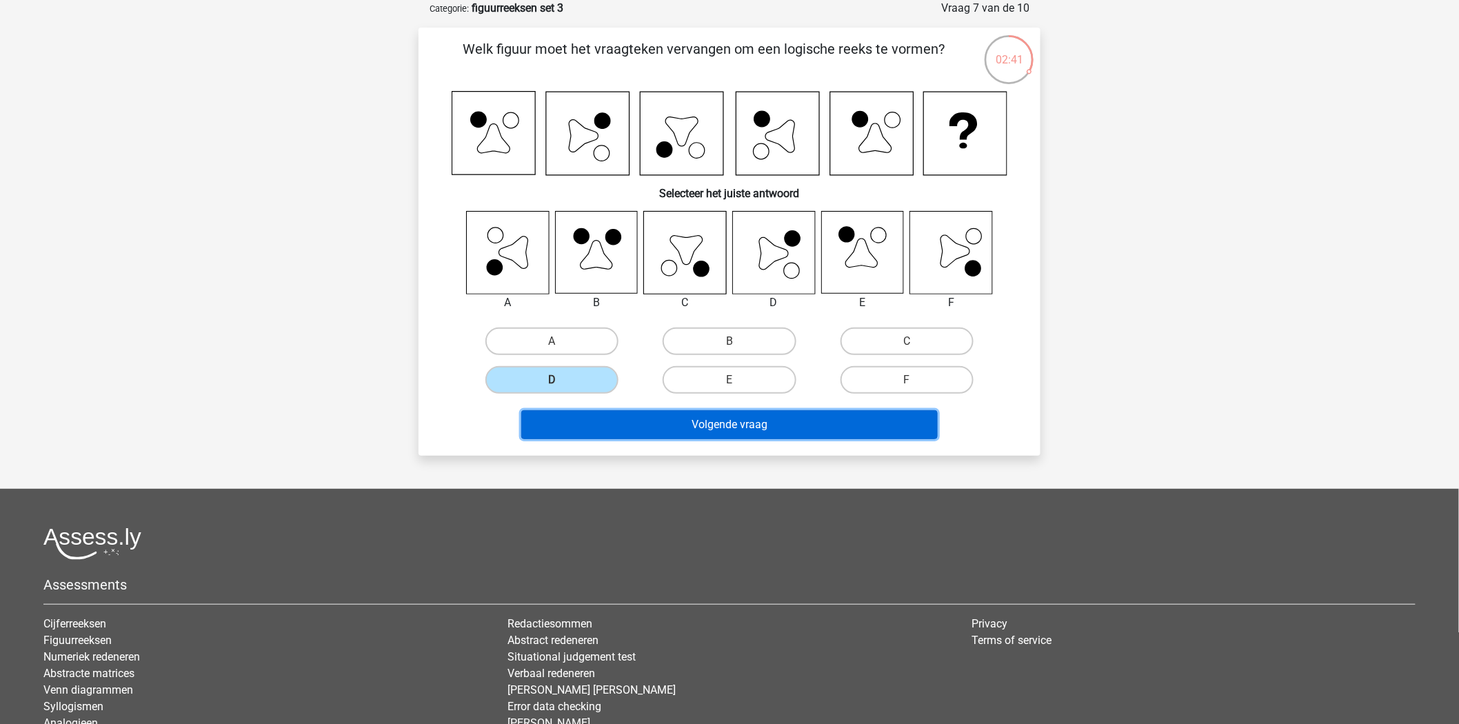
click at [652, 429] on button "Volgende vraag" at bounding box center [729, 424] width 417 height 29
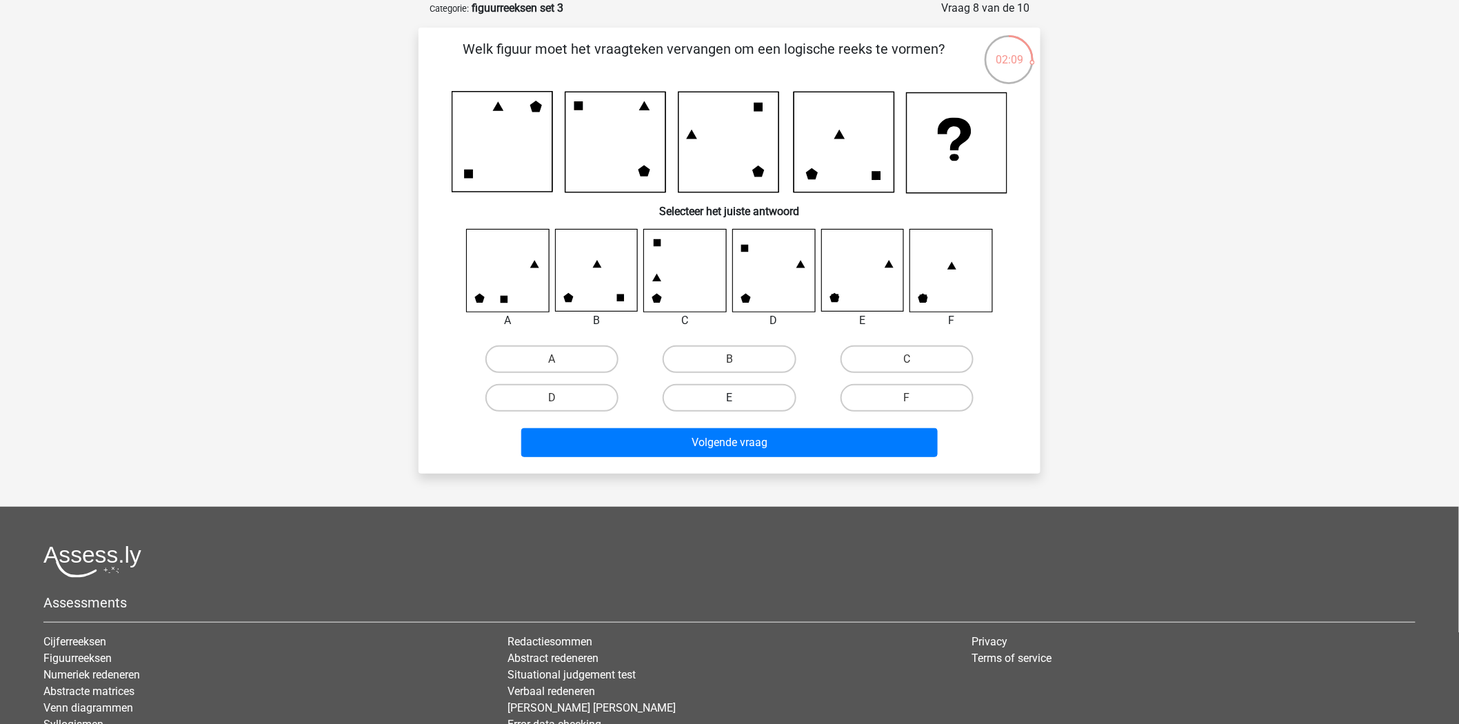
click at [742, 399] on label "E" at bounding box center [729, 398] width 133 height 28
click at [738, 399] on input "E" at bounding box center [733, 402] width 9 height 9
radio input "true"
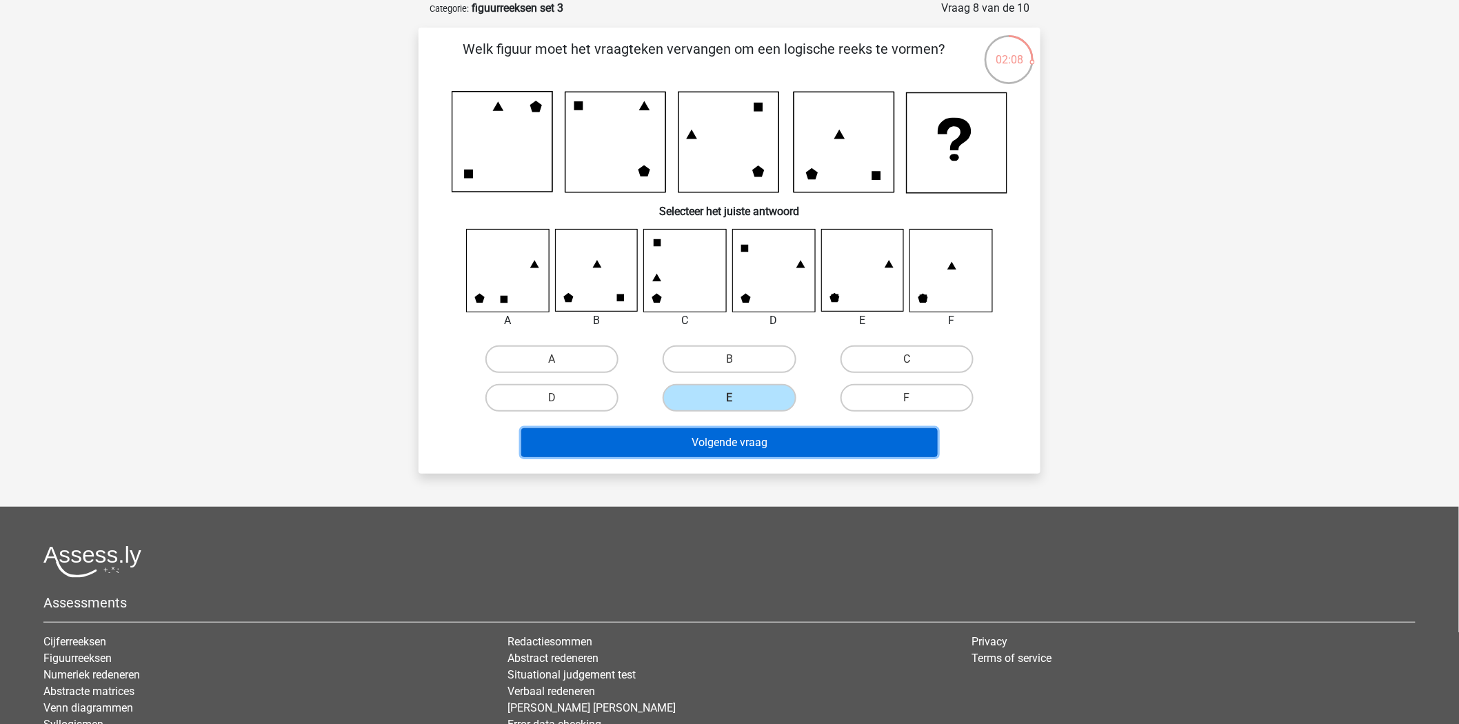
click at [728, 441] on button "Volgende vraag" at bounding box center [729, 442] width 417 height 29
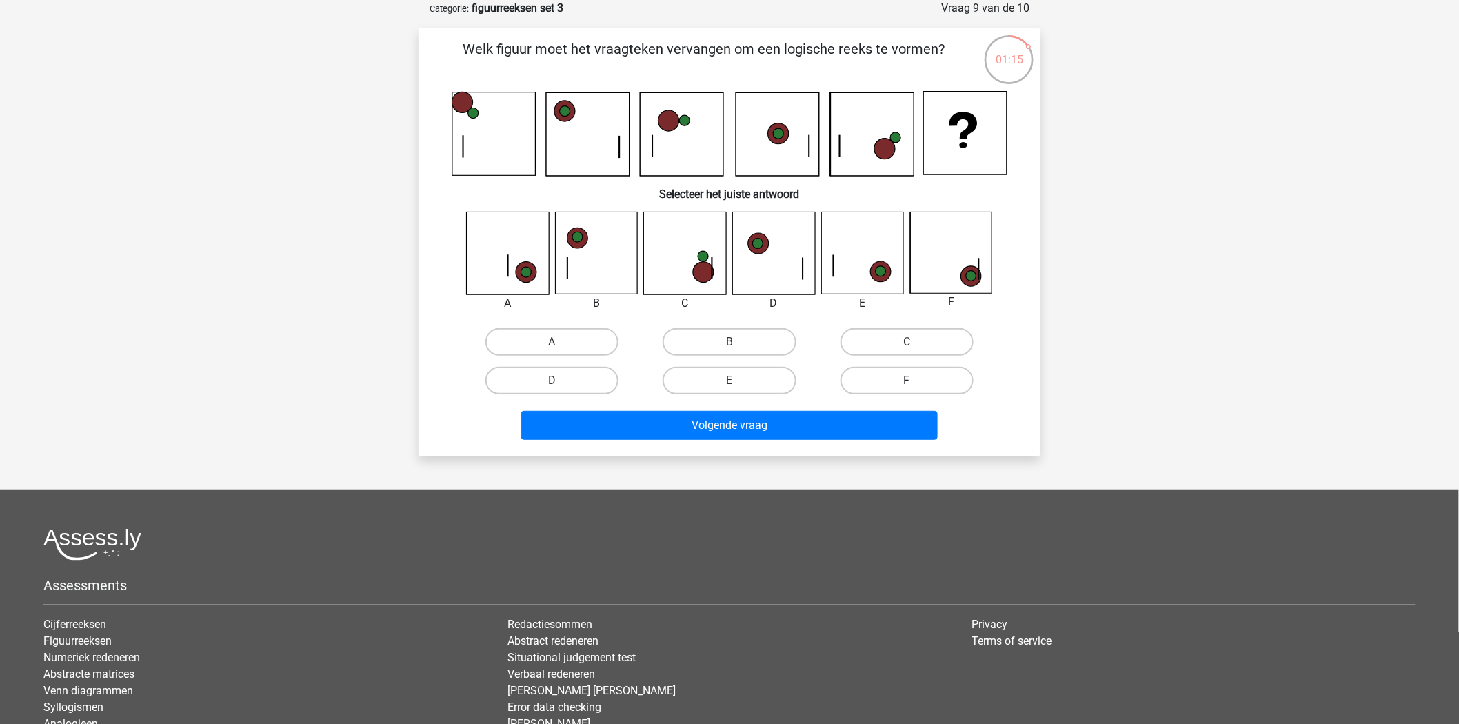
click at [900, 374] on label "F" at bounding box center [906, 381] width 133 height 28
click at [907, 381] on input "F" at bounding box center [911, 385] width 9 height 9
radio input "true"
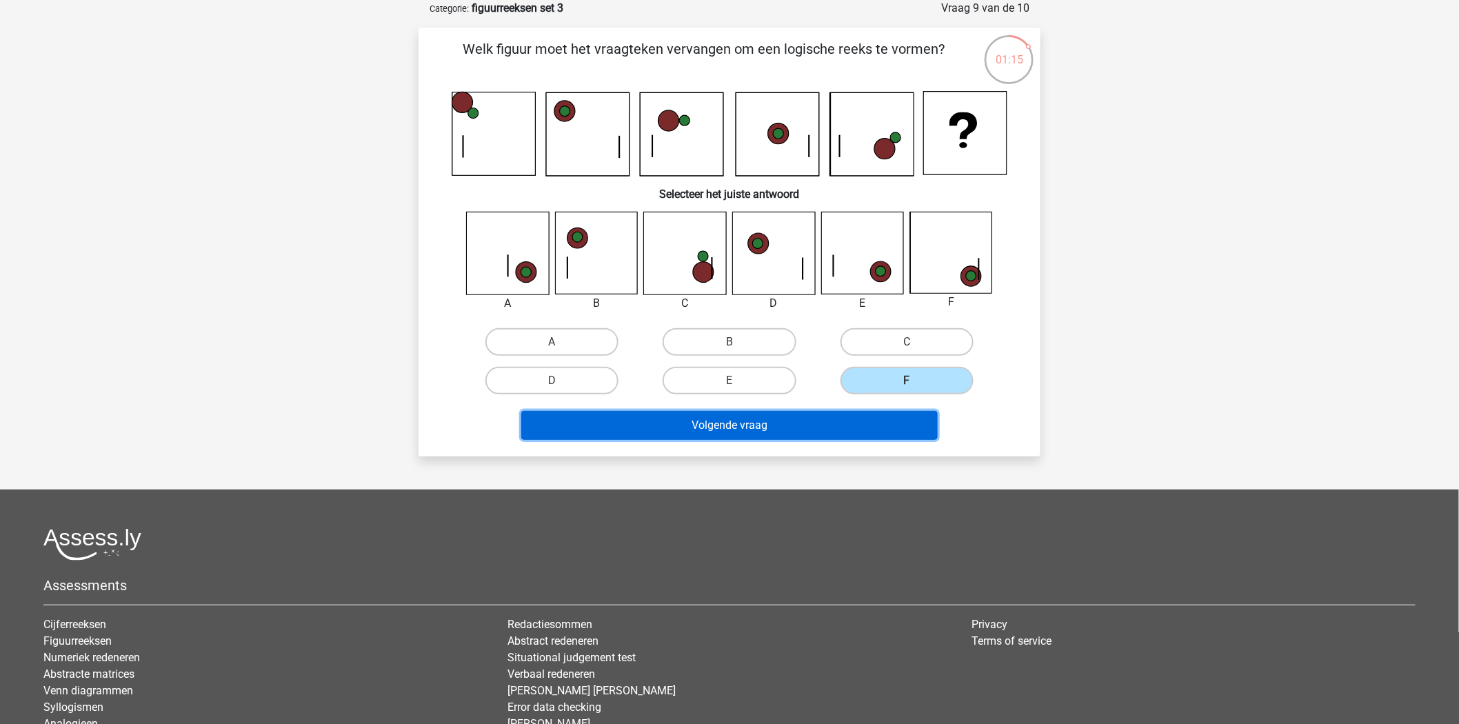
click at [844, 418] on button "Volgende vraag" at bounding box center [729, 425] width 417 height 29
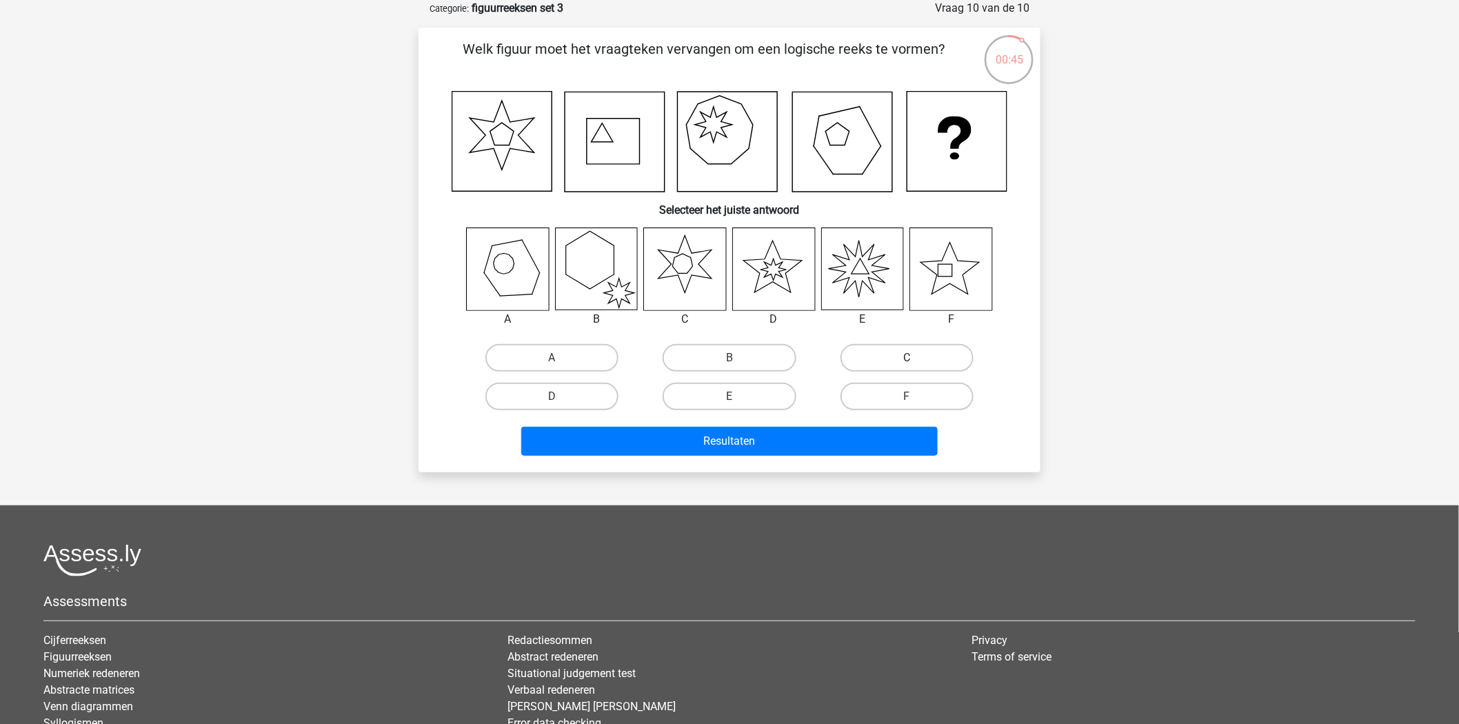
click at [922, 350] on label "C" at bounding box center [906, 358] width 133 height 28
click at [916, 358] on input "C" at bounding box center [911, 362] width 9 height 9
radio input "true"
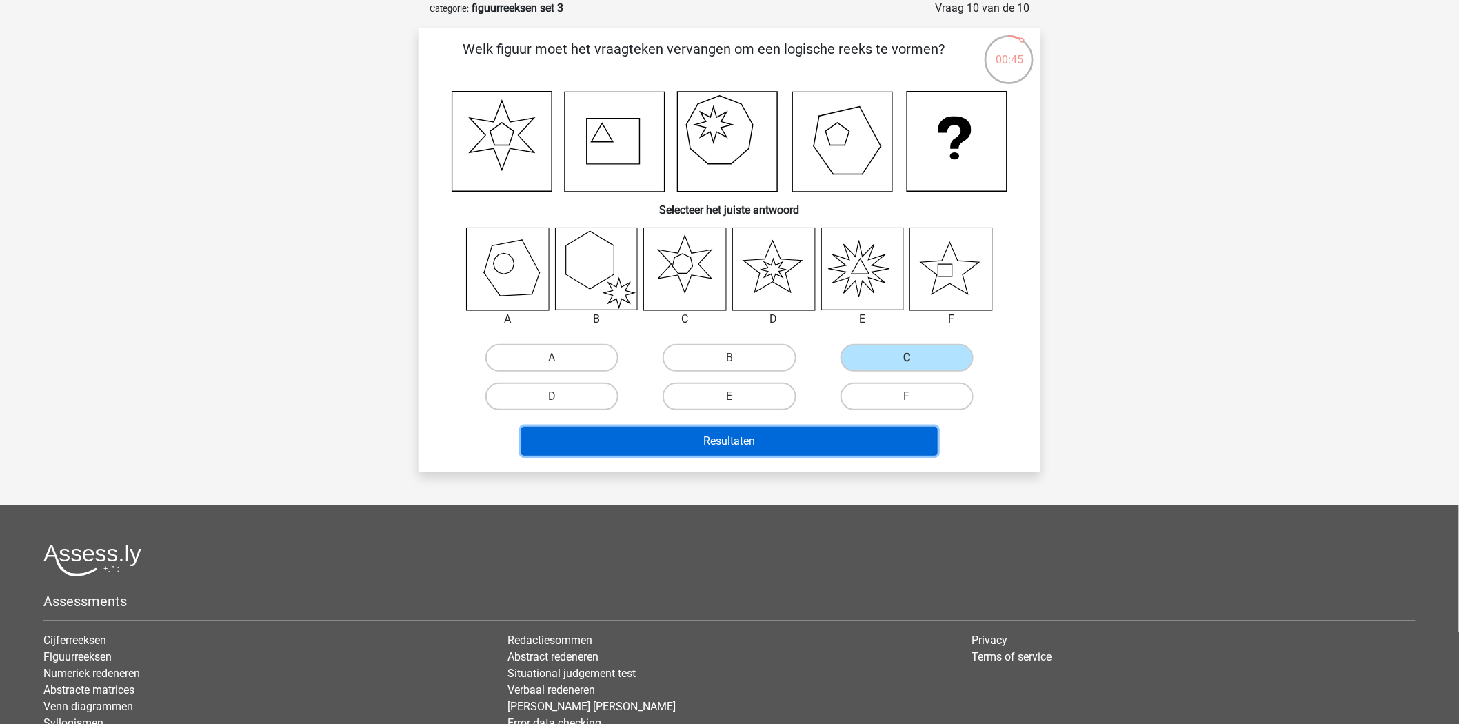
click at [769, 440] on button "Resultaten" at bounding box center [729, 441] width 417 height 29
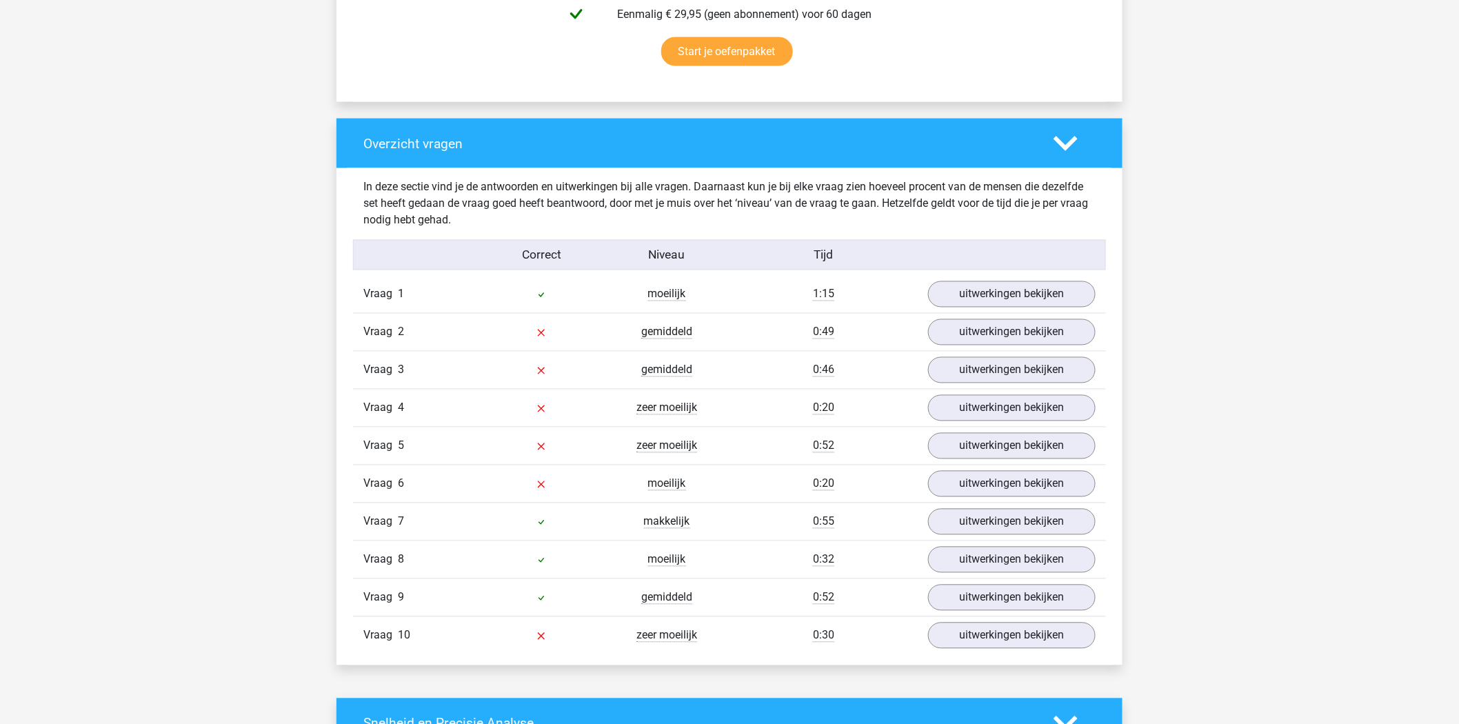
scroll to position [919, 0]
click at [974, 338] on link "uitwerkingen bekijken" at bounding box center [1012, 332] width 192 height 30
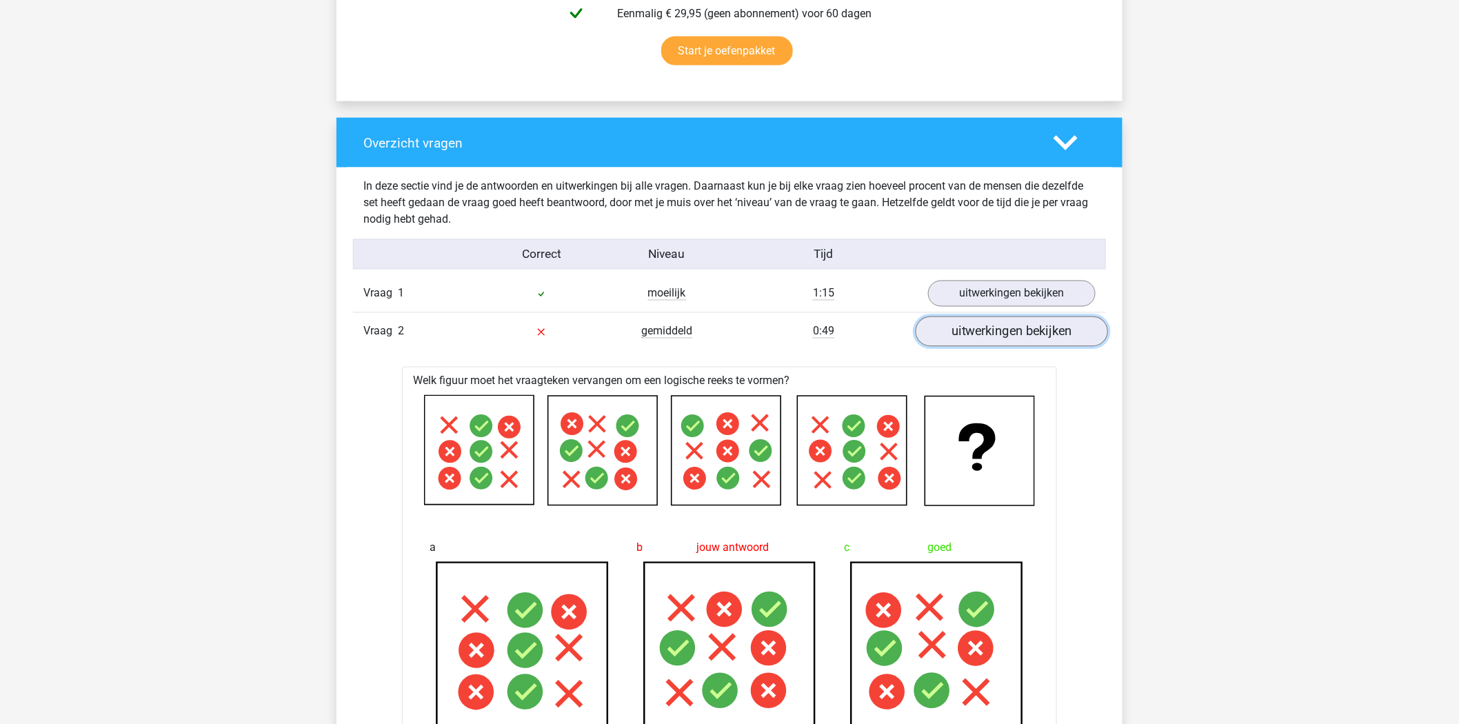
click at [1003, 323] on link "uitwerkingen bekijken" at bounding box center [1012, 332] width 192 height 30
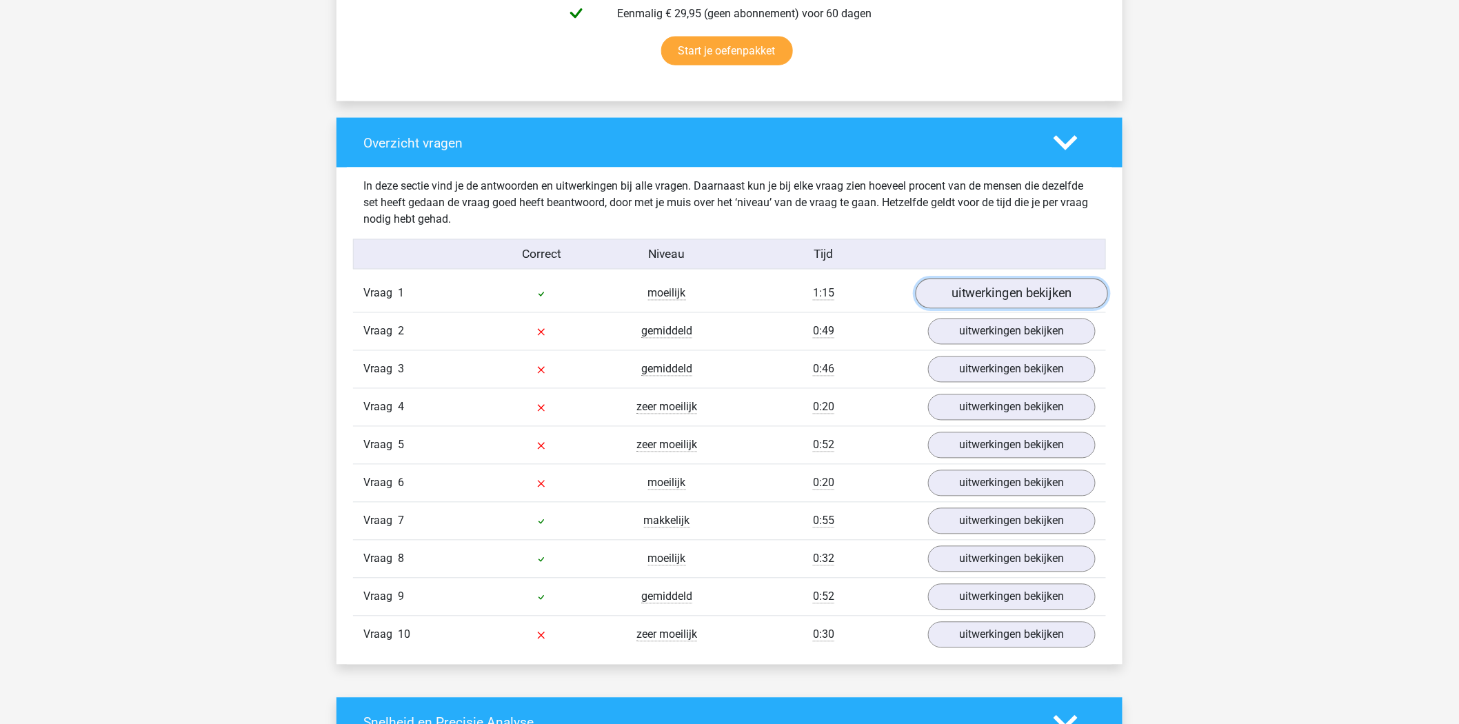
click at [998, 296] on link "uitwerkingen bekijken" at bounding box center [1012, 294] width 192 height 30
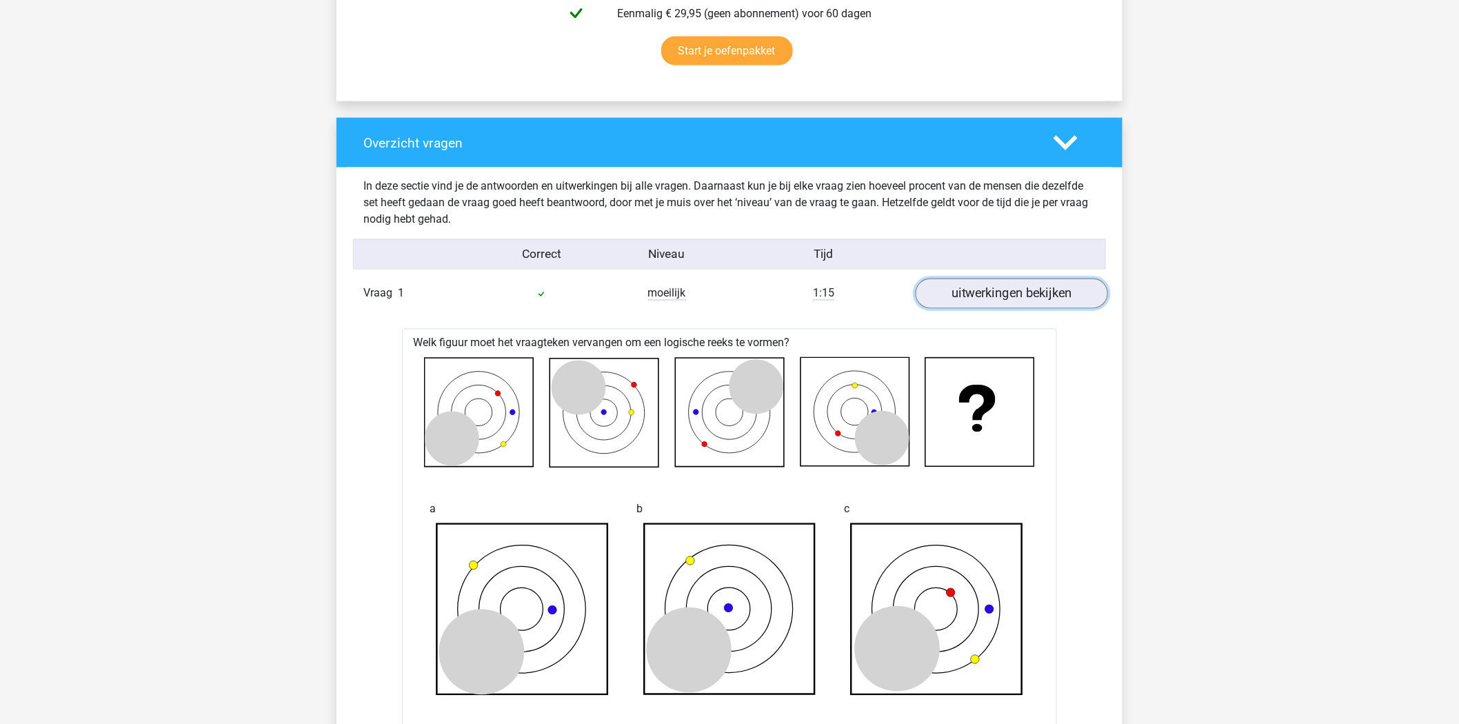
click at [998, 296] on link "uitwerkingen bekijken" at bounding box center [1012, 294] width 192 height 30
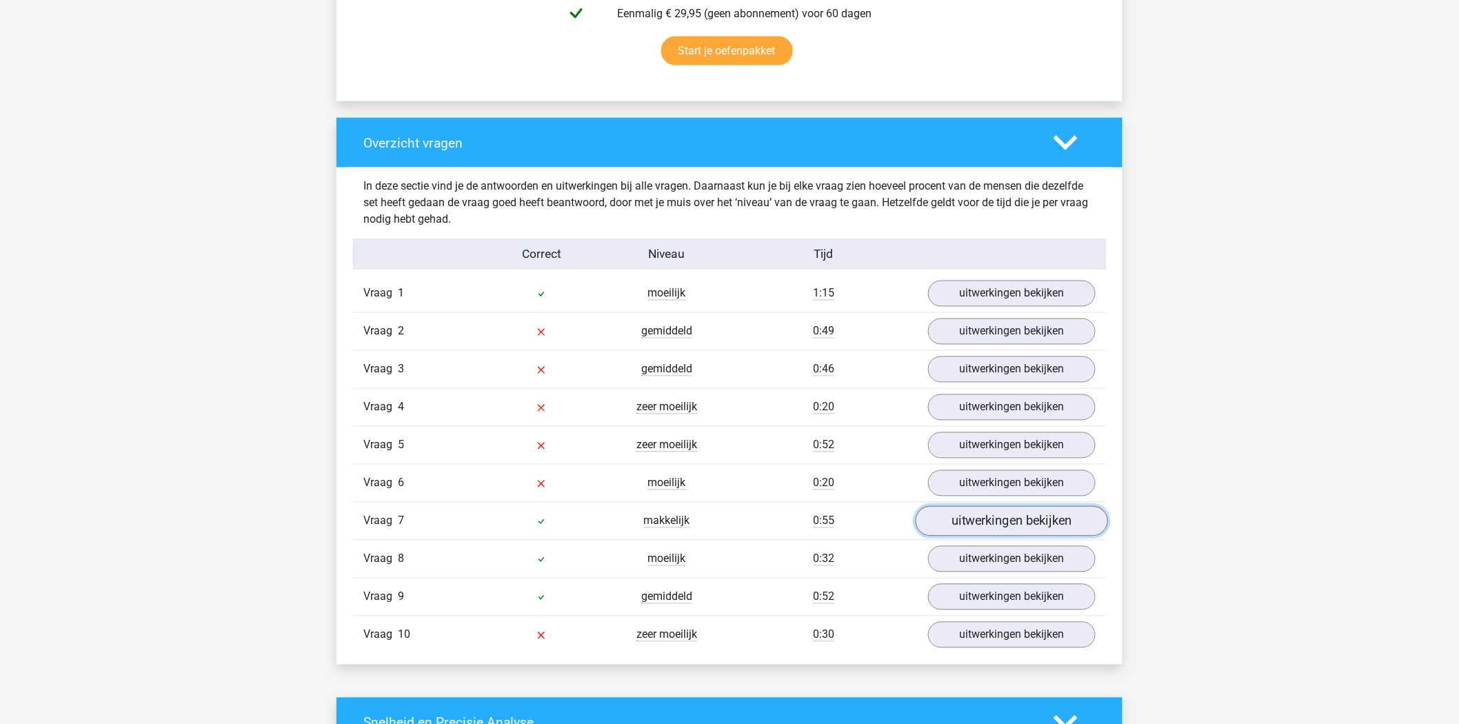
click at [1005, 518] on link "uitwerkingen bekijken" at bounding box center [1012, 522] width 192 height 30
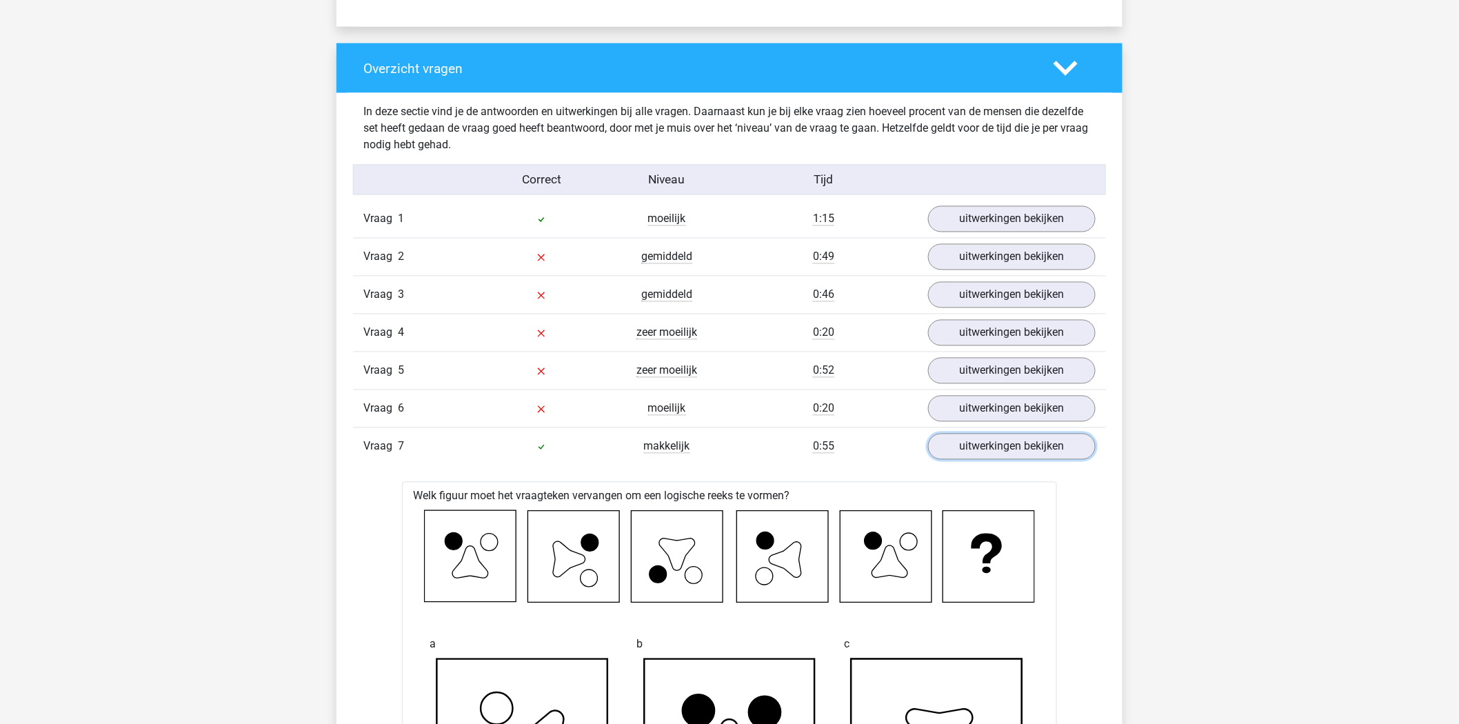
scroll to position [1072, 0]
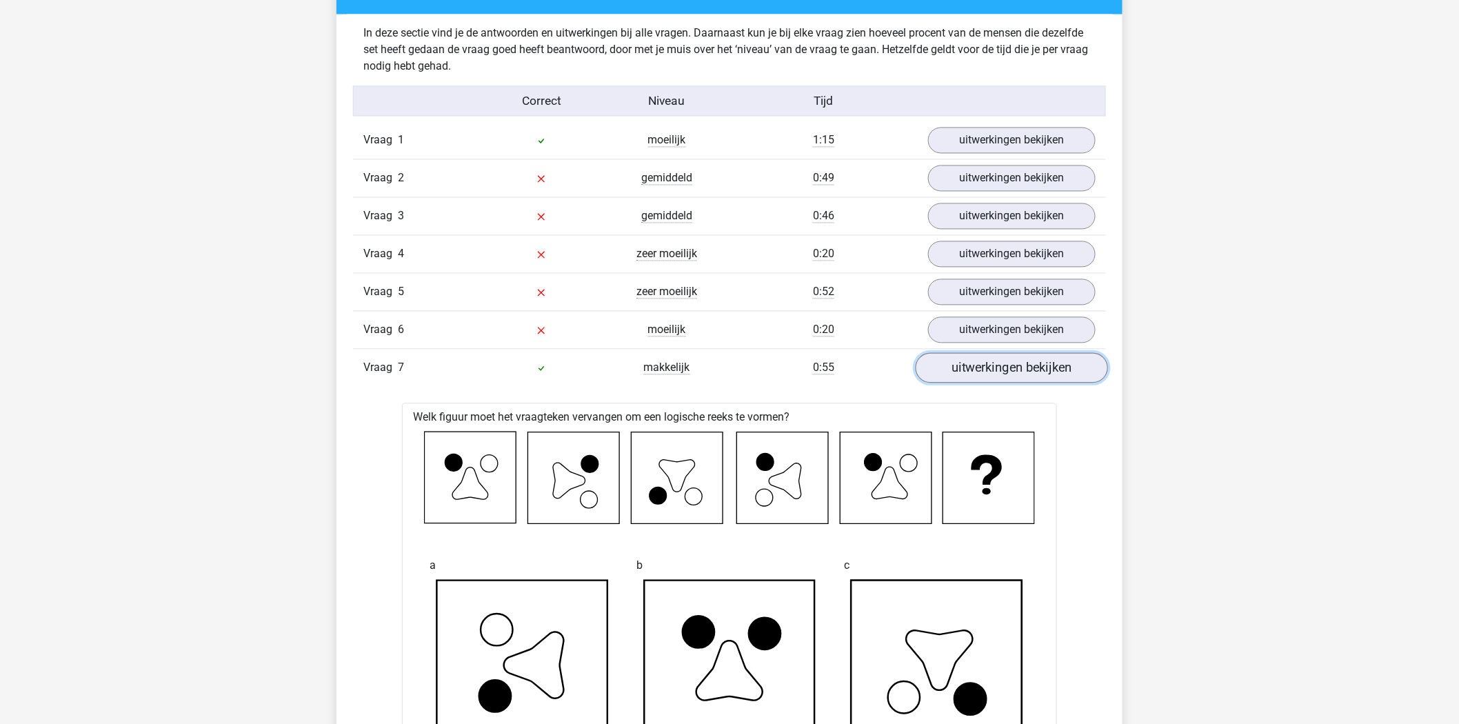
click at [1036, 360] on link "uitwerkingen bekijken" at bounding box center [1012, 369] width 192 height 30
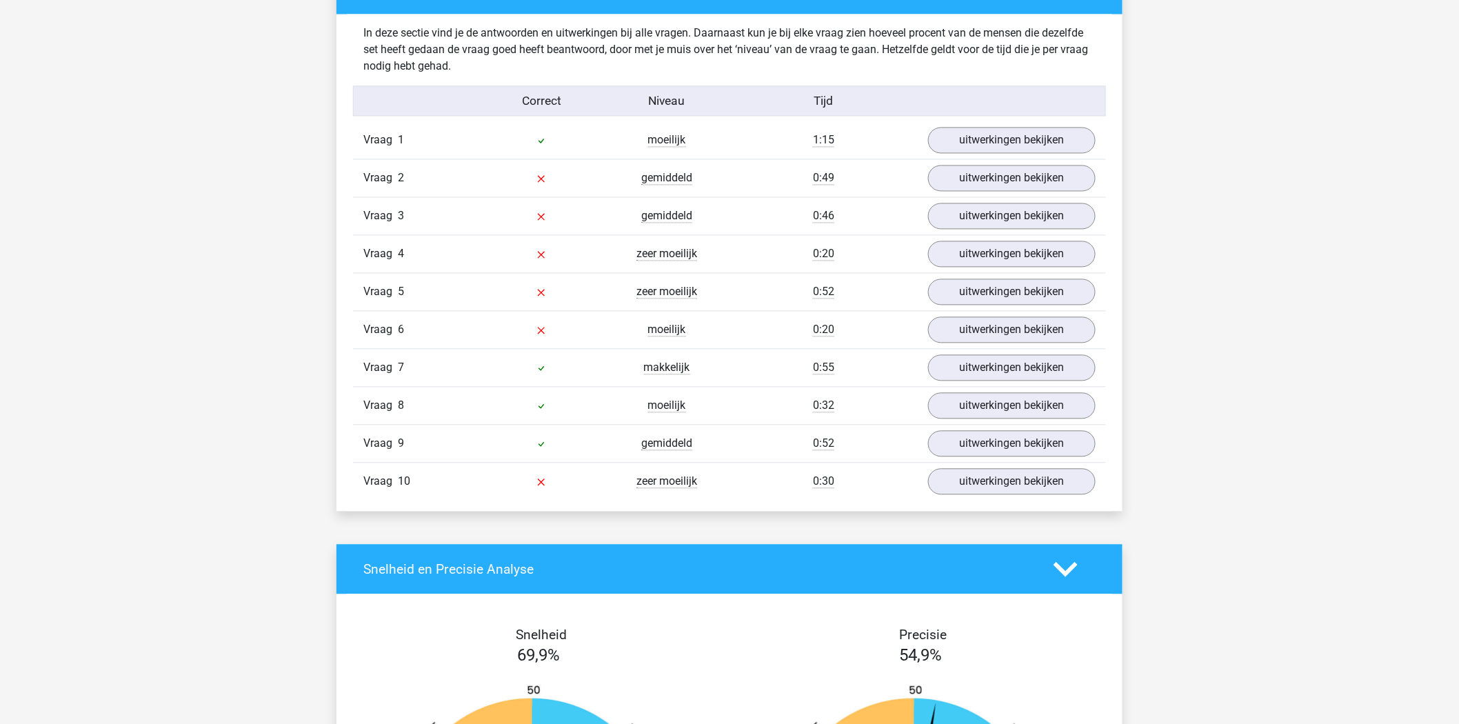
click at [1007, 425] on div "Vraag 9 gemiddeld 0:52 uitwerkingen bekijken" at bounding box center [729, 444] width 753 height 38
click at [1008, 416] on link "uitwerkingen bekijken" at bounding box center [1012, 407] width 192 height 30
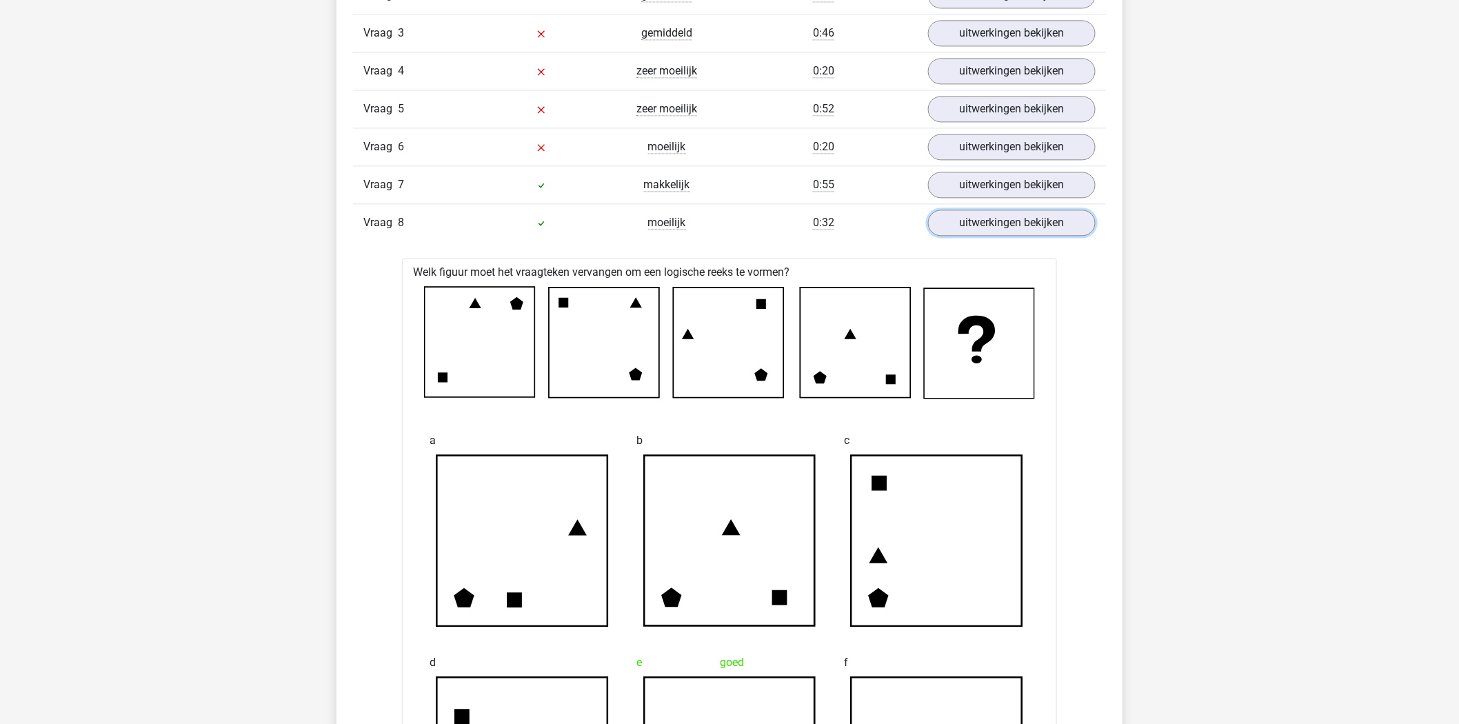
scroll to position [1225, 0]
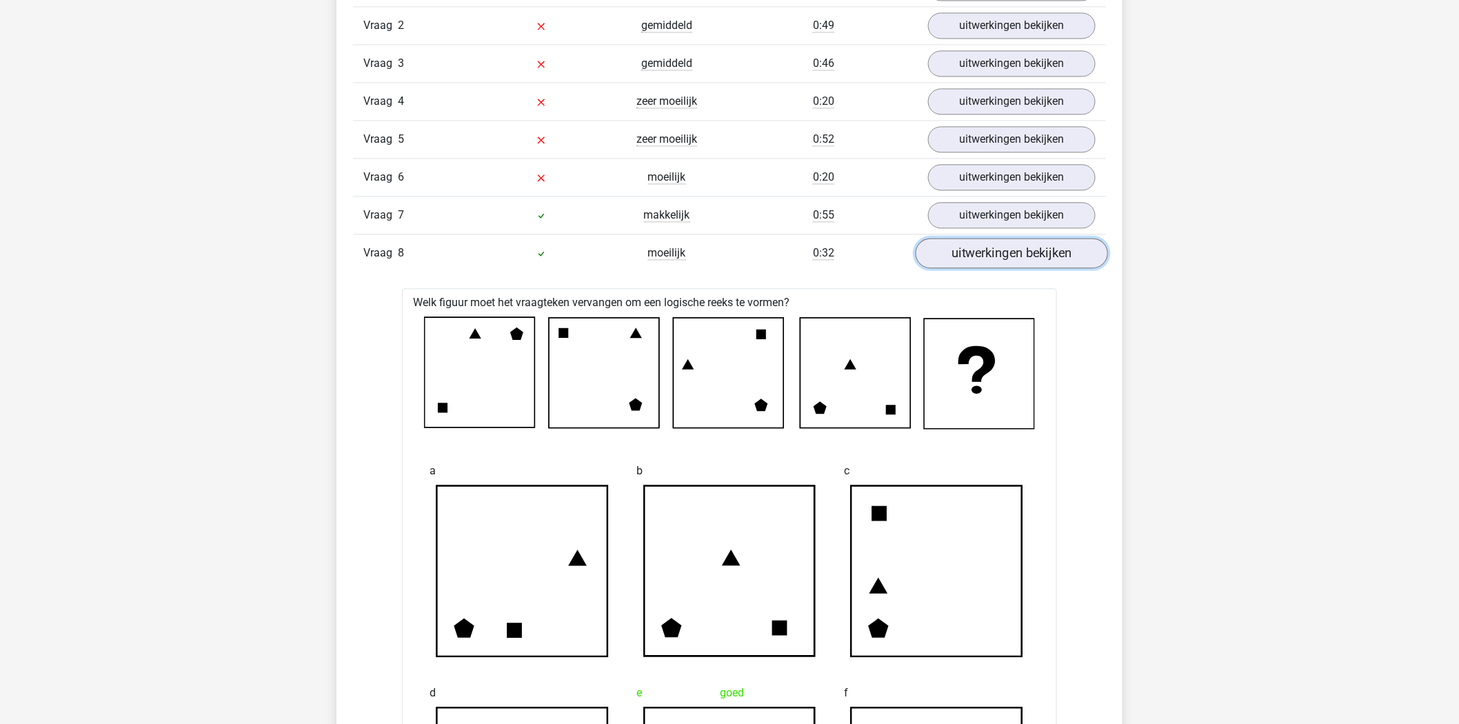
click at [991, 265] on link "uitwerkingen bekijken" at bounding box center [1012, 254] width 192 height 30
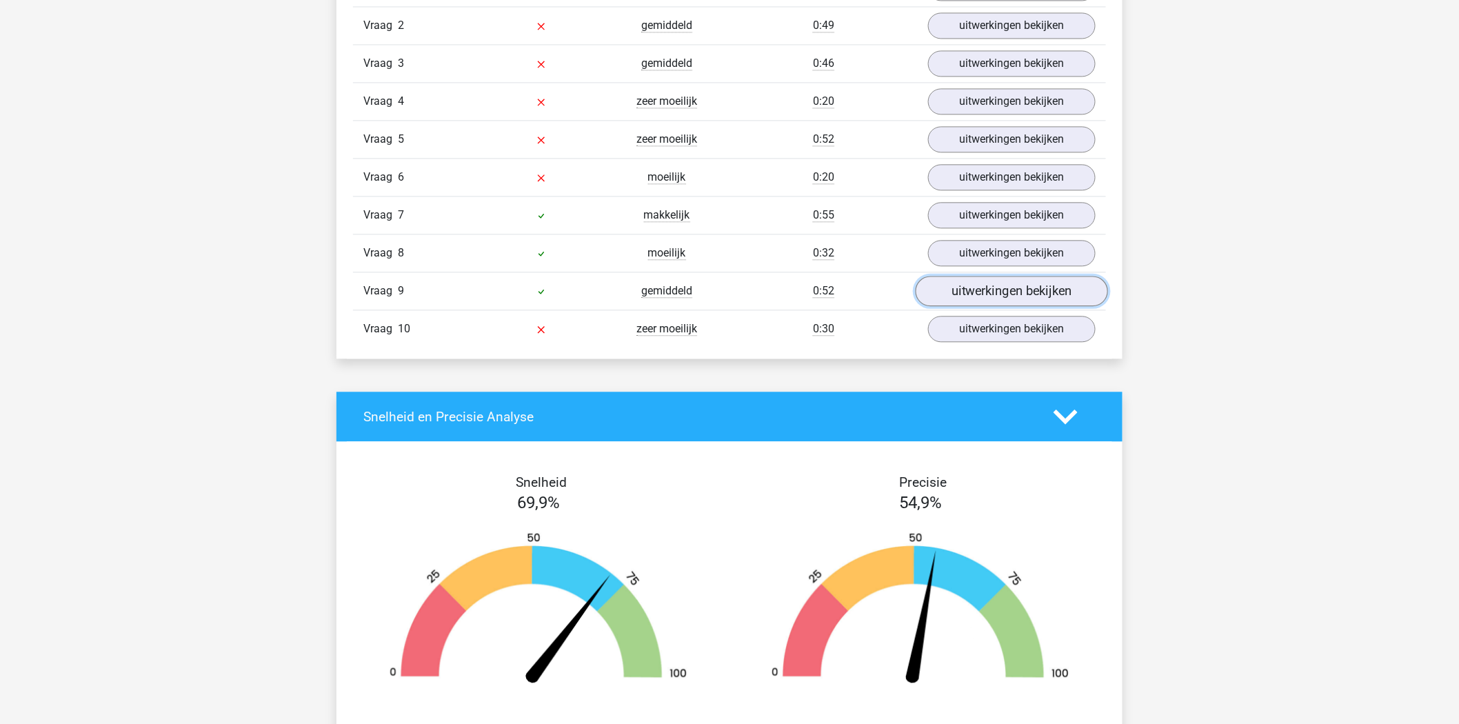
click at [989, 284] on link "uitwerkingen bekijken" at bounding box center [1012, 291] width 192 height 30
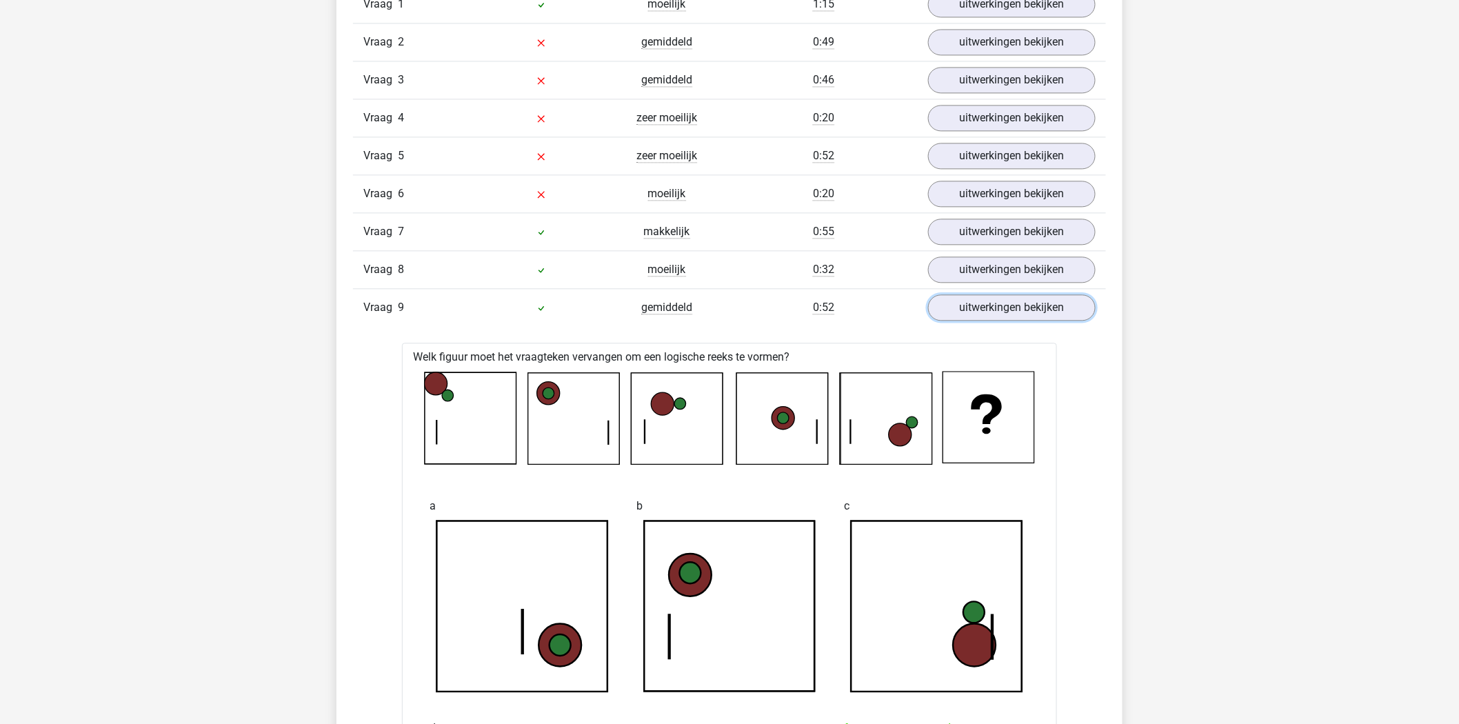
scroll to position [1149, 0]
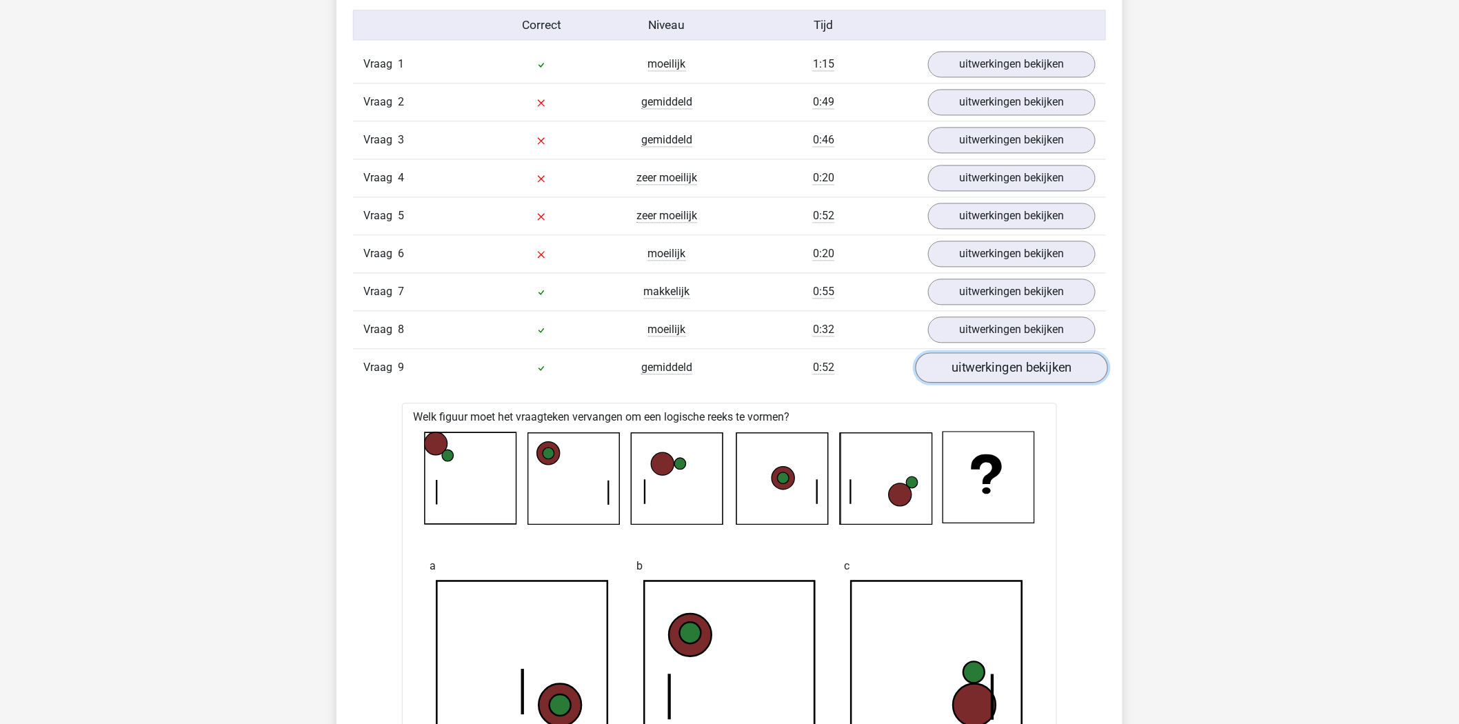
click at [1014, 366] on link "uitwerkingen bekijken" at bounding box center [1012, 368] width 192 height 30
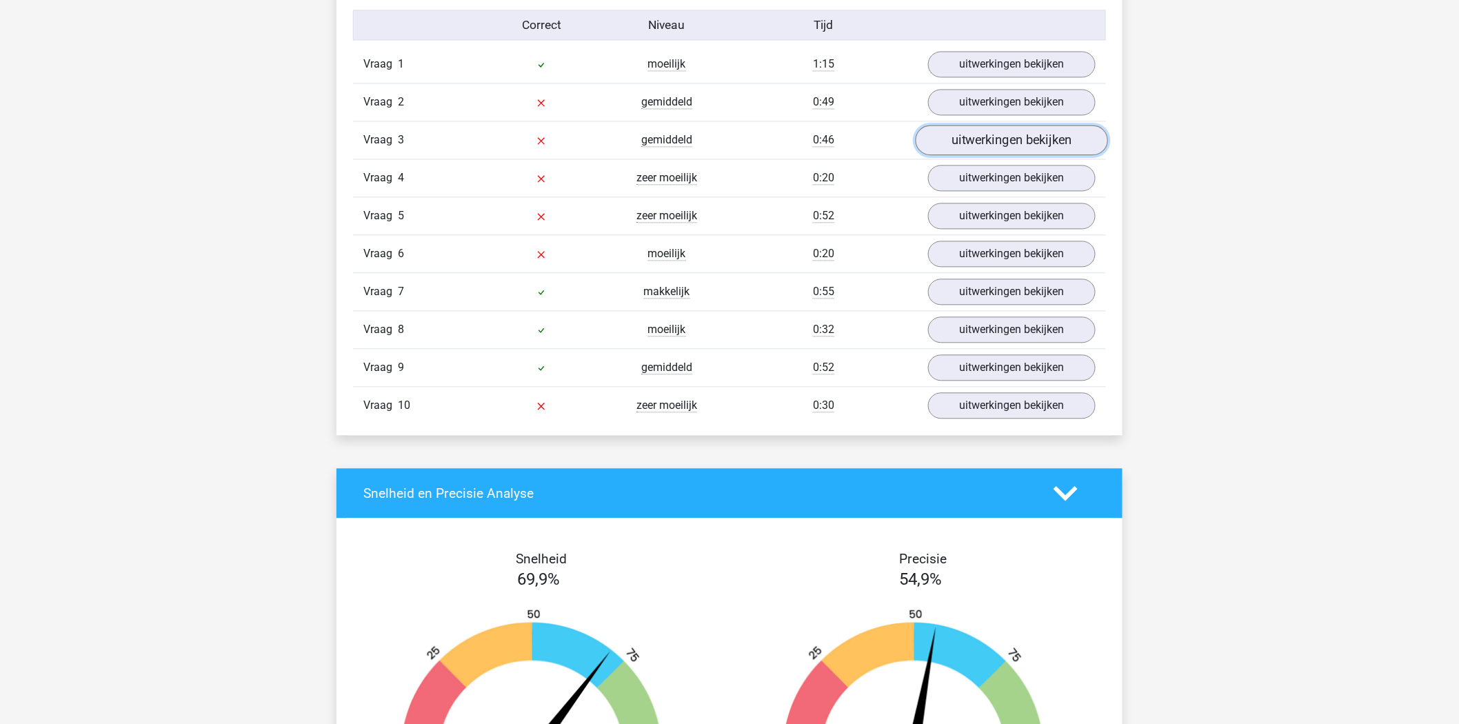
click at [967, 140] on link "uitwerkingen bekijken" at bounding box center [1012, 140] width 192 height 30
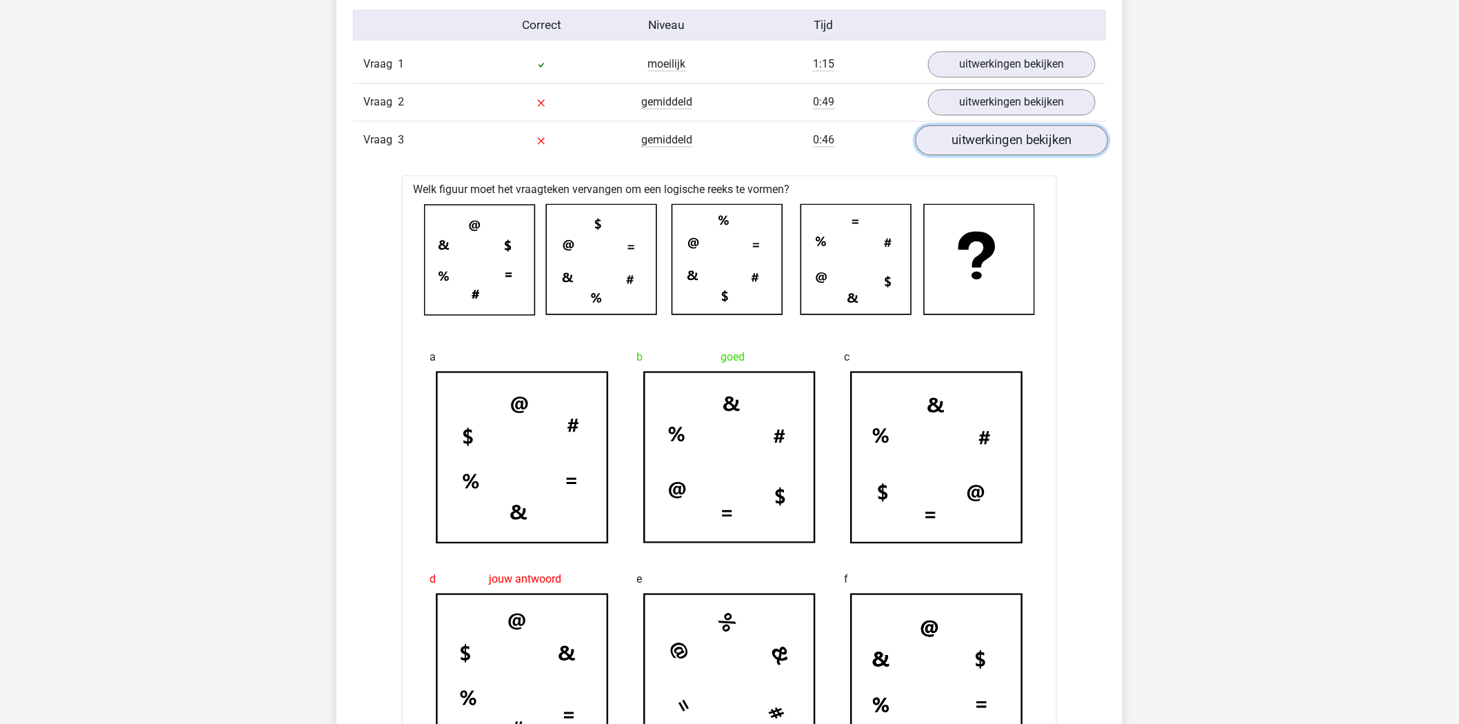
click at [967, 140] on link "uitwerkingen bekijken" at bounding box center [1012, 140] width 192 height 30
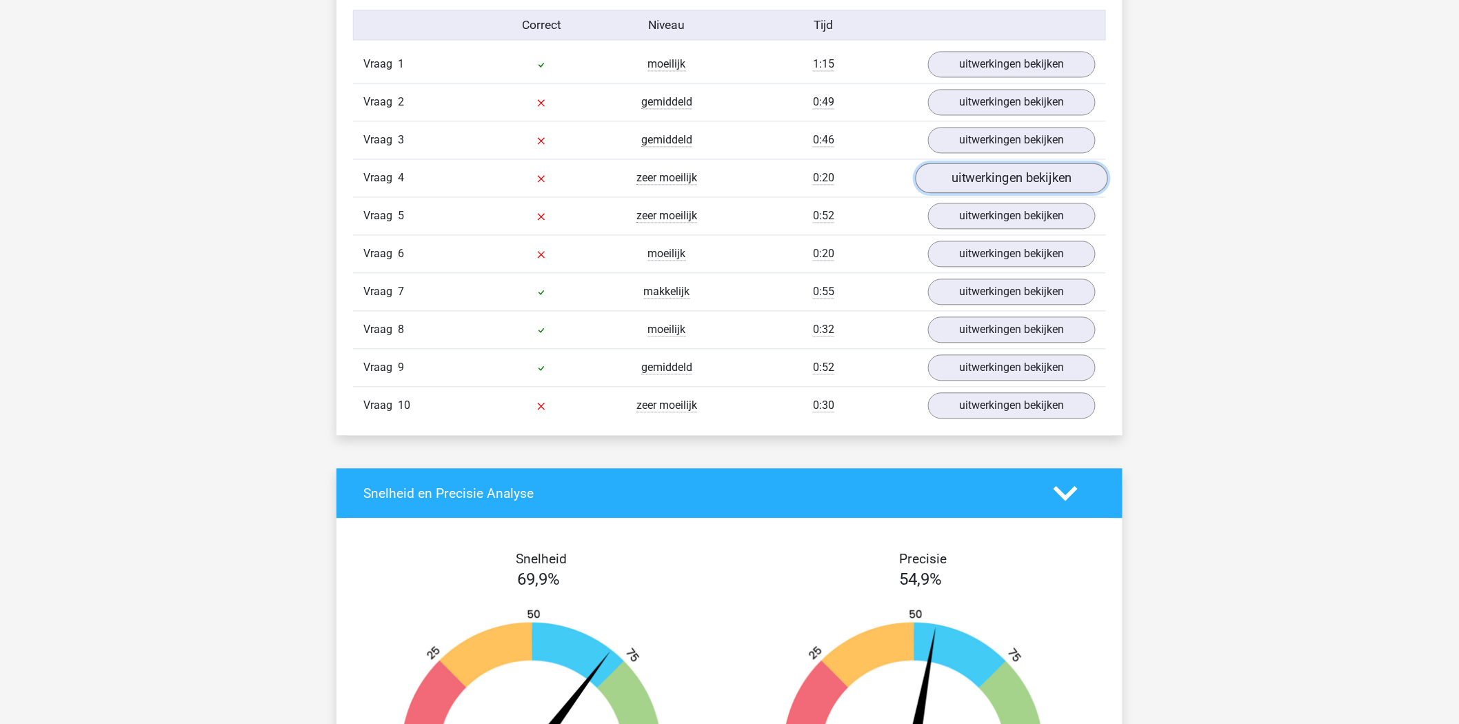
click at [968, 166] on link "uitwerkingen bekijken" at bounding box center [1012, 178] width 192 height 30
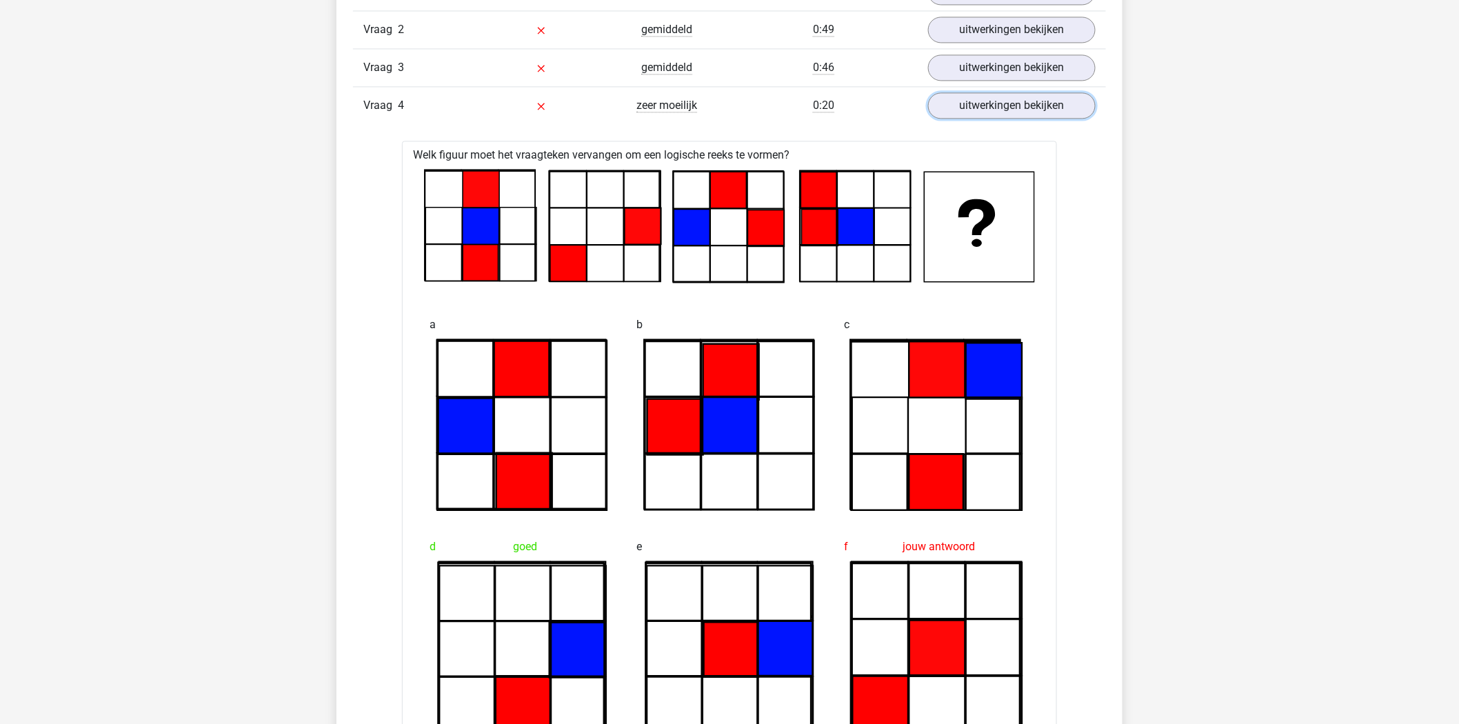
scroll to position [1072, 0]
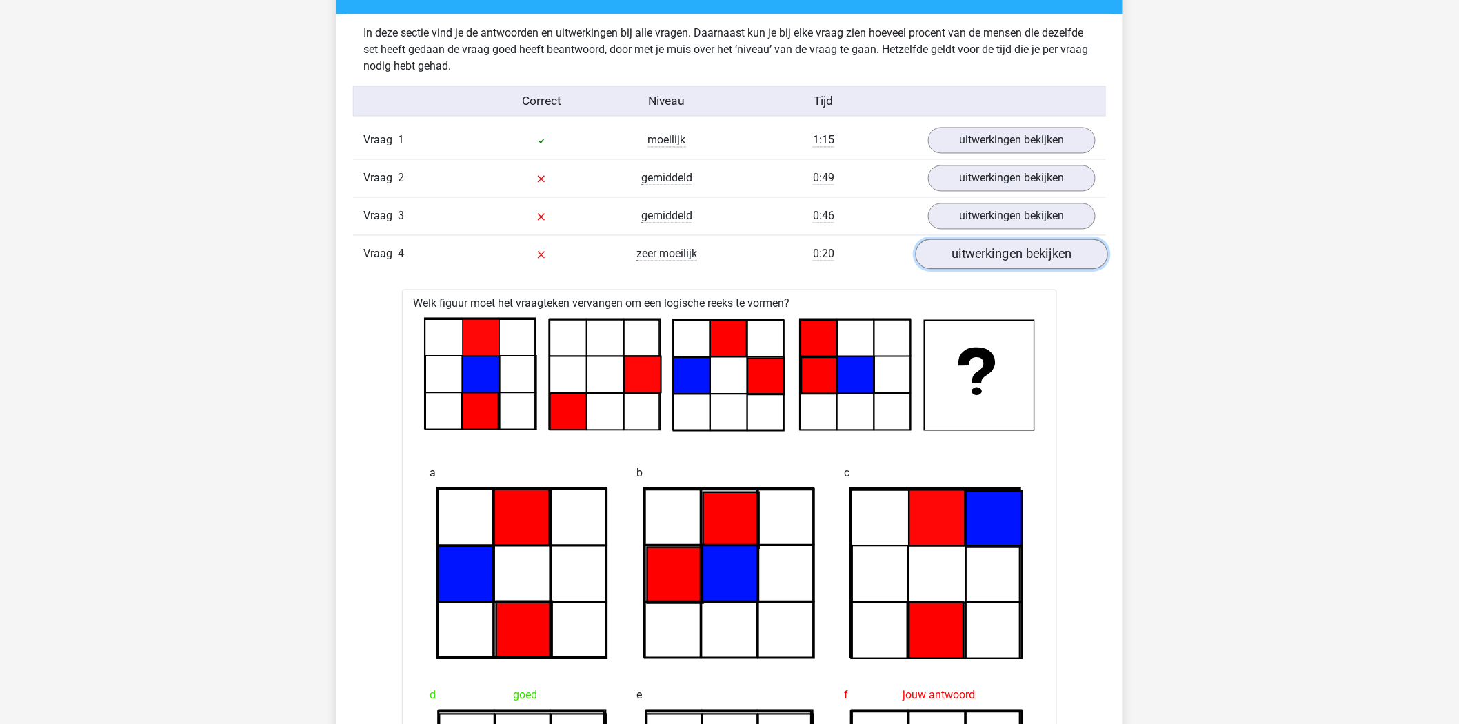
click at [1039, 265] on link "uitwerkingen bekijken" at bounding box center [1012, 255] width 192 height 30
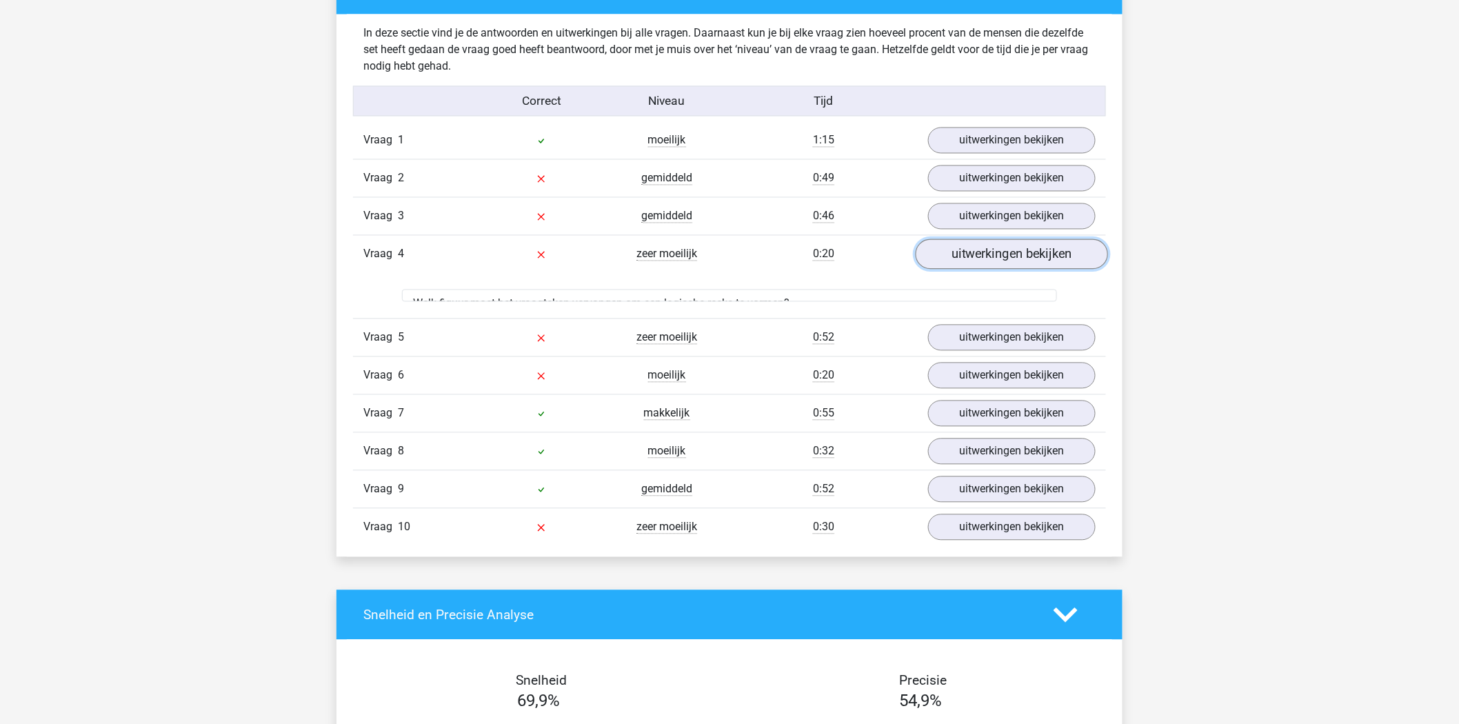
click at [1037, 256] on link "uitwerkingen bekijken" at bounding box center [1012, 255] width 192 height 30
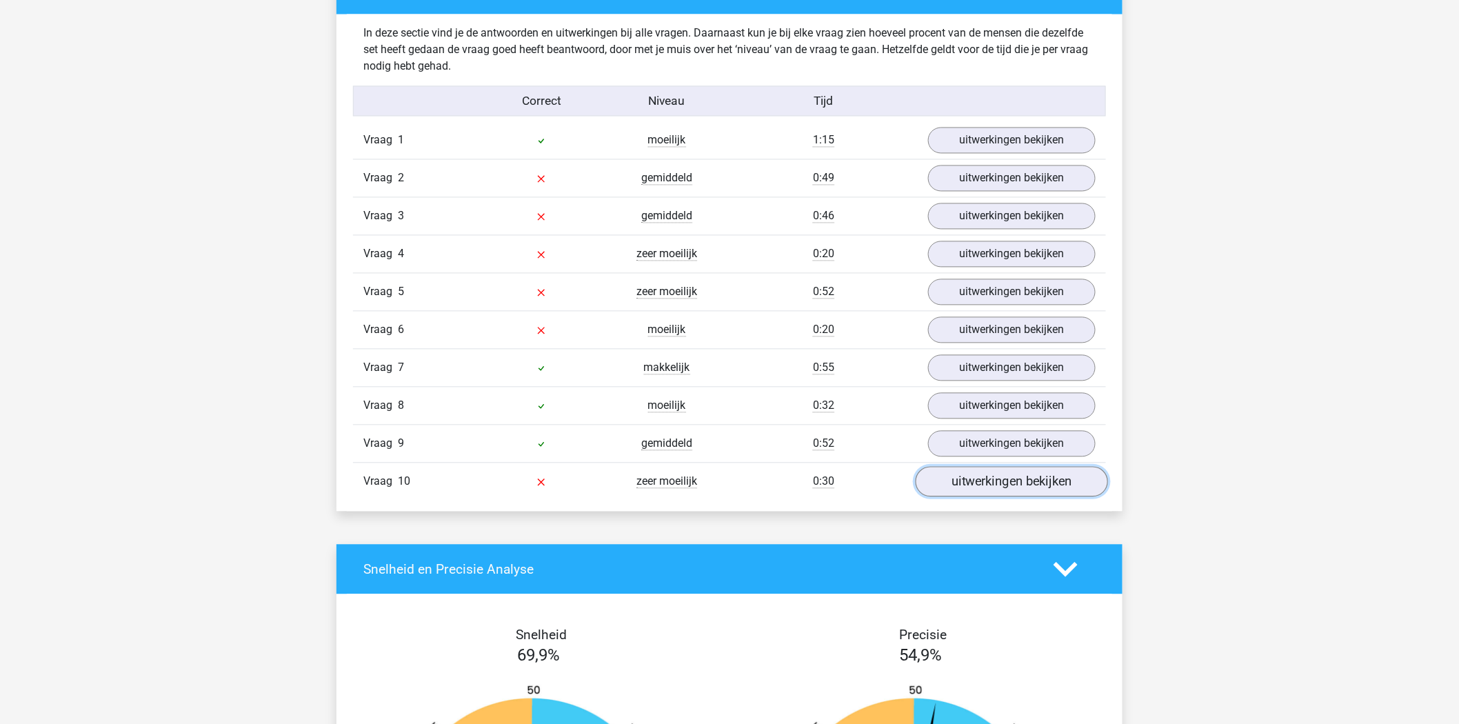
click at [973, 481] on link "uitwerkingen bekijken" at bounding box center [1012, 482] width 192 height 30
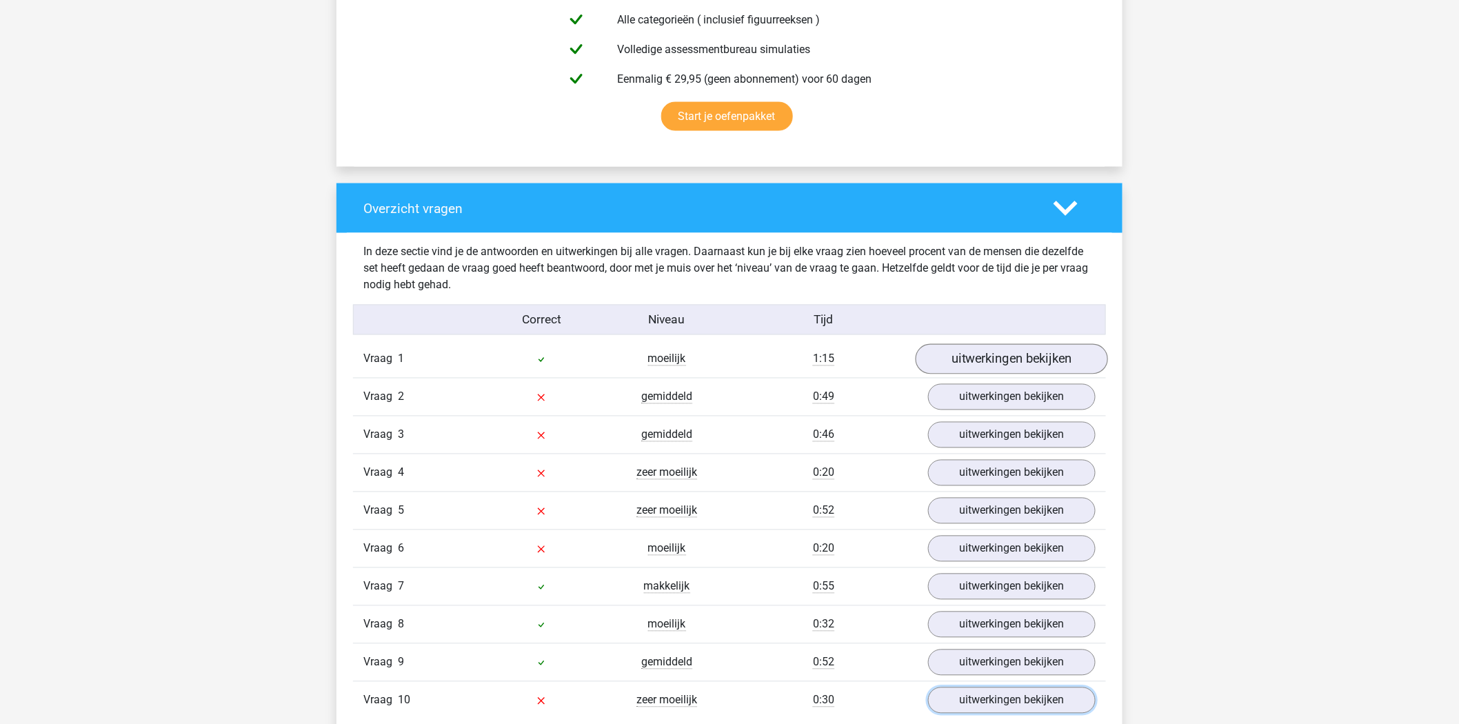
scroll to position [843, 0]
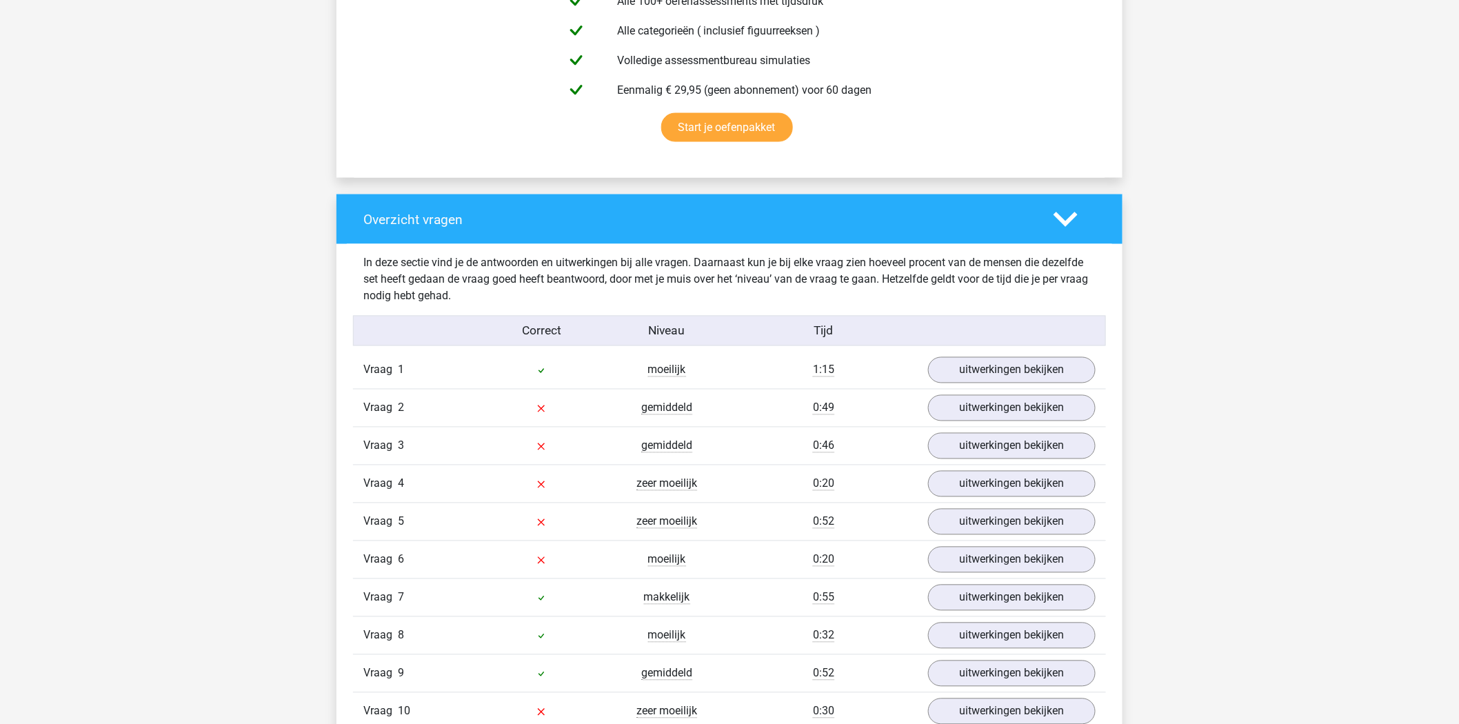
click at [1058, 215] on polygon at bounding box center [1066, 219] width 24 height 15
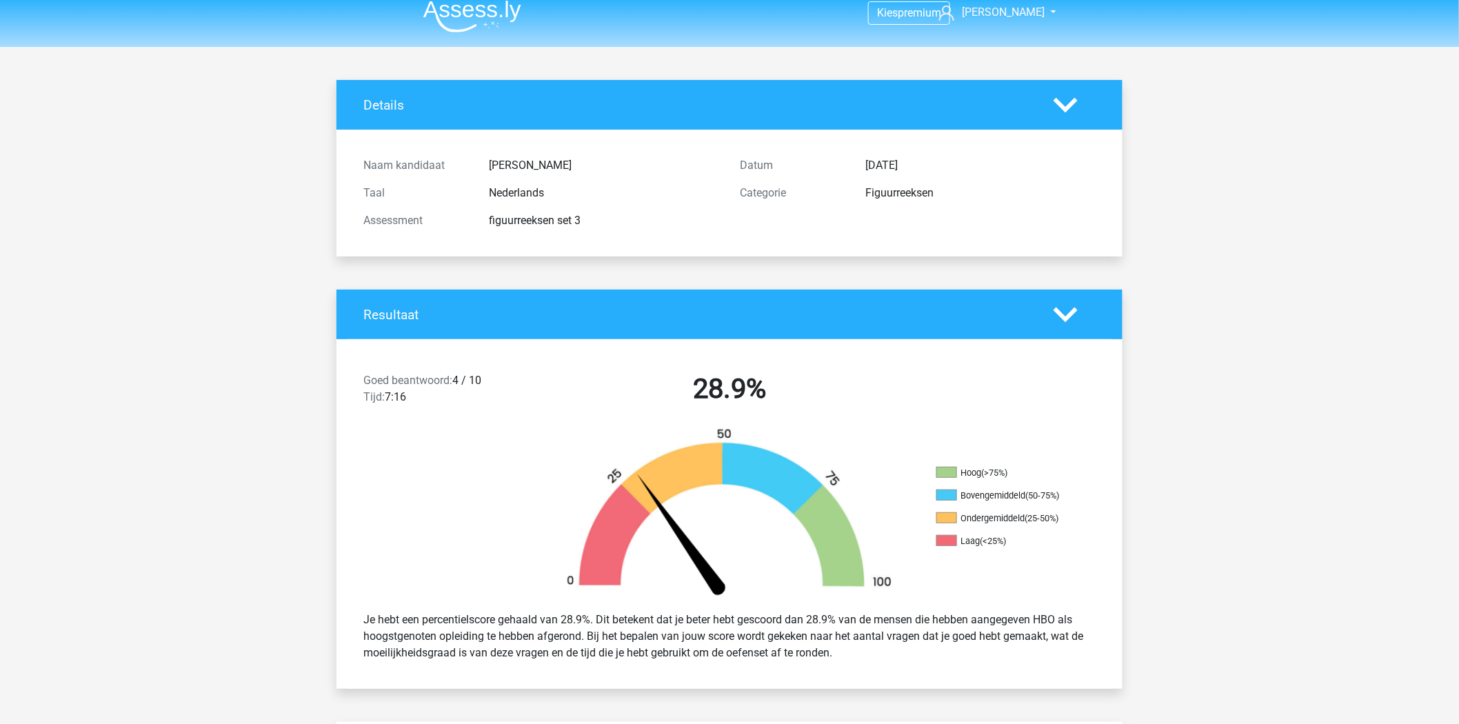
scroll to position [0, 0]
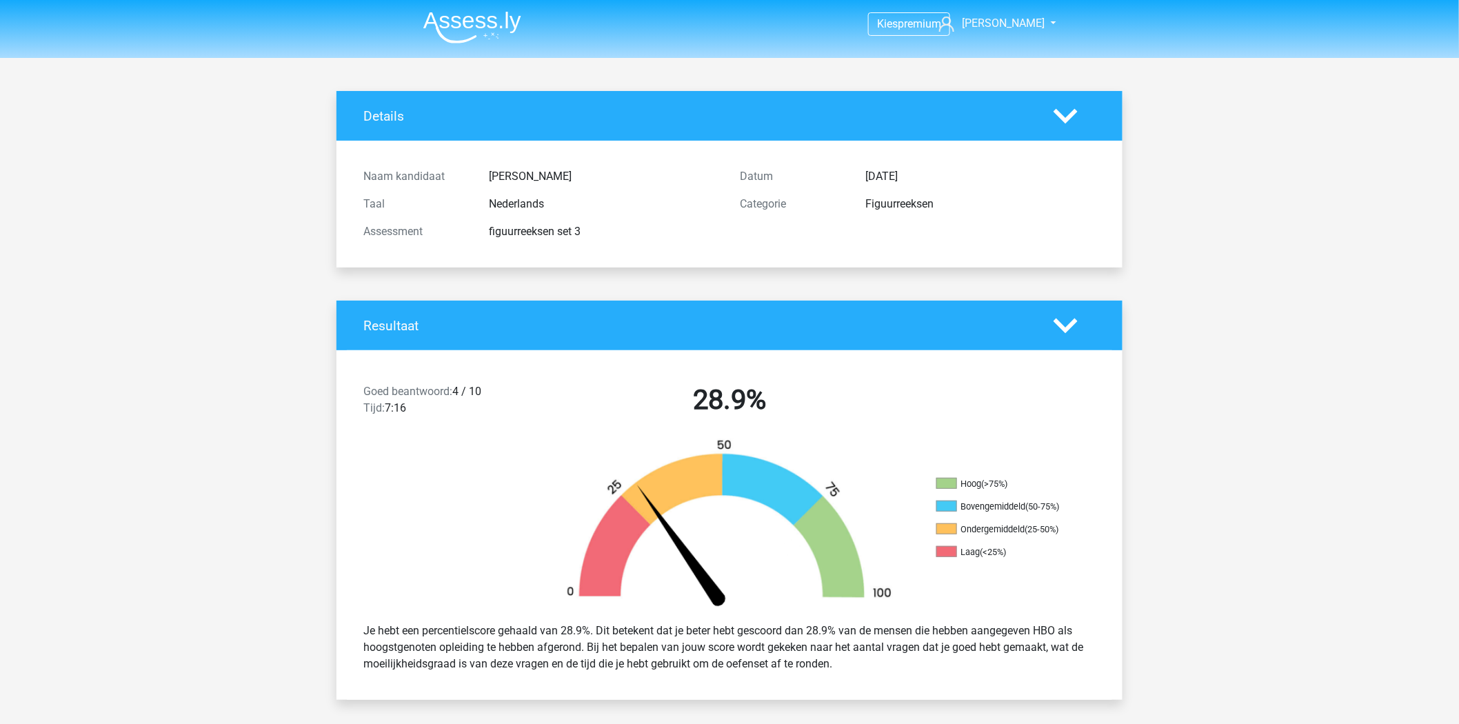
click at [1071, 123] on icon at bounding box center [1066, 116] width 24 height 24
